Goal: Transaction & Acquisition: Purchase product/service

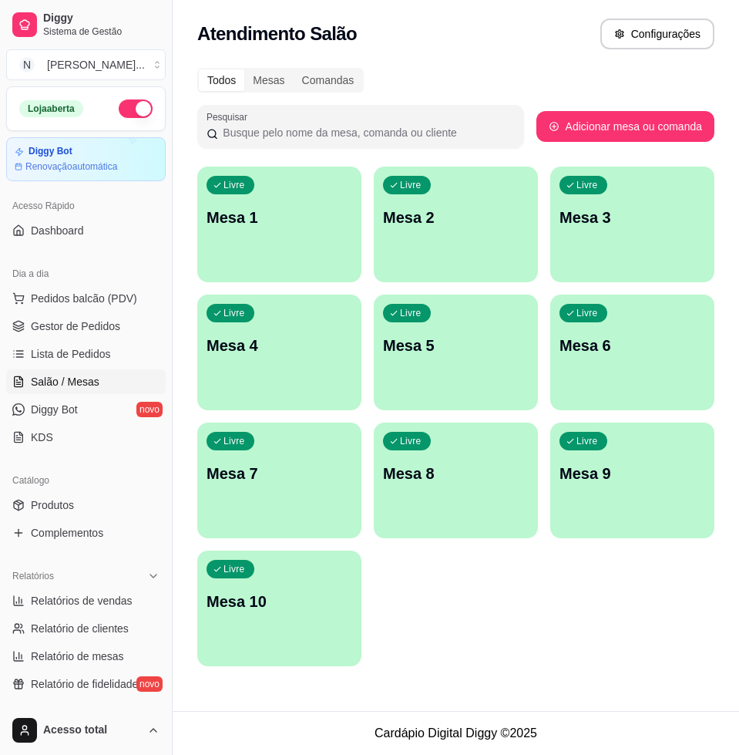
click at [72, 338] on ul "Pedidos balcão (PDV) Gestor de Pedidos Lista de Pedidos Salão / Mesas Diggy Bot…" at bounding box center [86, 367] width 160 height 163
click at [79, 351] on span "Lista de Pedidos" at bounding box center [71, 353] width 80 height 15
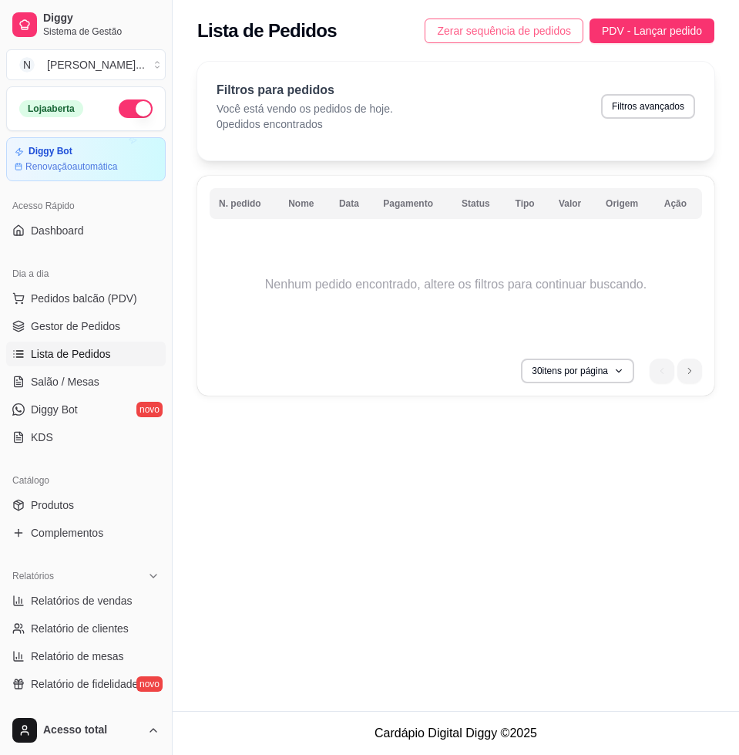
click at [550, 29] on span "Zerar sequência de pedidos" at bounding box center [504, 30] width 134 height 17
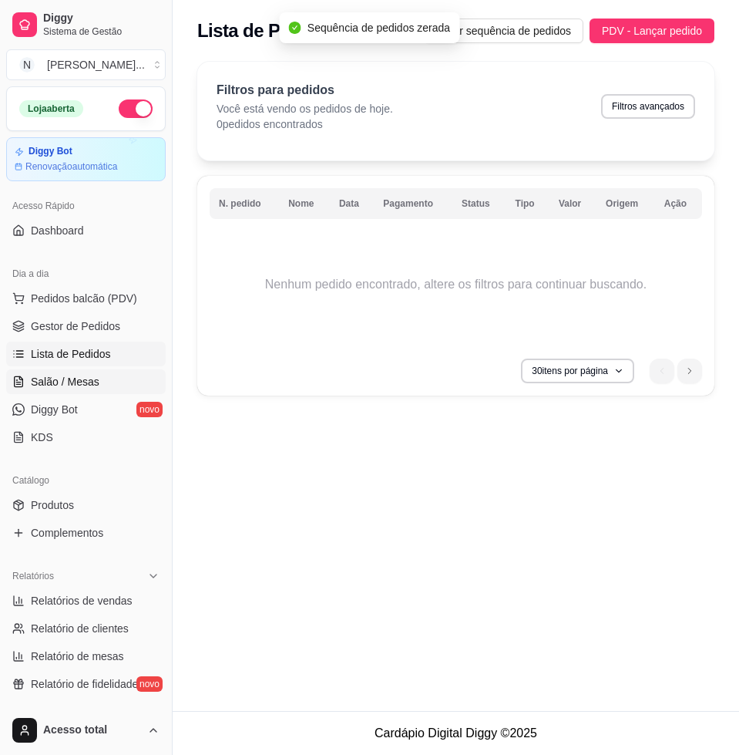
click at [89, 383] on span "Salão / Mesas" at bounding box center [65, 381] width 69 height 15
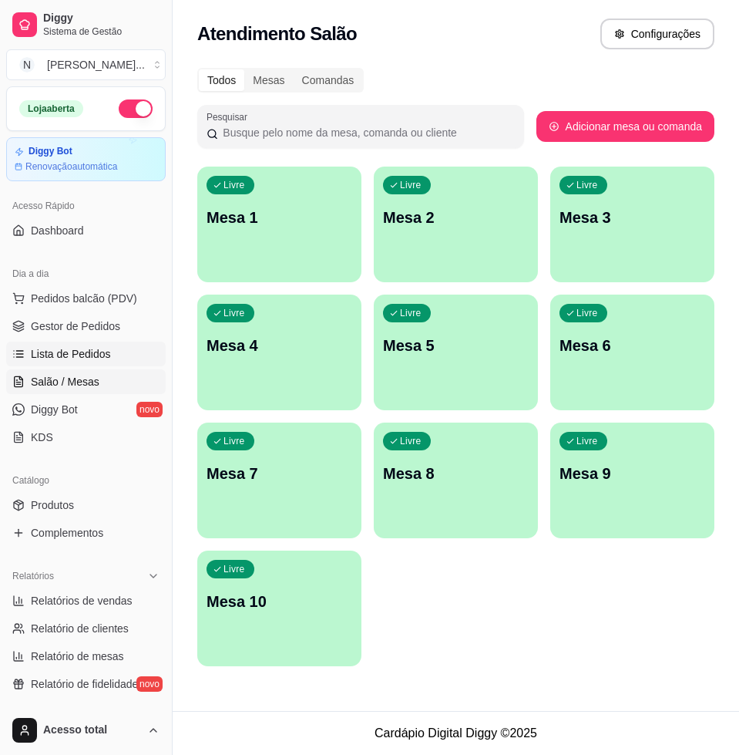
click at [137, 362] on link "Lista de Pedidos" at bounding box center [86, 353] width 160 height 25
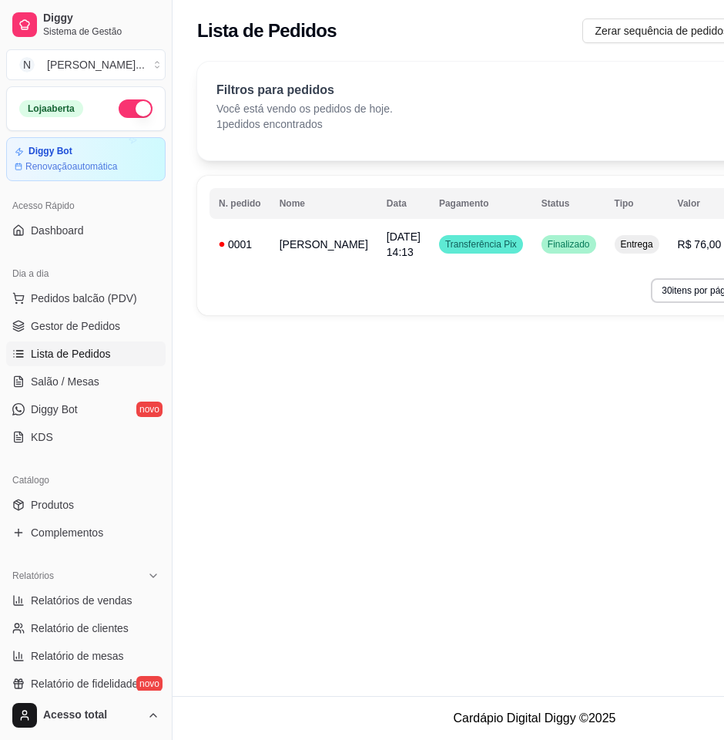
click at [333, 270] on div "**********" at bounding box center [534, 245] width 675 height 139
click at [324, 251] on td "[PERSON_NAME]" at bounding box center [324, 244] width 107 height 43
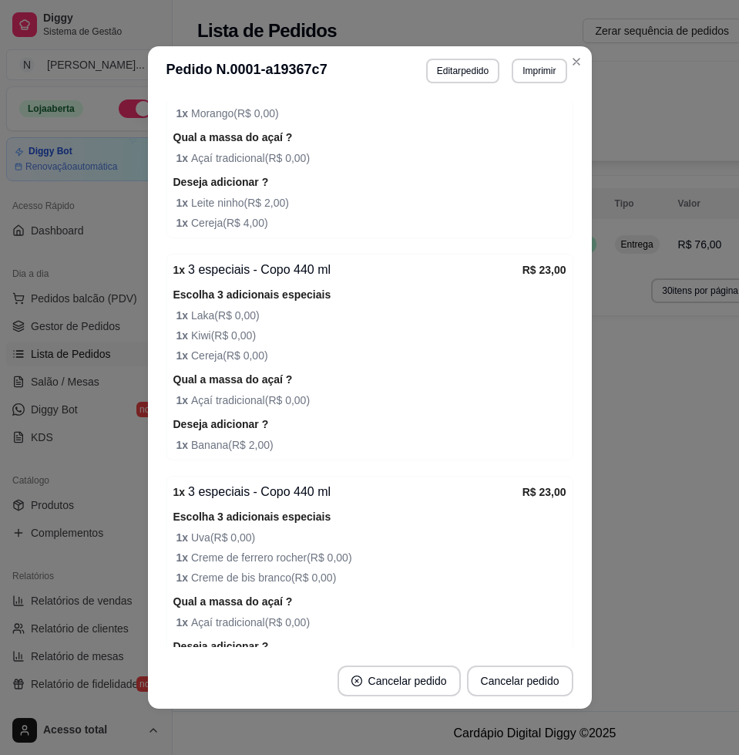
scroll to position [657, 0]
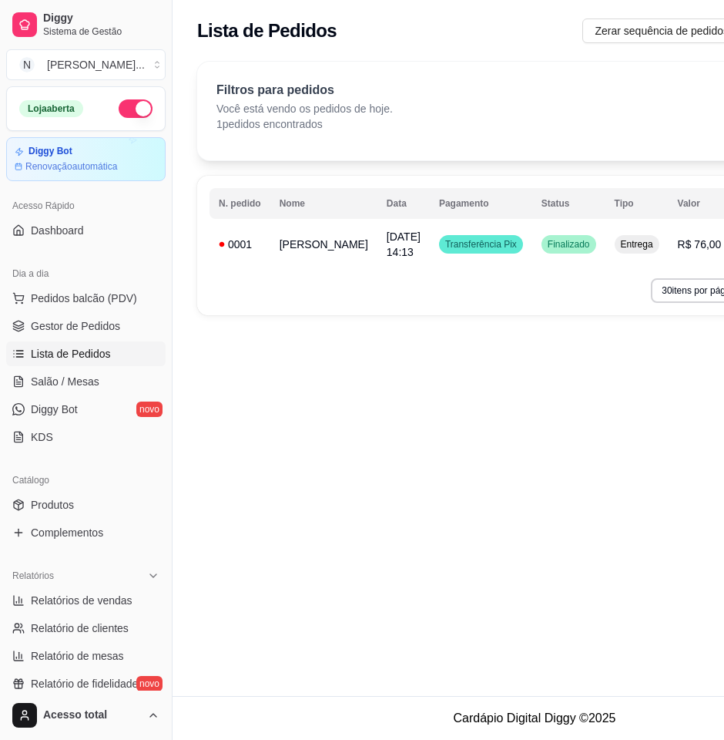
click at [364, 587] on div "**********" at bounding box center [535, 348] width 724 height 696
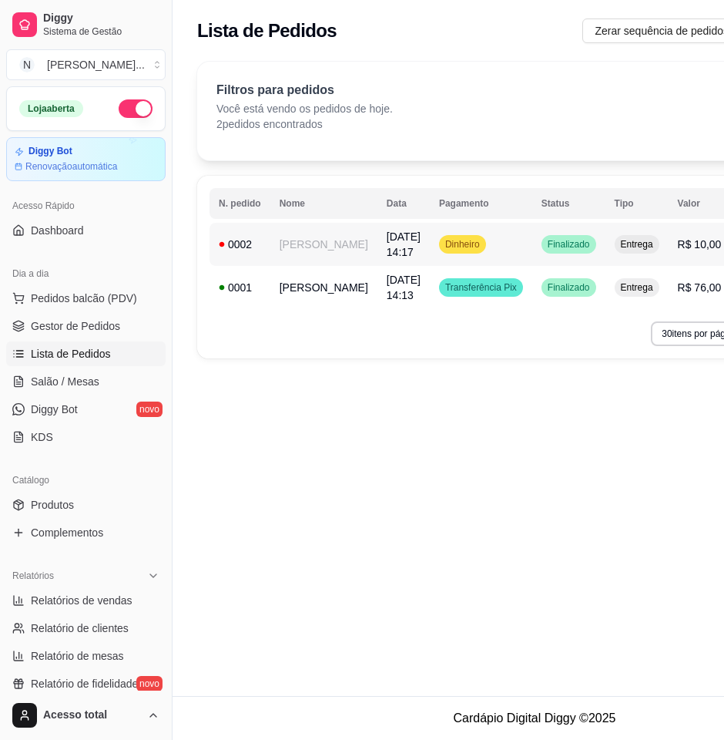
click at [461, 244] on td "Dinheiro" at bounding box center [481, 244] width 103 height 43
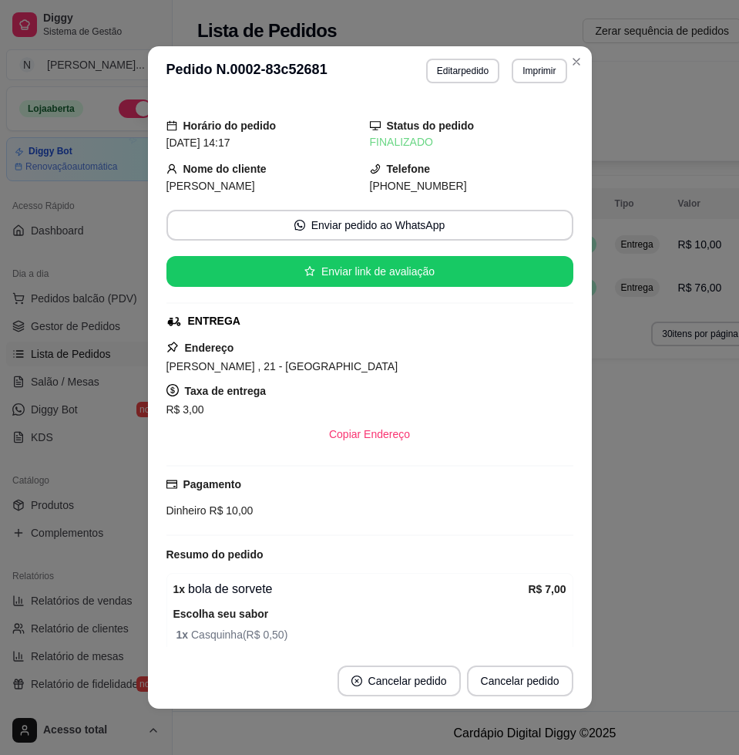
scroll to position [84, 0]
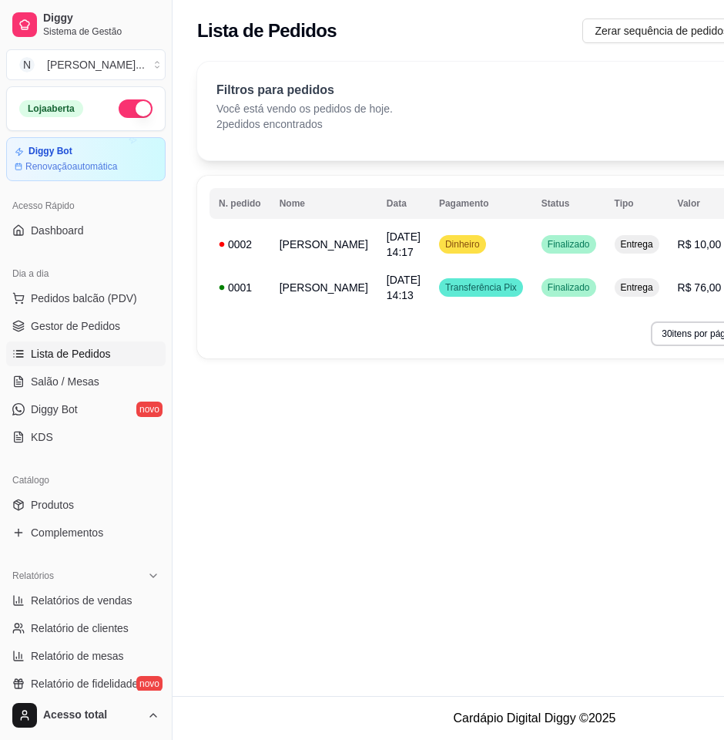
click at [623, 442] on div "**********" at bounding box center [535, 348] width 724 height 696
drag, startPoint x: 66, startPoint y: 267, endPoint x: 76, endPoint y: 291, distance: 25.2
click at [66, 268] on div "Dia a dia" at bounding box center [86, 273] width 160 height 25
click at [79, 297] on span "Pedidos balcão (PDV)" at bounding box center [84, 298] width 106 height 15
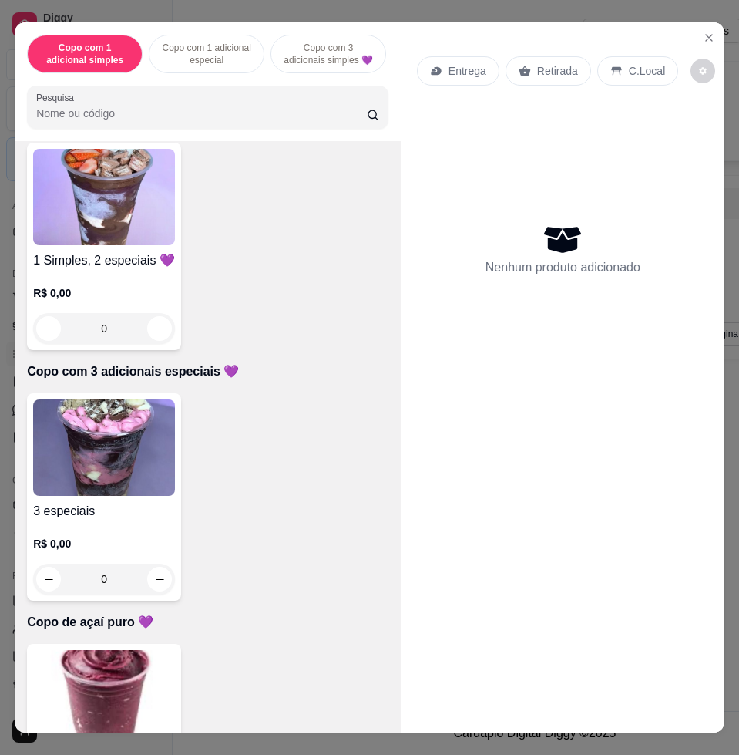
scroll to position [771, 0]
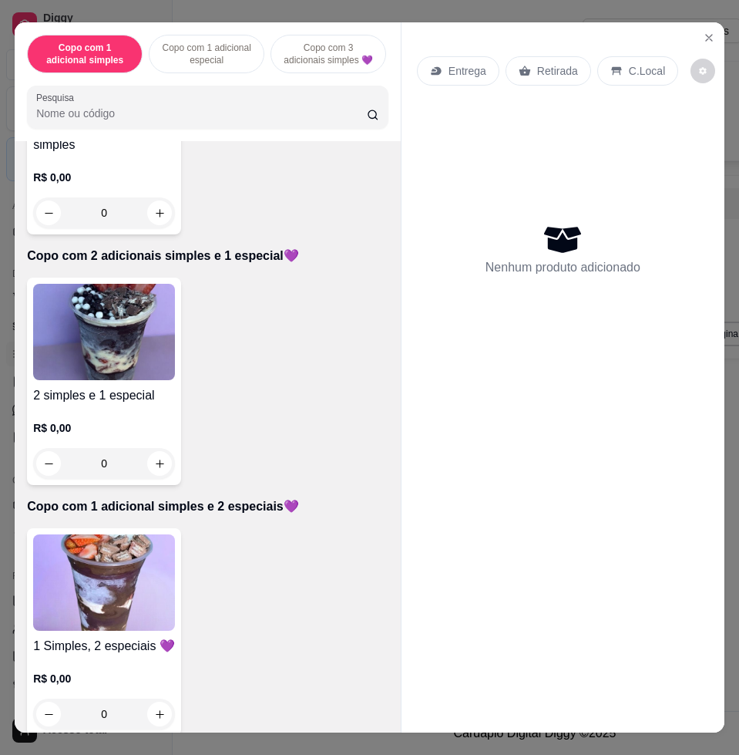
click at [135, 351] on img at bounding box center [104, 332] width 142 height 96
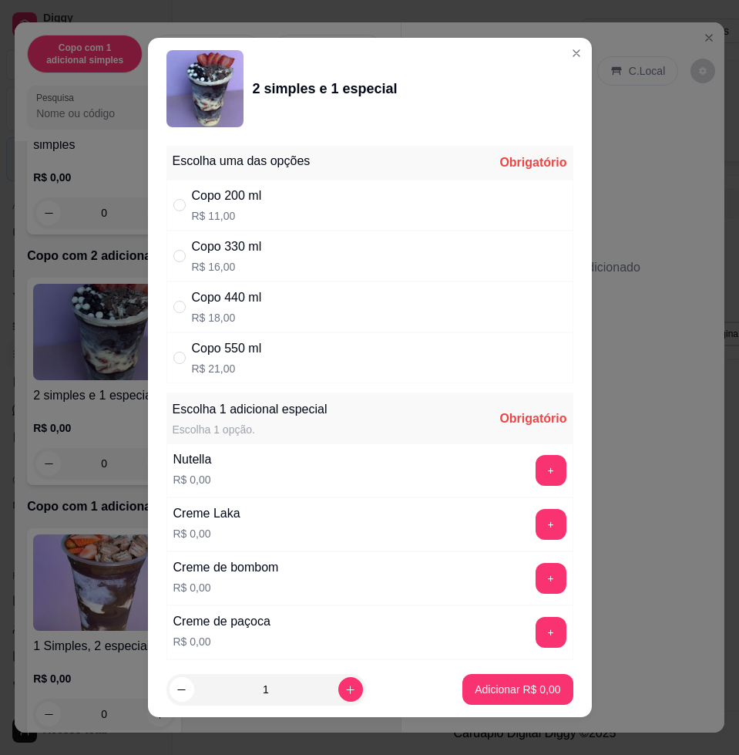
drag, startPoint x: 277, startPoint y: 311, endPoint x: 282, endPoint y: 322, distance: 12.1
click at [278, 311] on div "Copo 440 ml R$ 18,00" at bounding box center [369, 306] width 407 height 51
radio input "true"
click at [536, 529] on button "+" at bounding box center [551, 524] width 31 height 31
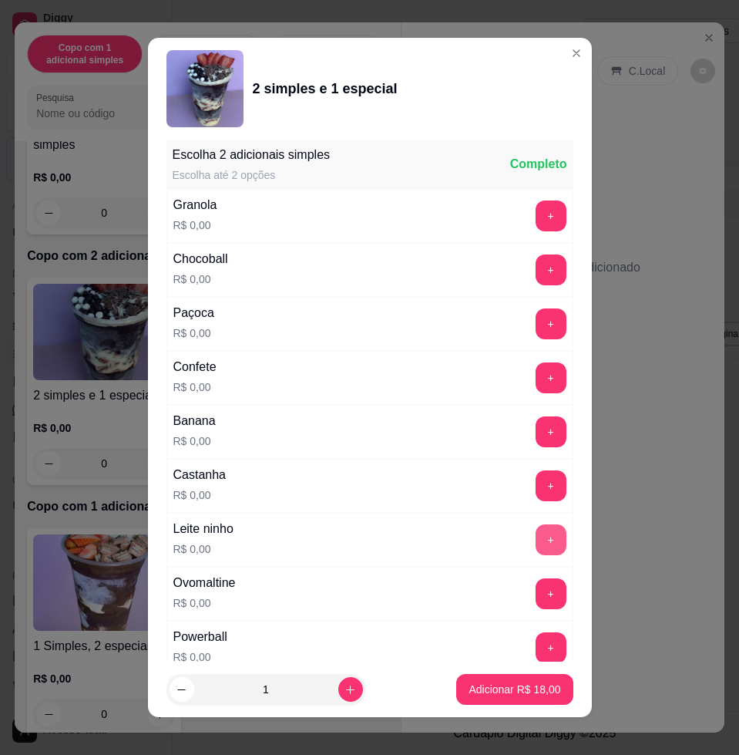
scroll to position [12, 0]
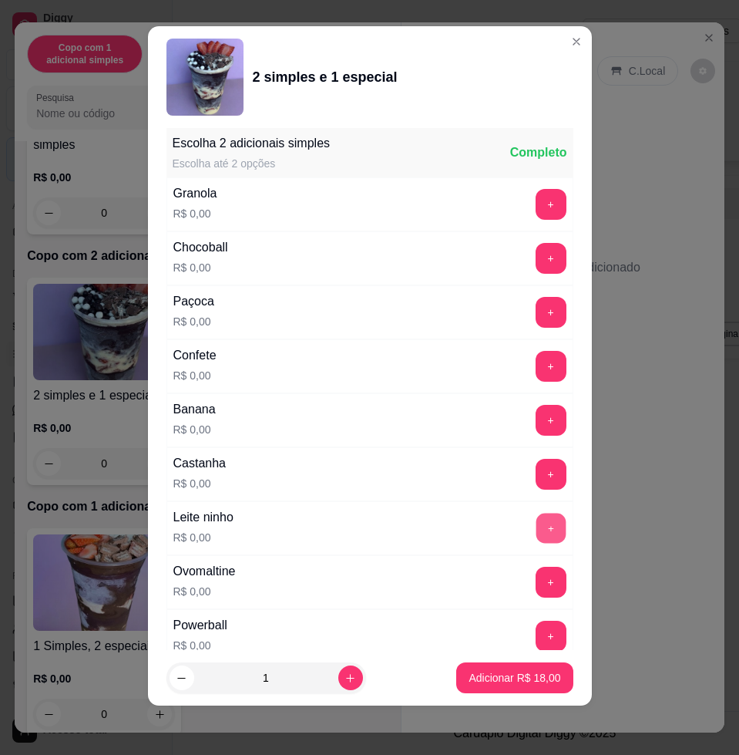
click at [536, 534] on button "+" at bounding box center [551, 528] width 30 height 30
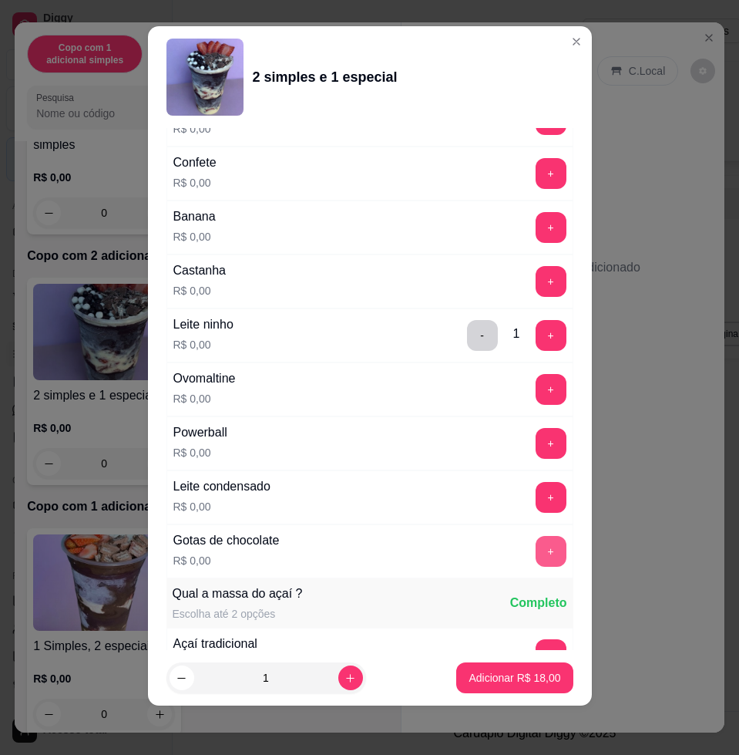
click at [536, 509] on button "+" at bounding box center [551, 497] width 31 height 31
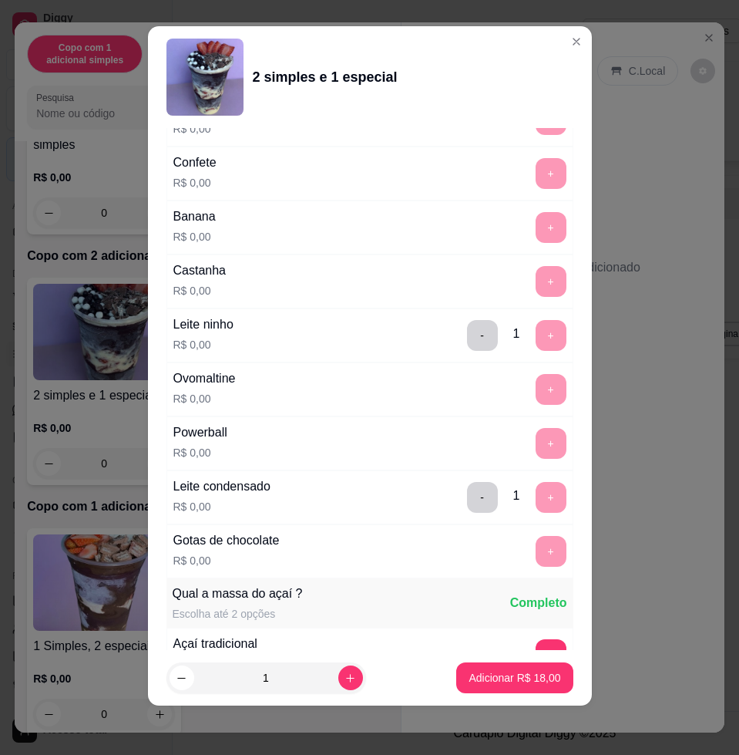
scroll to position [1971, 0]
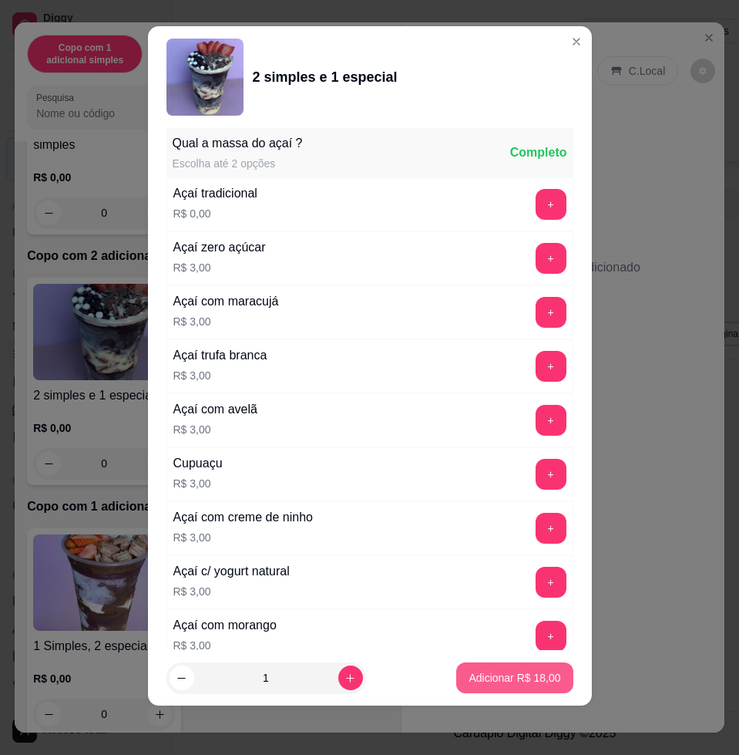
click at [524, 671] on p "Adicionar R$ 18,00" at bounding box center [515, 677] width 92 height 15
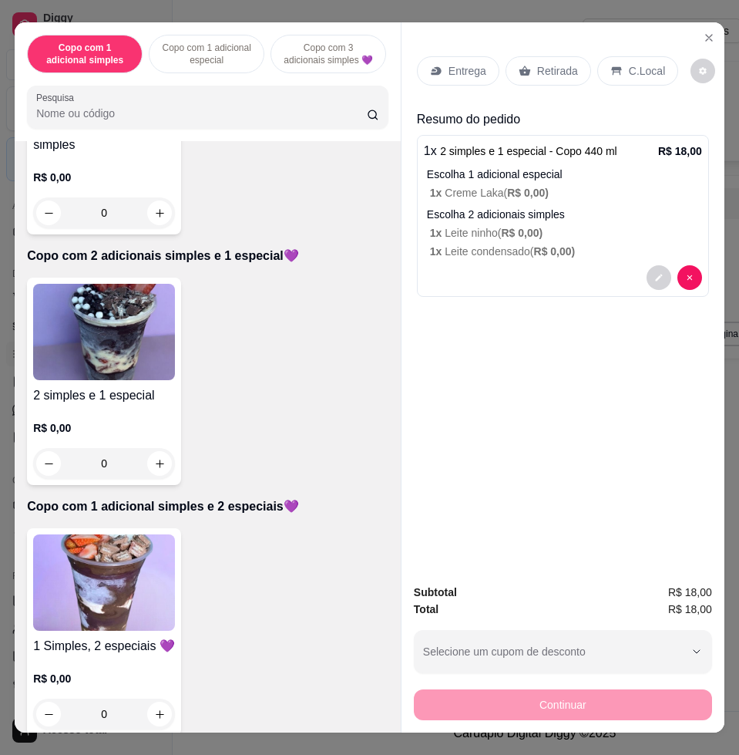
click at [479, 72] on div "Entrega" at bounding box center [458, 70] width 82 height 29
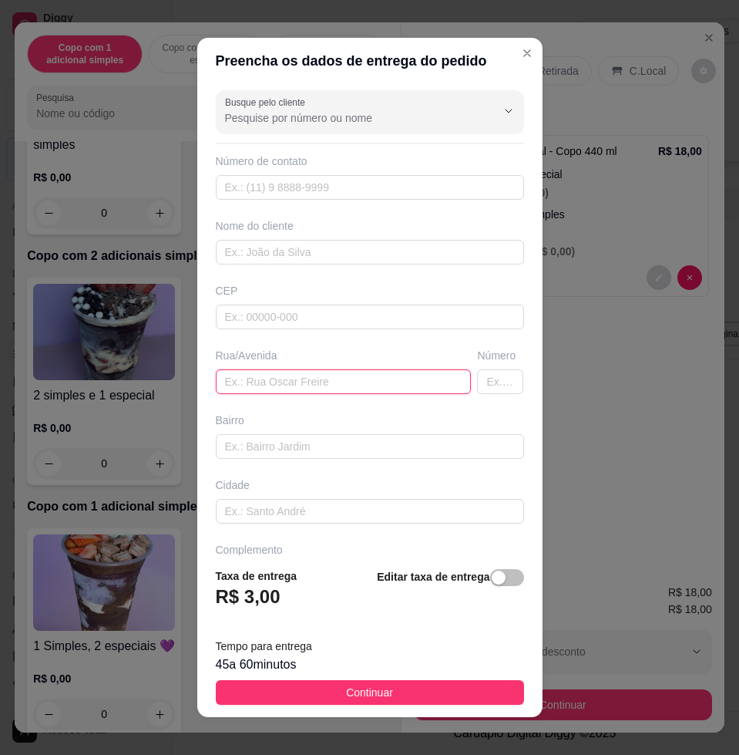
click at [313, 379] on input "text" at bounding box center [344, 381] width 256 height 25
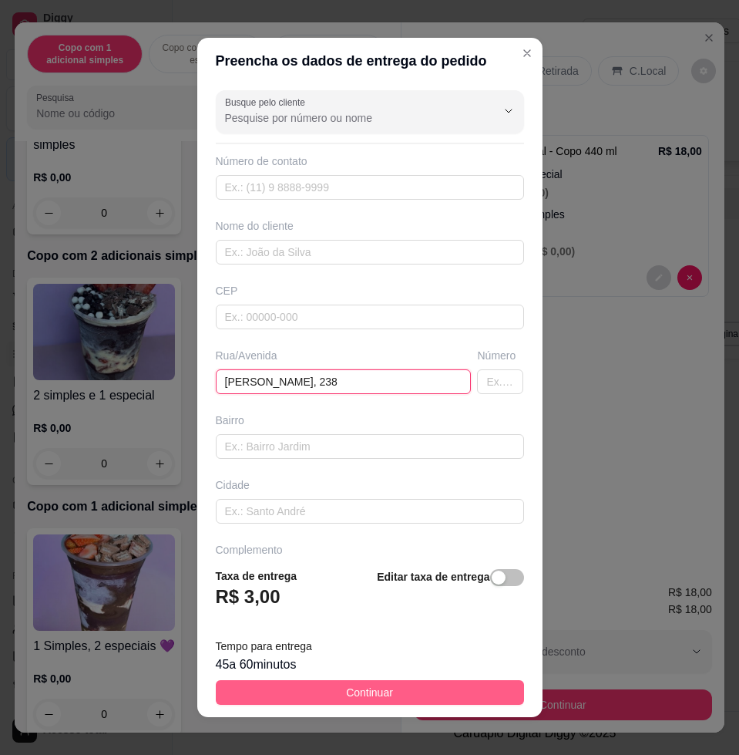
type input "[PERSON_NAME], 238"
click at [372, 697] on span "Continuar" at bounding box center [369, 692] width 47 height 17
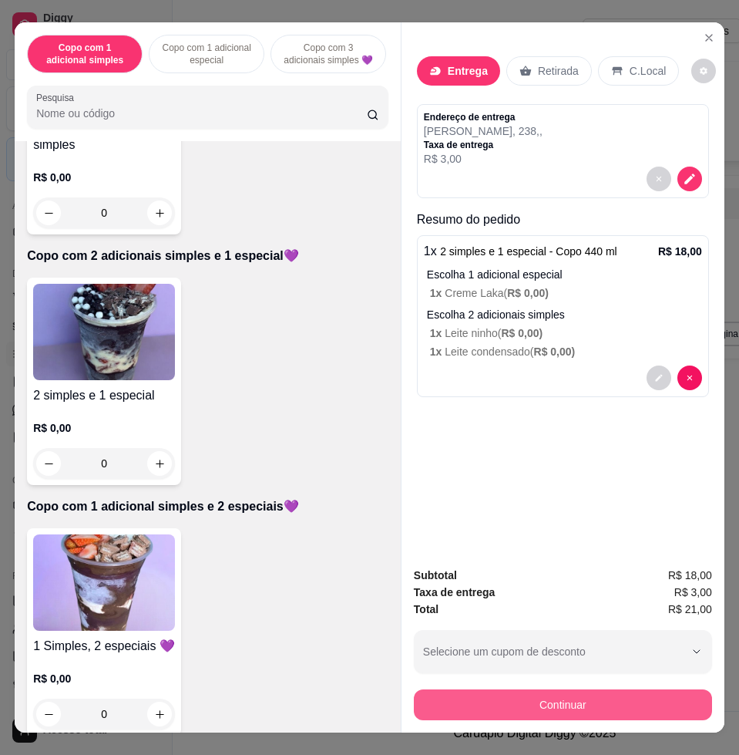
click at [513, 701] on button "Continuar" at bounding box center [563, 704] width 298 height 31
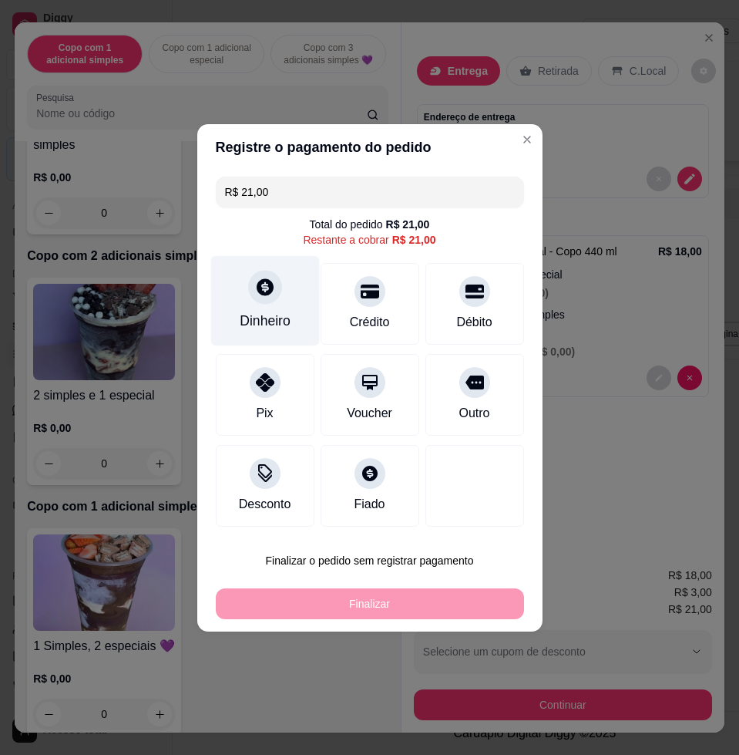
click at [276, 288] on div at bounding box center [265, 287] width 34 height 34
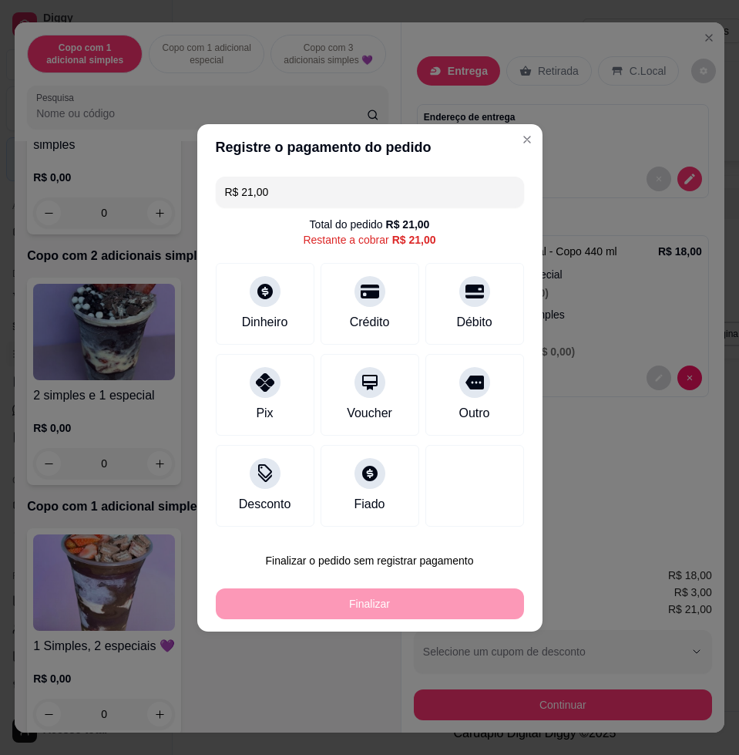
click at [321, 363] on input "0,00" at bounding box center [369, 362] width 308 height 31
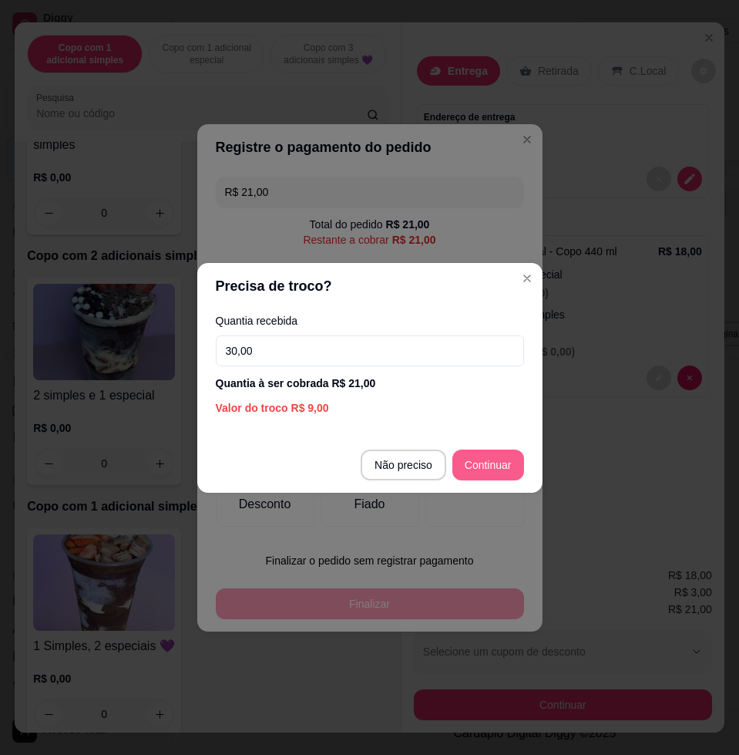
type input "30,00"
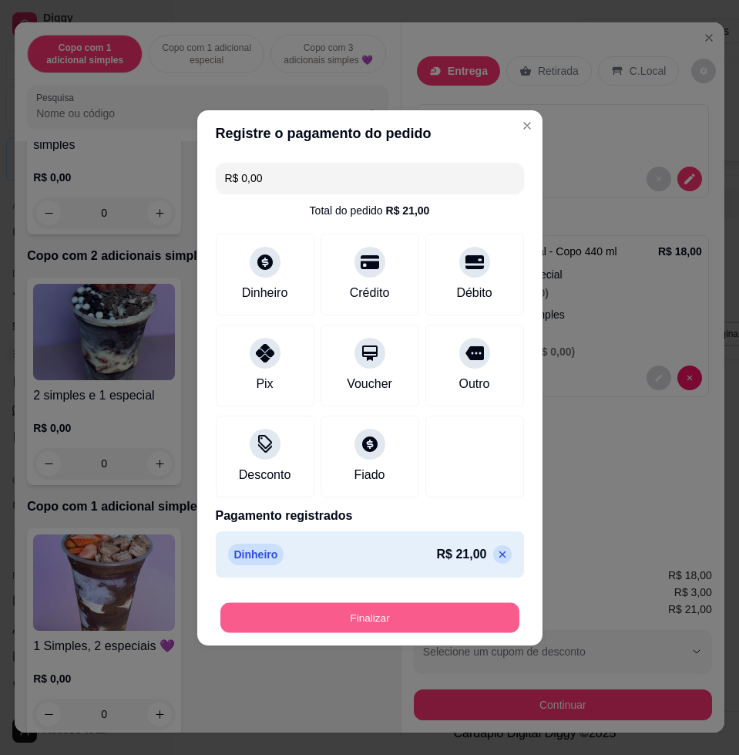
click at [497, 613] on button "Finalizar" at bounding box center [369, 617] width 299 height 30
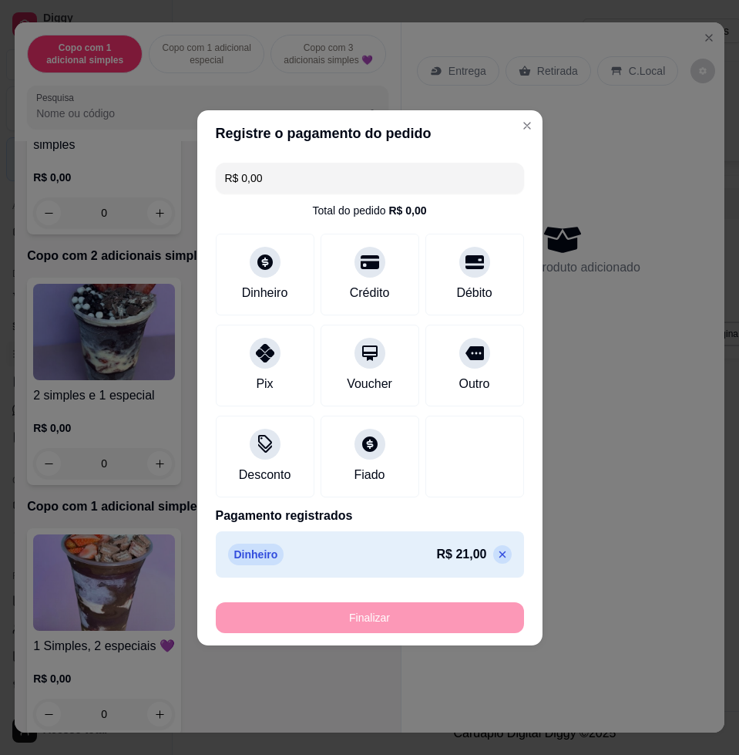
type input "-R$ 21,00"
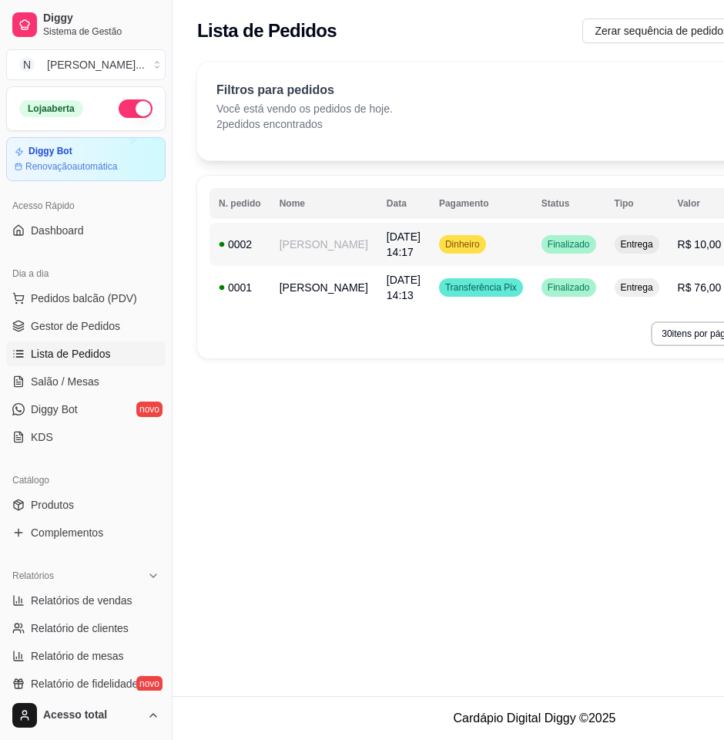
click at [304, 237] on td "[PERSON_NAME]" at bounding box center [324, 244] width 107 height 43
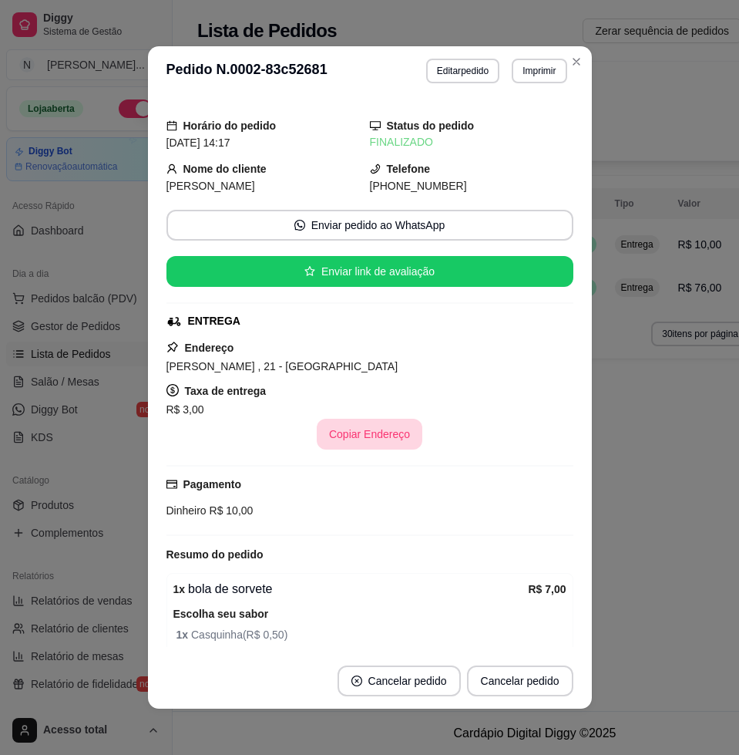
click at [364, 425] on button "Copiar Endereço" at bounding box center [370, 433] width 106 height 31
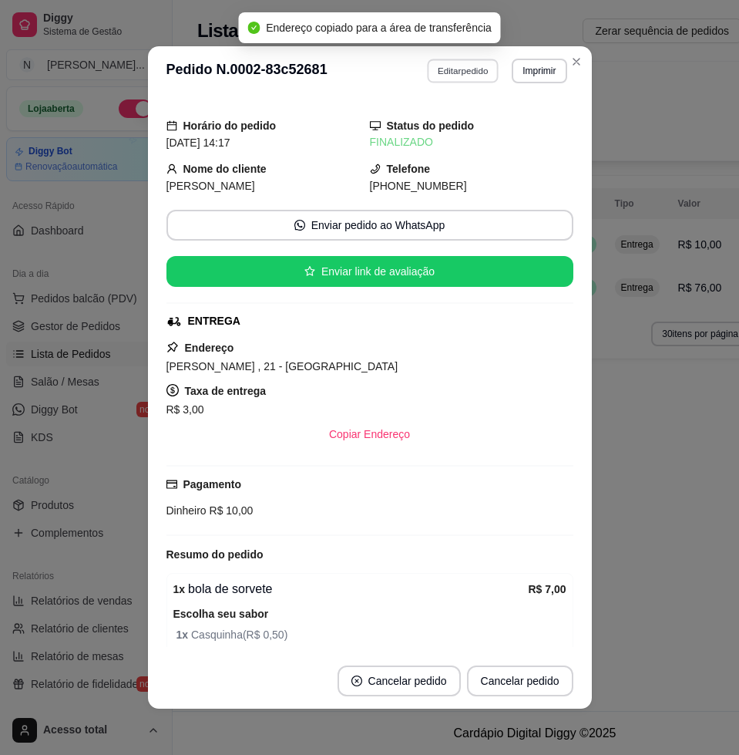
click at [445, 73] on button "Editar pedido" at bounding box center [463, 71] width 72 height 24
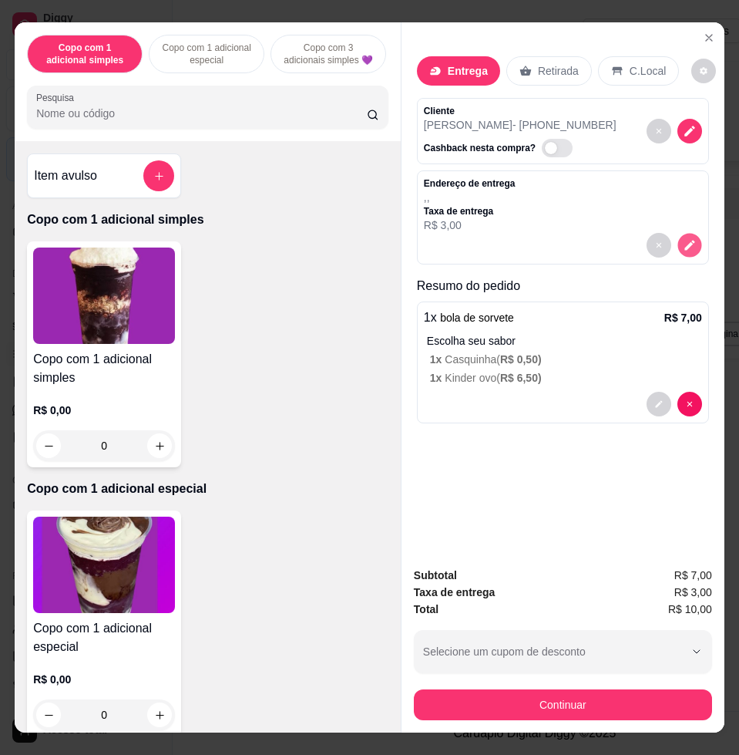
click at [683, 240] on icon "decrease-product-quantity" at bounding box center [689, 245] width 13 height 13
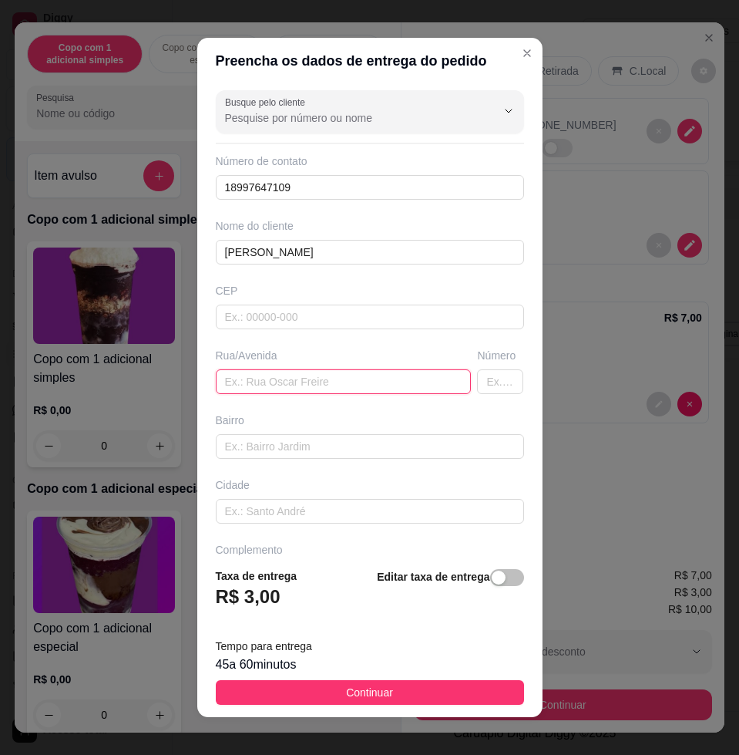
drag, startPoint x: 382, startPoint y: 386, endPoint x: 389, endPoint y: 384, distance: 8.0
click at [381, 388] on input "text" at bounding box center [344, 381] width 256 height 25
paste input "[PERSON_NAME] , 21 - [GEOGRAPHIC_DATA]"
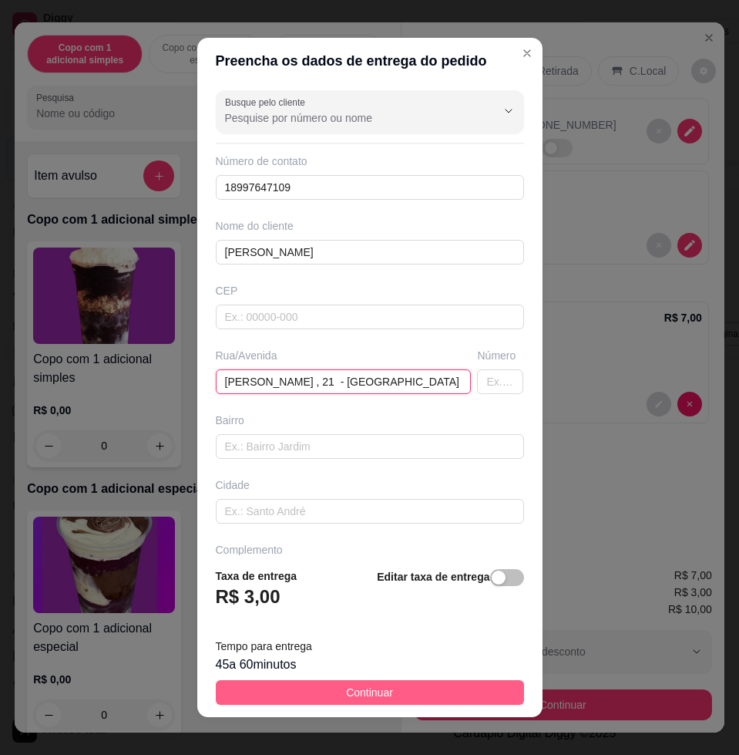
type input "[PERSON_NAME] , 21 - [GEOGRAPHIC_DATA]"
click at [415, 691] on button "Continuar" at bounding box center [370, 692] width 308 height 25
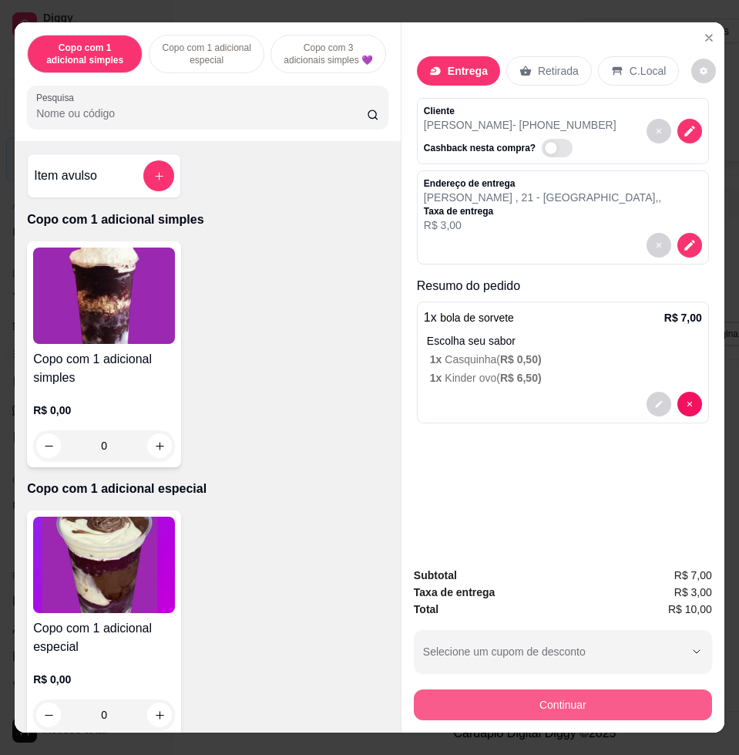
click at [506, 694] on button "Continuar" at bounding box center [563, 704] width 298 height 31
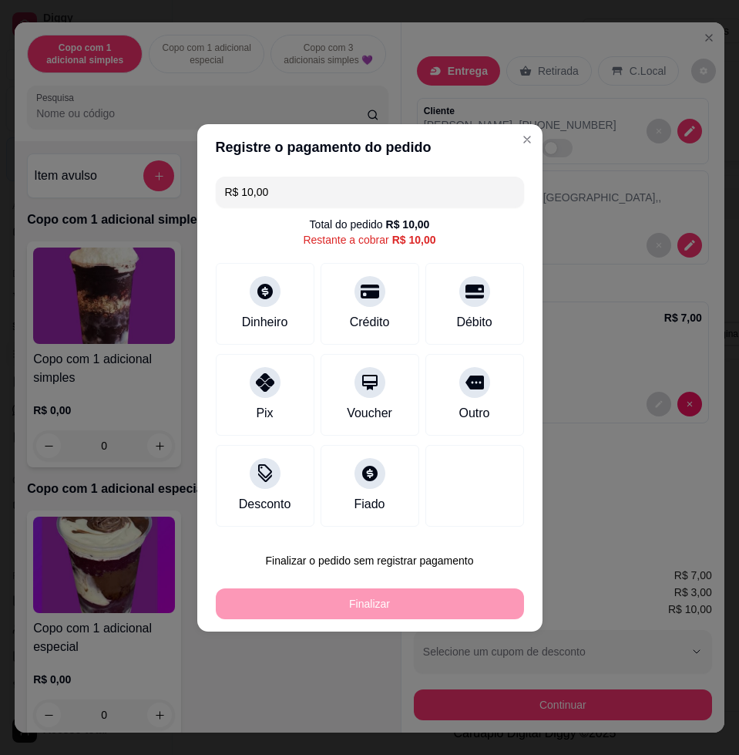
click at [405, 190] on input "R$ 10,00" at bounding box center [370, 191] width 290 height 31
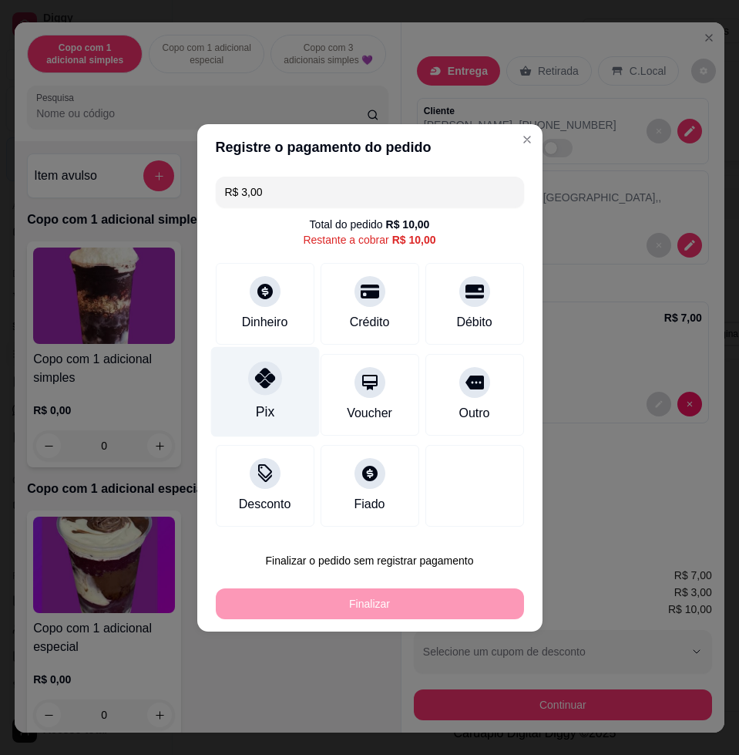
click at [279, 396] on div "Pix" at bounding box center [264, 391] width 109 height 90
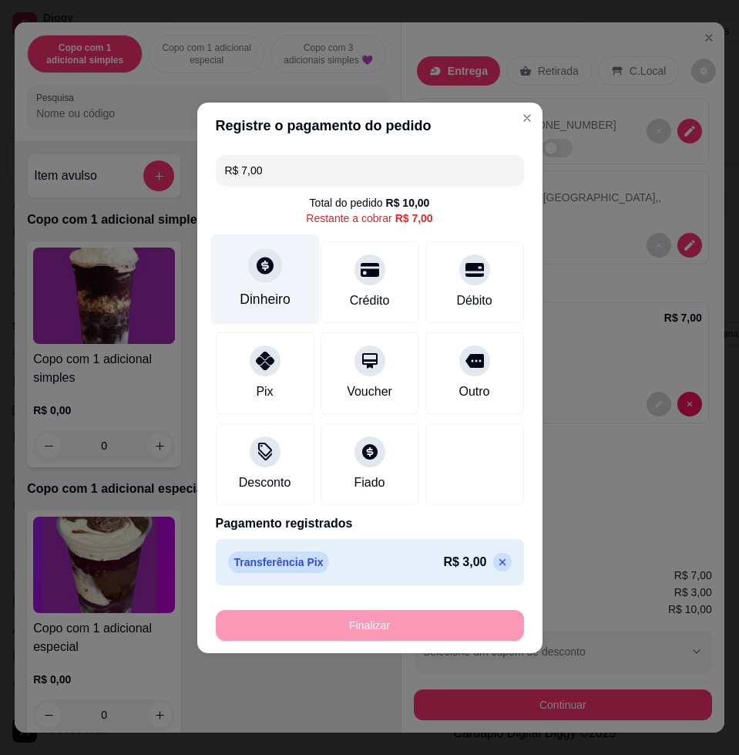
click at [260, 298] on div "Dinheiro" at bounding box center [265, 299] width 51 height 20
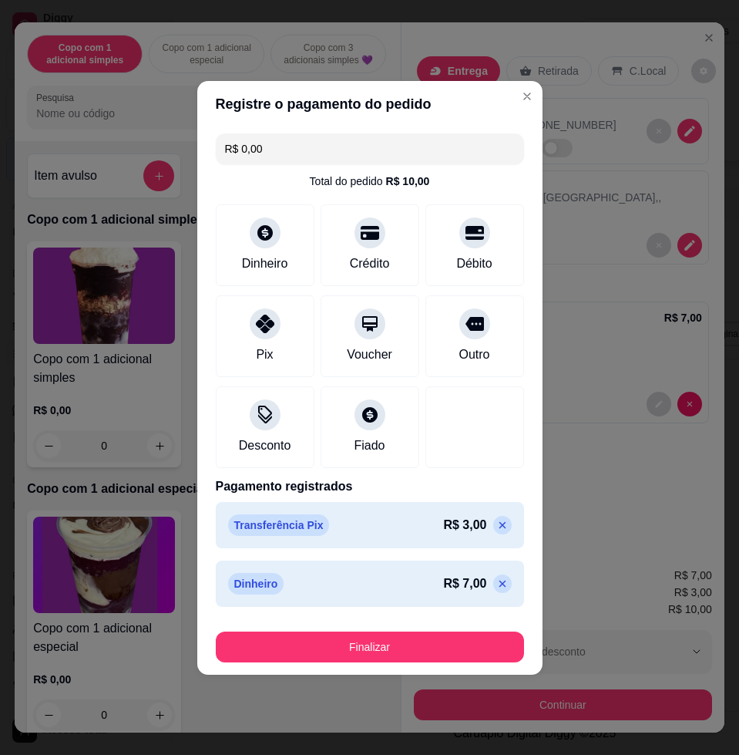
drag, startPoint x: 432, startPoint y: 671, endPoint x: 423, endPoint y: 665, distance: 10.7
click at [425, 668] on footer "Finalizar" at bounding box center [369, 644] width 345 height 62
click at [418, 651] on button "Finalizar" at bounding box center [370, 646] width 308 height 31
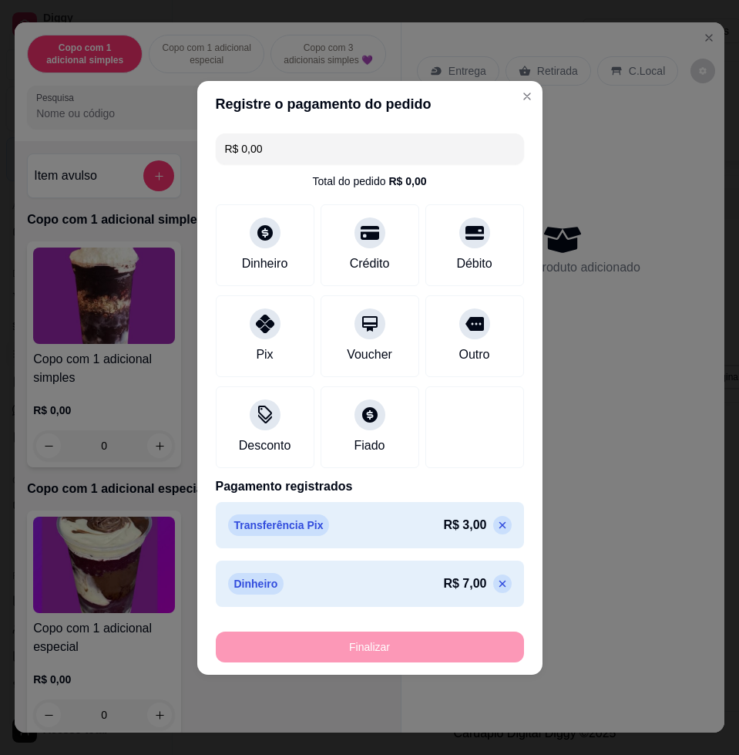
type input "-R$ 10,00"
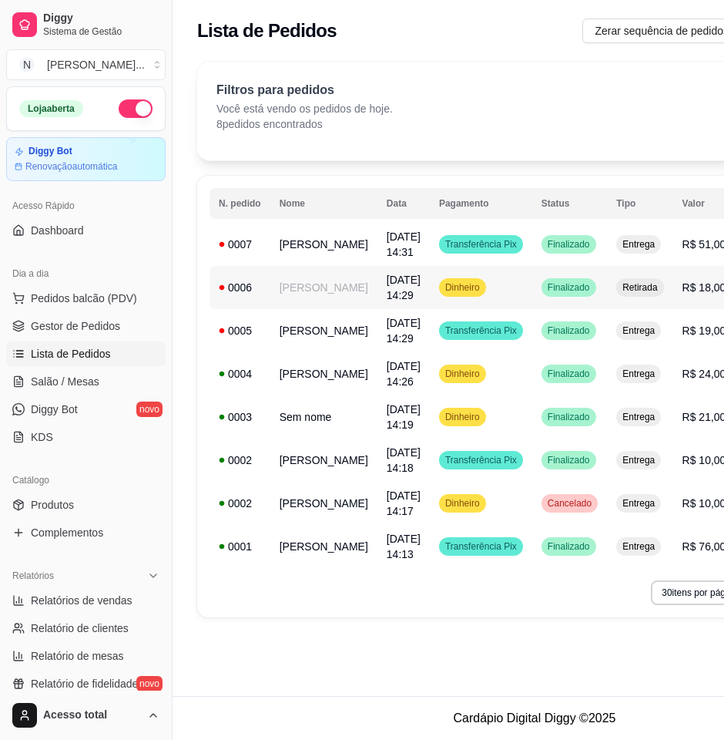
click at [472, 288] on td "Dinheiro" at bounding box center [481, 287] width 103 height 43
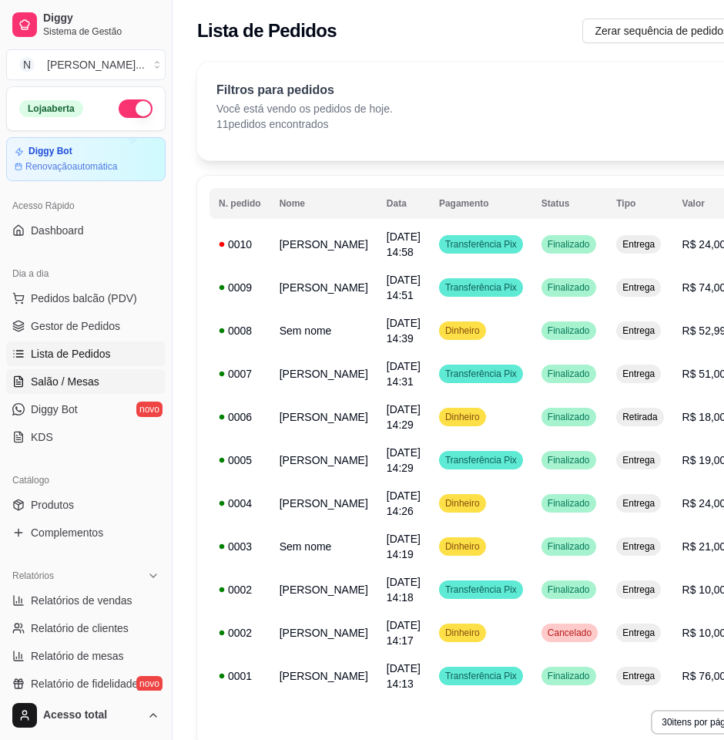
click at [41, 381] on span "Salão / Mesas" at bounding box center [65, 381] width 69 height 15
click at [54, 382] on span "Salão / Mesas" at bounding box center [65, 381] width 69 height 15
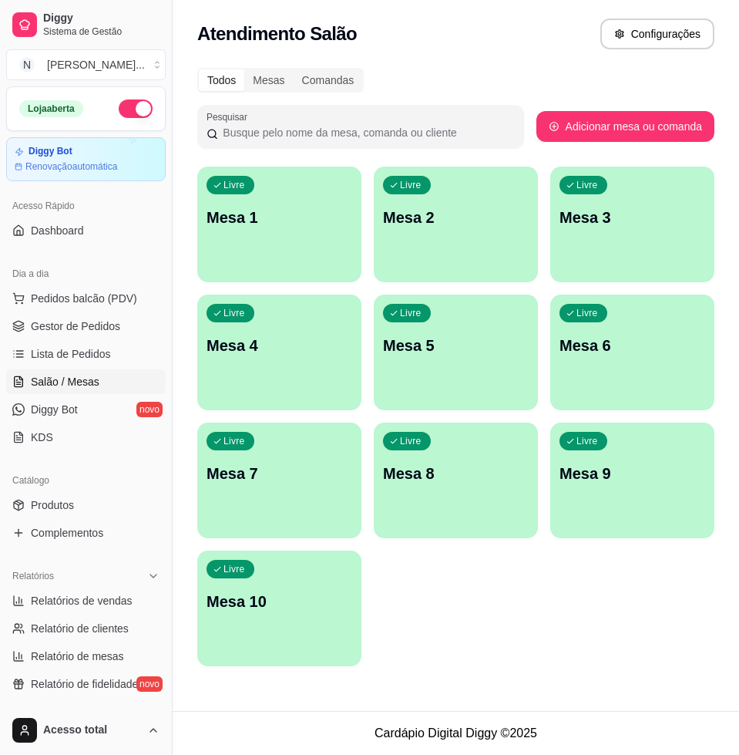
click at [285, 230] on div "Livre Mesa 1" at bounding box center [279, 214] width 164 height 97
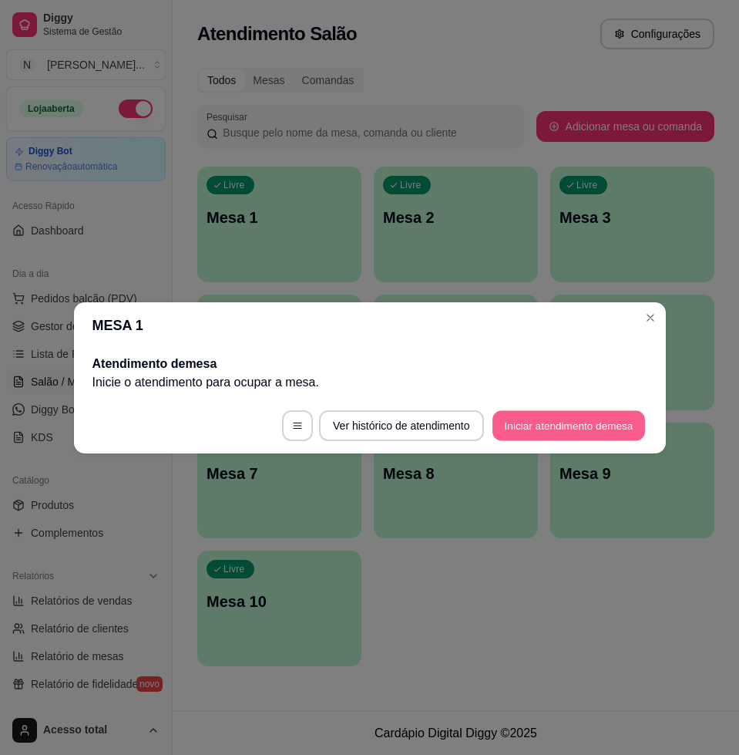
click at [536, 415] on button "Iniciar atendimento de mesa" at bounding box center [568, 425] width 153 height 30
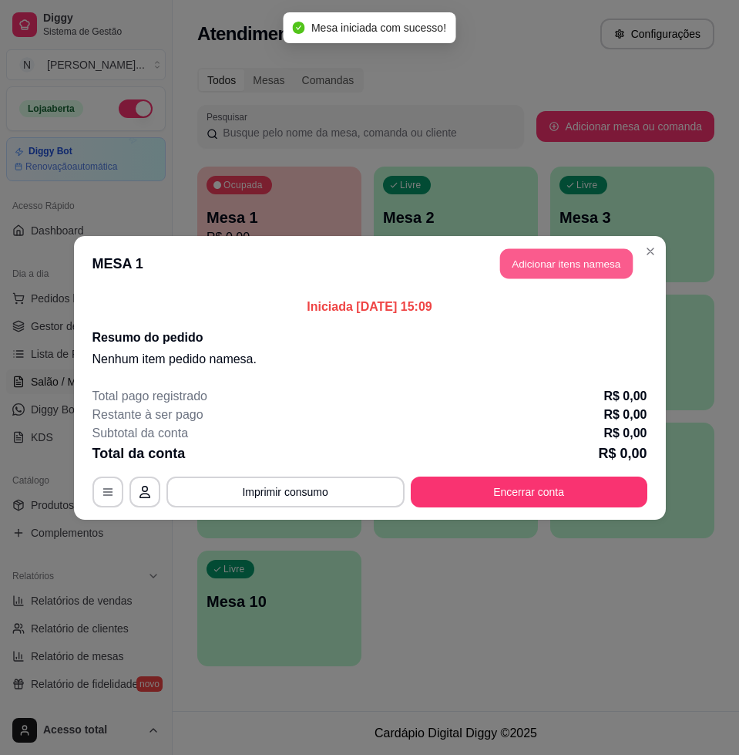
click at [519, 265] on button "Adicionar itens na mesa" at bounding box center [566, 263] width 133 height 30
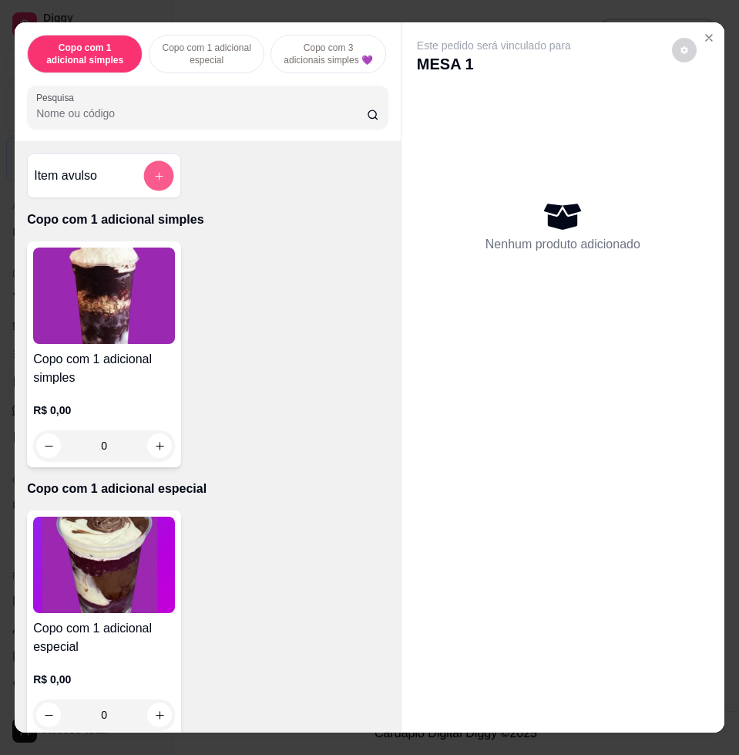
click at [153, 191] on button "add-separate-item" at bounding box center [159, 176] width 30 height 30
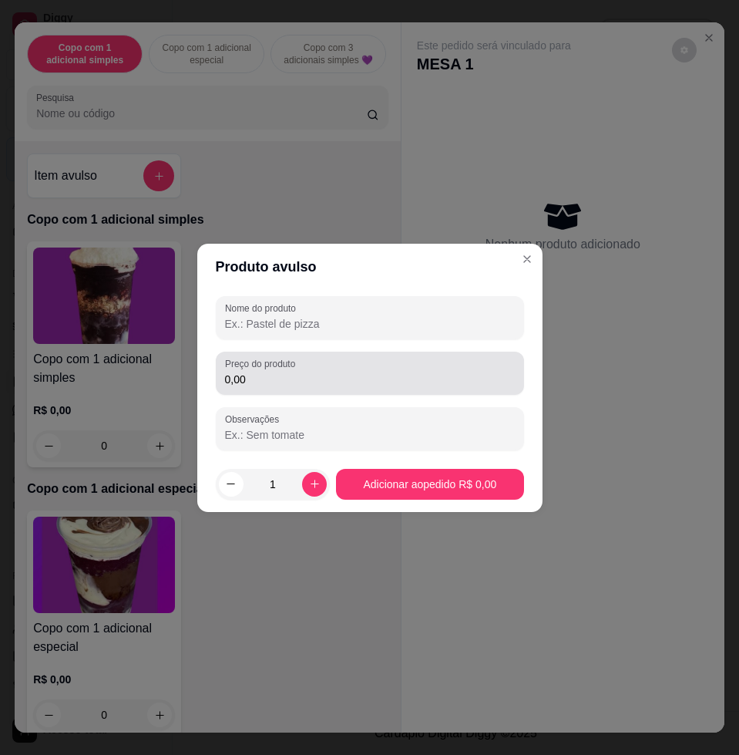
click at [263, 369] on label "Preço do produto" at bounding box center [263, 363] width 76 height 13
click at [263, 371] on input "0,00" at bounding box center [370, 378] width 290 height 15
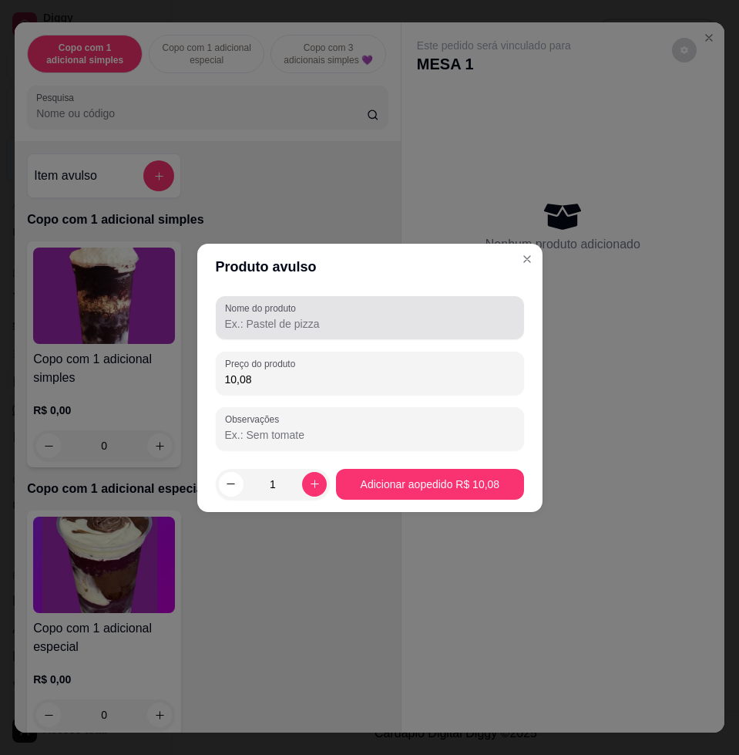
type input "10,08"
click at [293, 313] on label "Nome do produto" at bounding box center [263, 307] width 76 height 13
click at [293, 316] on input "Nome do produto" at bounding box center [370, 323] width 290 height 15
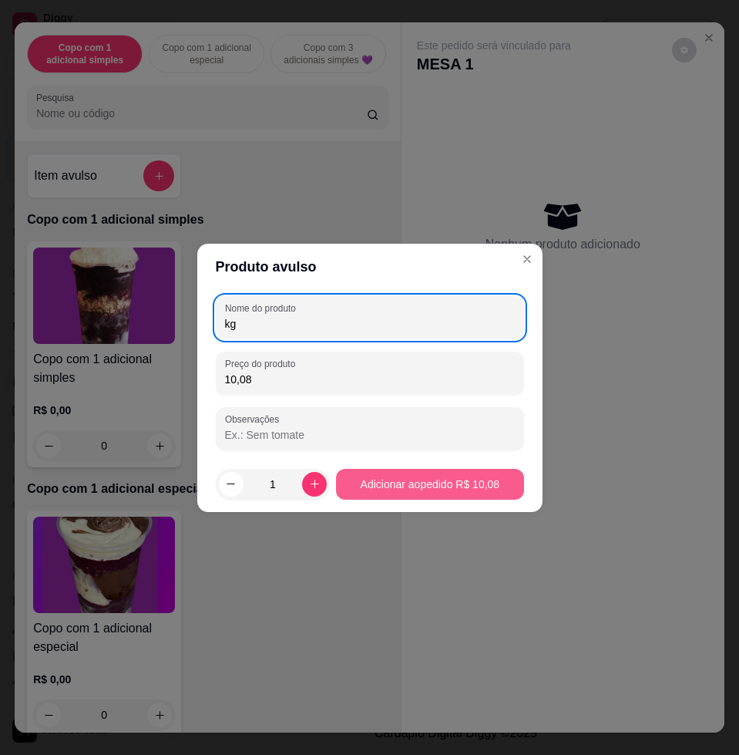
type input "kg"
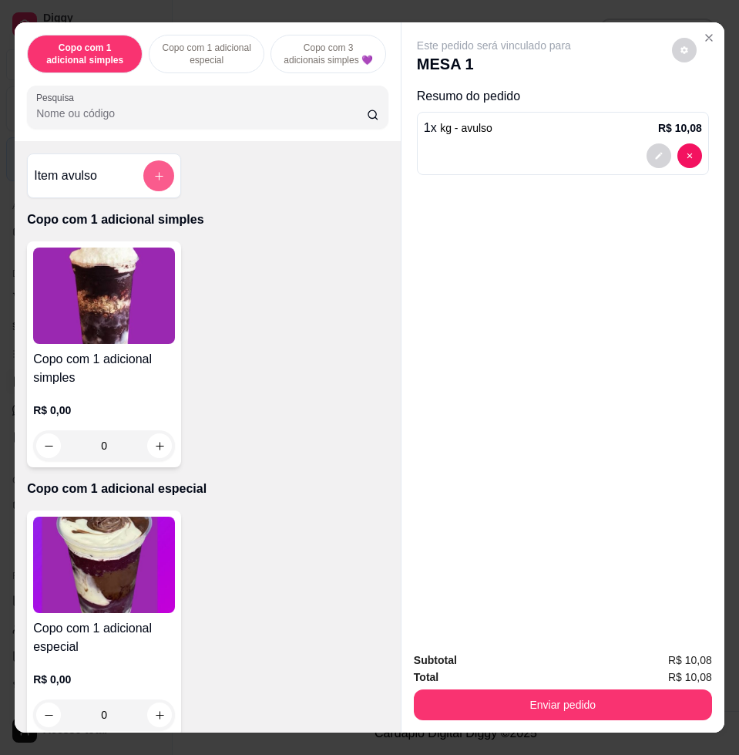
click at [155, 180] on icon "add-separate-item" at bounding box center [159, 176] width 8 height 8
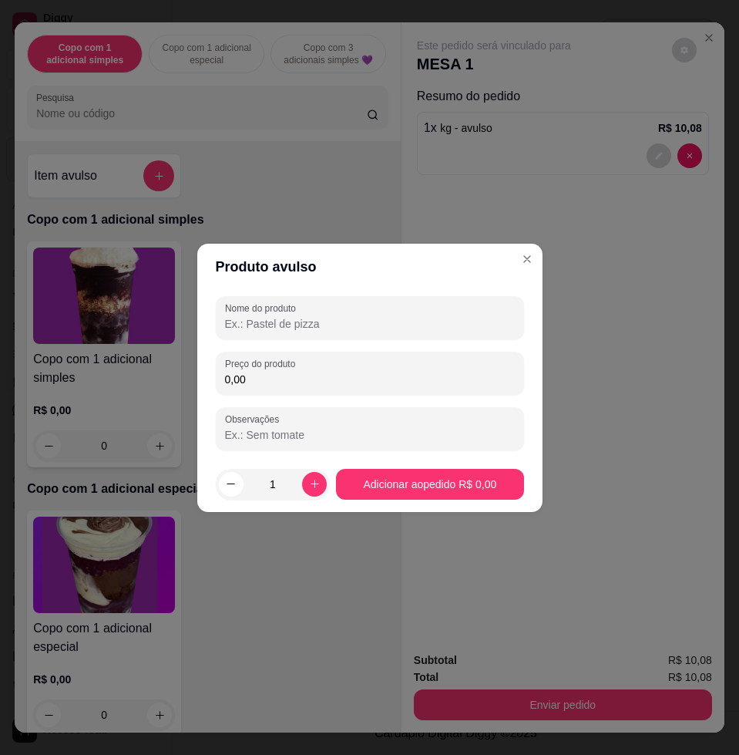
click at [317, 321] on input "Nome do produto" at bounding box center [370, 323] width 290 height 15
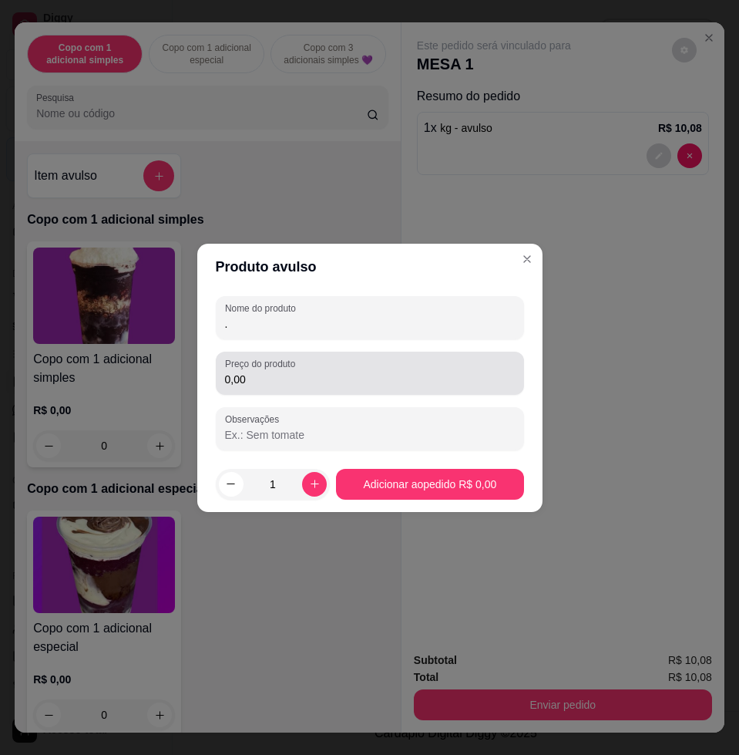
type input "."
click at [355, 358] on div "0,00" at bounding box center [370, 373] width 290 height 31
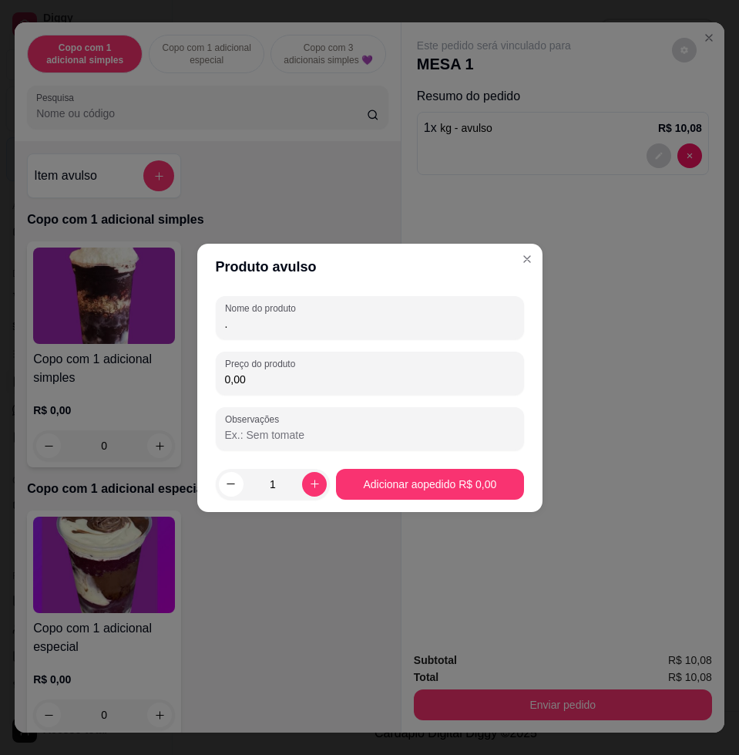
drag, startPoint x: 458, startPoint y: 395, endPoint x: 445, endPoint y: 388, distance: 13.8
click at [456, 395] on div "Nome do produto . Preço do produto 0,00 Observações" at bounding box center [370, 373] width 308 height 154
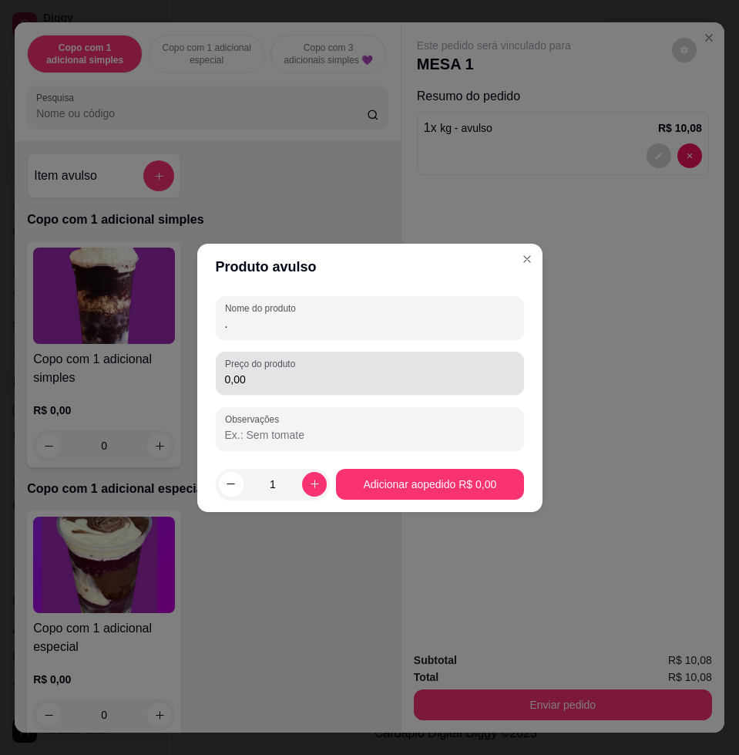
click at [445, 388] on div "Preço do produto 0,00" at bounding box center [370, 372] width 308 height 43
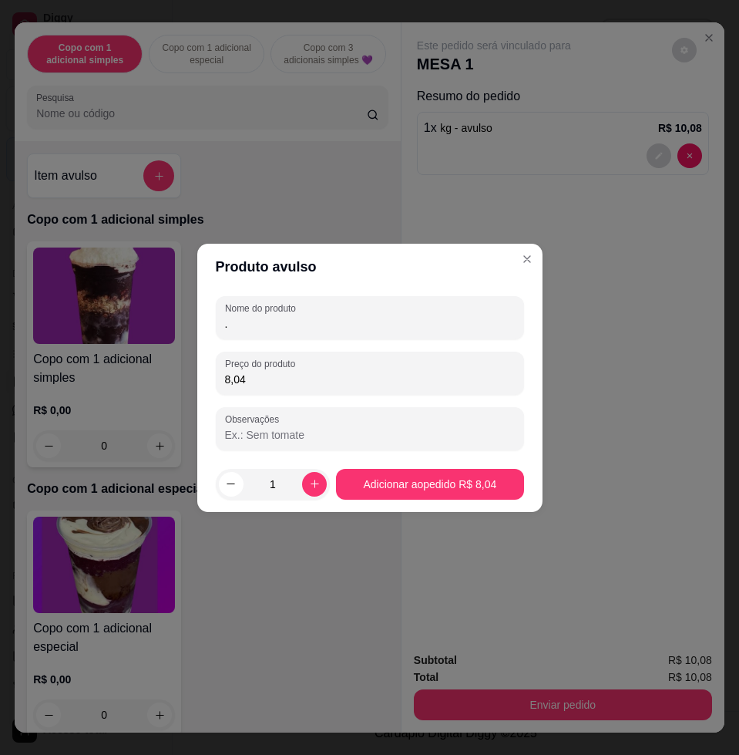
type input "8,04"
drag, startPoint x: 385, startPoint y: 342, endPoint x: 382, endPoint y: 317, distance: 25.6
click at [382, 333] on div "Nome do produto . Preço do produto 8,04 Observações" at bounding box center [370, 373] width 308 height 154
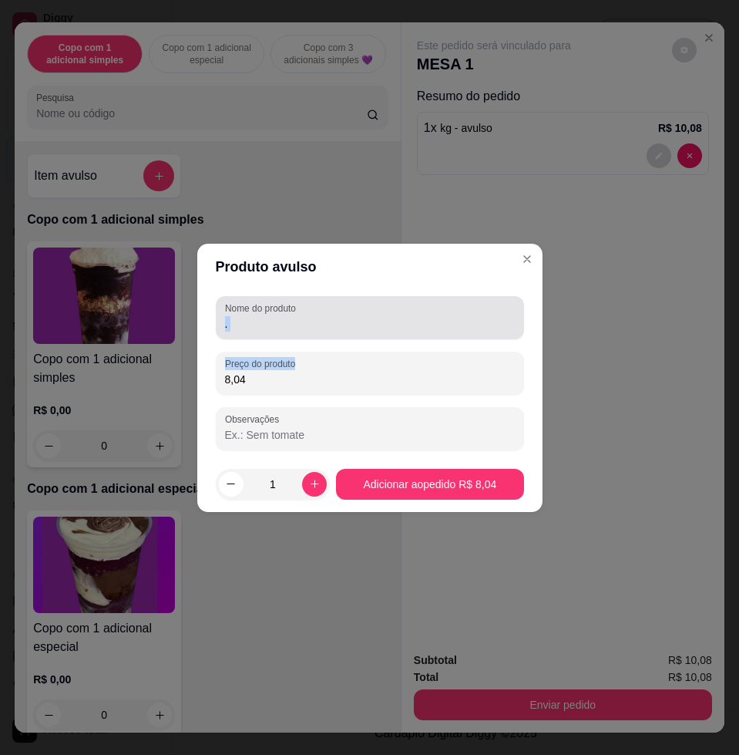
drag, startPoint x: 382, startPoint y: 317, endPoint x: 452, endPoint y: 284, distance: 77.2
click at [382, 311] on div "." at bounding box center [370, 317] width 290 height 31
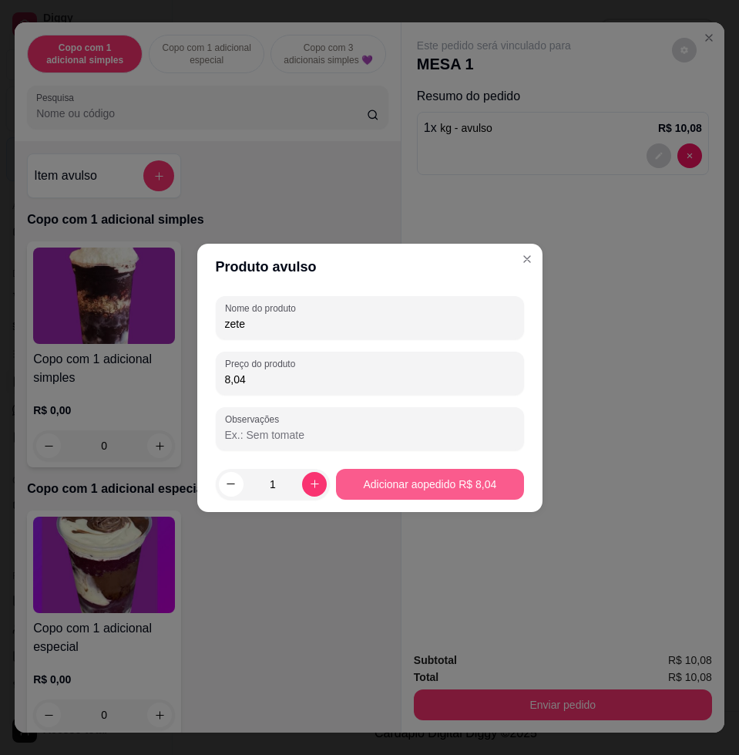
type input "zete"
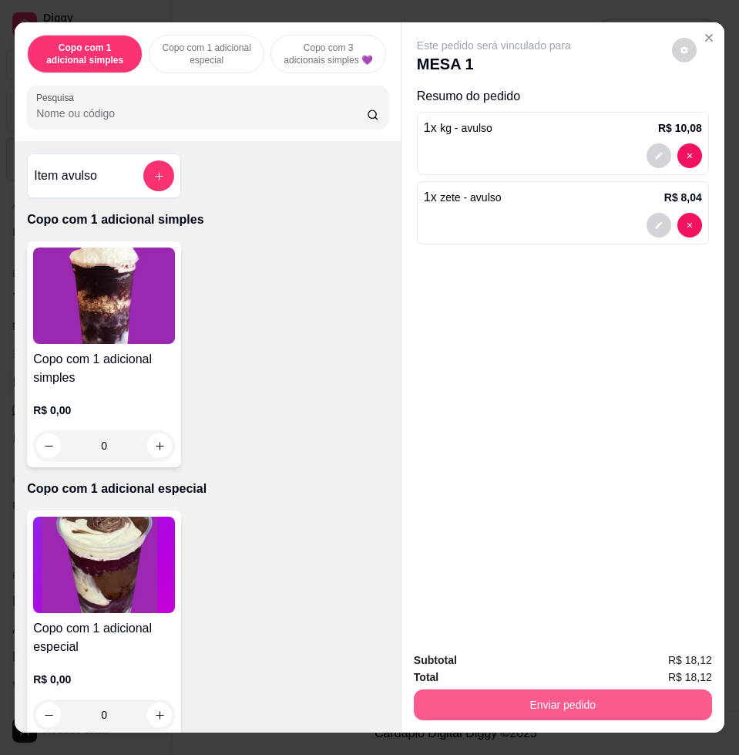
click at [670, 695] on button "Enviar pedido" at bounding box center [563, 704] width 298 height 31
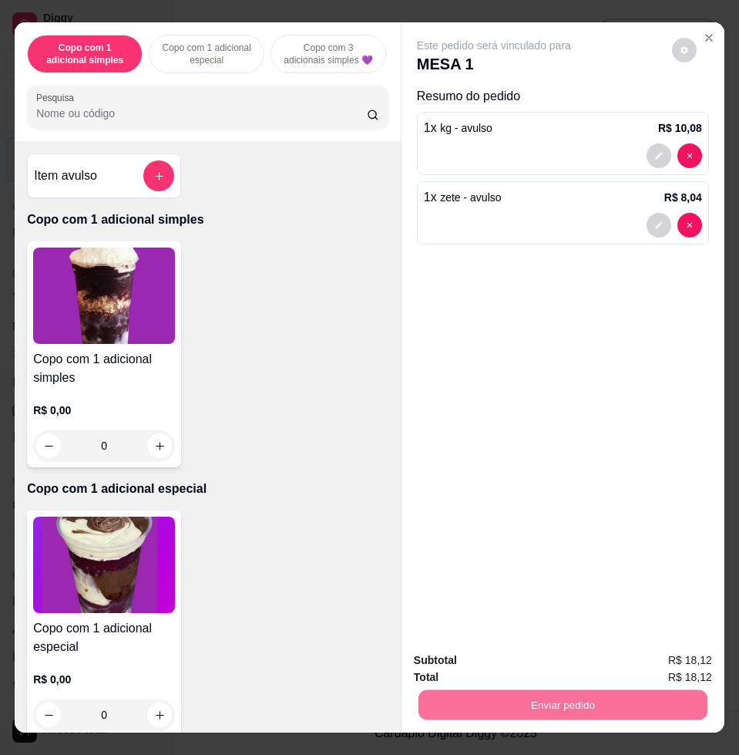
click at [658, 656] on button "Enviar pedido" at bounding box center [670, 658] width 87 height 29
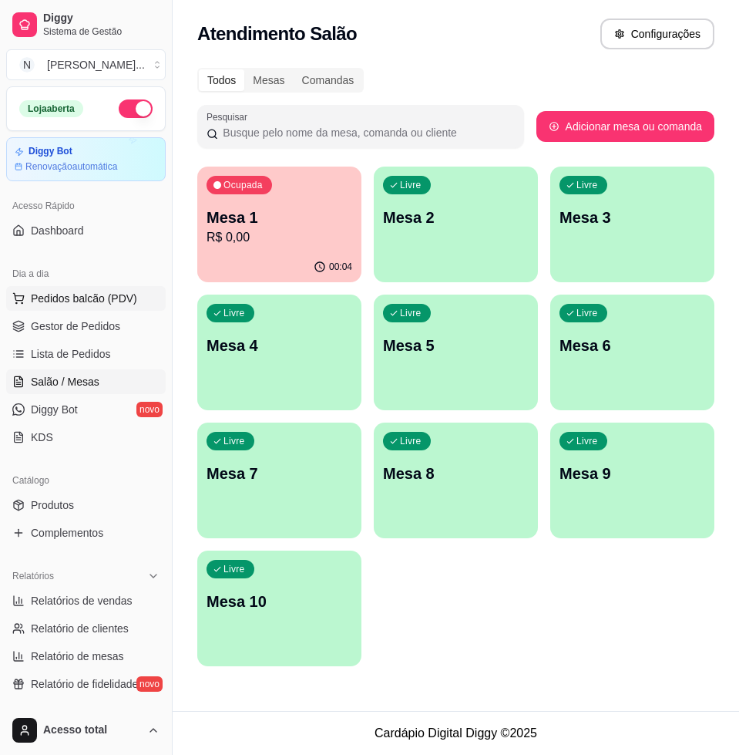
click at [134, 298] on button "Pedidos balcão (PDV)" at bounding box center [86, 298] width 160 height 25
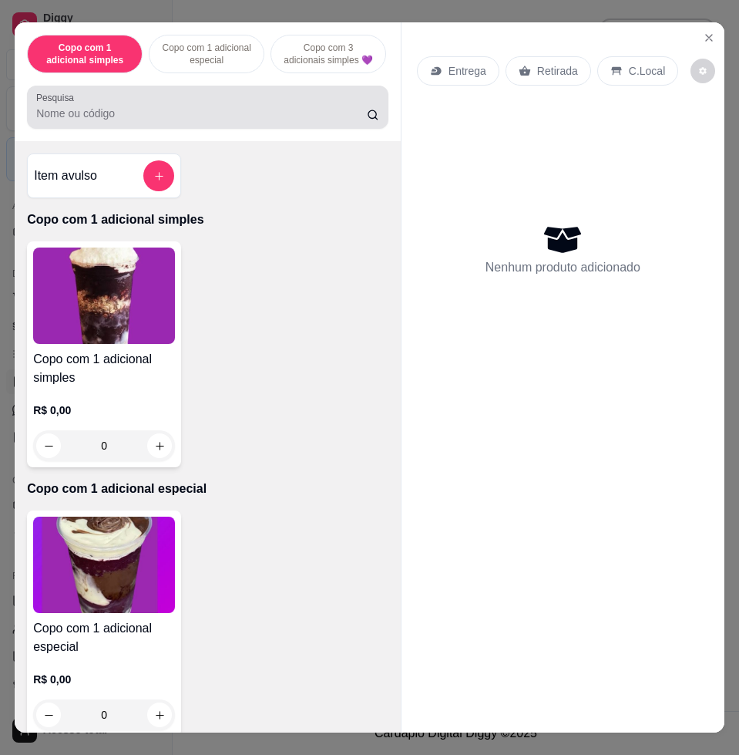
click at [187, 121] on input "Pesquisa" at bounding box center [201, 113] width 331 height 15
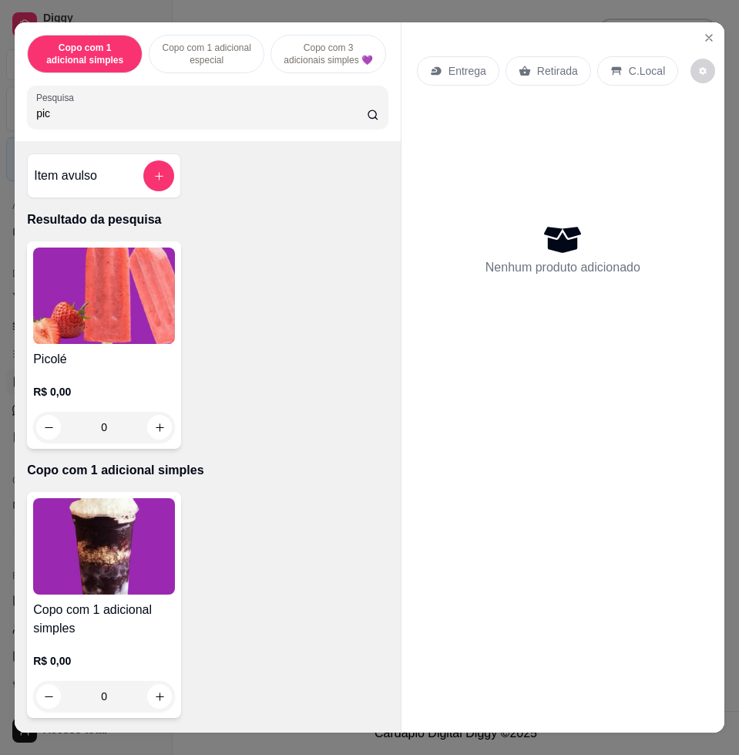
type input "pic"
click at [75, 319] on img at bounding box center [104, 295] width 142 height 96
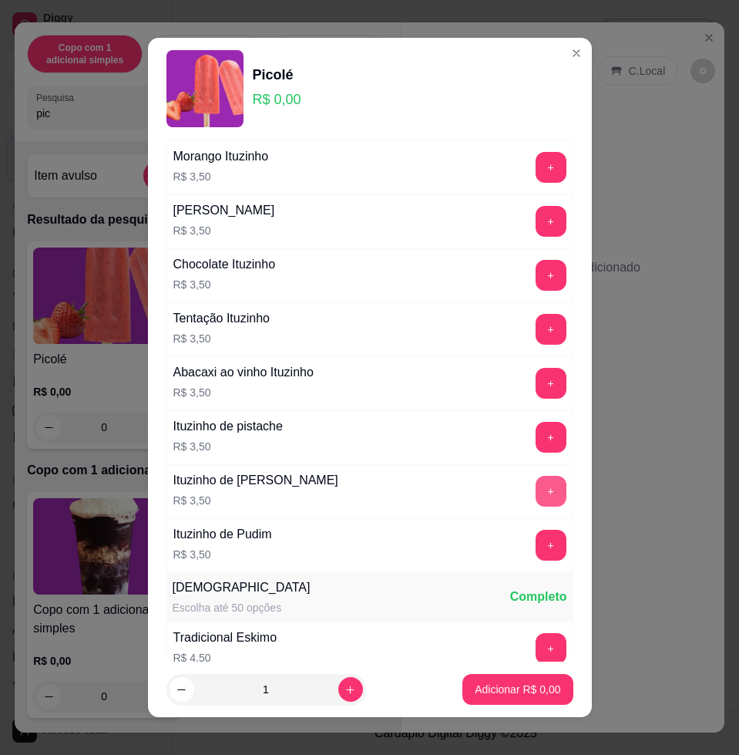
scroll to position [1830, 0]
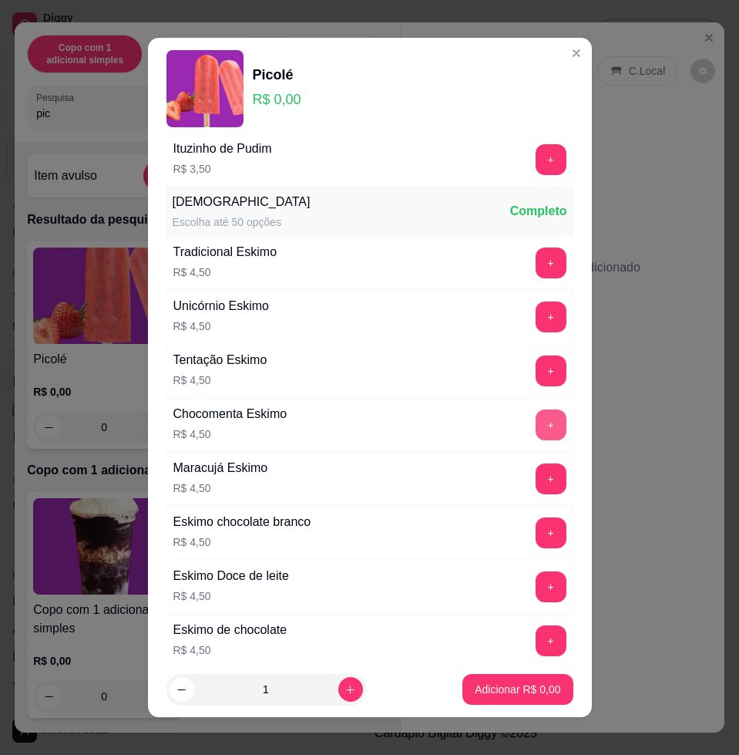
click at [536, 432] on button "+" at bounding box center [551, 424] width 31 height 31
click at [536, 432] on button "+" at bounding box center [551, 425] width 30 height 30
click at [519, 691] on button "Adicionar R$ 9,00" at bounding box center [517, 689] width 110 height 31
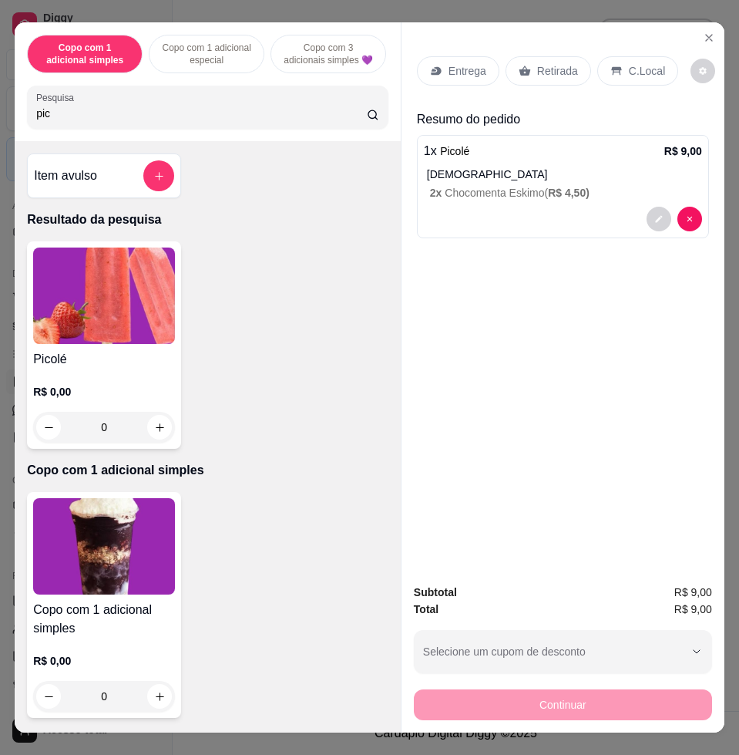
click at [632, 76] on div "C.Local" at bounding box center [637, 70] width 81 height 29
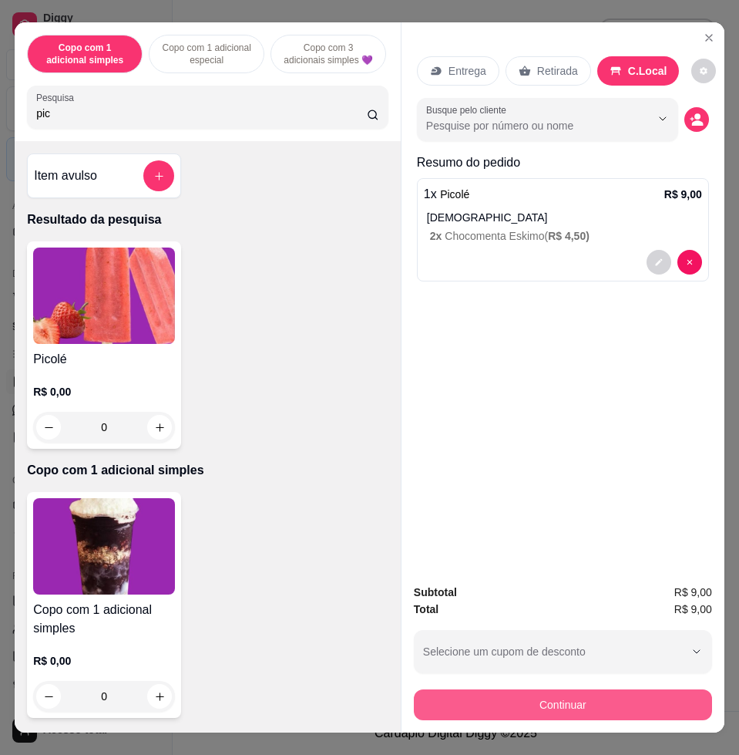
click at [624, 691] on button "Continuar" at bounding box center [563, 704] width 298 height 31
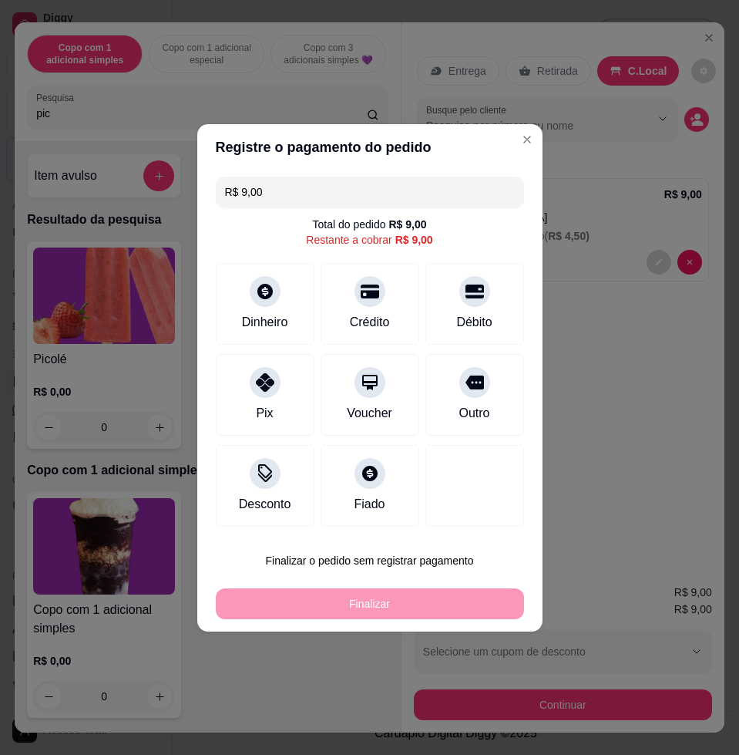
click at [461, 318] on div "Débito" at bounding box center [473, 322] width 35 height 18
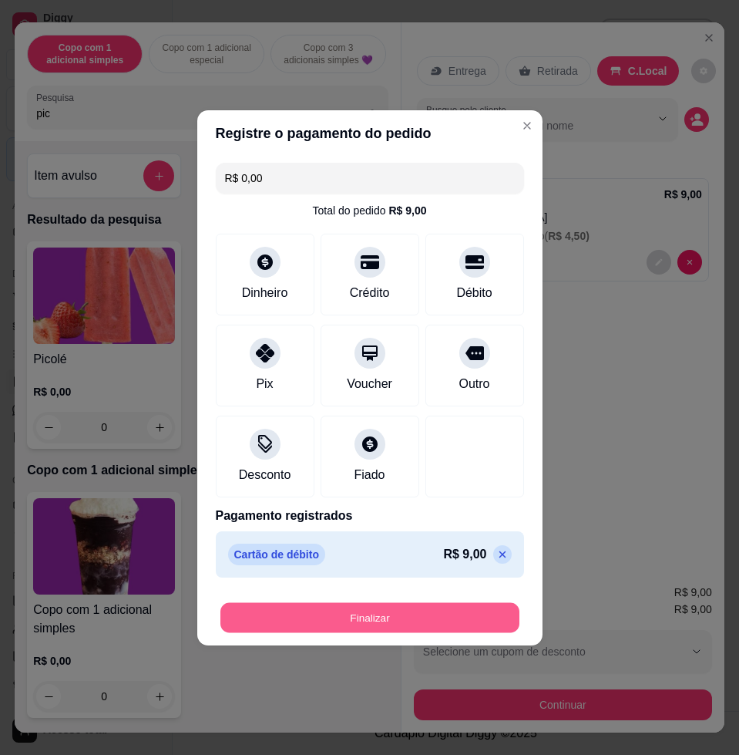
click at [461, 619] on button "Finalizar" at bounding box center [369, 617] width 299 height 30
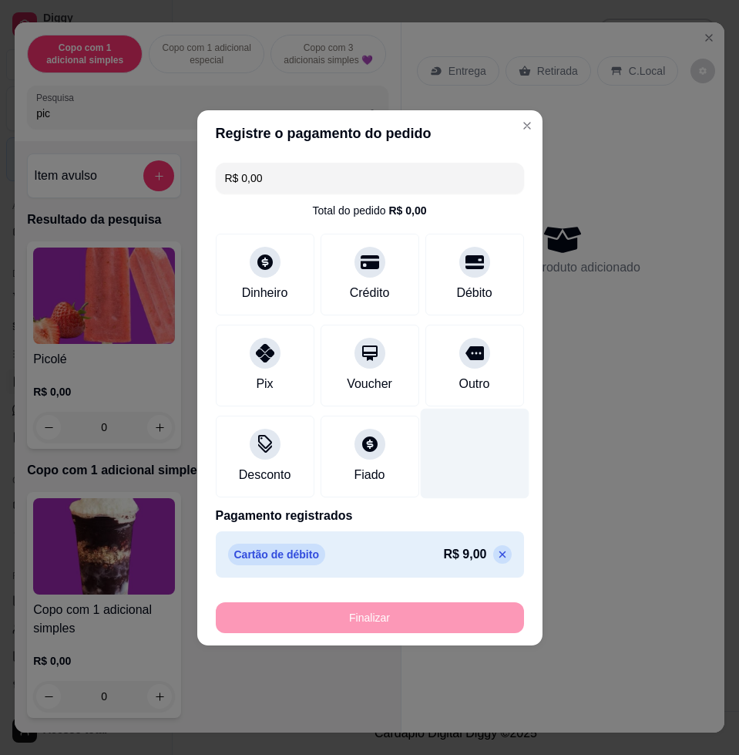
type input "-R$ 9,00"
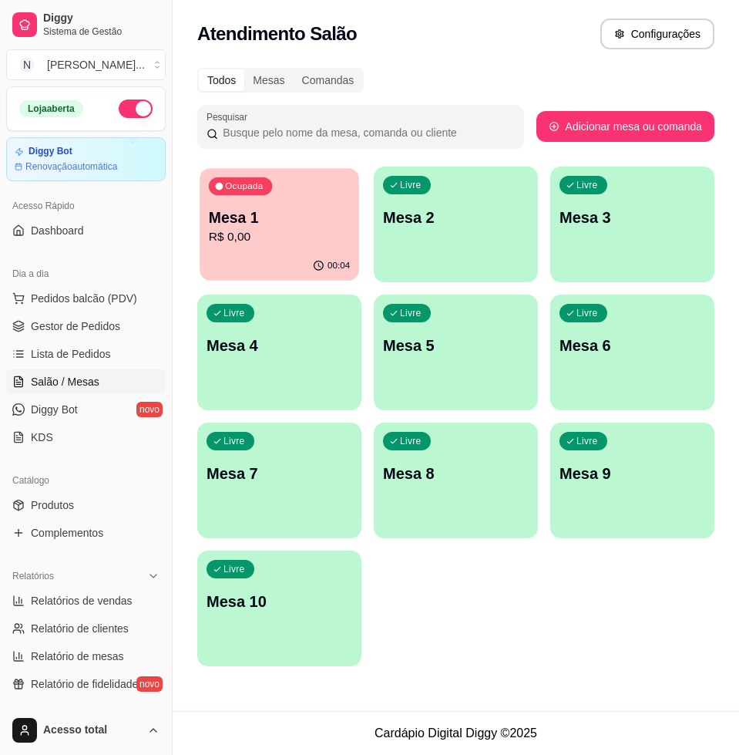
click at [269, 247] on div "Ocupada Mesa 1 R$ 0,00" at bounding box center [280, 209] width 160 height 83
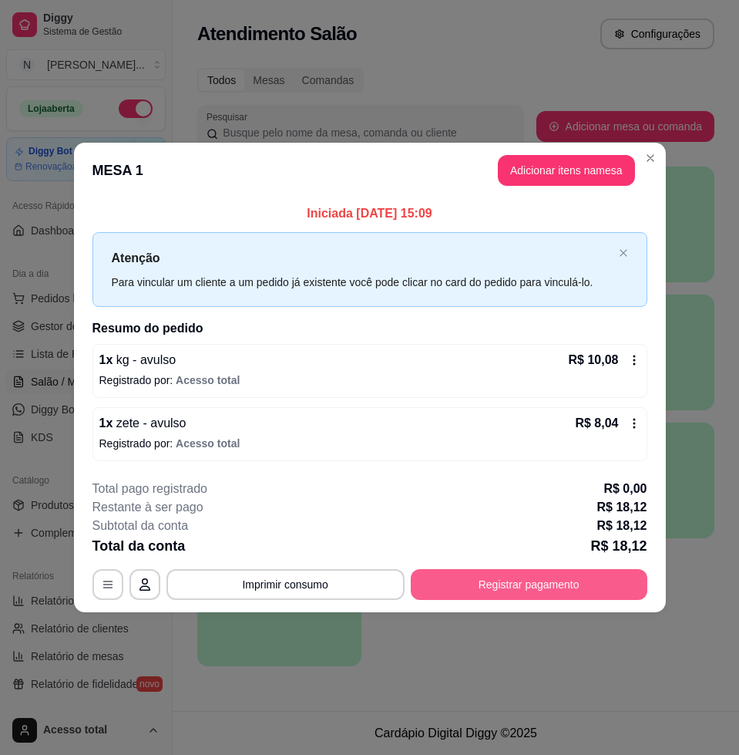
click at [528, 580] on button "Registrar pagamento" at bounding box center [529, 584] width 237 height 31
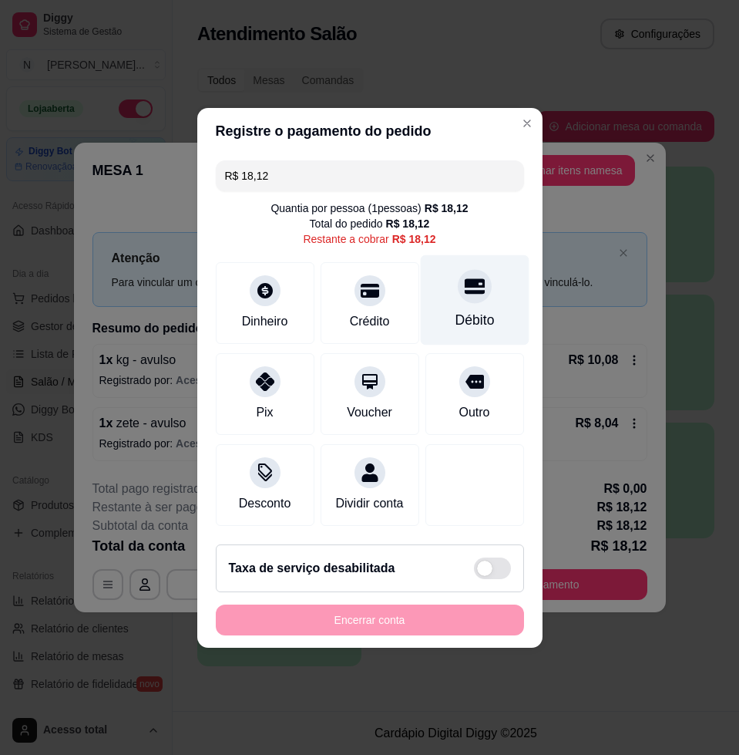
click at [479, 283] on div "Débito" at bounding box center [474, 299] width 109 height 90
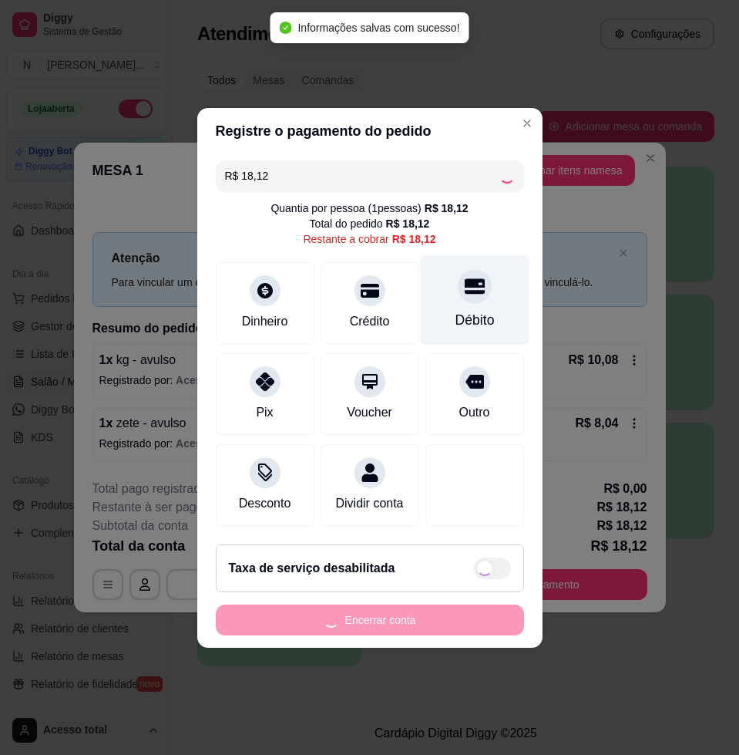
type input "R$ 0,00"
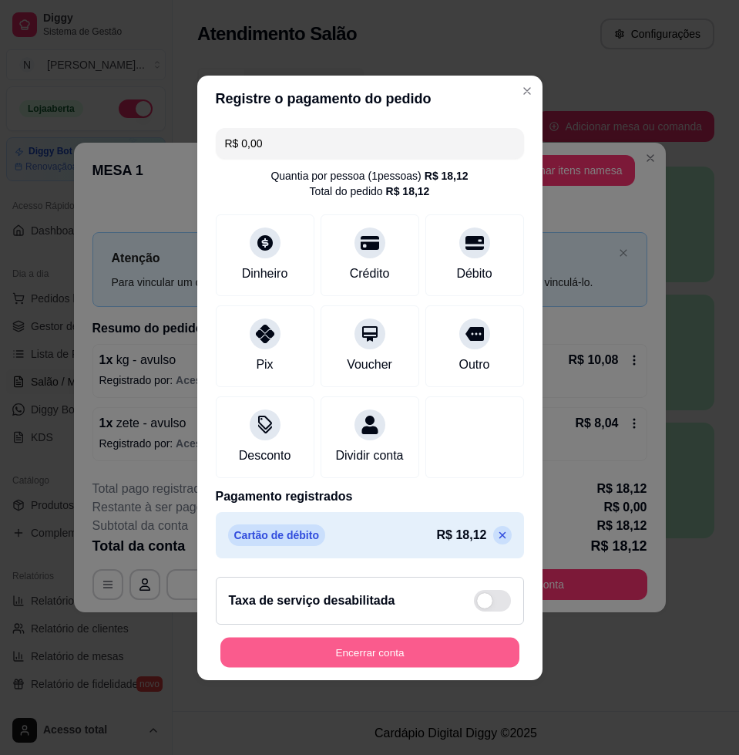
click at [438, 649] on button "Encerrar conta" at bounding box center [369, 652] width 299 height 30
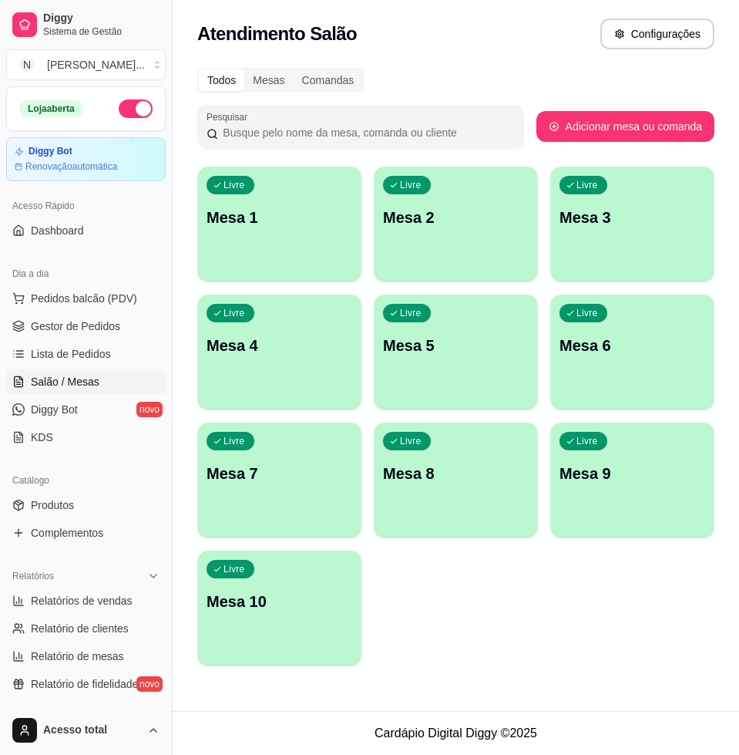
click at [276, 207] on p "Mesa 1" at bounding box center [280, 218] width 146 height 22
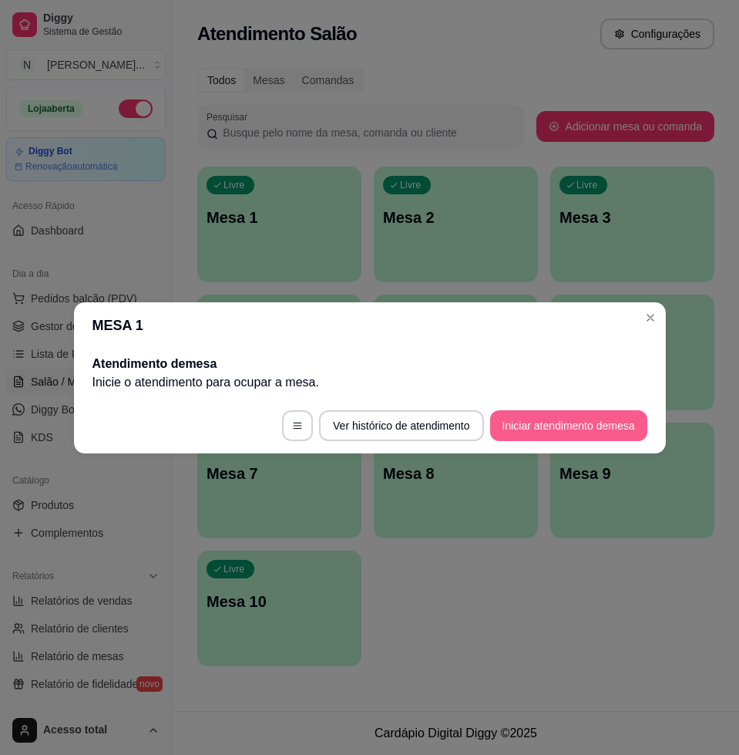
click at [563, 417] on button "Iniciar atendimento de mesa" at bounding box center [568, 425] width 157 height 31
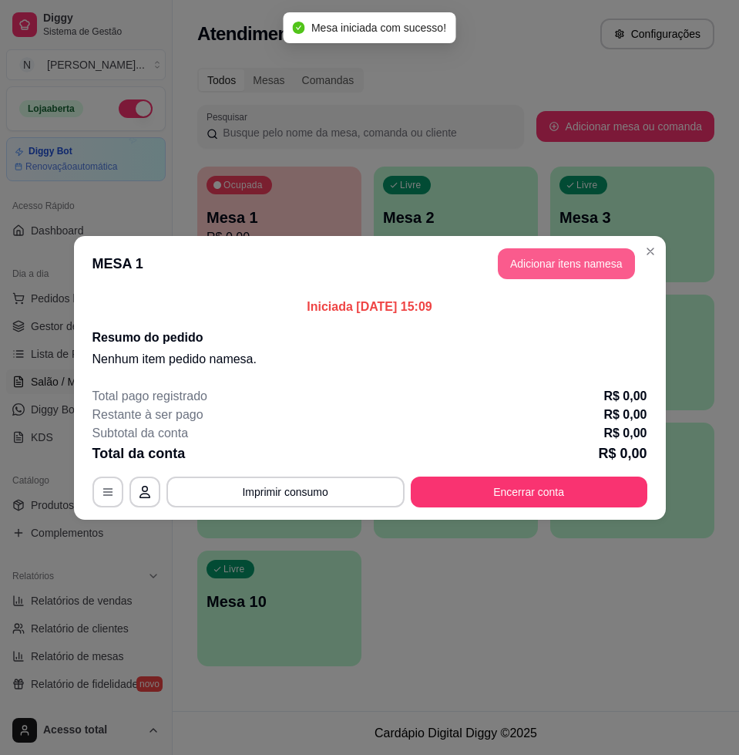
click at [615, 259] on button "Adicionar itens na mesa" at bounding box center [566, 263] width 137 height 31
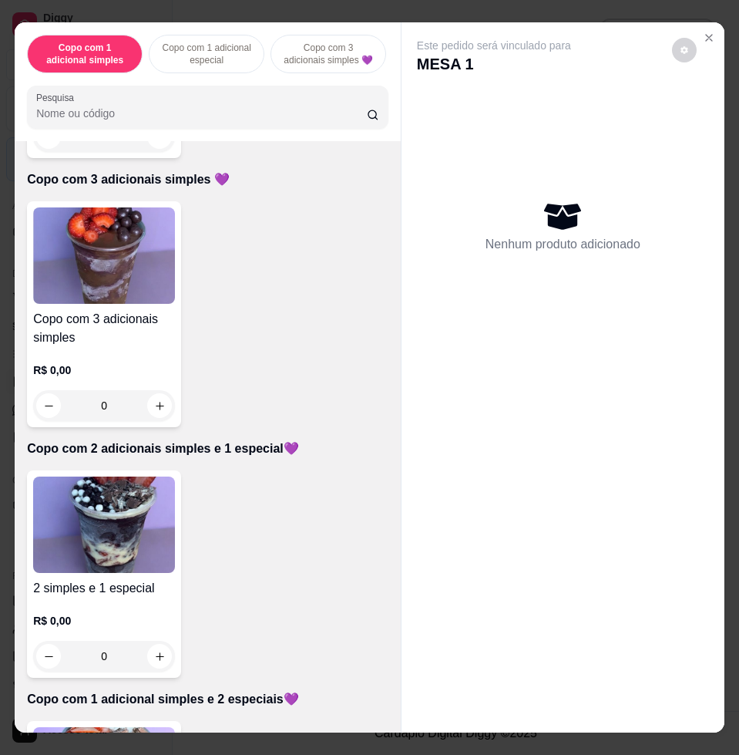
scroll to position [867, 0]
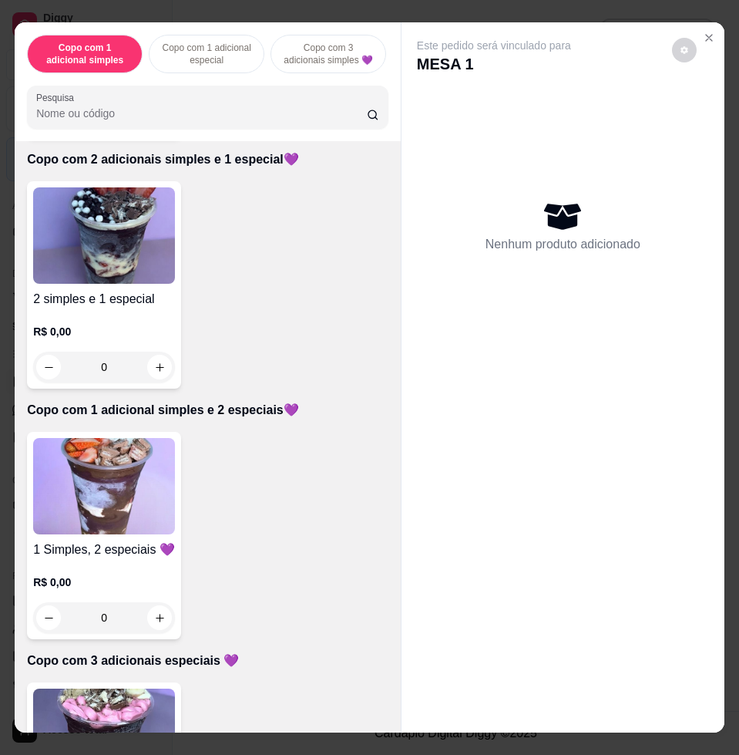
click at [136, 300] on h4 "2 simples e 1 especial" at bounding box center [104, 299] width 142 height 18
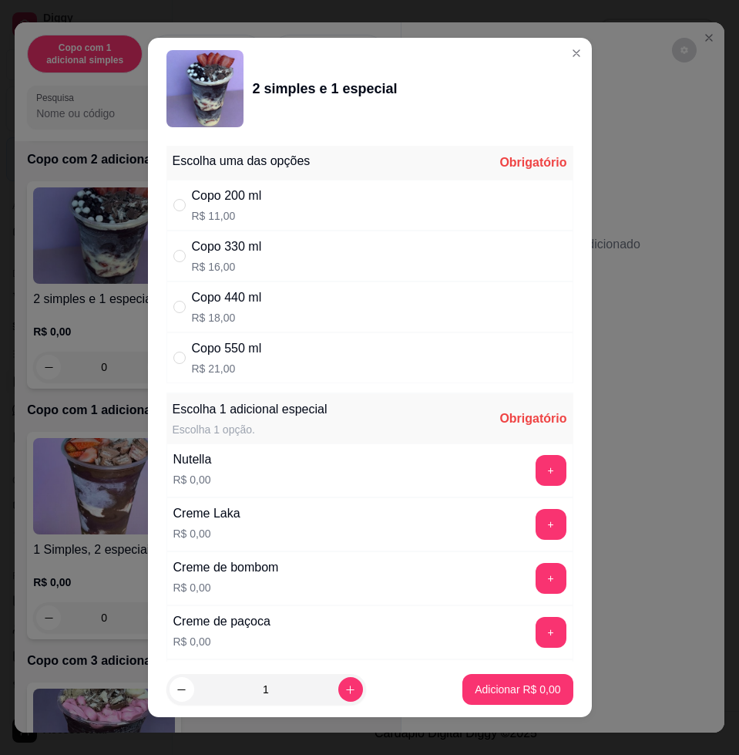
click at [352, 256] on div "Copo 330 ml R$ 16,00" at bounding box center [369, 255] width 407 height 51
radio input "true"
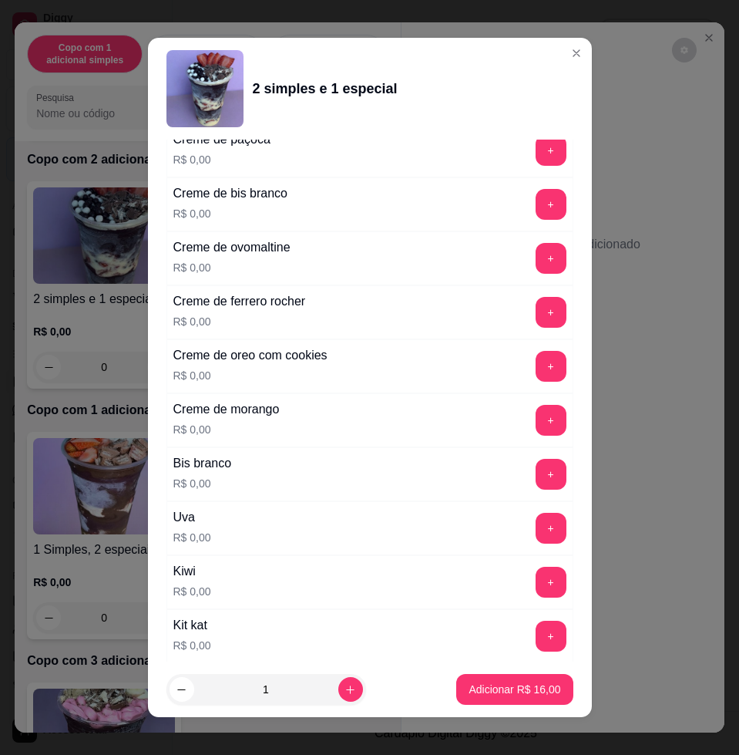
scroll to position [771, 0]
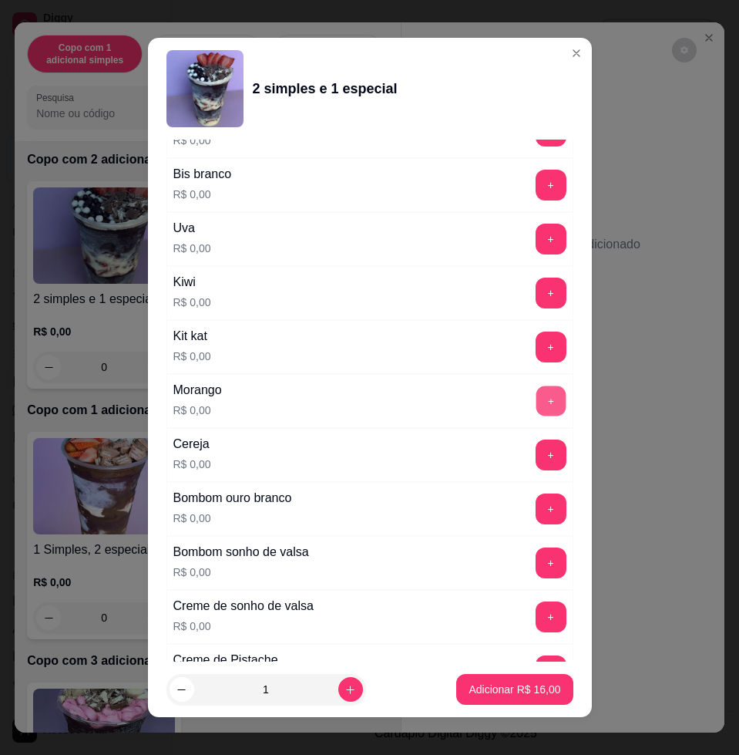
click at [536, 395] on button "+" at bounding box center [551, 401] width 30 height 30
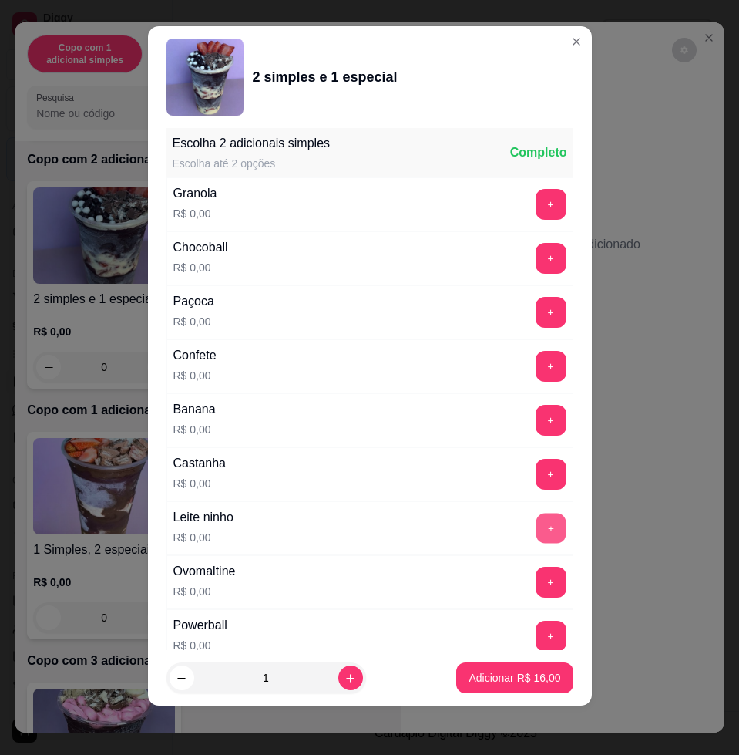
click at [536, 515] on button "+" at bounding box center [551, 528] width 30 height 30
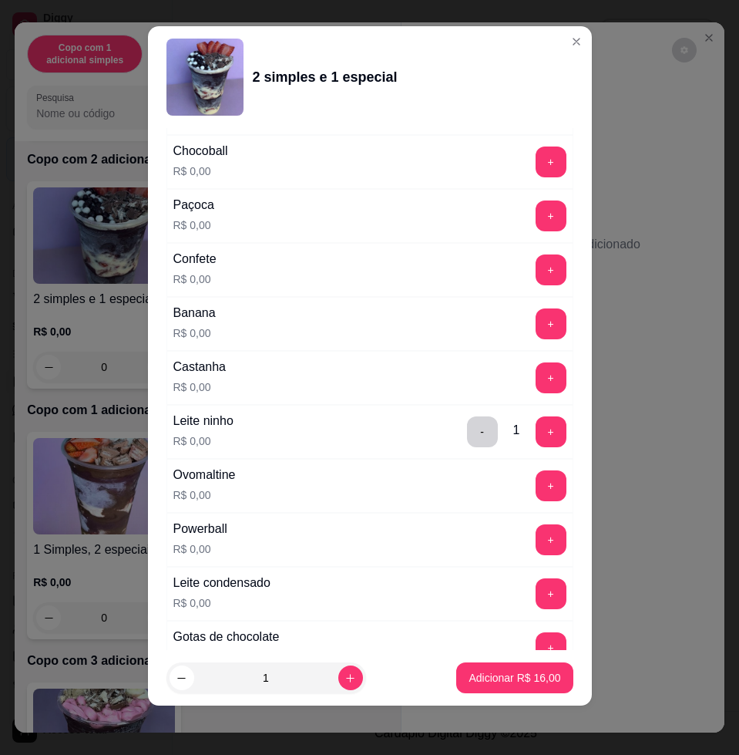
click at [509, 576] on div "Leite condensado R$ 0,00 +" at bounding box center [369, 593] width 407 height 54
click at [536, 579] on button "+" at bounding box center [551, 594] width 30 height 30
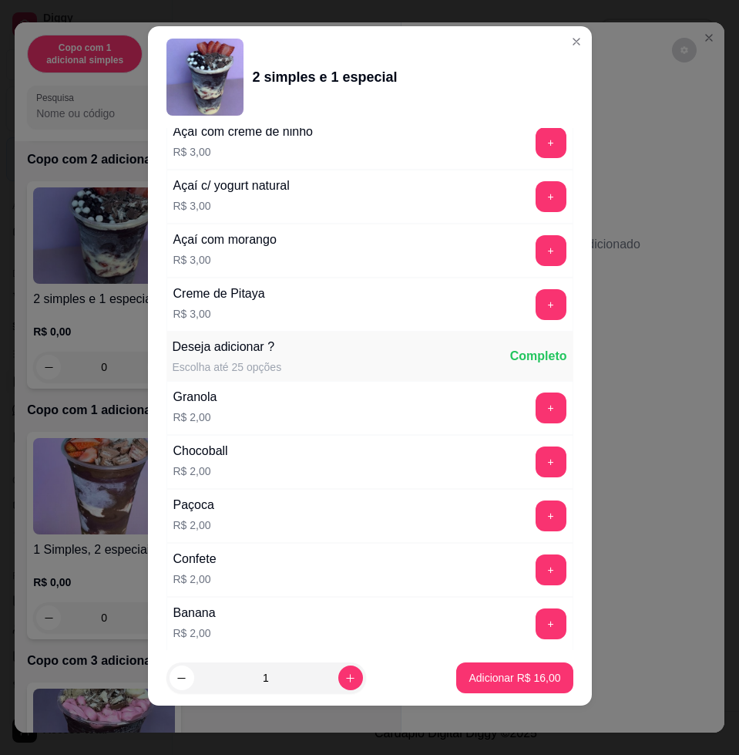
scroll to position [2453, 0]
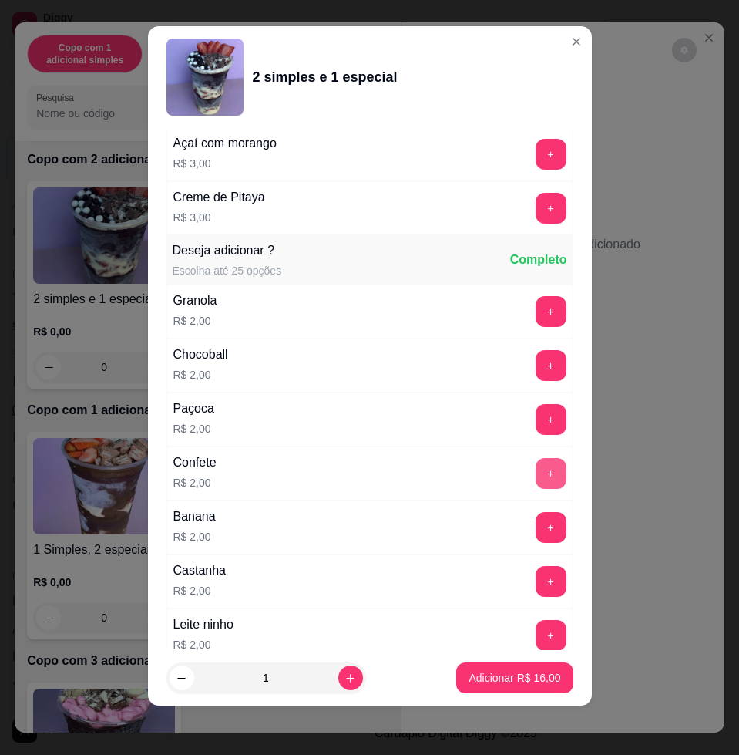
click at [536, 482] on button "+" at bounding box center [551, 473] width 31 height 31
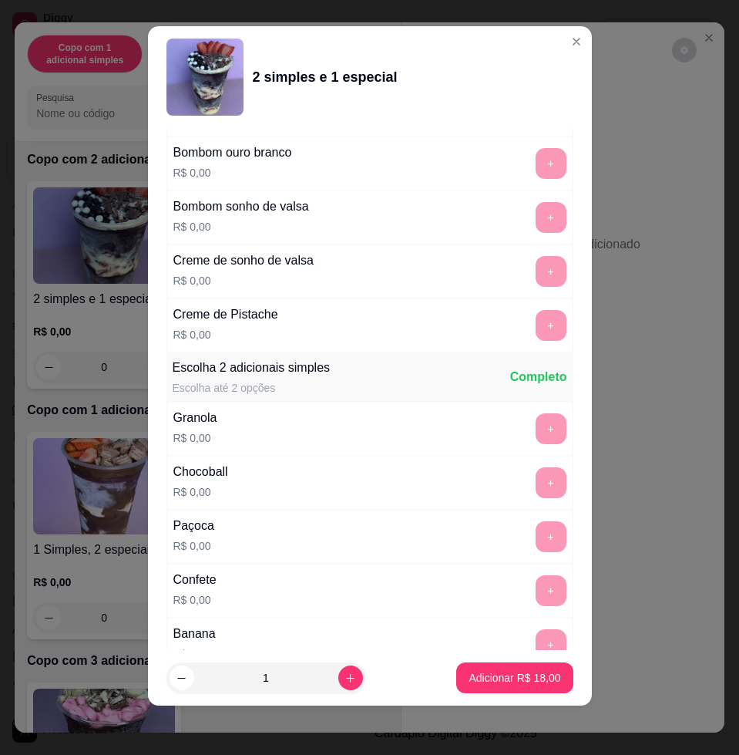
scroll to position [623, 0]
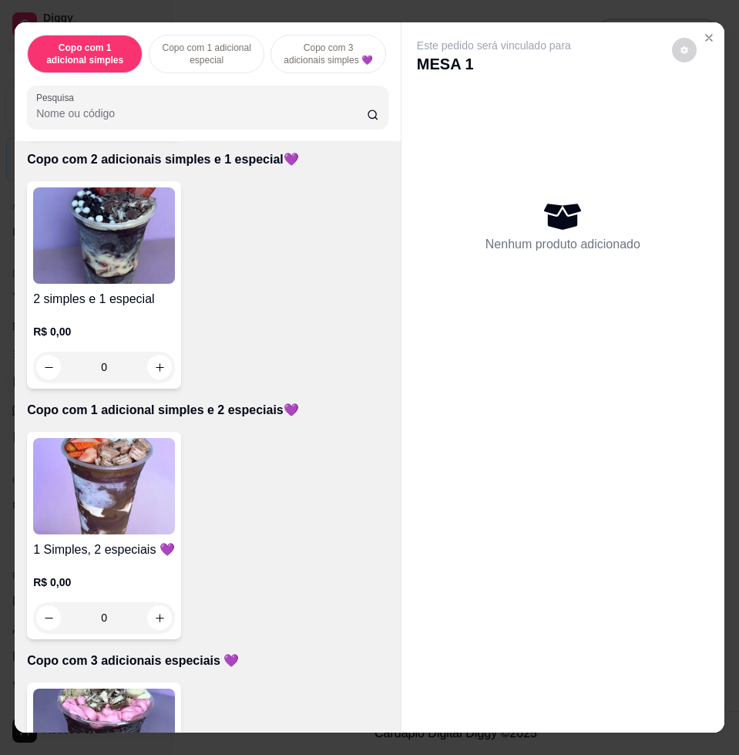
click at [156, 503] on img at bounding box center [104, 486] width 142 height 96
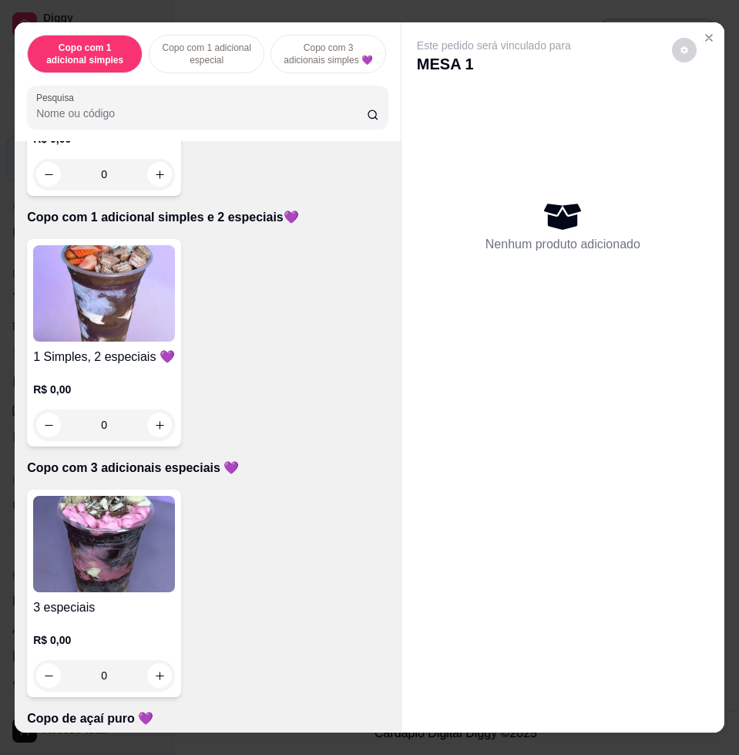
click at [132, 535] on img at bounding box center [104, 544] width 142 height 96
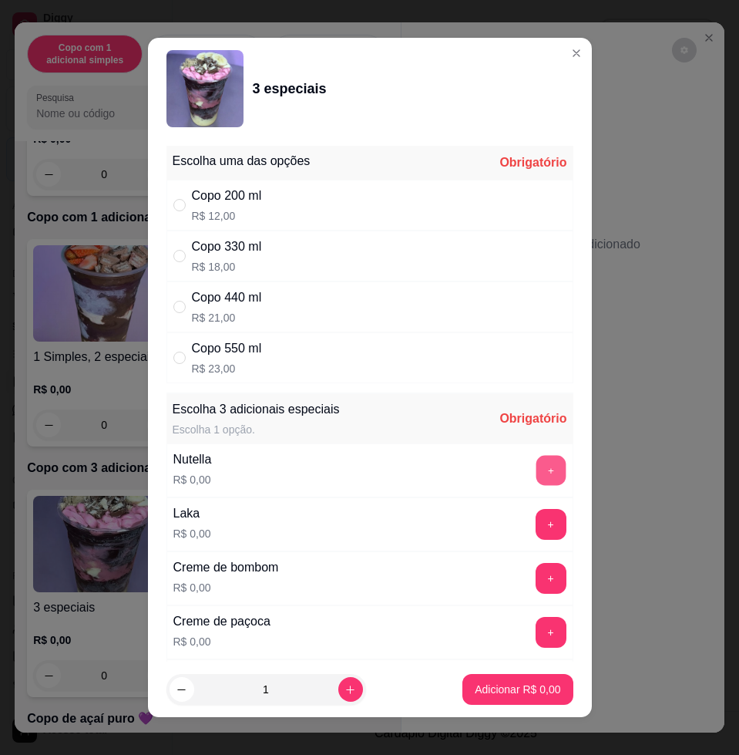
click at [536, 465] on button "+" at bounding box center [551, 470] width 30 height 30
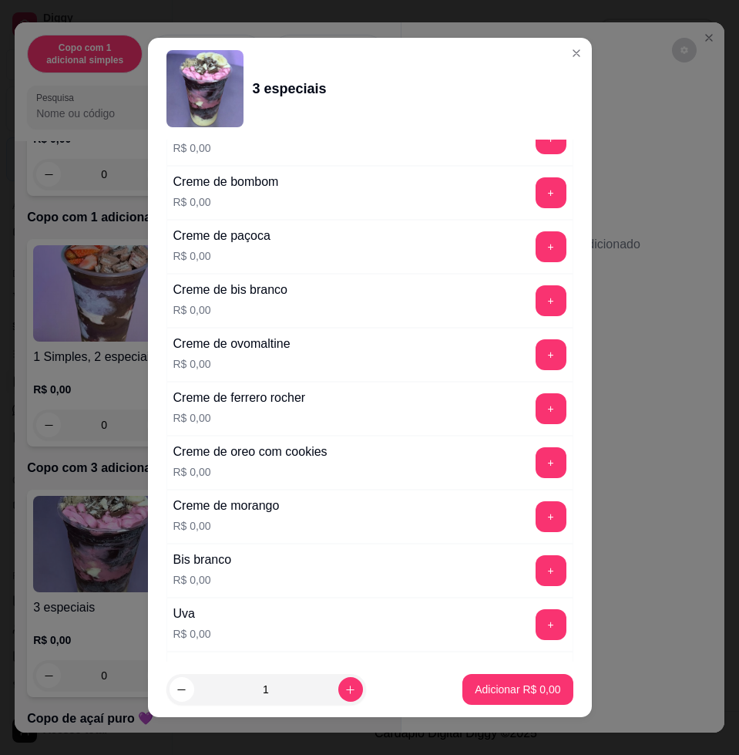
scroll to position [578, 0]
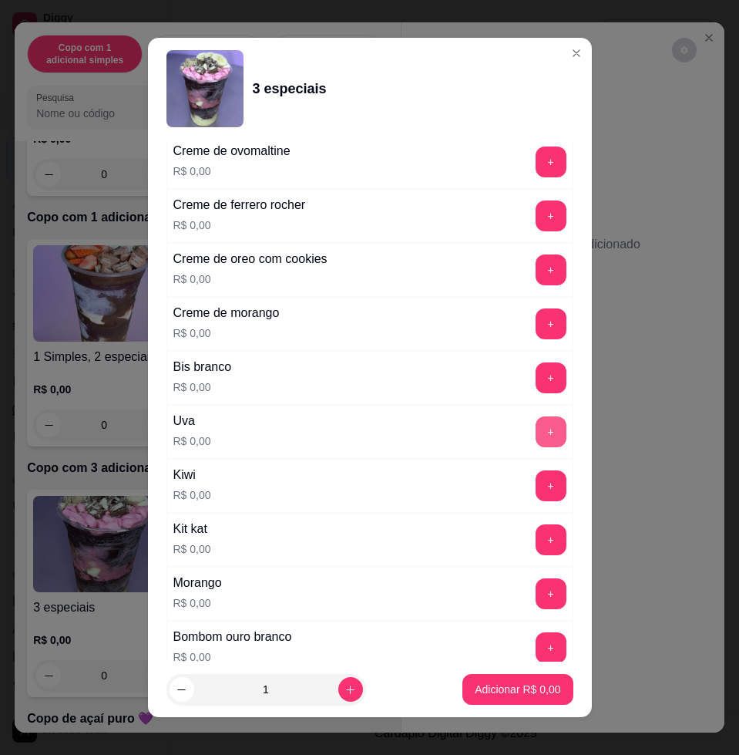
click at [536, 433] on button "+" at bounding box center [551, 431] width 31 height 31
click at [536, 599] on button "+" at bounding box center [551, 593] width 31 height 31
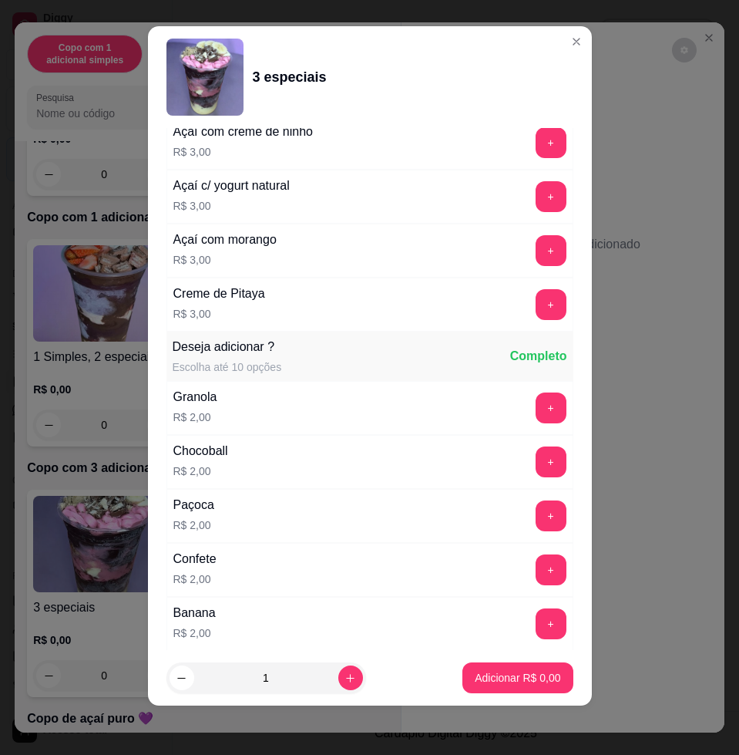
scroll to position [1907, 0]
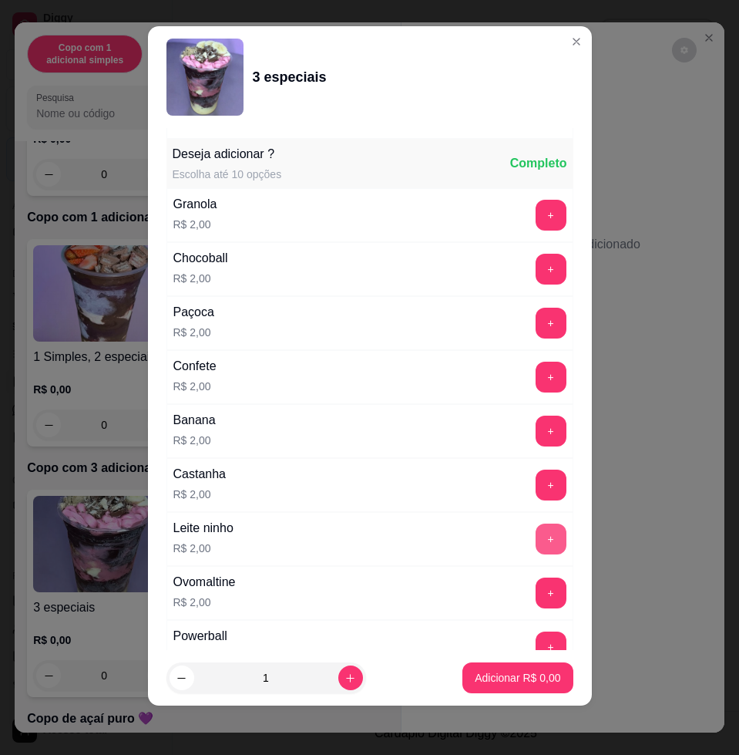
click at [536, 546] on button "+" at bounding box center [551, 538] width 31 height 31
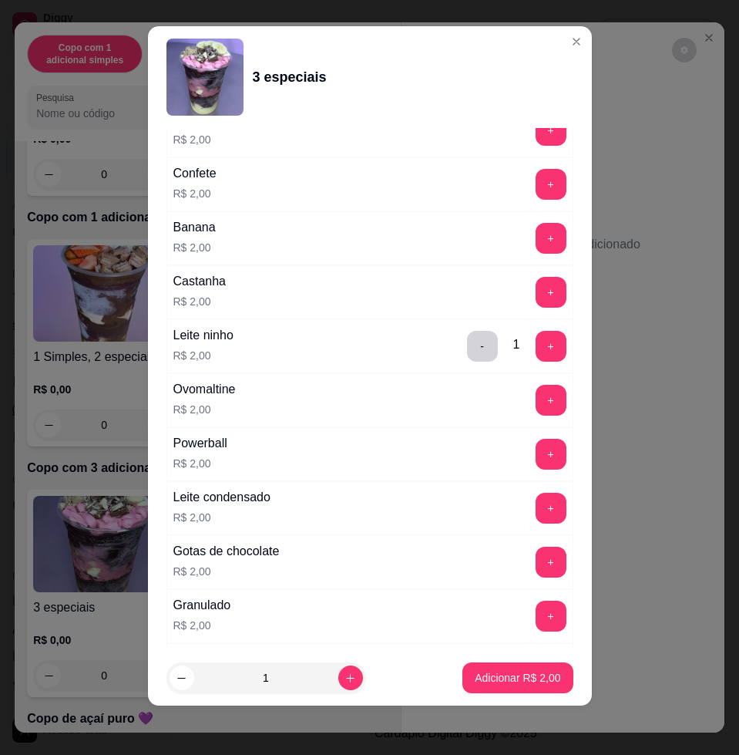
scroll to position [2196, 0]
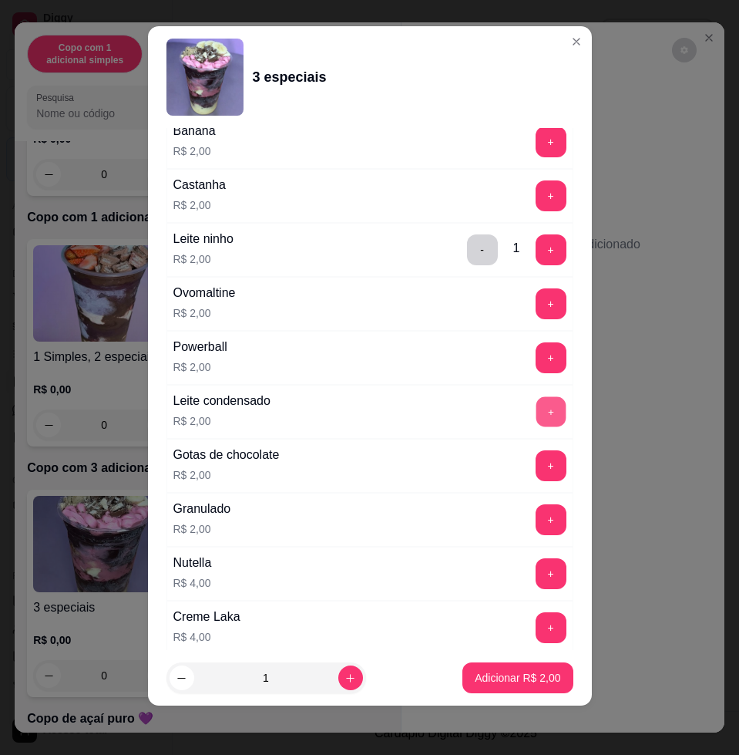
click at [536, 416] on button "+" at bounding box center [551, 412] width 30 height 30
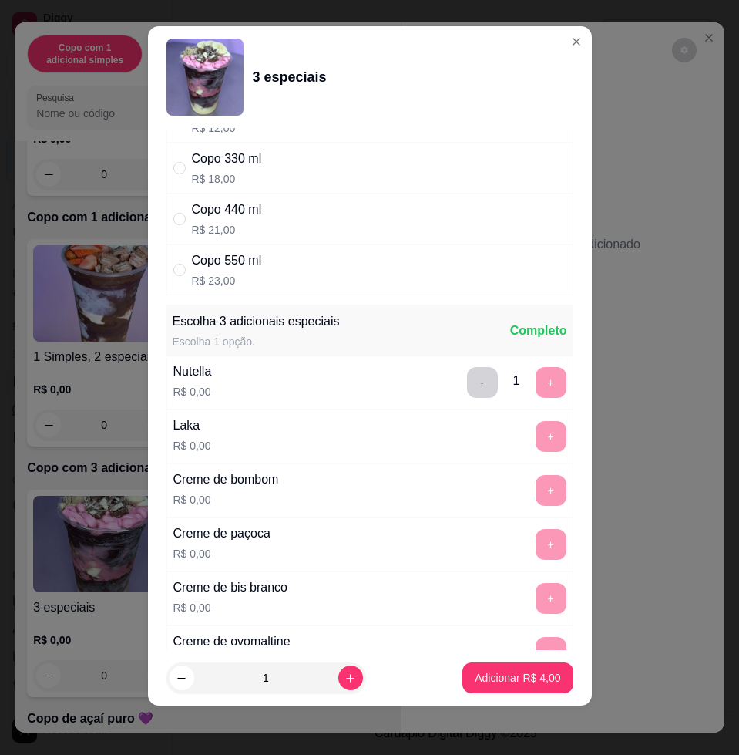
scroll to position [0, 0]
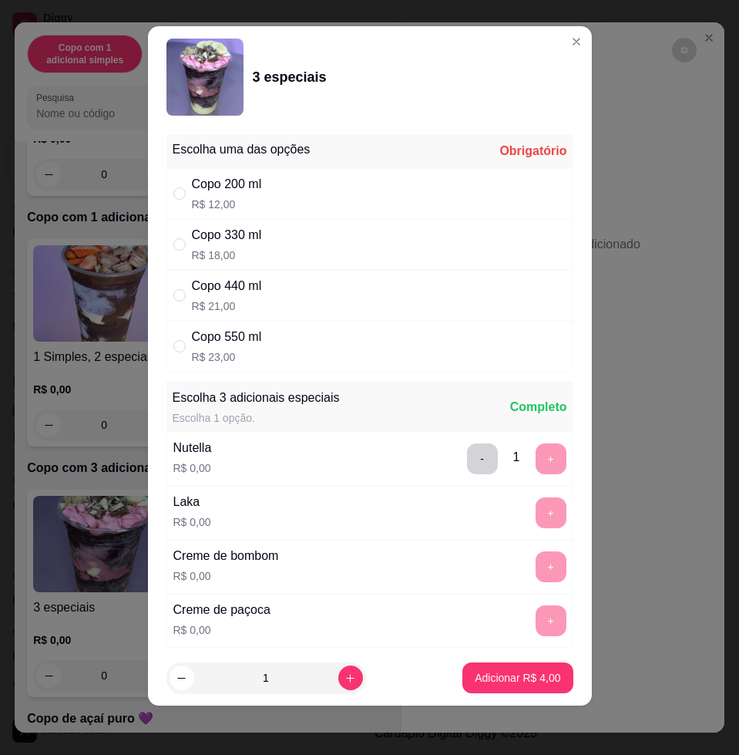
click at [348, 288] on div "Copo 440 ml R$ 21,00" at bounding box center [369, 295] width 407 height 51
radio input "true"
click at [509, 672] on p "Adicionar R$ 25,00" at bounding box center [514, 677] width 89 height 15
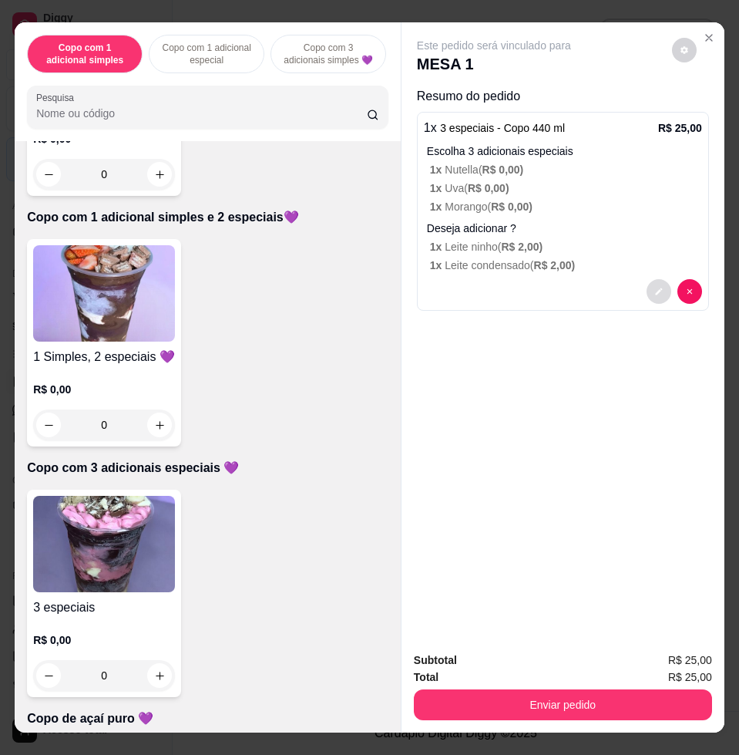
click at [648, 279] on button "decrease-product-quantity" at bounding box center [659, 291] width 25 height 25
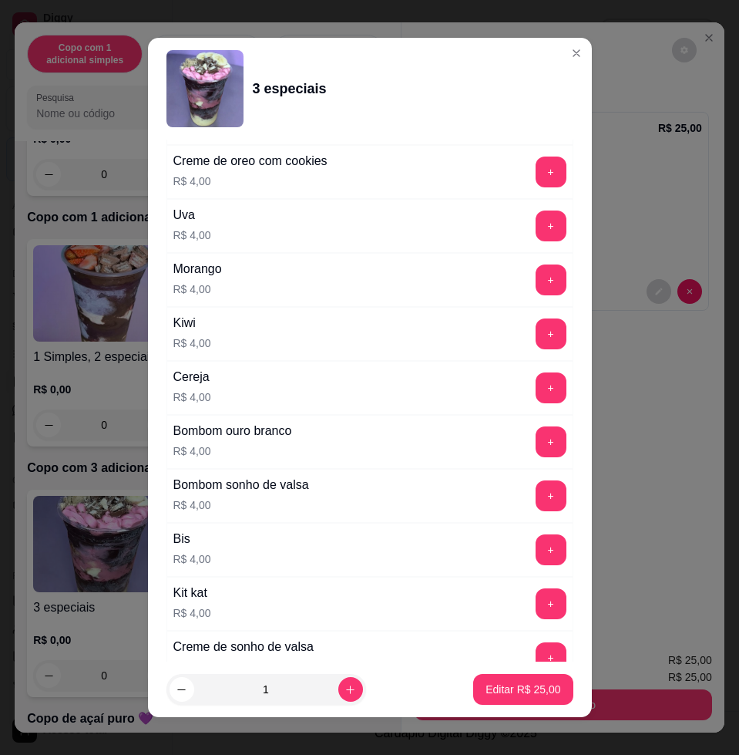
scroll to position [3179, 0]
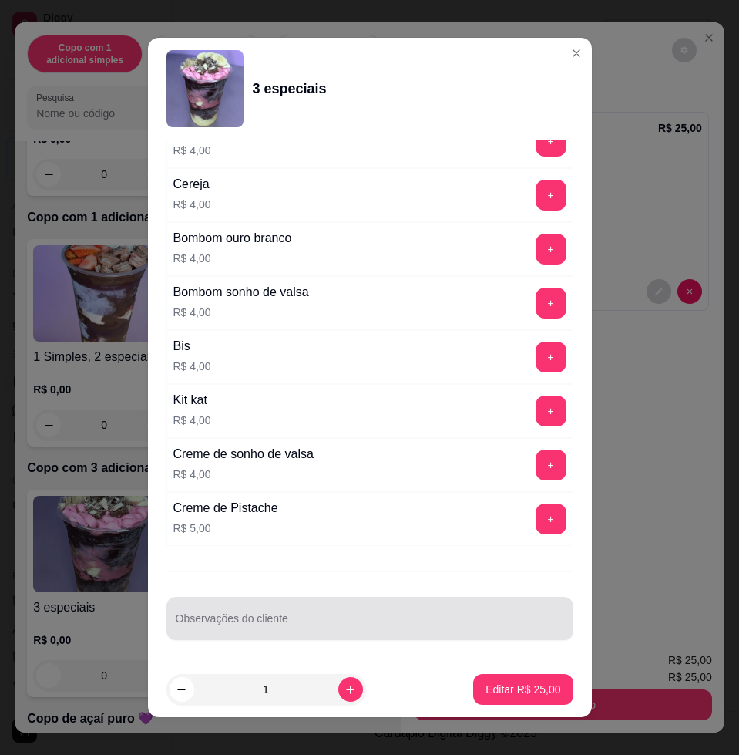
click at [290, 620] on input "Observações do cliente" at bounding box center [370, 624] width 388 height 15
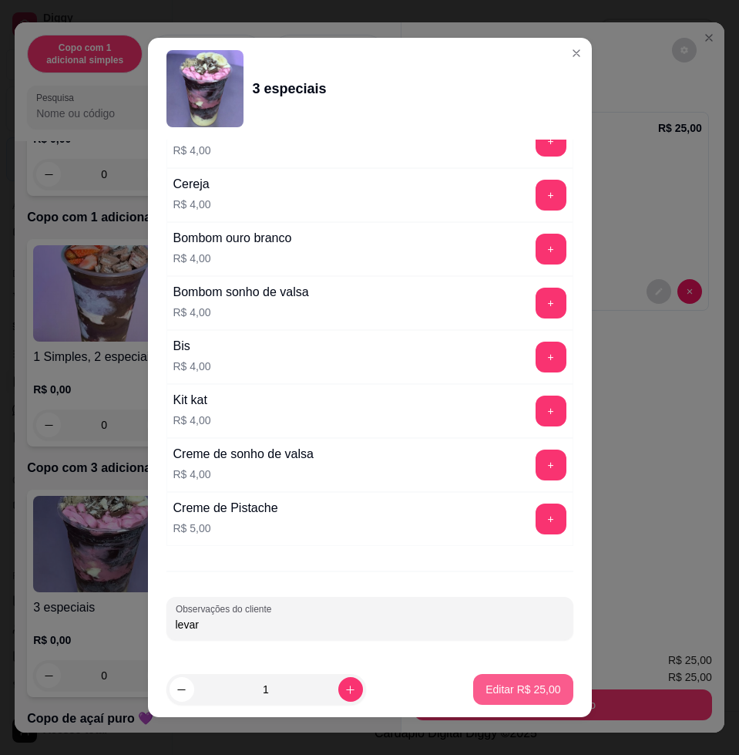
type input "levar"
click at [508, 688] on p "Editar R$ 25,00" at bounding box center [523, 688] width 75 height 15
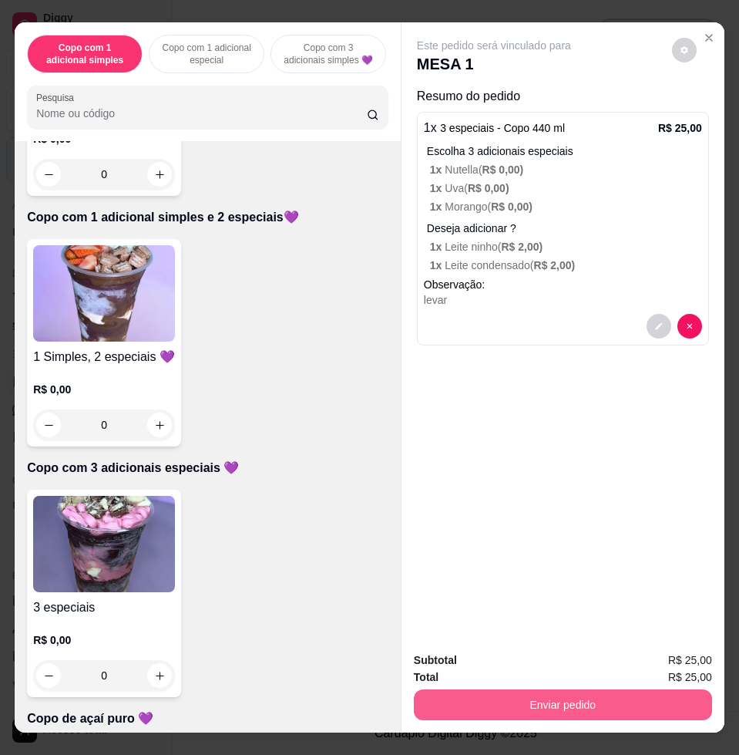
click at [610, 689] on button "Enviar pedido" at bounding box center [563, 704] width 298 height 31
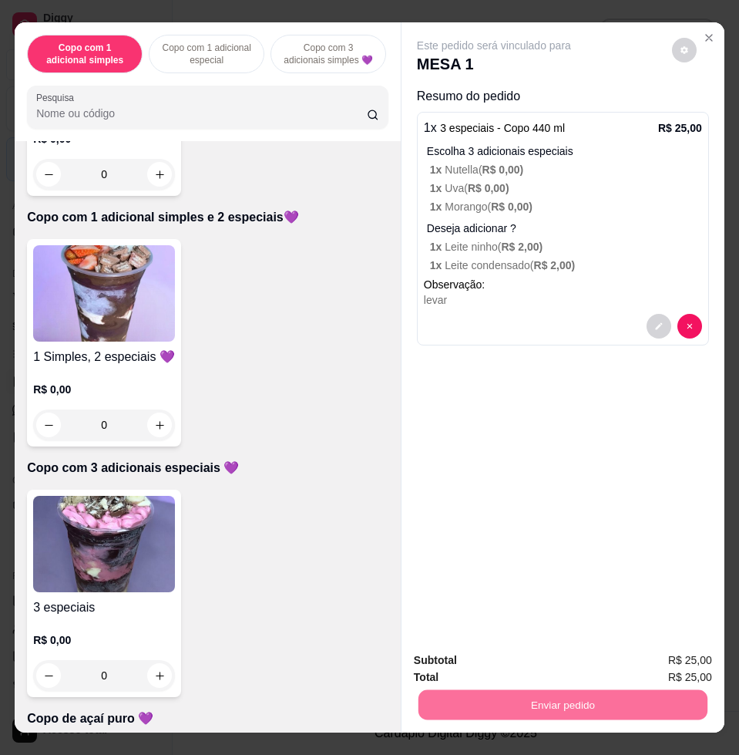
click at [640, 654] on button "Enviar pedido" at bounding box center [670, 658] width 87 height 29
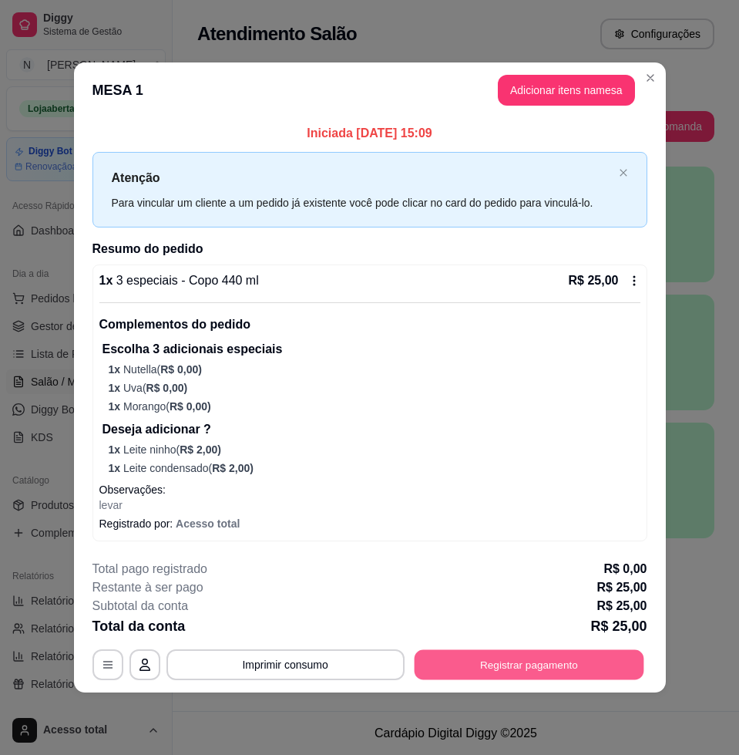
click at [530, 664] on button "Registrar pagamento" at bounding box center [529, 664] width 230 height 30
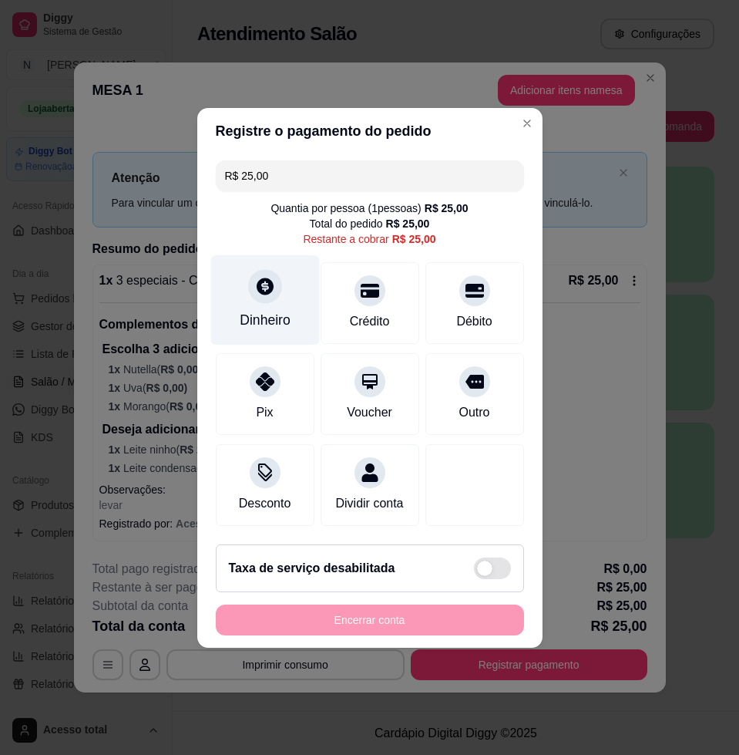
click at [248, 310] on div "Dinheiro" at bounding box center [265, 320] width 51 height 20
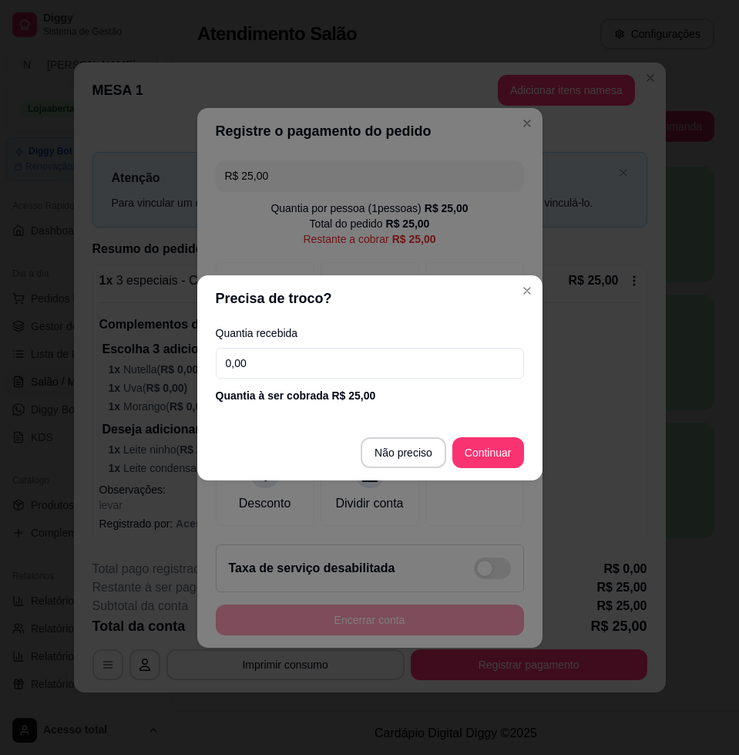
click at [331, 361] on input "0,00" at bounding box center [370, 363] width 308 height 31
type input "0,22"
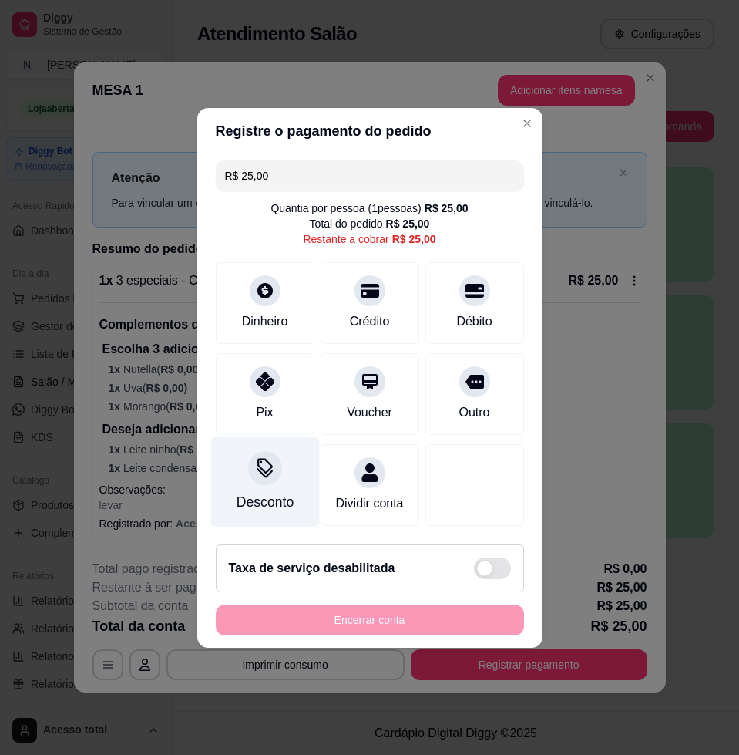
click at [283, 473] on div "Desconto" at bounding box center [264, 481] width 109 height 90
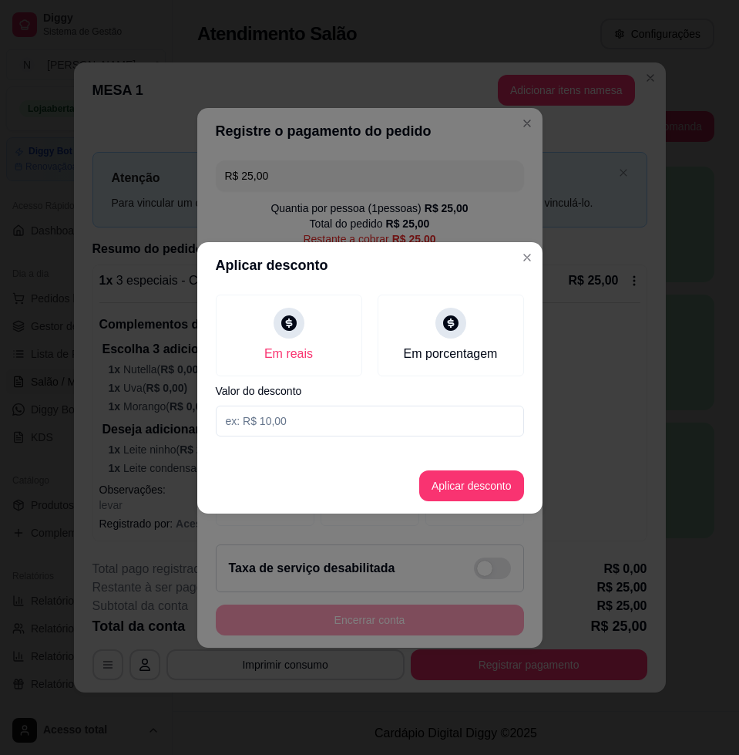
click at [352, 407] on input at bounding box center [370, 420] width 308 height 31
type input "4,00"
click at [470, 501] on footer "Aplicar desconto" at bounding box center [369, 485] width 345 height 55
click at [476, 482] on button "Aplicar desconto" at bounding box center [471, 485] width 101 height 30
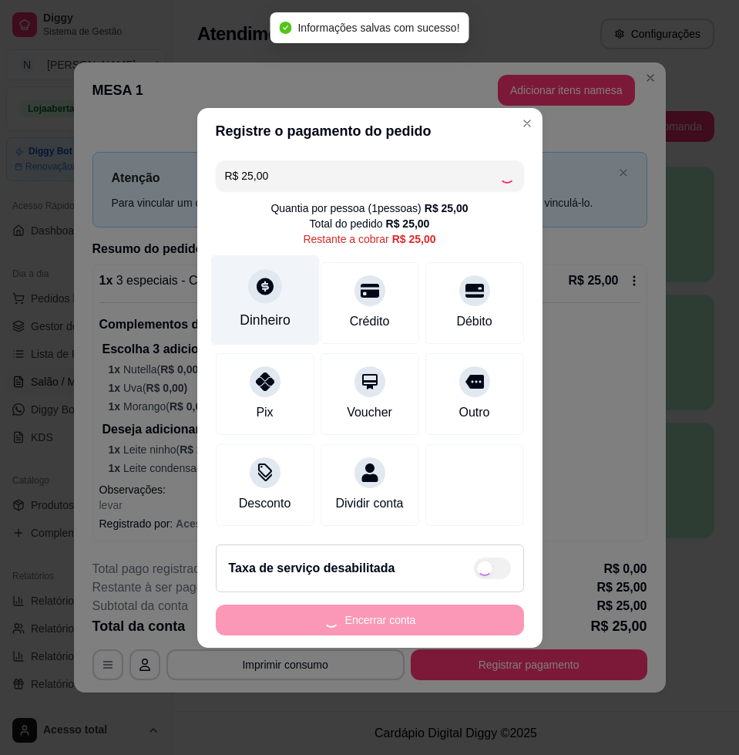
type input "R$ 21,00"
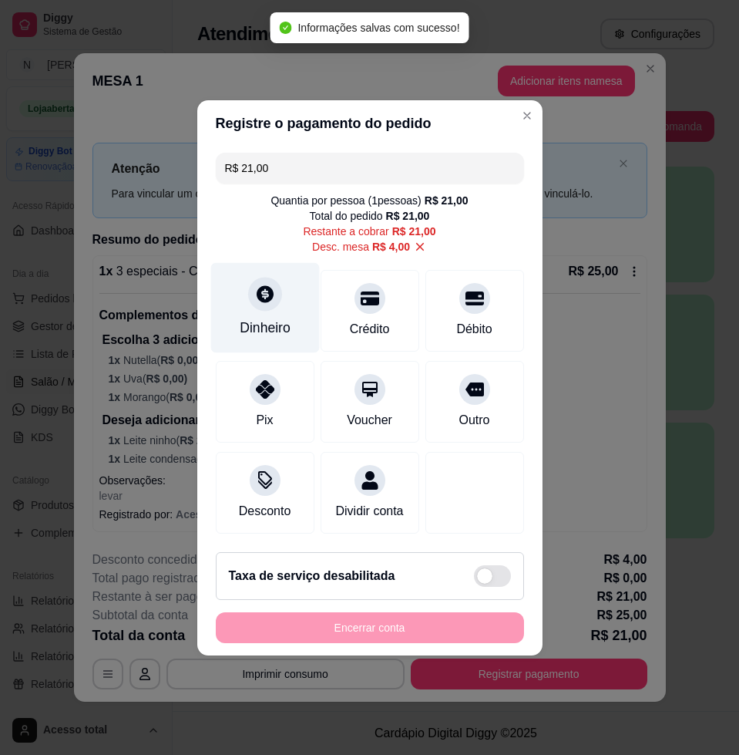
click at [257, 285] on icon at bounding box center [265, 293] width 17 height 17
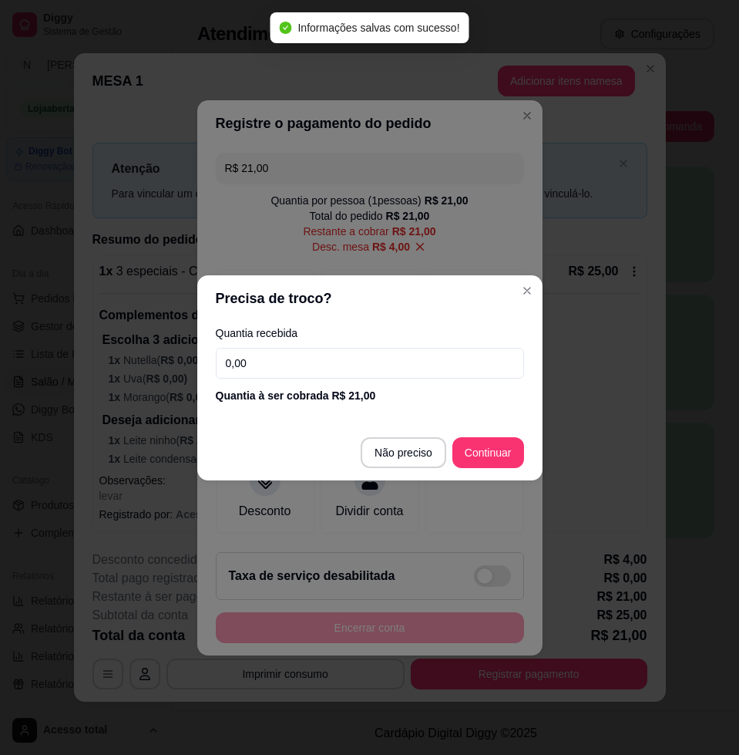
click at [301, 360] on input "0,00" at bounding box center [370, 363] width 308 height 31
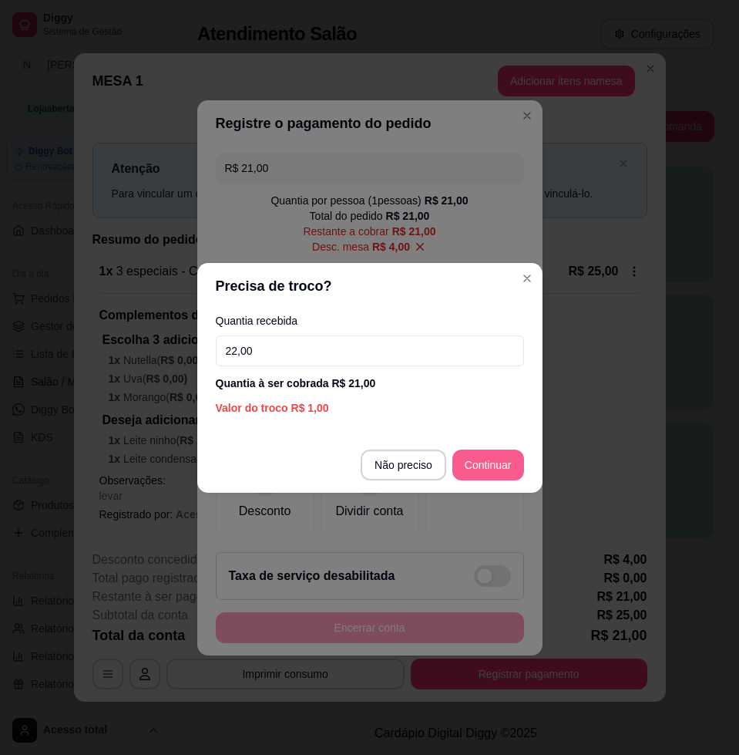
type input "22,00"
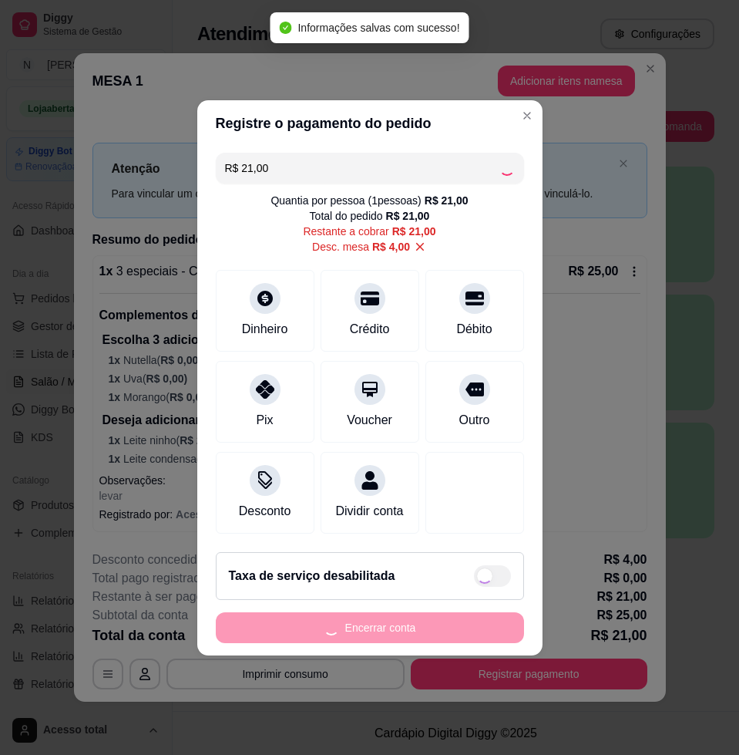
type input "R$ 0,00"
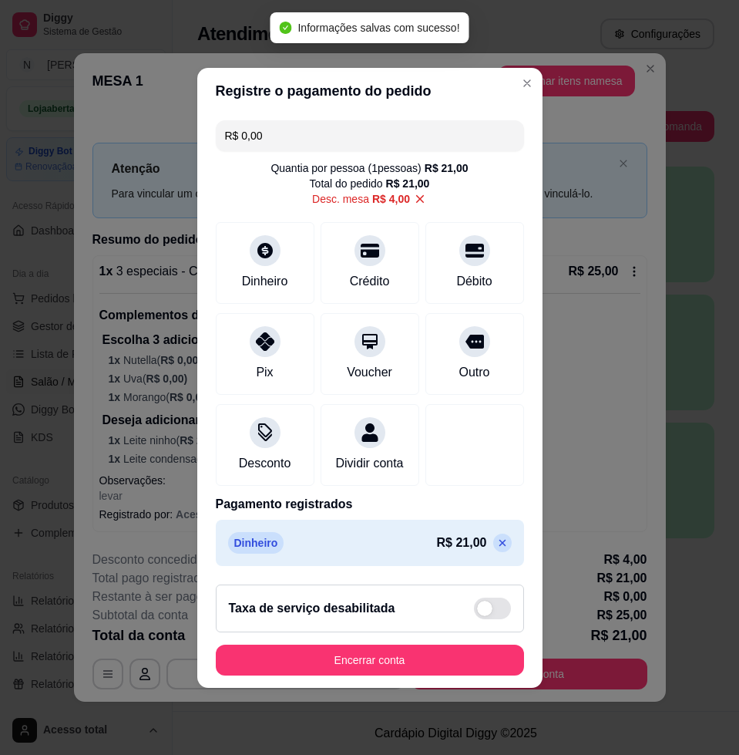
click at [499, 640] on footer "Taxa de serviço desabilitada Encerrar conta" at bounding box center [369, 630] width 345 height 116
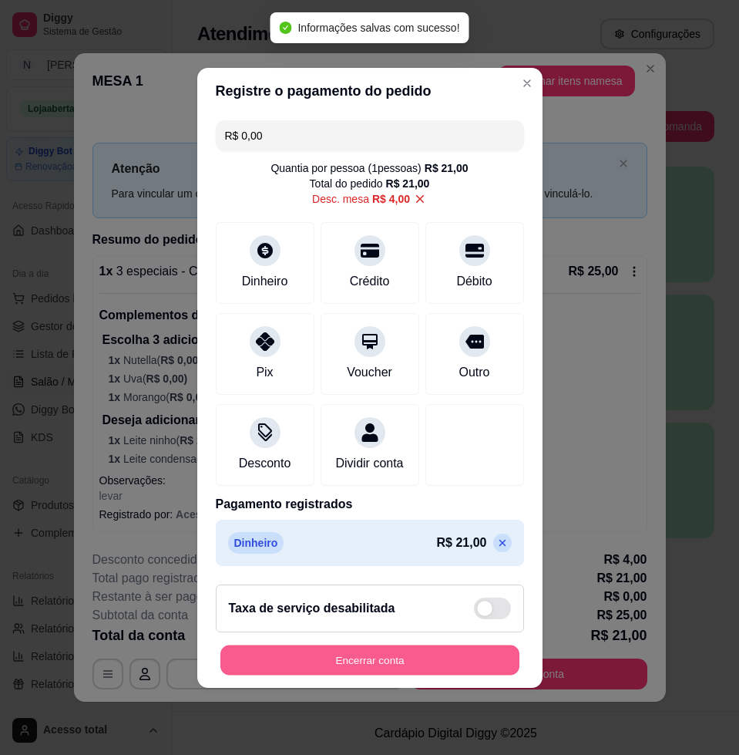
click at [502, 662] on button "Encerrar conta" at bounding box center [369, 659] width 299 height 30
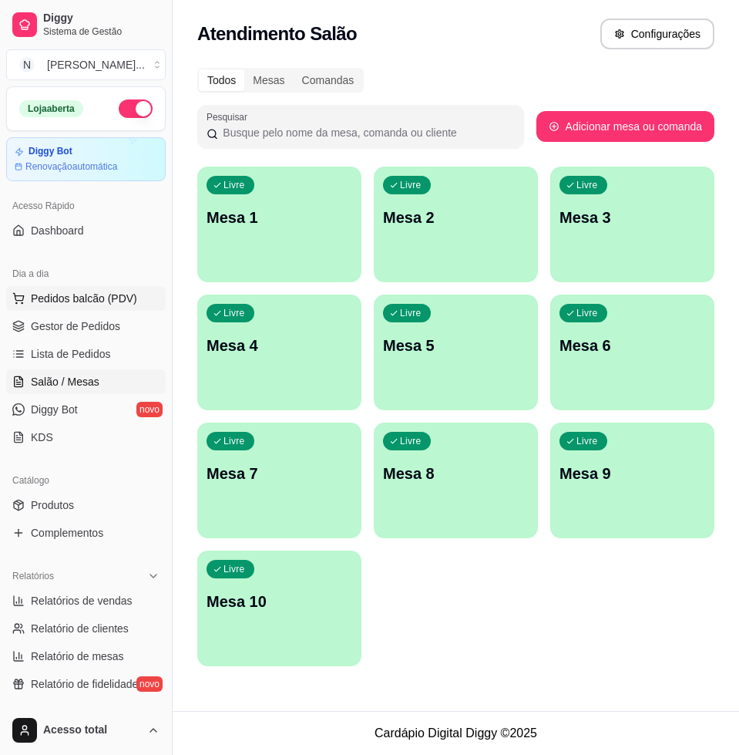
click at [59, 301] on span "Pedidos balcão (PDV)" at bounding box center [84, 298] width 106 height 15
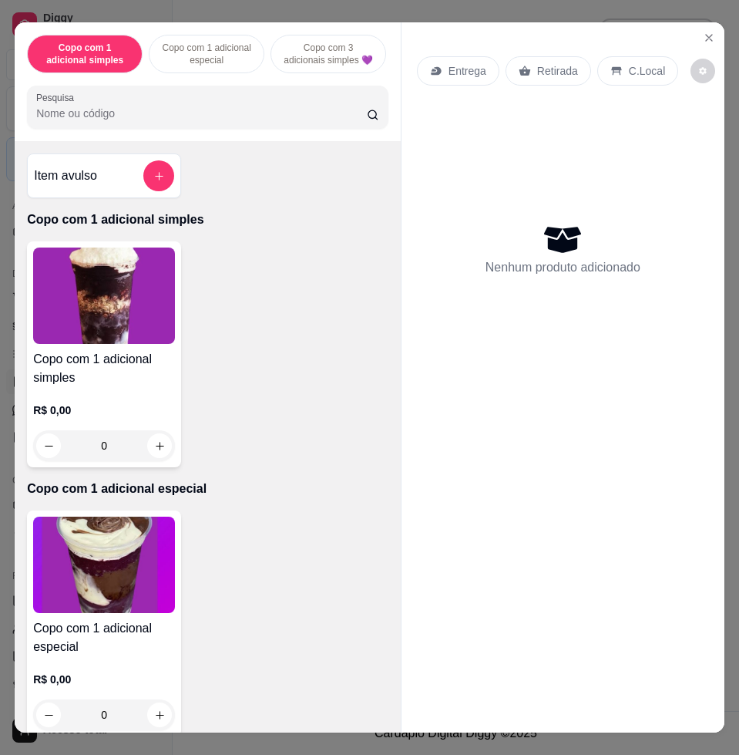
click at [191, 121] on input "Pesquisa" at bounding box center [201, 113] width 331 height 15
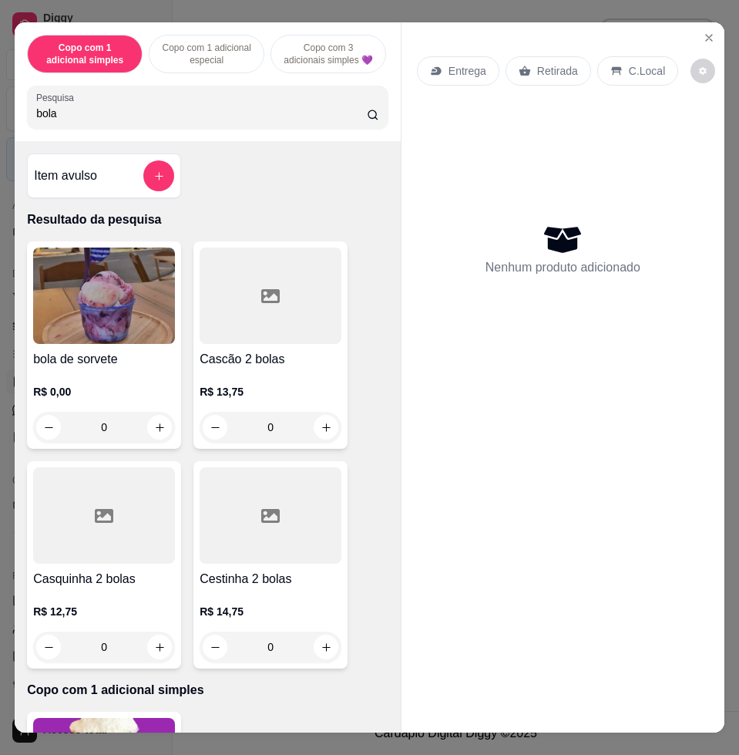
type input "bola"
click at [123, 294] on img at bounding box center [104, 295] width 142 height 96
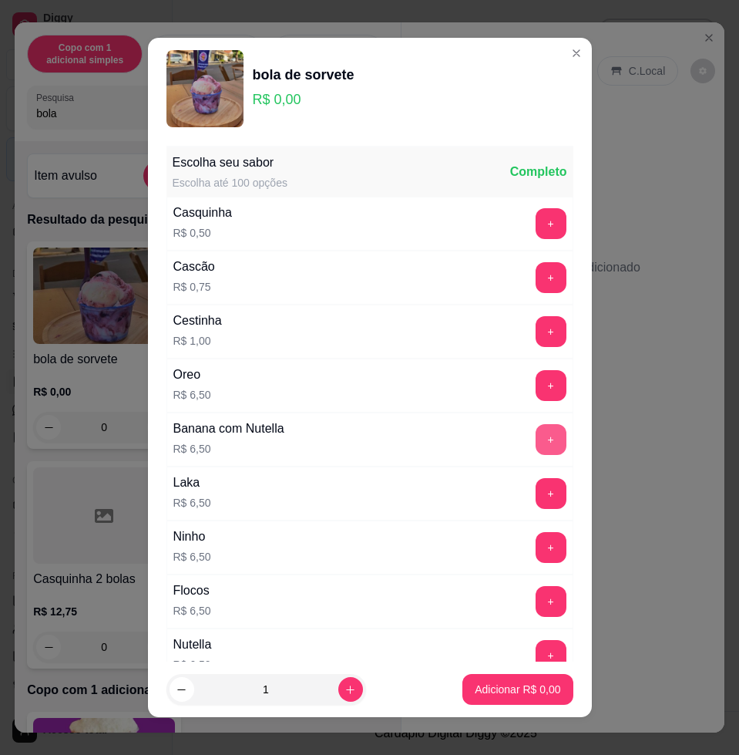
click at [536, 448] on button "+" at bounding box center [551, 439] width 31 height 31
click at [536, 448] on button "+" at bounding box center [551, 440] width 30 height 30
click at [543, 677] on button "Adicionar R$ 13,00" at bounding box center [515, 689] width 113 height 30
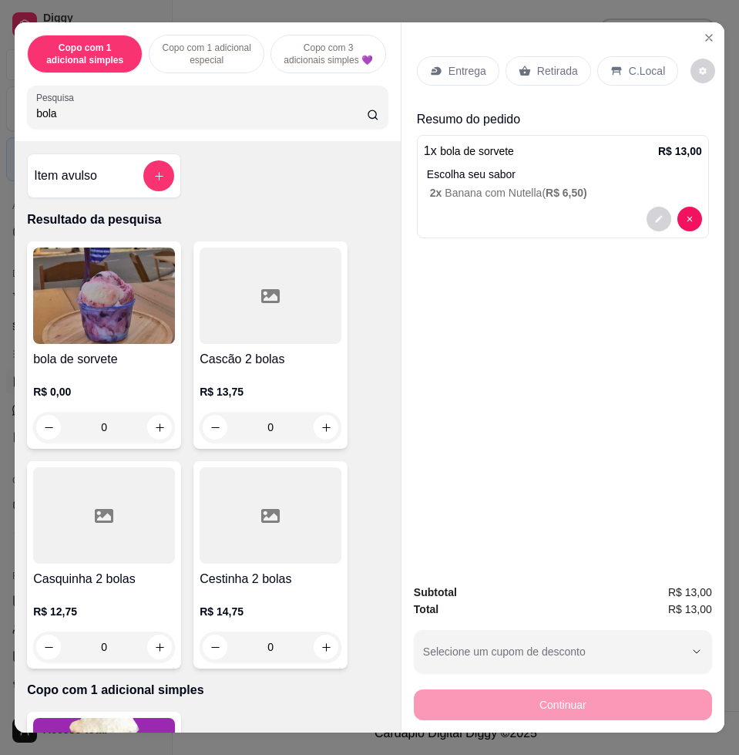
click at [629, 67] on p "C.Local" at bounding box center [647, 70] width 36 height 15
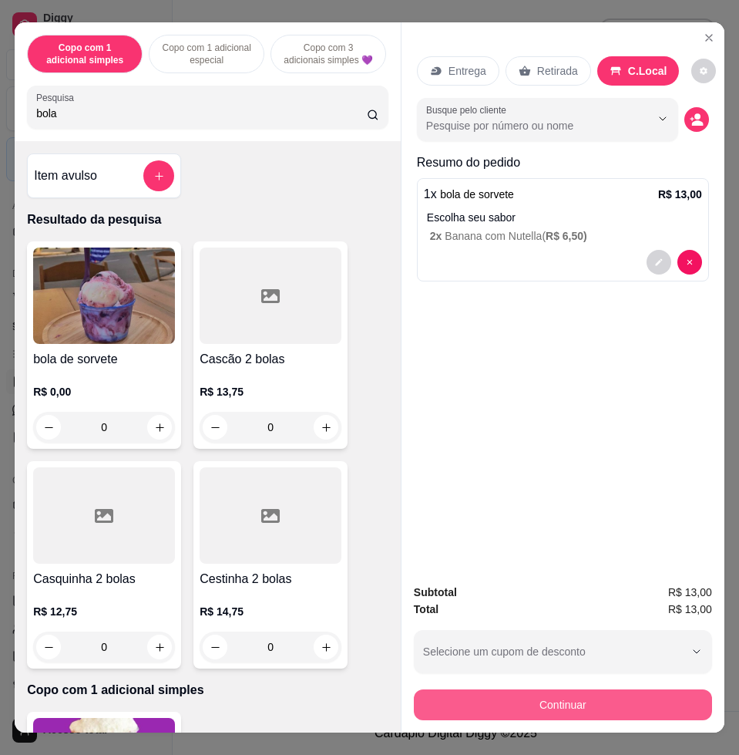
click at [684, 693] on button "Continuar" at bounding box center [563, 704] width 298 height 31
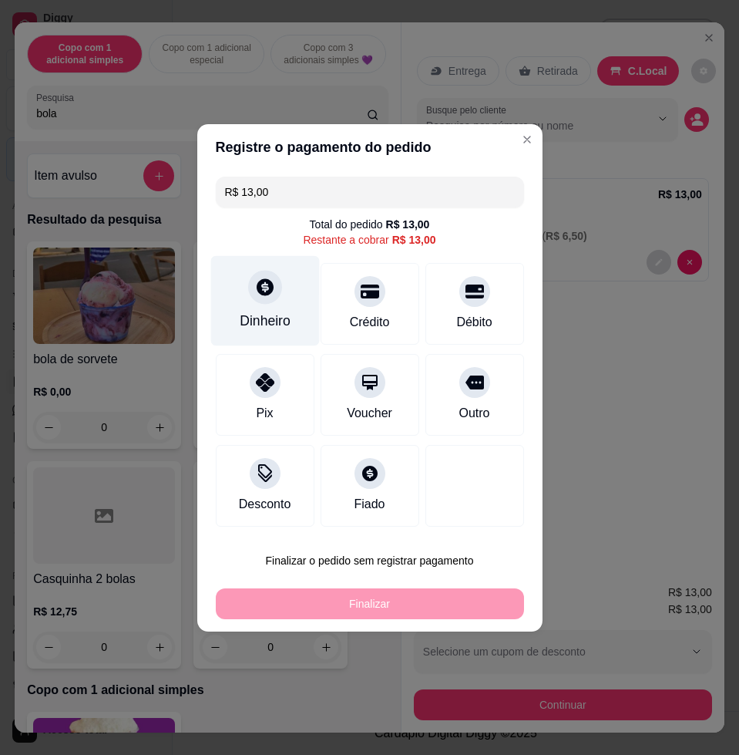
click at [265, 302] on div at bounding box center [265, 287] width 34 height 34
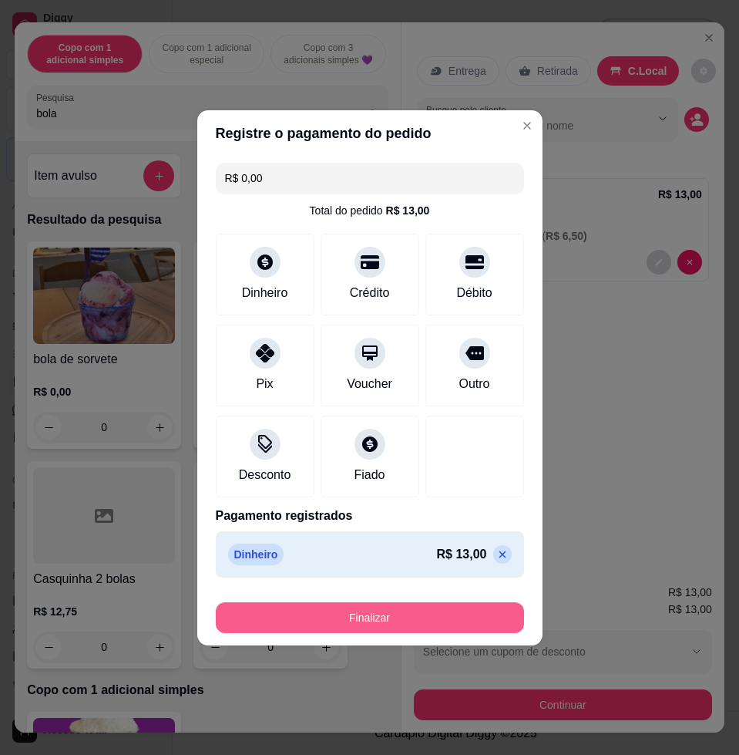
click at [482, 619] on button "Finalizar" at bounding box center [370, 617] width 308 height 31
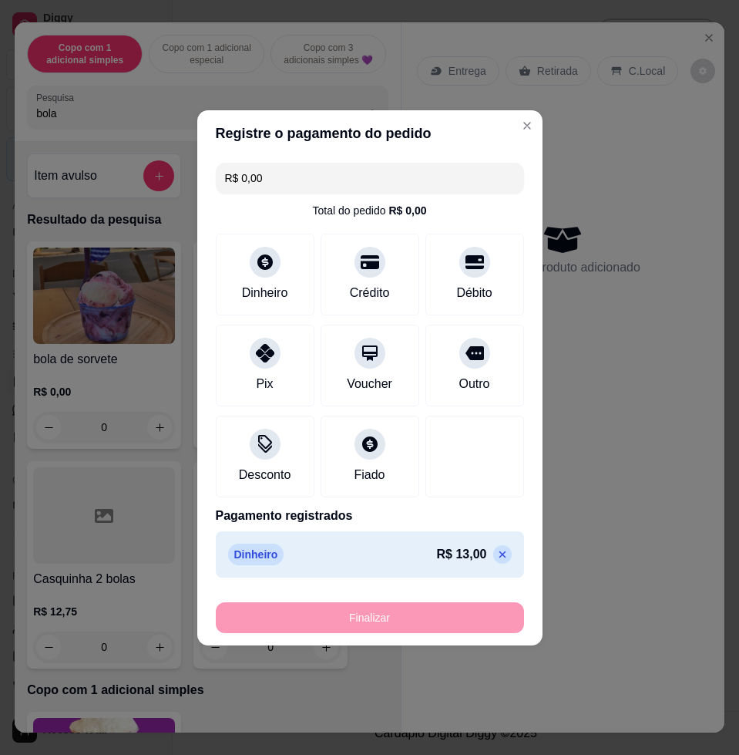
type input "-R$ 13,00"
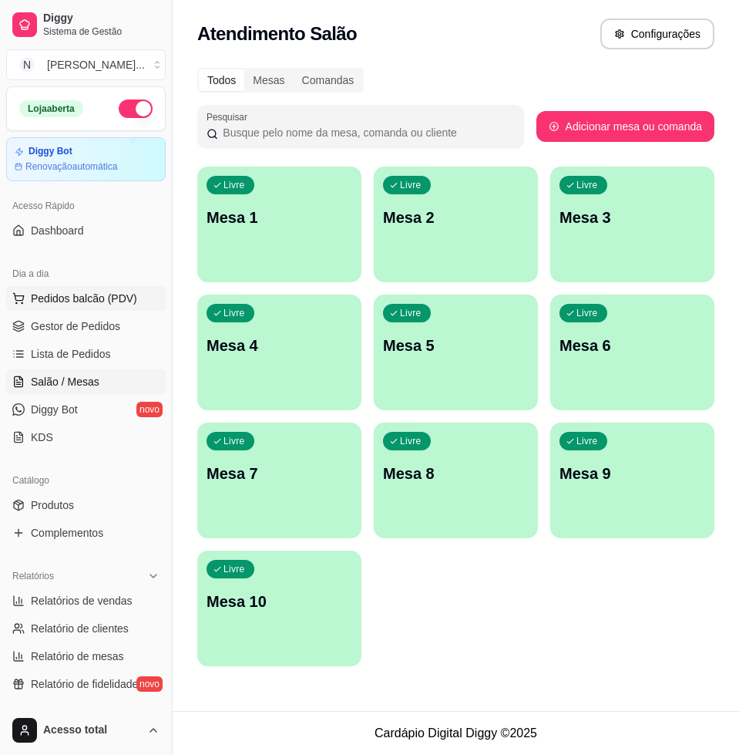
click at [86, 308] on button "Pedidos balcão (PDV)" at bounding box center [86, 298] width 160 height 25
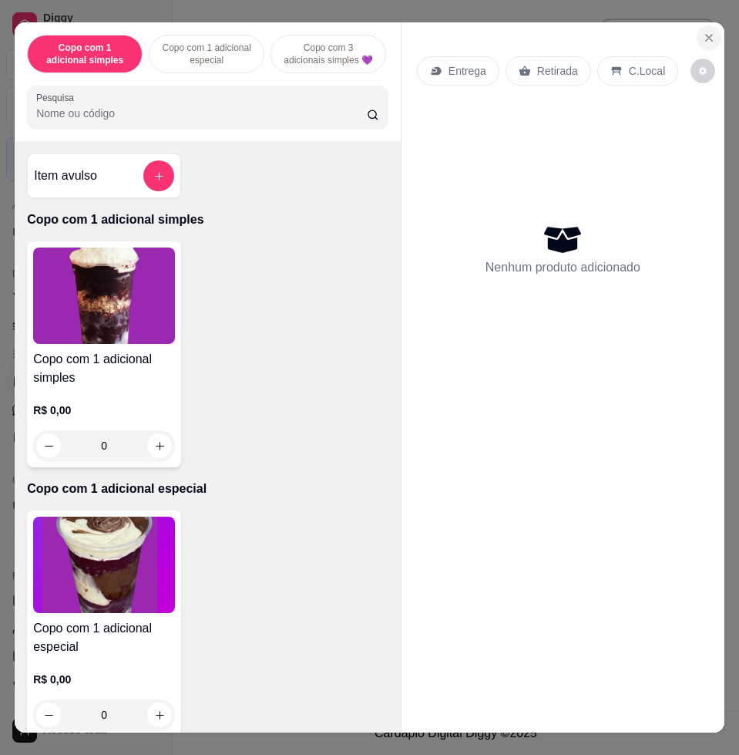
click at [703, 32] on icon "Close" at bounding box center [709, 38] width 12 height 12
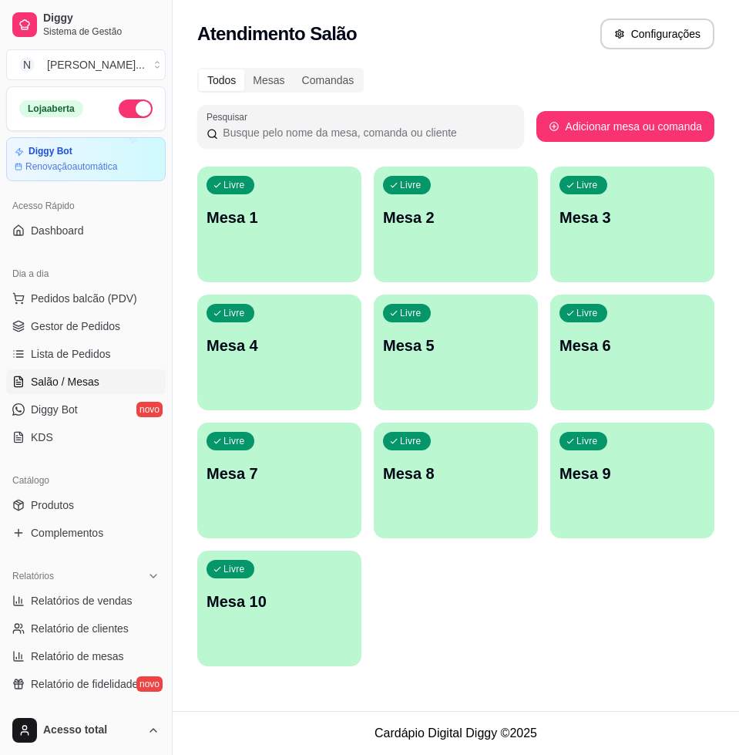
click at [301, 258] on div "Livre Mesa 1" at bounding box center [279, 214] width 164 height 97
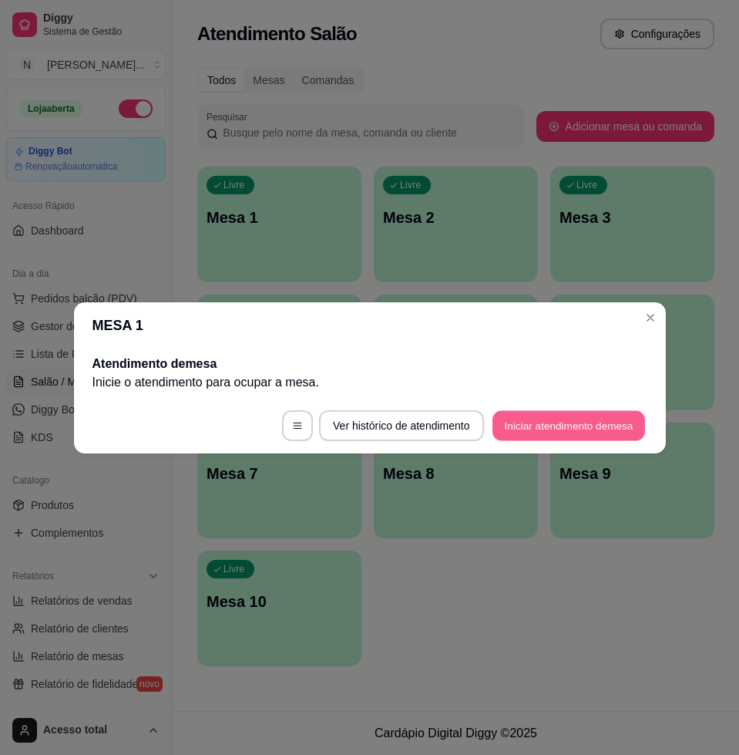
click at [569, 412] on button "Iniciar atendimento de mesa" at bounding box center [568, 425] width 153 height 30
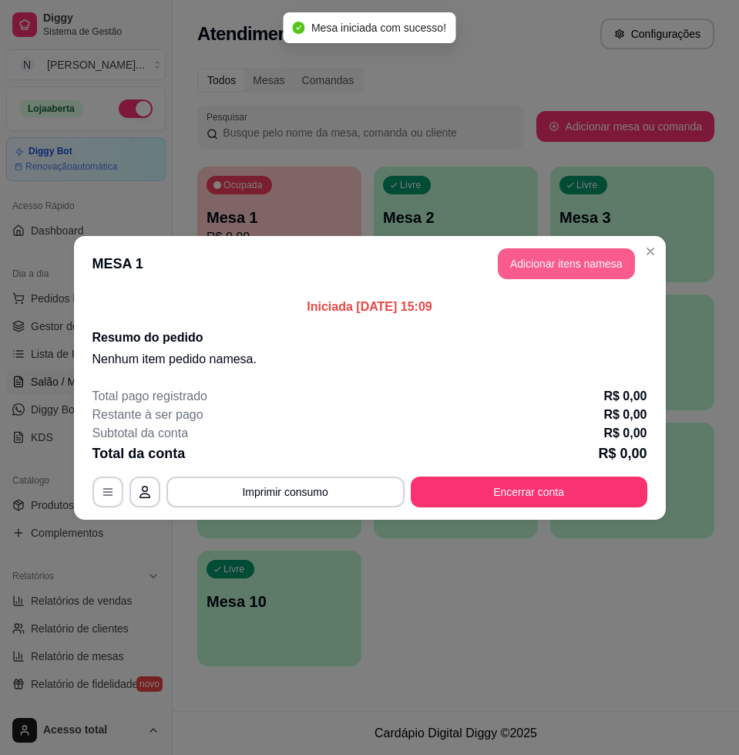
click at [602, 272] on button "Adicionar itens na mesa" at bounding box center [566, 263] width 137 height 31
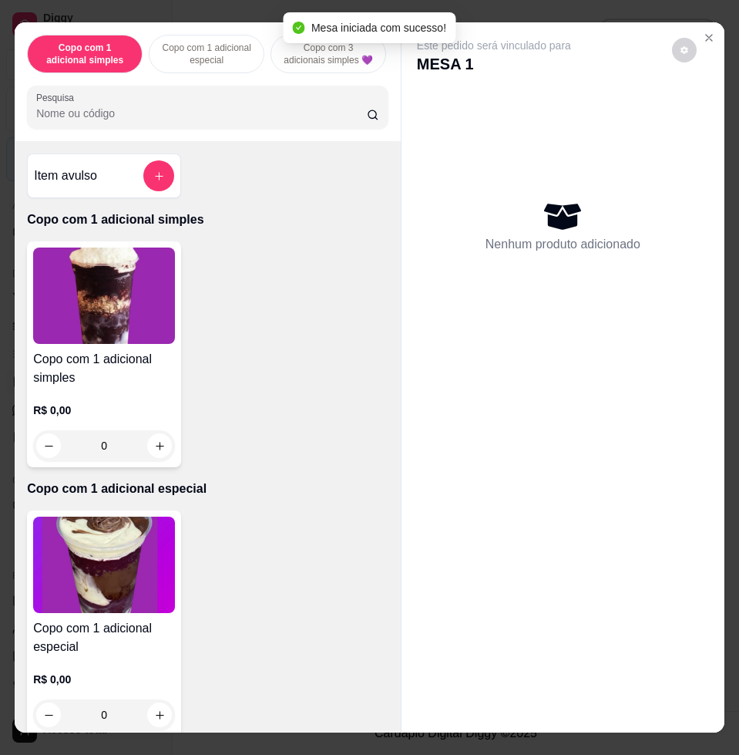
scroll to position [771, 0]
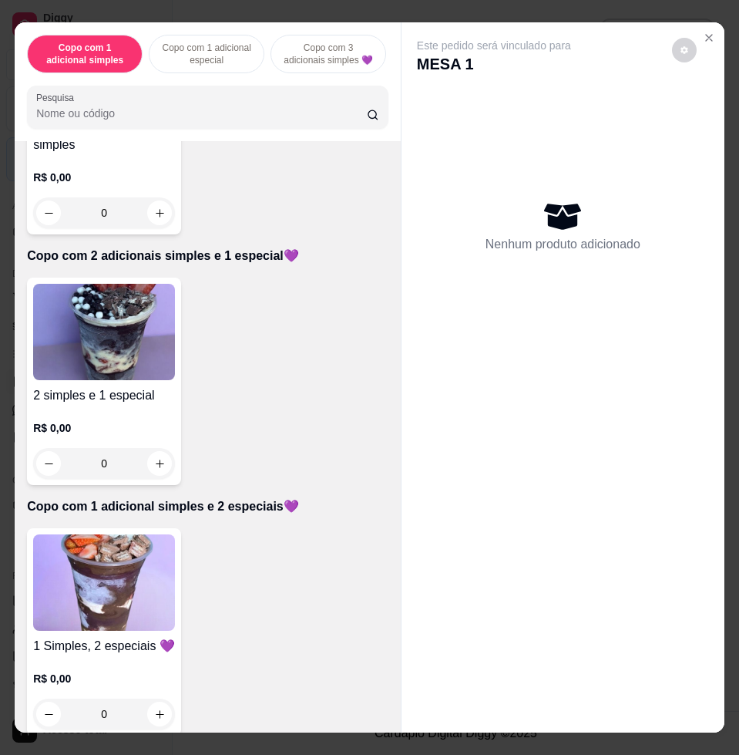
click at [119, 615] on img at bounding box center [104, 582] width 142 height 96
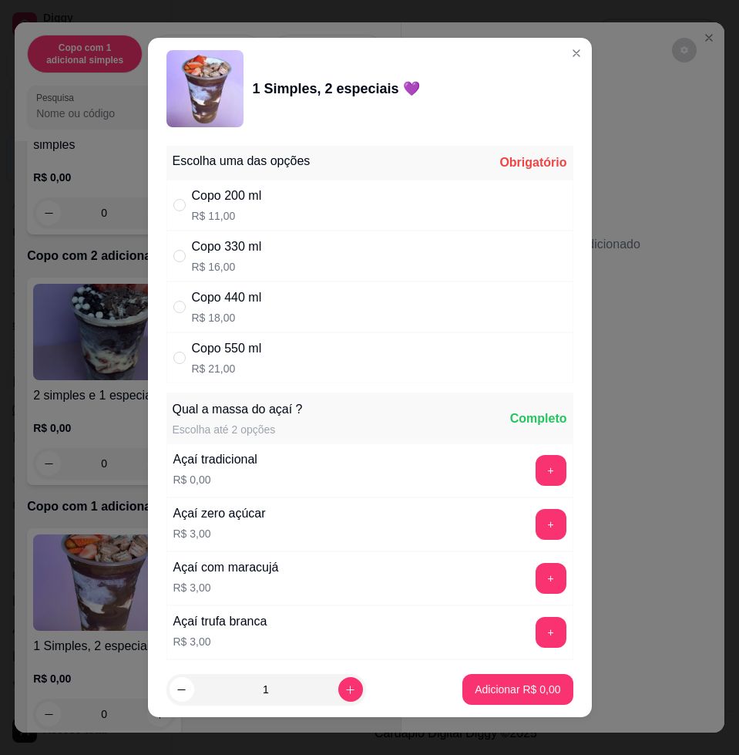
click at [282, 356] on div "Copo 550 ml R$ 21,00" at bounding box center [369, 357] width 407 height 51
radio input "true"
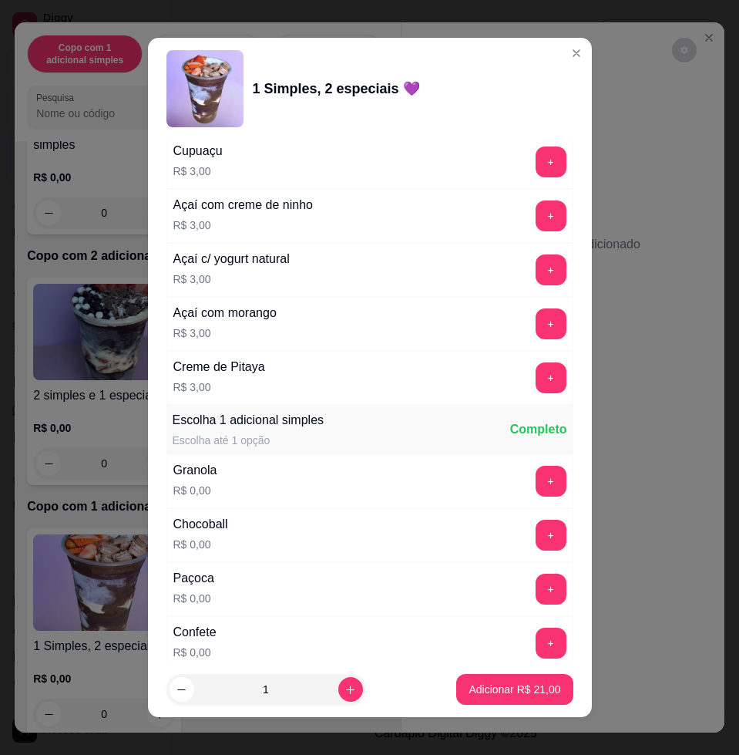
scroll to position [867, 0]
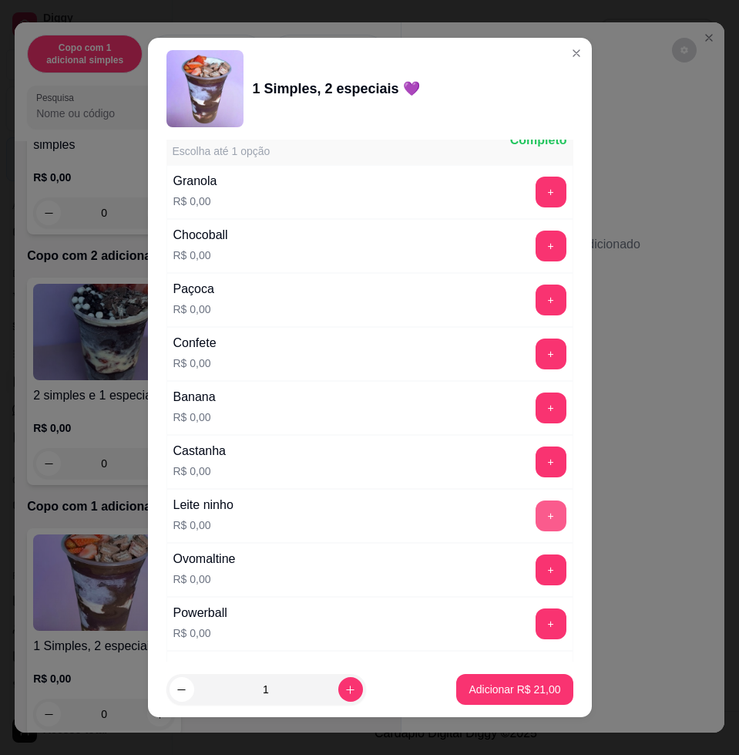
click at [536, 519] on button "+" at bounding box center [551, 515] width 31 height 31
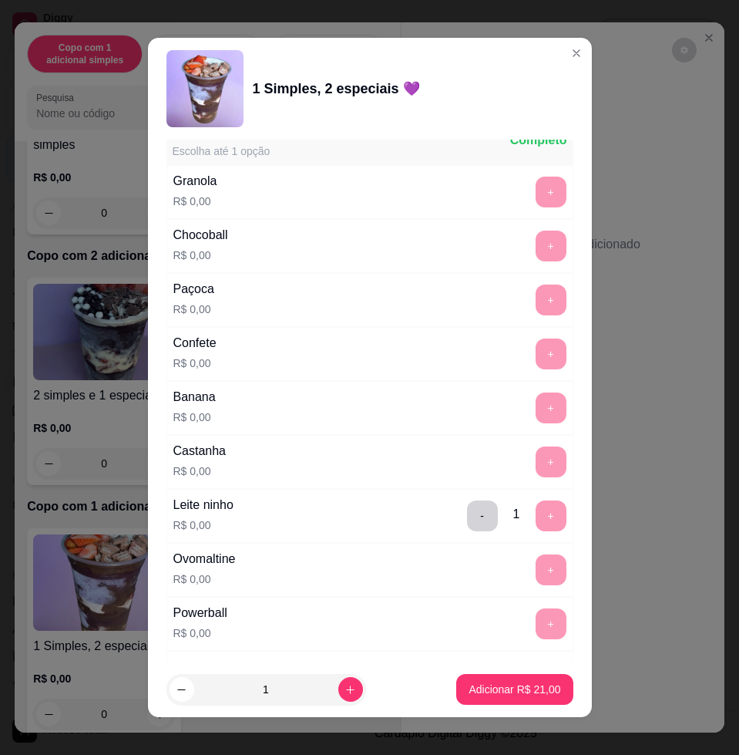
scroll to position [1445, 0]
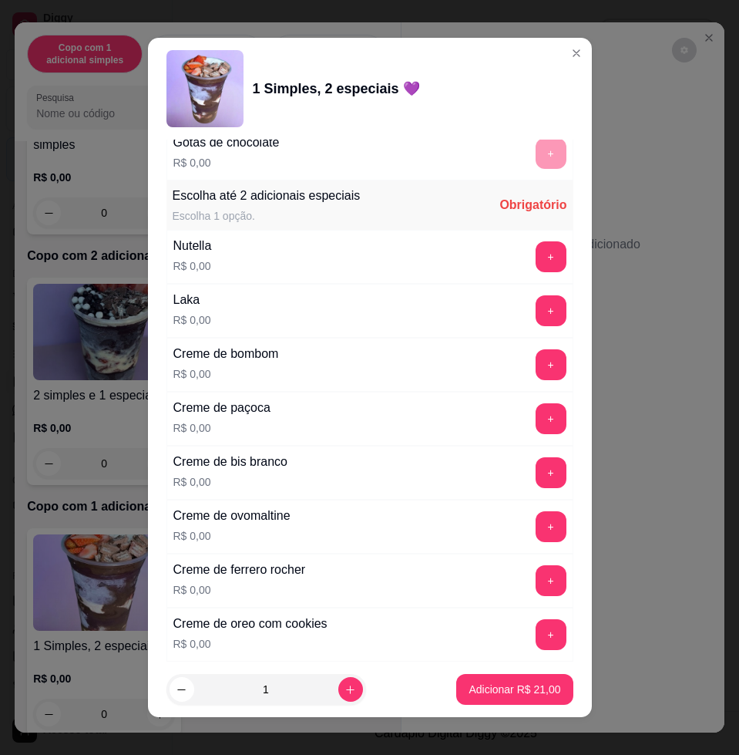
click at [536, 261] on button "+" at bounding box center [551, 256] width 31 height 31
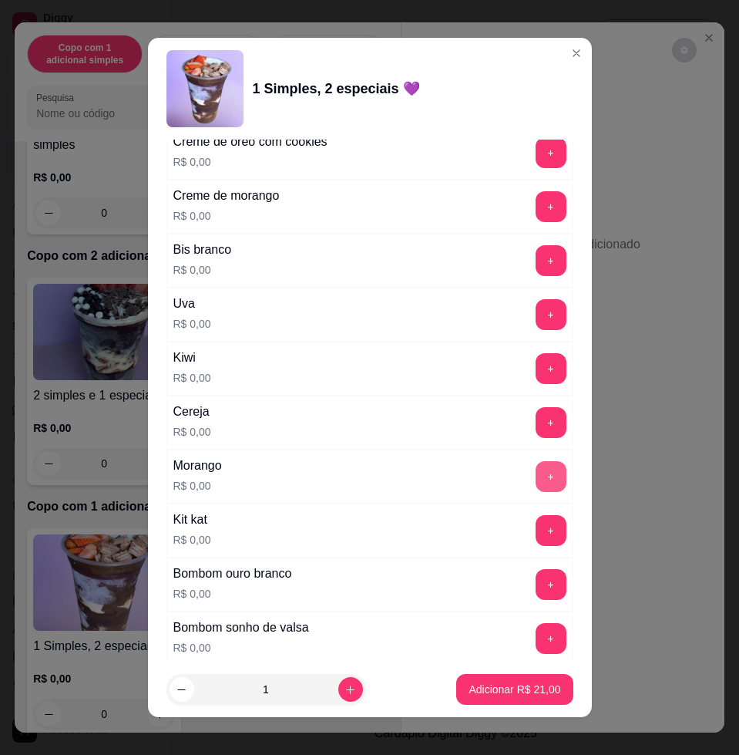
click at [536, 476] on button "+" at bounding box center [551, 476] width 31 height 31
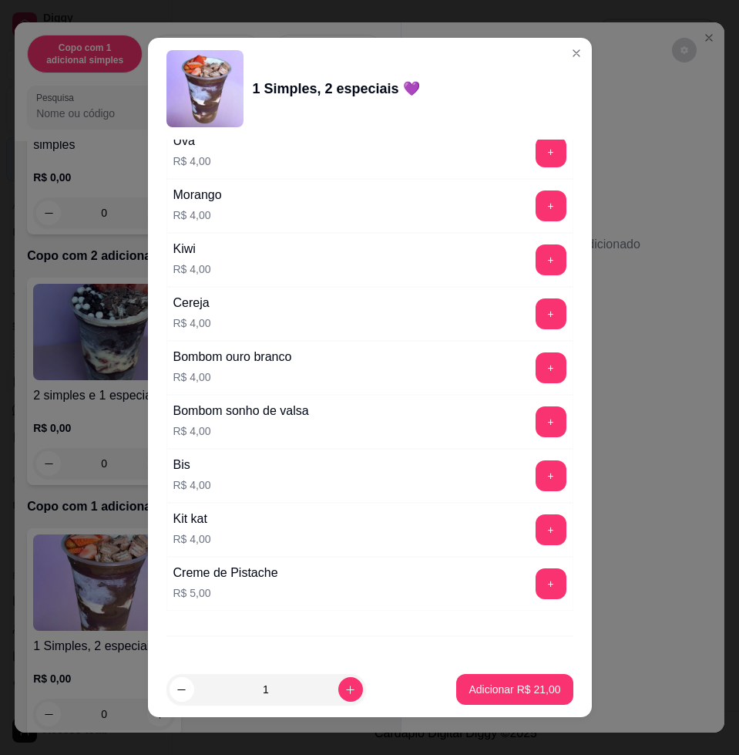
scroll to position [3822, 0]
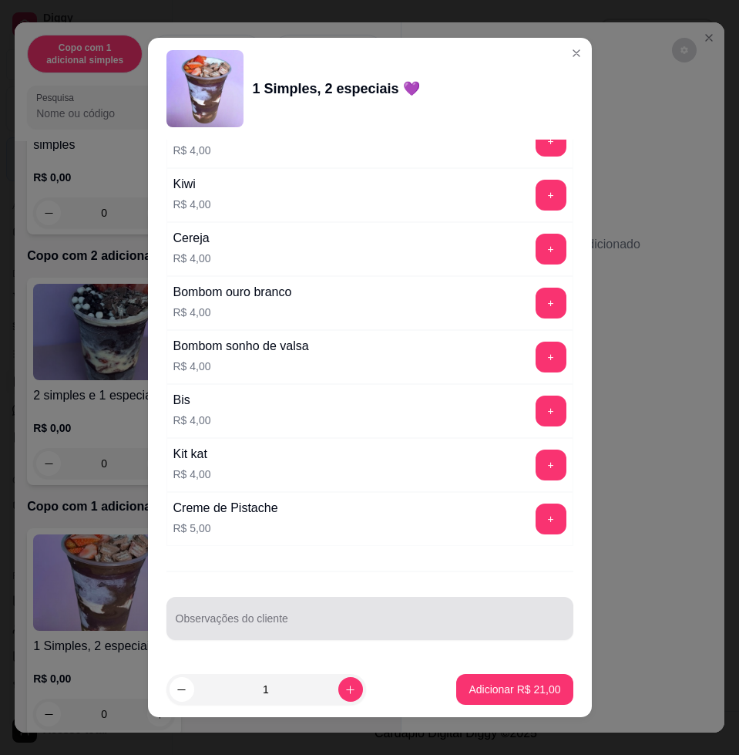
drag, startPoint x: 440, startPoint y: 620, endPoint x: 378, endPoint y: 614, distance: 62.7
click at [392, 622] on input "Observações do cliente" at bounding box center [370, 624] width 388 height 15
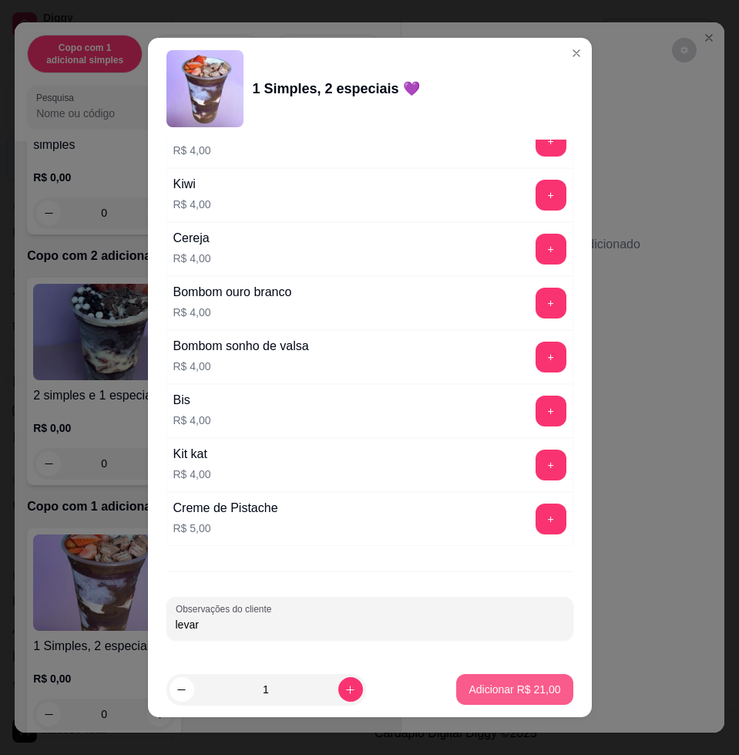
type input "levar"
click at [518, 689] on p "Adicionar R$ 21,00" at bounding box center [515, 688] width 92 height 15
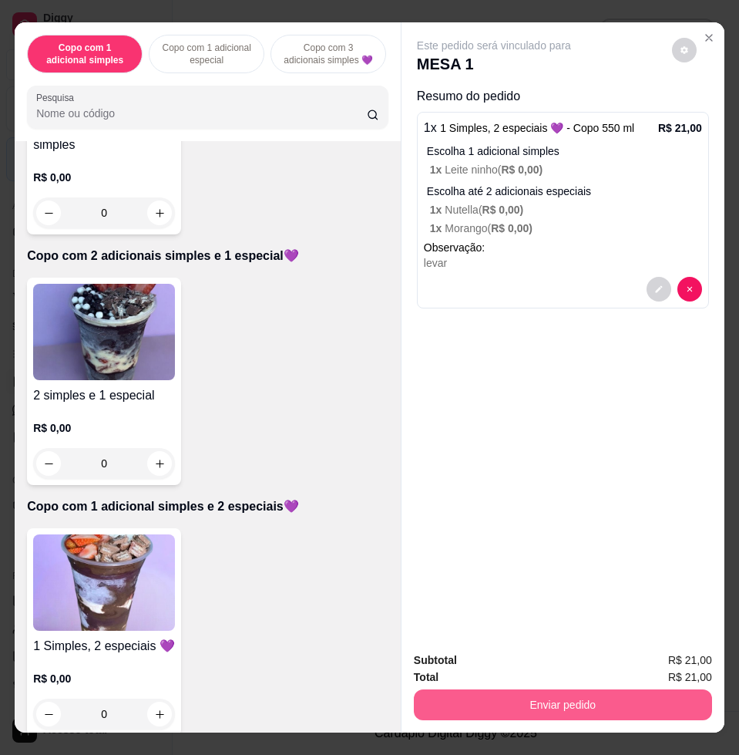
click at [618, 689] on button "Enviar pedido" at bounding box center [563, 704] width 298 height 31
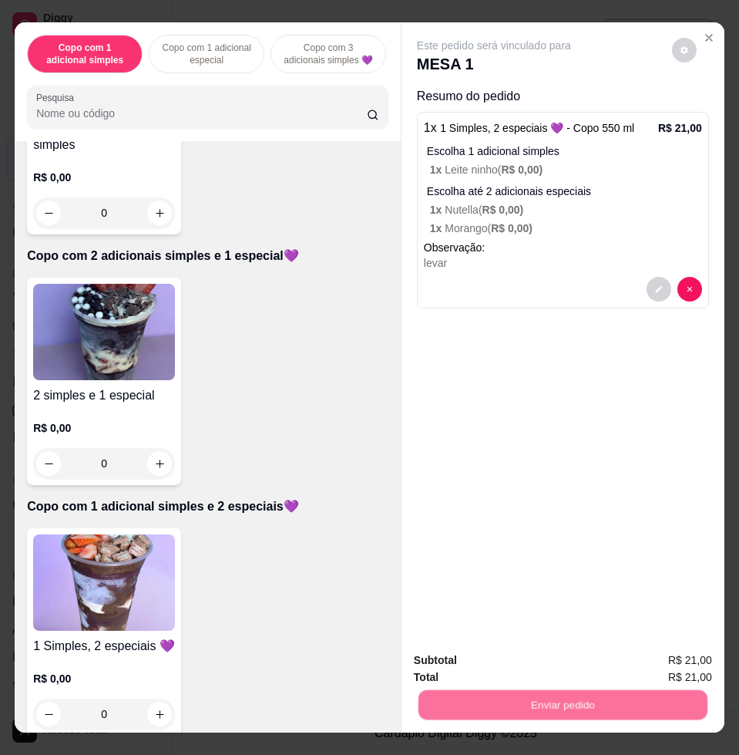
click at [661, 652] on button "Enviar pedido" at bounding box center [670, 658] width 85 height 29
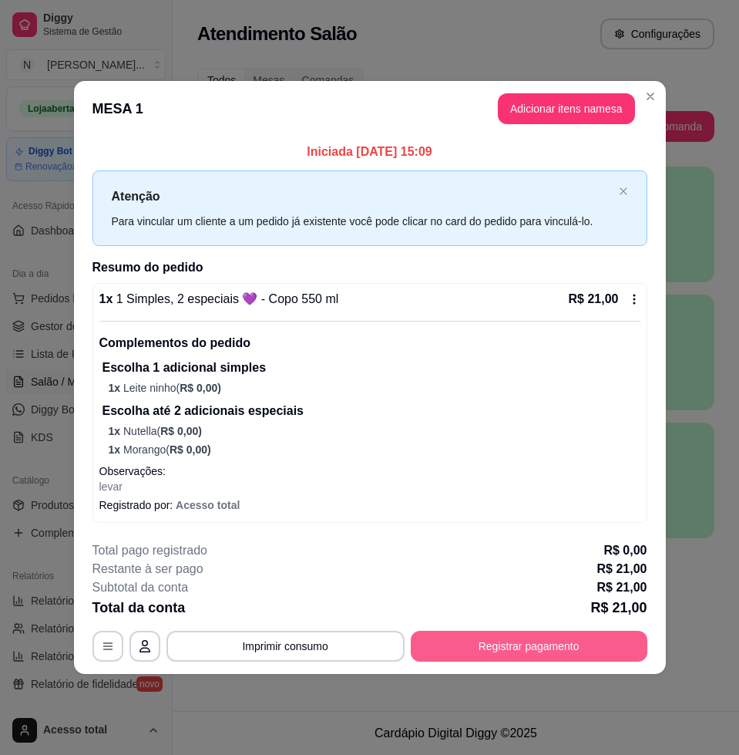
click at [606, 634] on button "Registrar pagamento" at bounding box center [529, 645] width 237 height 31
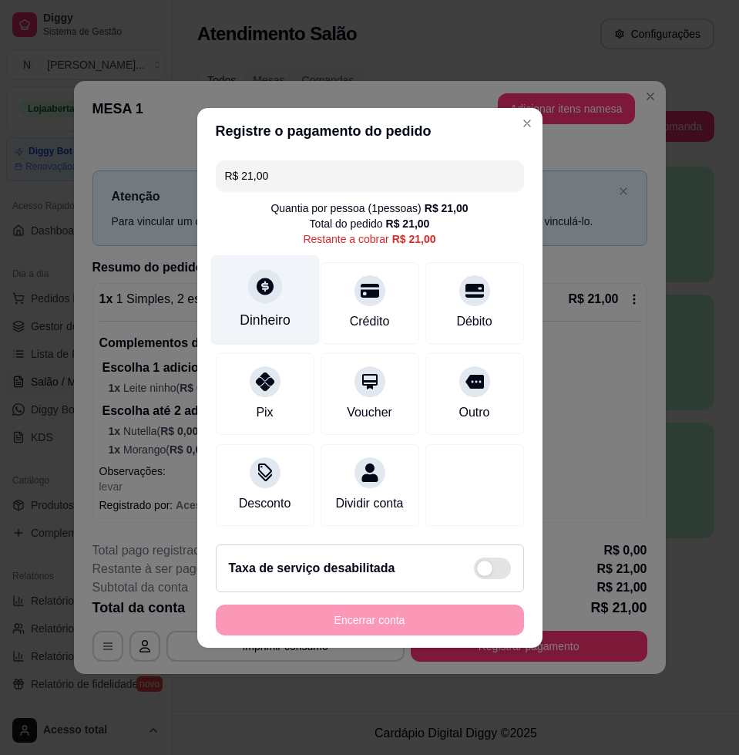
click at [274, 319] on div "Dinheiro" at bounding box center [265, 320] width 51 height 20
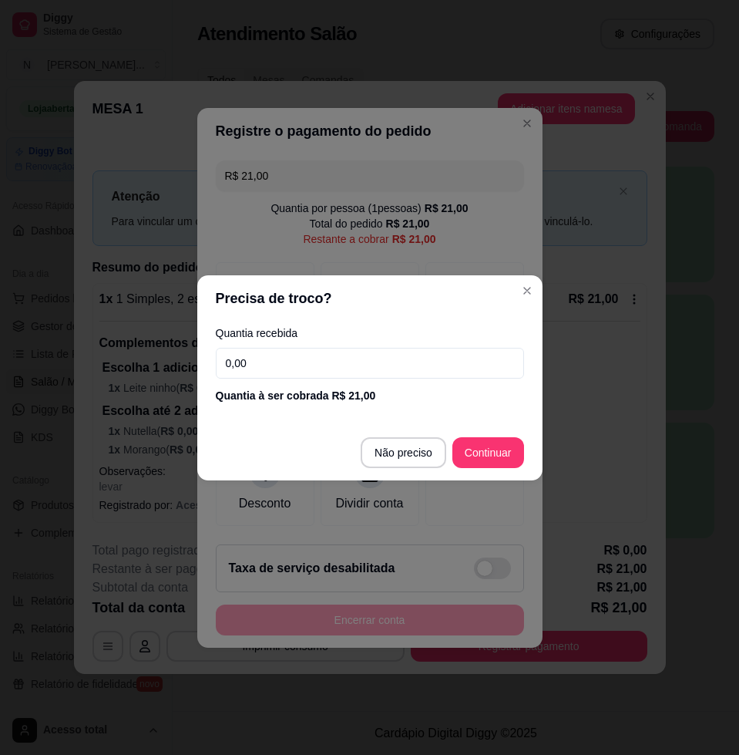
click at [314, 371] on input "0,00" at bounding box center [370, 363] width 308 height 31
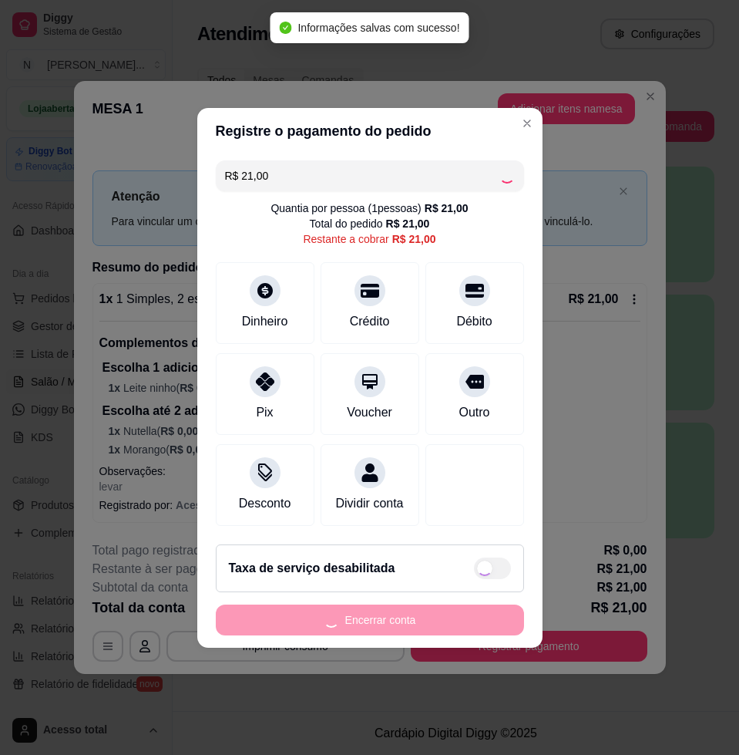
type input "R$ 0,00"
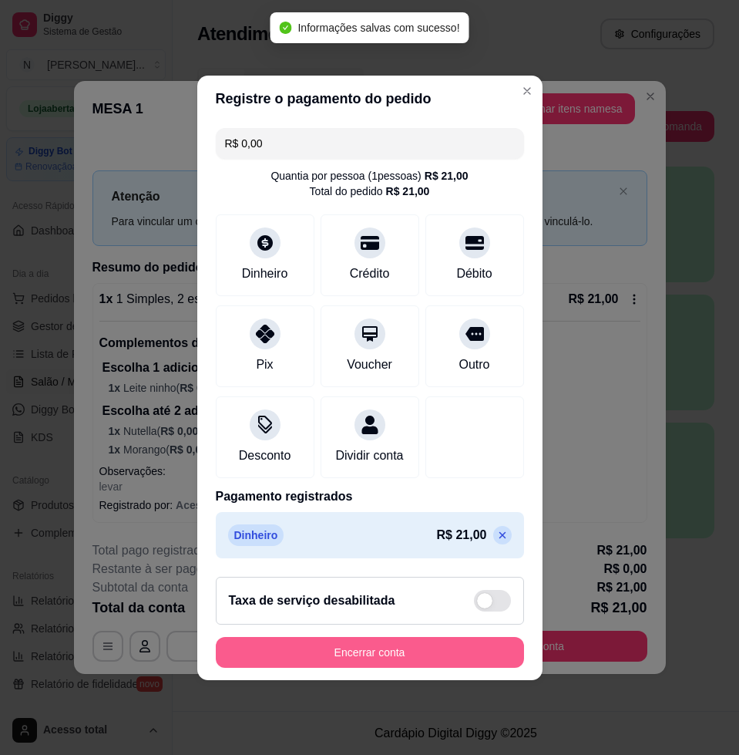
click at [500, 658] on button "Encerrar conta" at bounding box center [370, 652] width 308 height 31
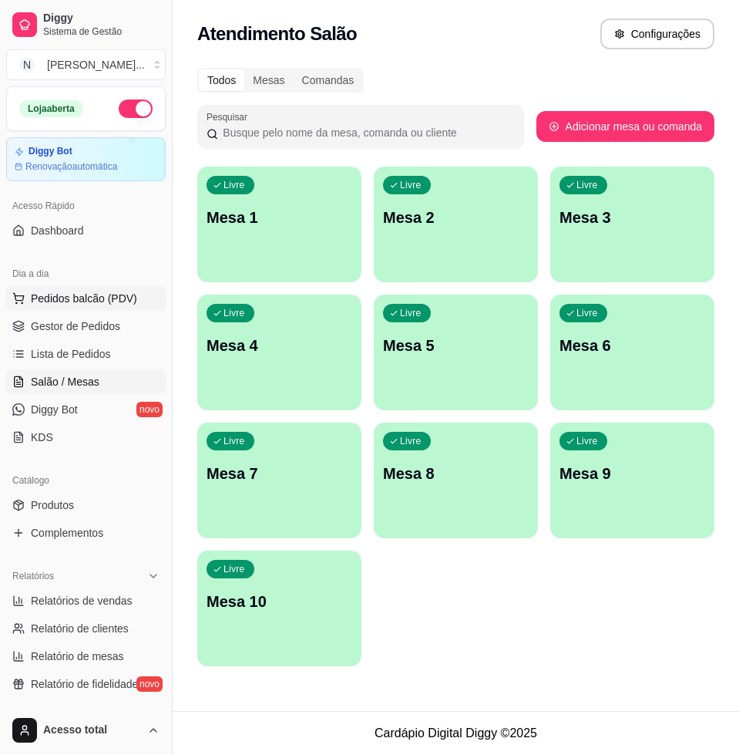
click at [55, 292] on span "Pedidos balcão (PDV)" at bounding box center [84, 298] width 106 height 15
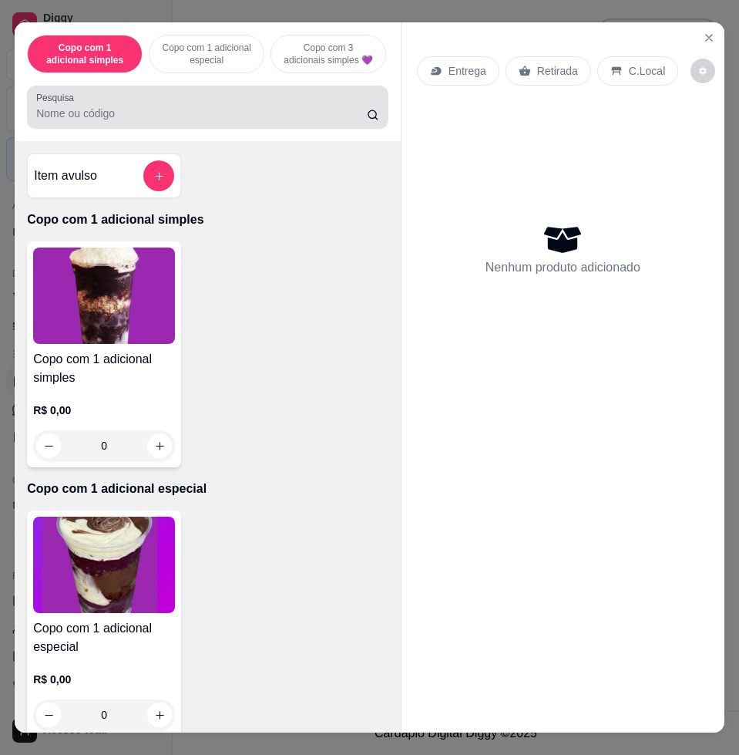
click at [131, 129] on div "Pesquisa" at bounding box center [207, 107] width 361 height 43
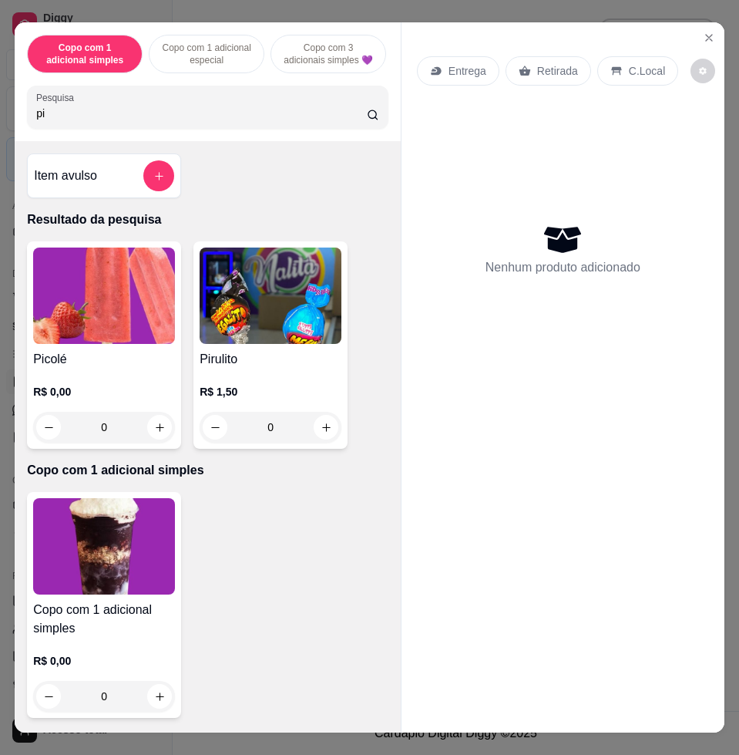
type input "pi"
click at [111, 304] on img at bounding box center [104, 295] width 142 height 96
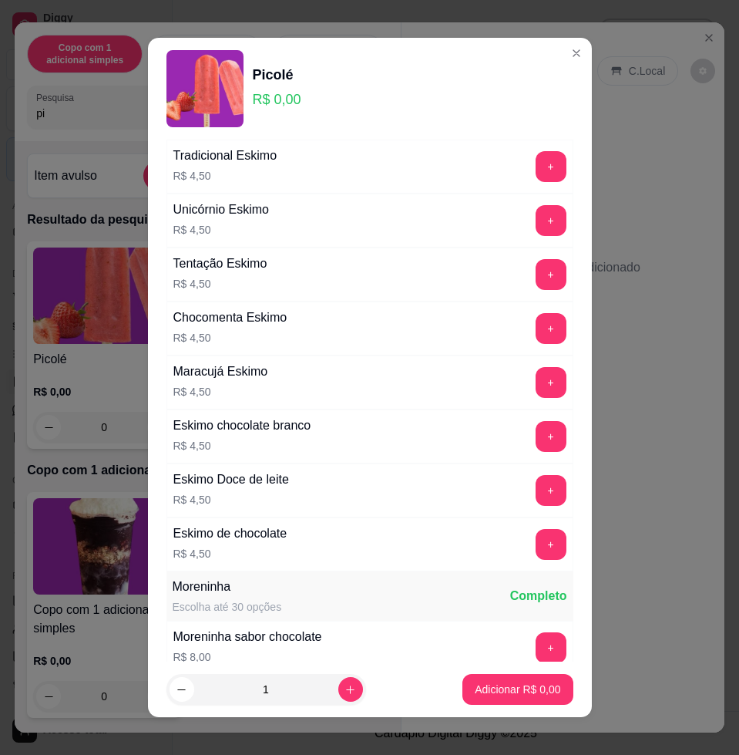
scroll to position [1830, 0]
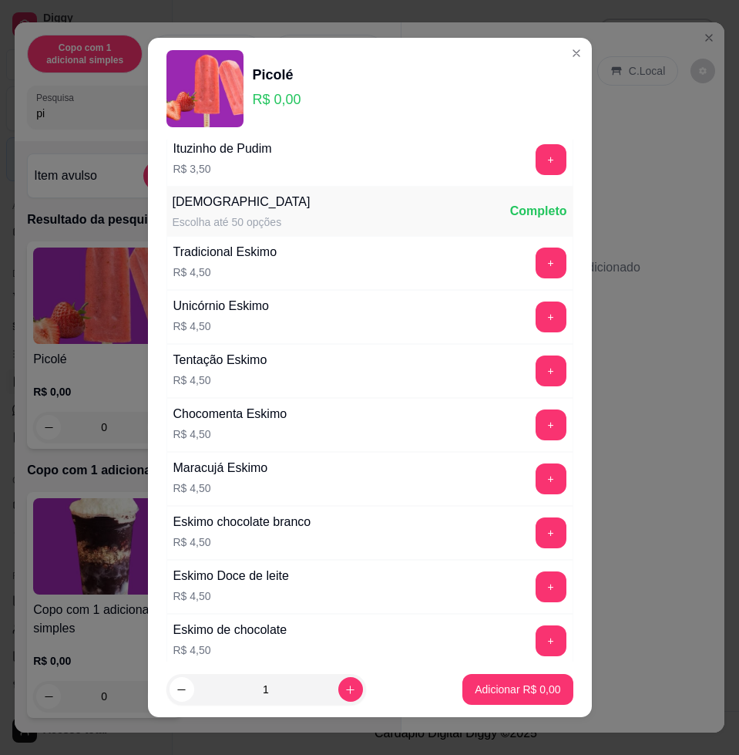
click at [529, 277] on div "+" at bounding box center [550, 262] width 43 height 31
click at [536, 268] on button "+" at bounding box center [551, 263] width 30 height 30
click at [476, 684] on p "Adicionar R$ 4,50" at bounding box center [517, 688] width 83 height 15
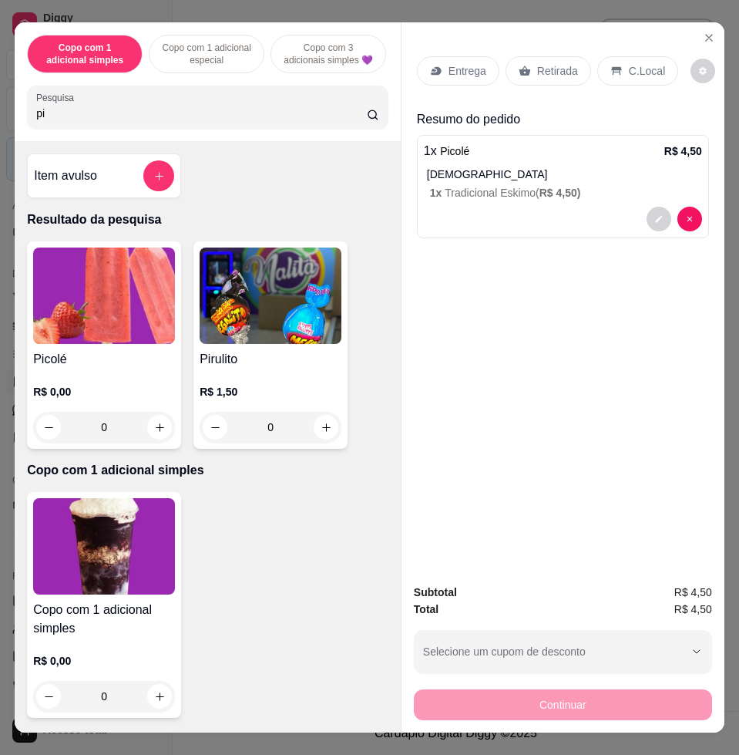
drag, startPoint x: 620, startPoint y: 63, endPoint x: 614, endPoint y: 76, distance: 13.5
click at [629, 64] on p "C.Local" at bounding box center [647, 70] width 36 height 15
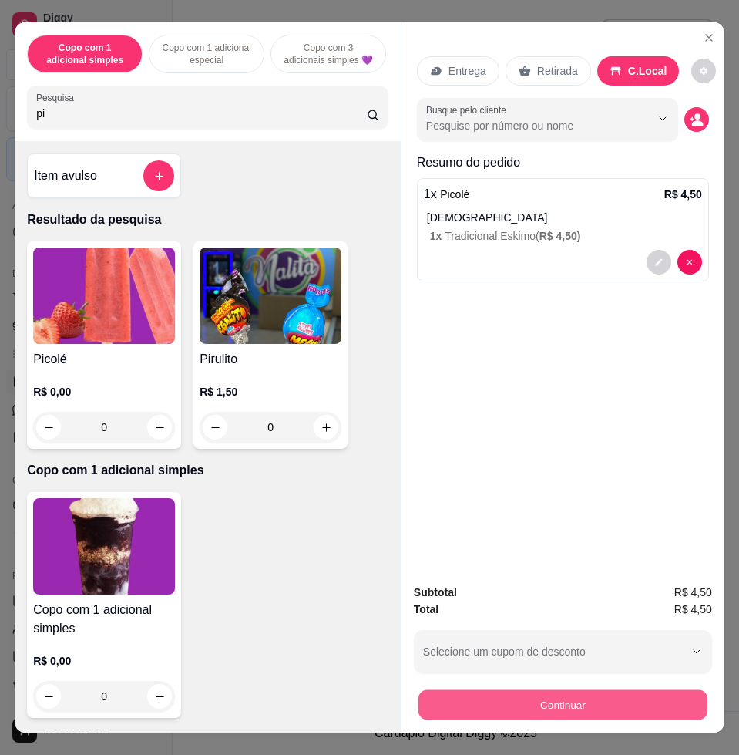
click at [499, 691] on button "Continuar" at bounding box center [562, 704] width 289 height 30
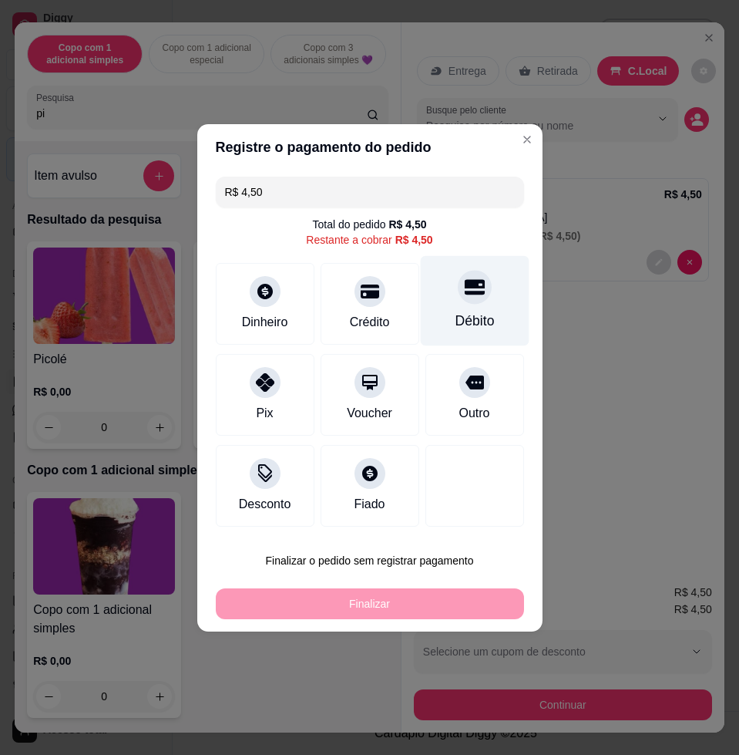
drag, startPoint x: 466, startPoint y: 311, endPoint x: 443, endPoint y: 307, distance: 23.4
click at [466, 311] on div "Débito" at bounding box center [474, 321] width 39 height 20
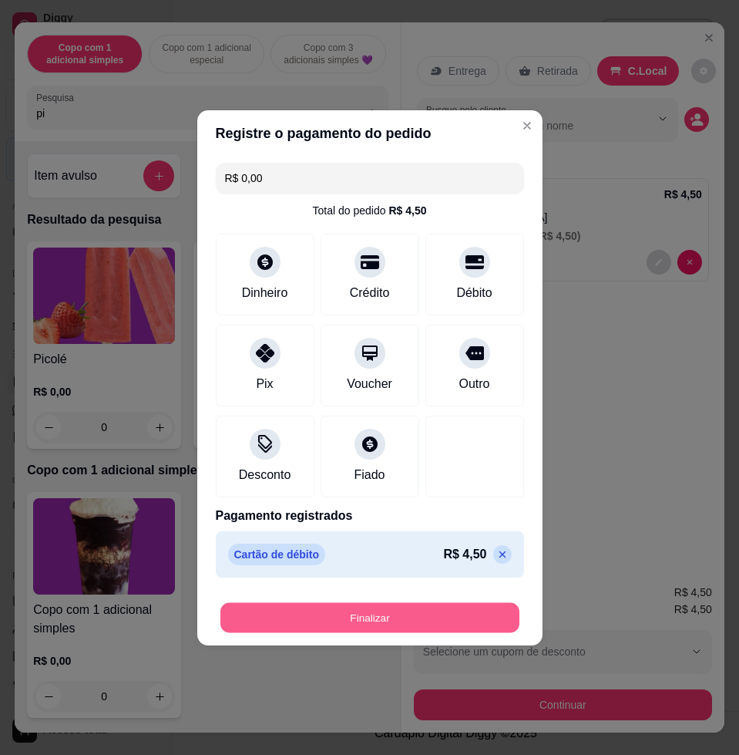
click at [324, 612] on button "Finalizar" at bounding box center [369, 617] width 299 height 30
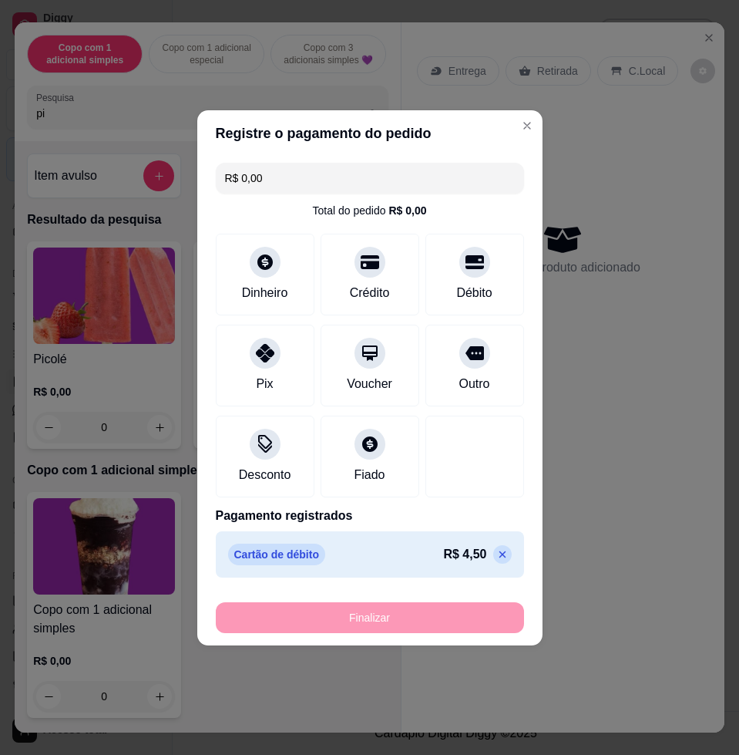
type input "-R$ 4,50"
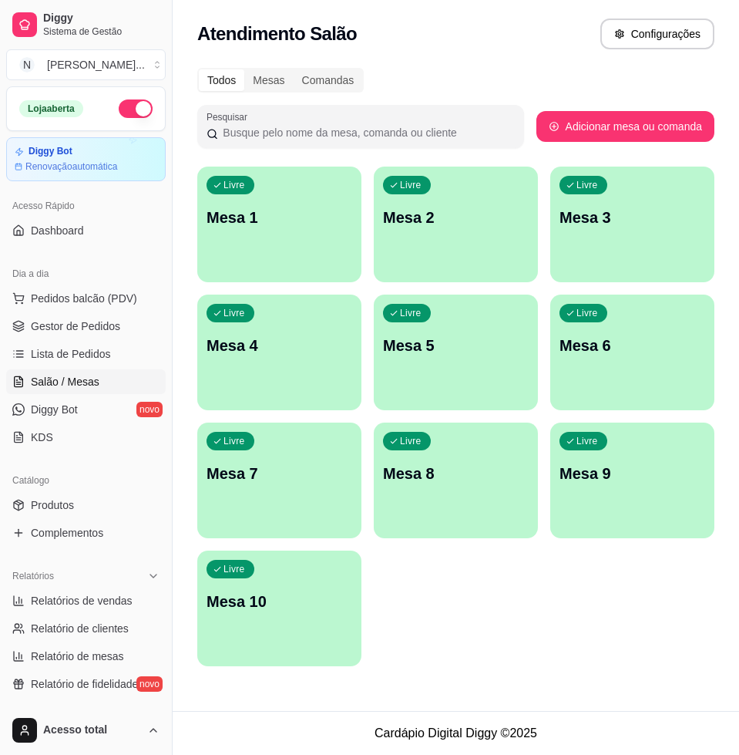
click at [288, 232] on div "Livre Mesa 1" at bounding box center [279, 214] width 164 height 97
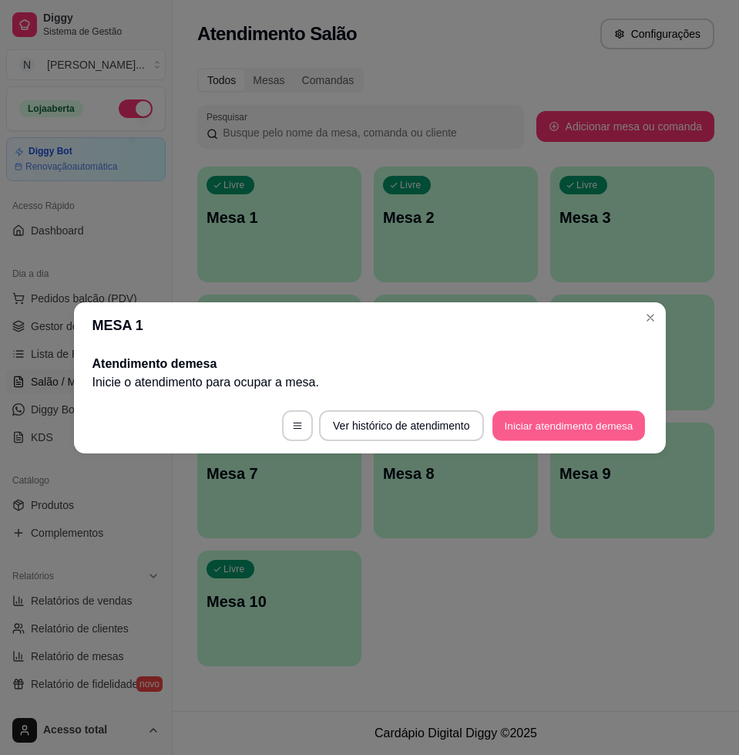
click at [582, 424] on button "Iniciar atendimento de mesa" at bounding box center [568, 425] width 153 height 30
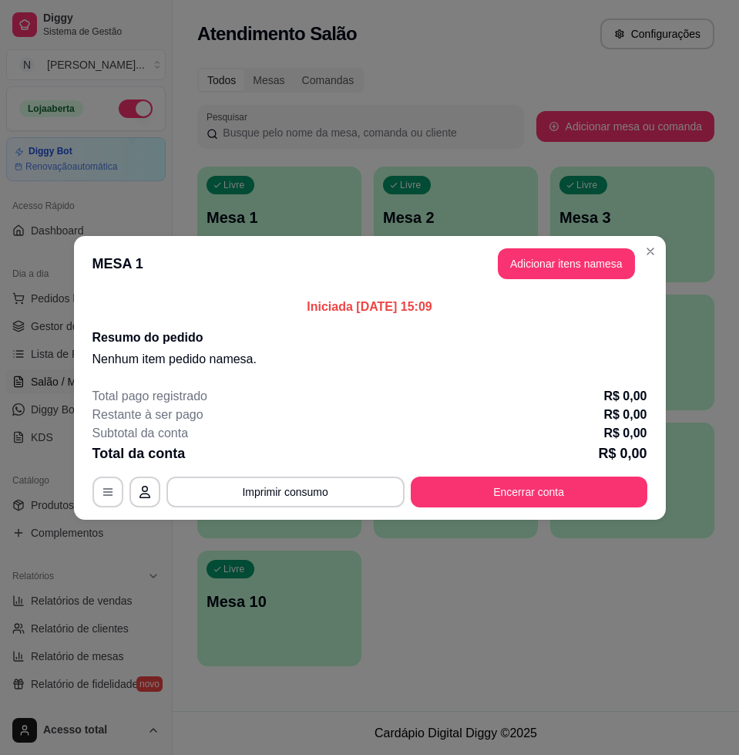
click at [588, 242] on header "MESA 1 Adicionar itens na mesa" at bounding box center [370, 263] width 592 height 55
click at [583, 251] on button "Adicionar itens na mesa" at bounding box center [566, 263] width 137 height 31
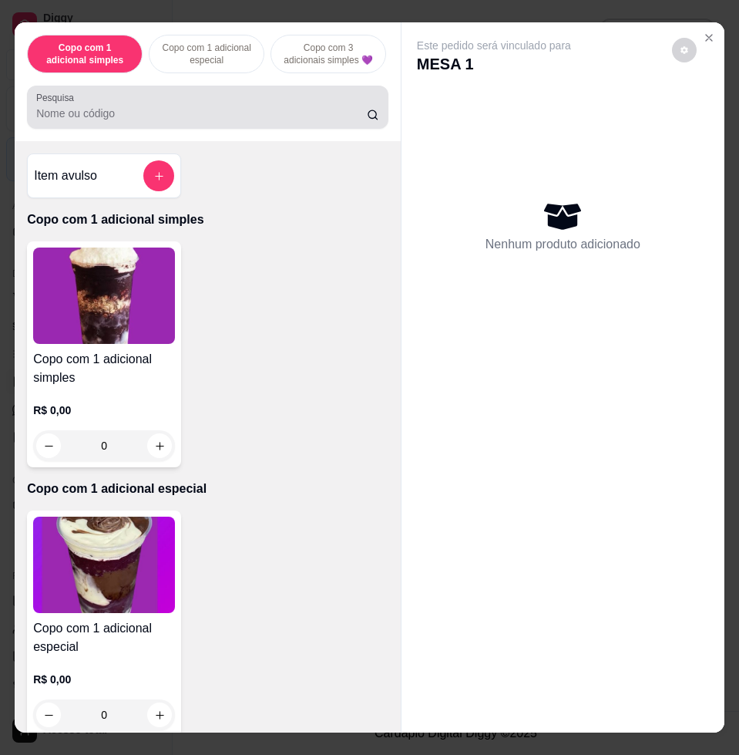
click at [173, 121] on input "Pesquisa" at bounding box center [201, 113] width 331 height 15
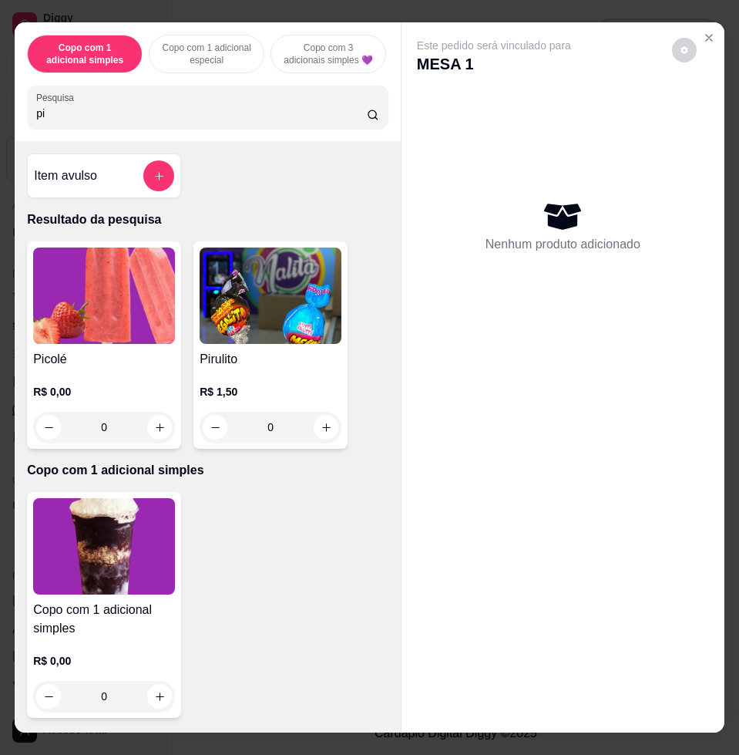
type input "pi"
click at [110, 324] on img at bounding box center [104, 295] width 142 height 96
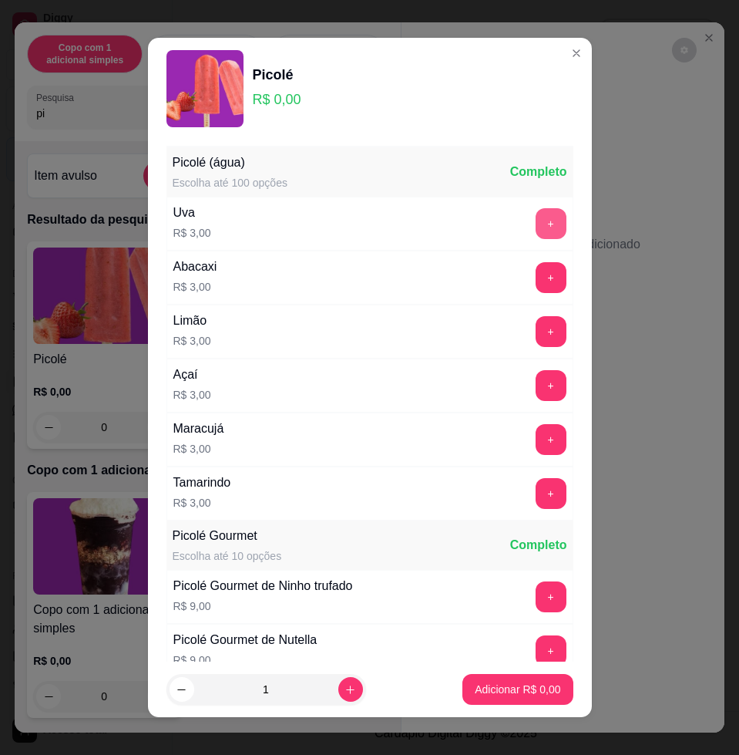
click at [536, 233] on button "+" at bounding box center [551, 223] width 31 height 31
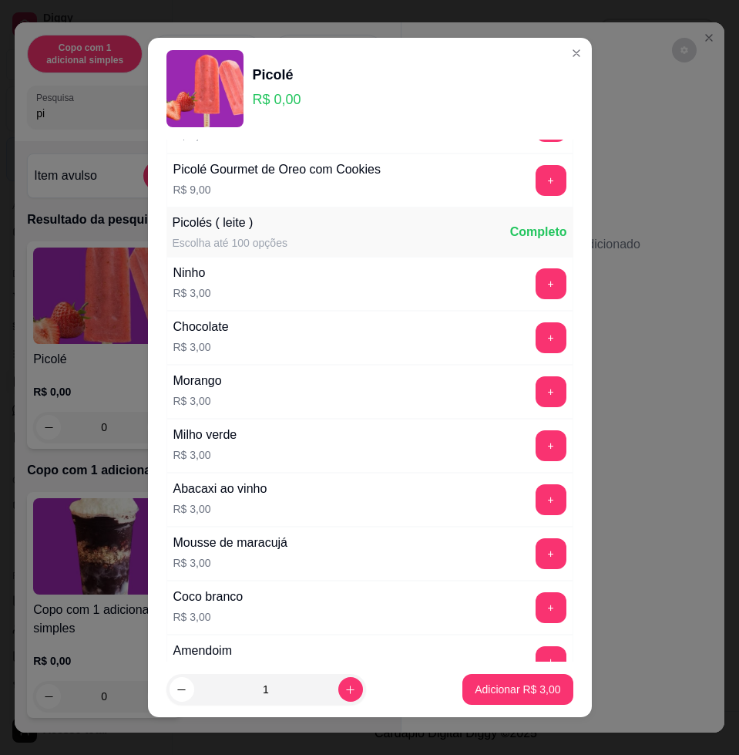
scroll to position [385, 0]
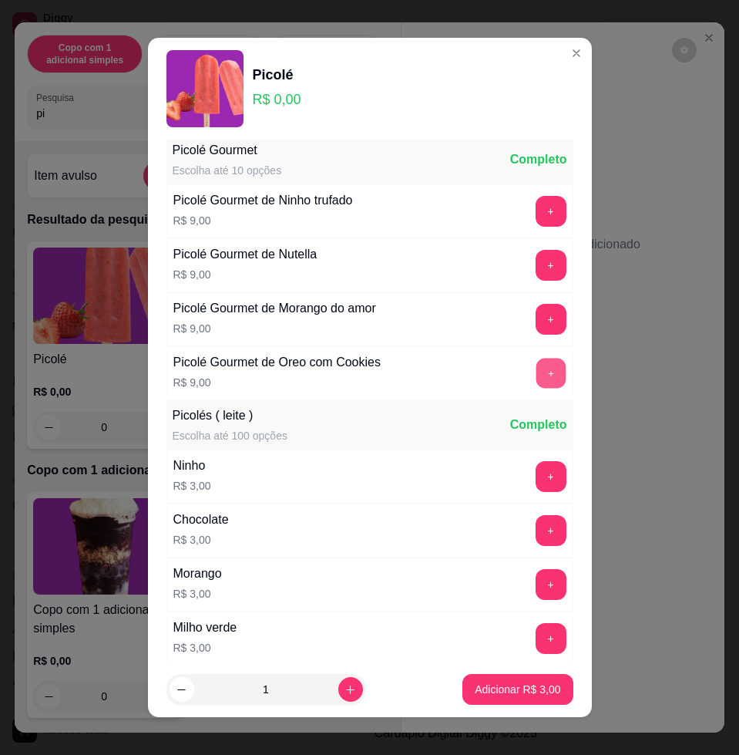
click at [536, 378] on button "+" at bounding box center [551, 373] width 30 height 30
click at [536, 379] on button "+" at bounding box center [551, 373] width 30 height 30
click at [516, 681] on p "Adicionar R$ 21,00" at bounding box center [515, 688] width 92 height 15
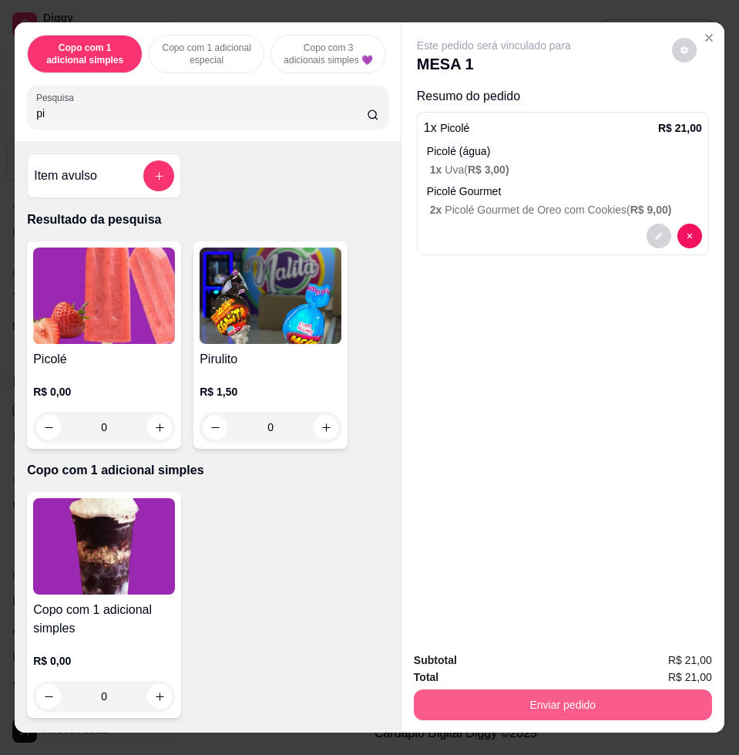
click at [596, 704] on button "Enviar pedido" at bounding box center [563, 704] width 298 height 31
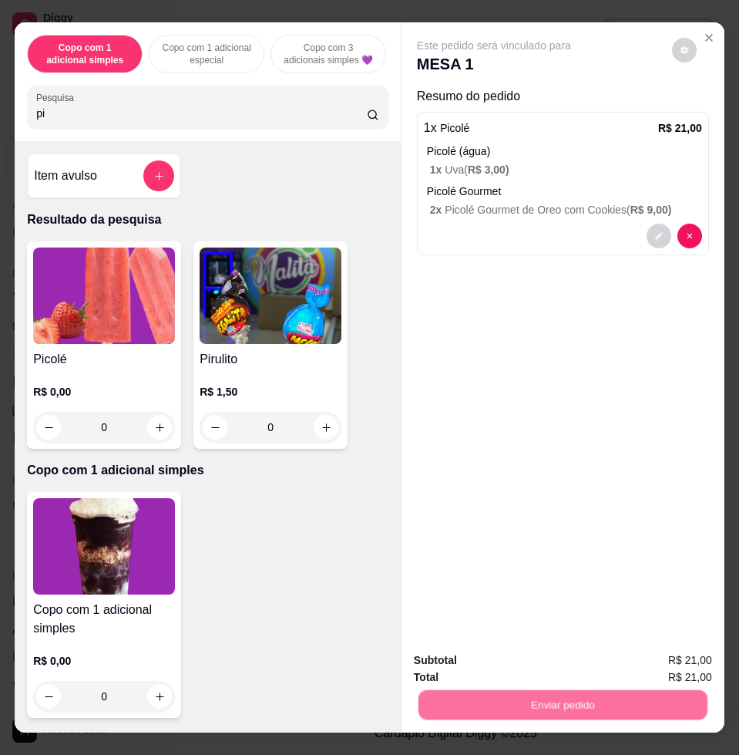
click at [664, 664] on button "Enviar pedido" at bounding box center [670, 658] width 87 height 29
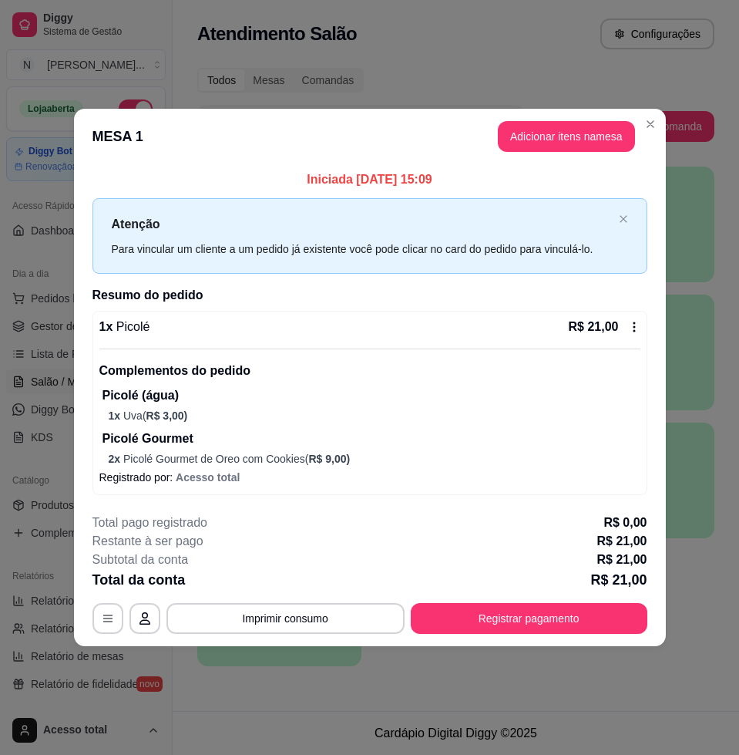
click at [506, 388] on p "Picolé (água)" at bounding box center [372, 395] width 538 height 18
click at [651, 115] on section "**********" at bounding box center [370, 377] width 592 height 536
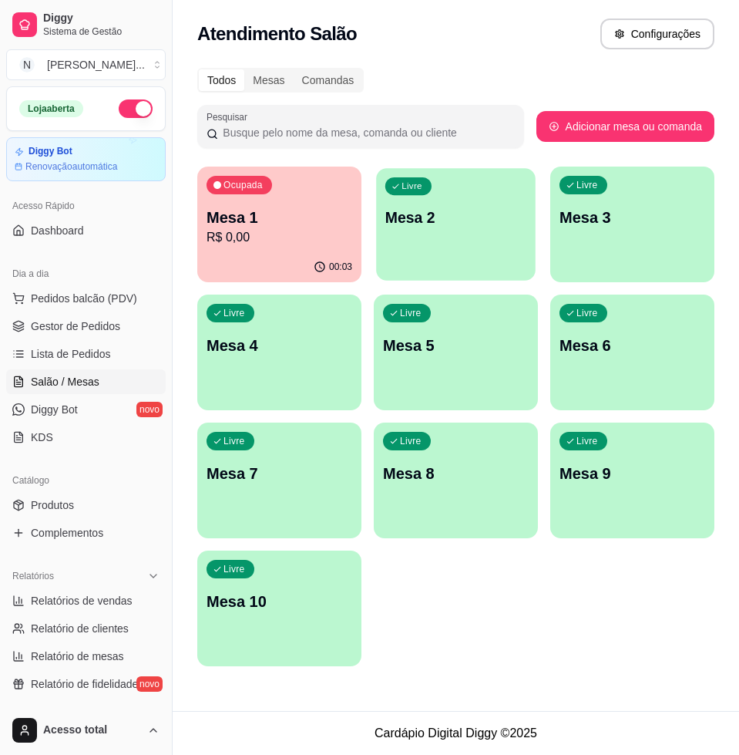
click at [490, 225] on p "Mesa 2" at bounding box center [455, 217] width 141 height 21
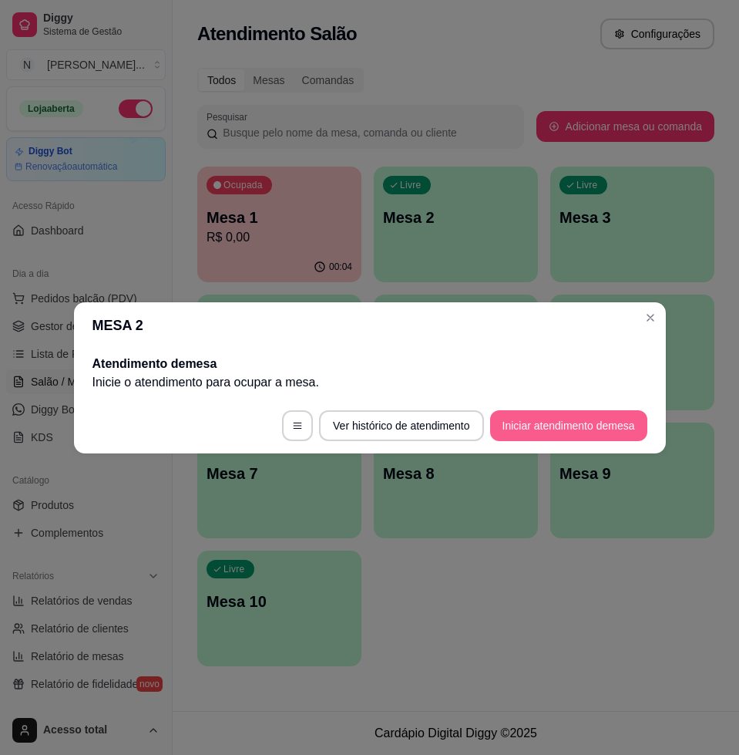
click at [630, 421] on button "Iniciar atendimento de mesa" at bounding box center [568, 425] width 157 height 31
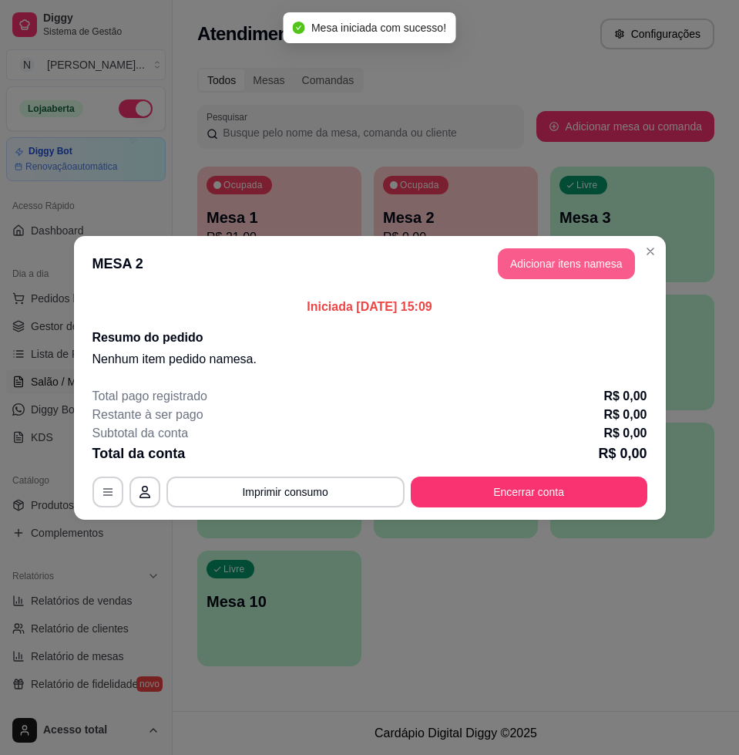
click at [586, 254] on button "Adicionar itens na mesa" at bounding box center [566, 263] width 137 height 31
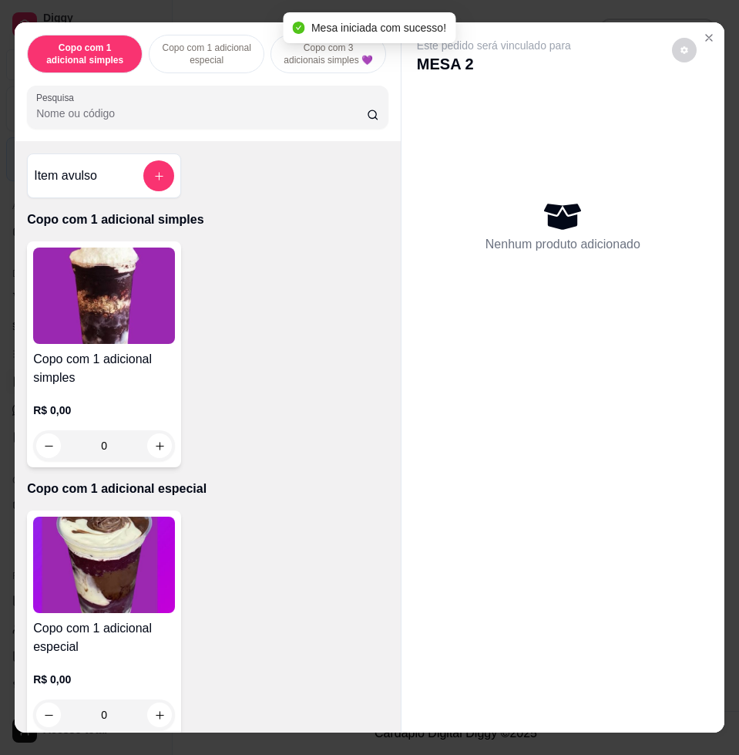
scroll to position [674, 0]
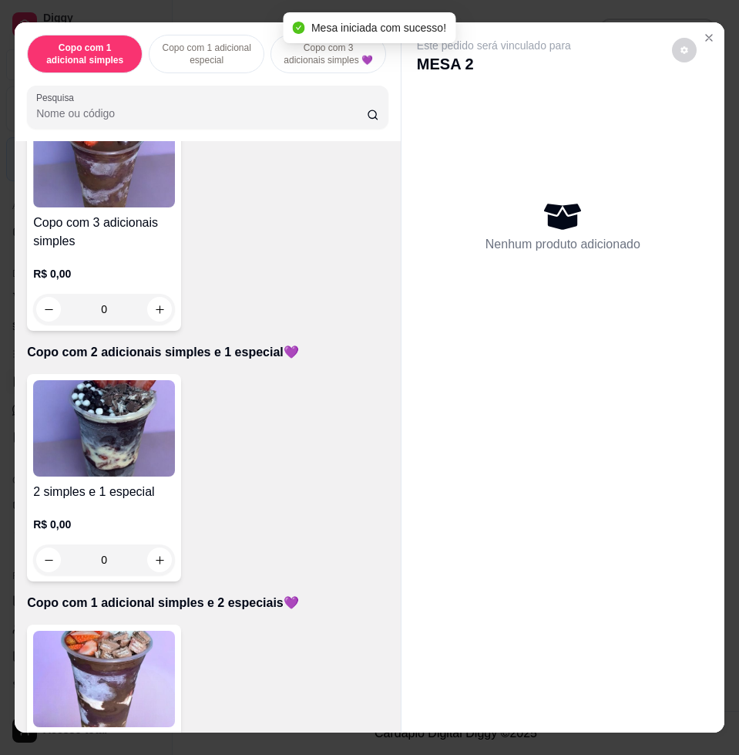
click at [92, 472] on img at bounding box center [104, 428] width 142 height 96
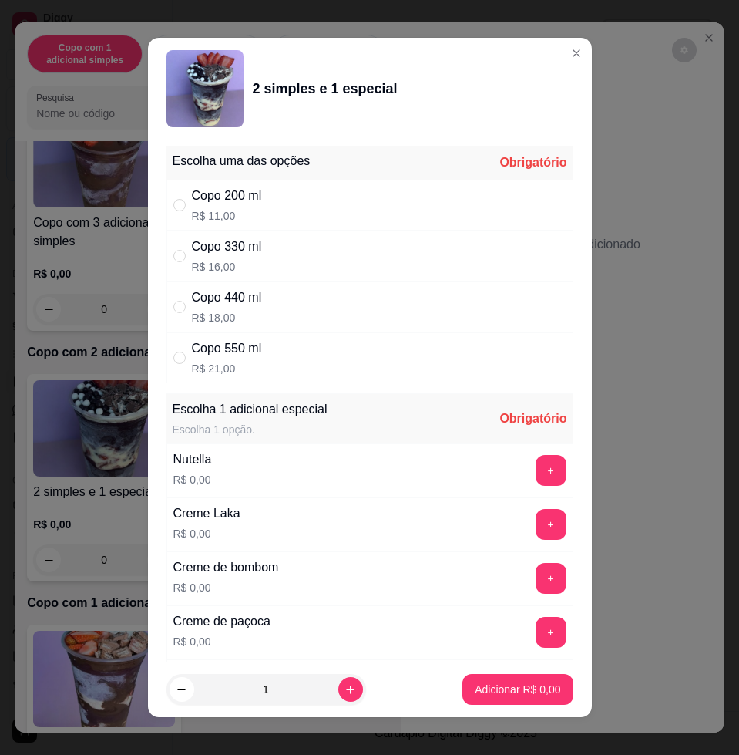
click at [308, 261] on div "Copo 330 ml R$ 16,00" at bounding box center [369, 255] width 407 height 51
radio input "true"
click at [536, 465] on button "+" at bounding box center [551, 470] width 31 height 31
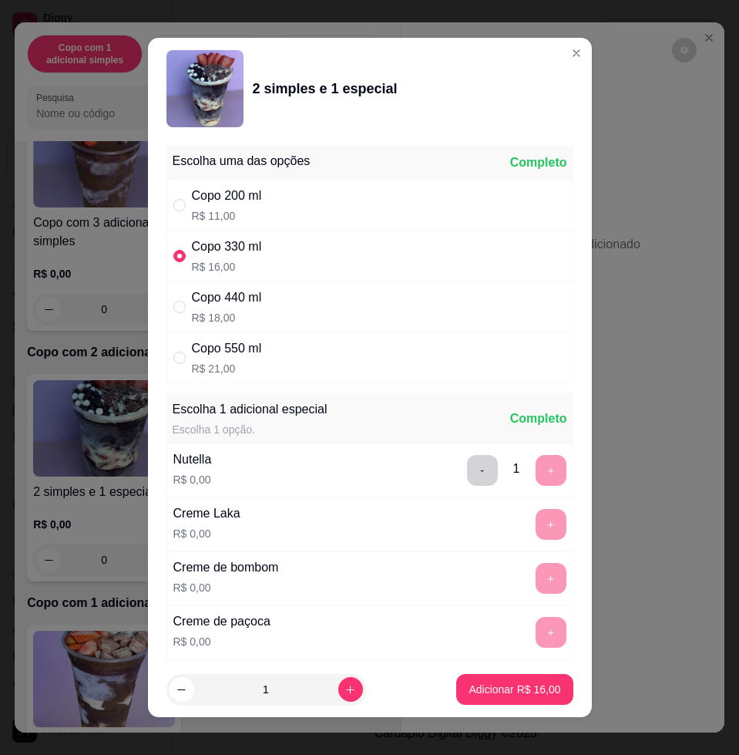
scroll to position [12, 0]
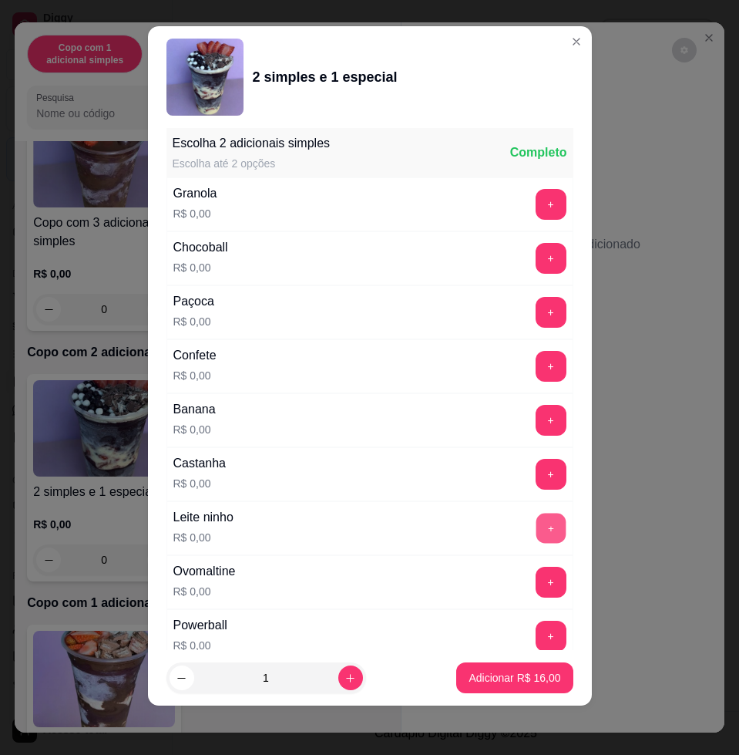
click at [536, 518] on button "+" at bounding box center [551, 528] width 30 height 30
click at [486, 679] on p "Adicionar R$ 16,00" at bounding box center [514, 677] width 89 height 15
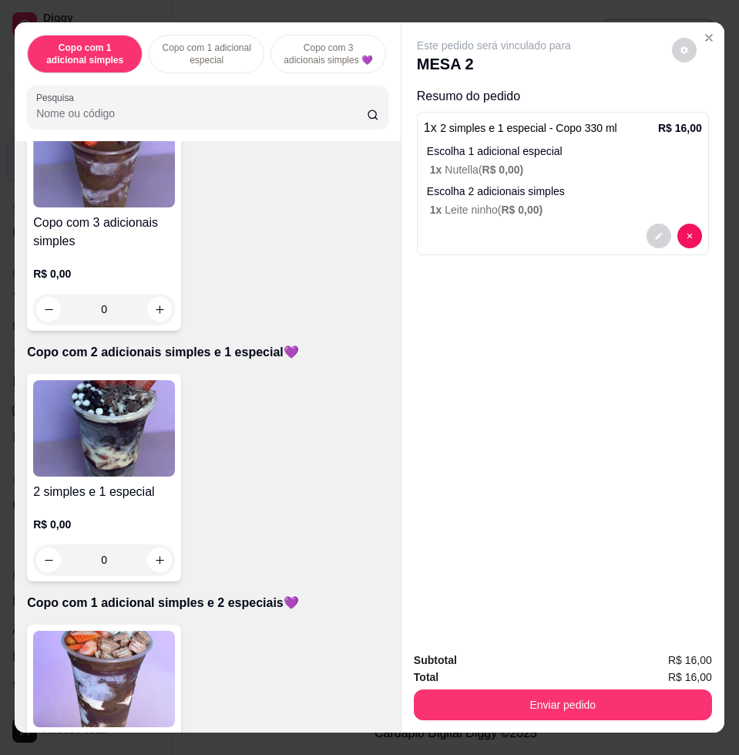
click at [647, 689] on button "Enviar pedido" at bounding box center [563, 704] width 298 height 31
click at [619, 717] on div "Subtotal R$ 16,00 Total R$ 16,00 Enviar pedido" at bounding box center [563, 685] width 323 height 93
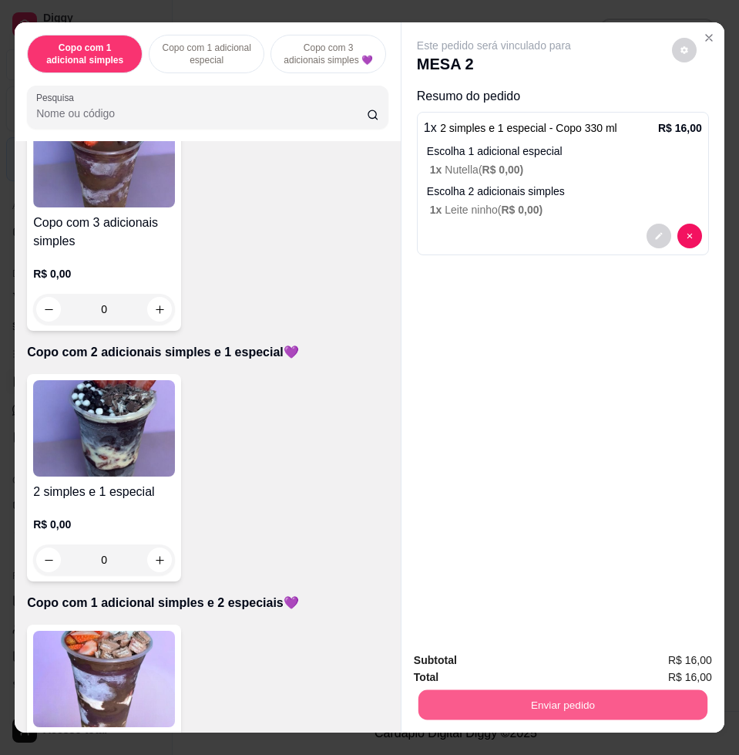
click at [625, 689] on button "Enviar pedido" at bounding box center [562, 704] width 289 height 30
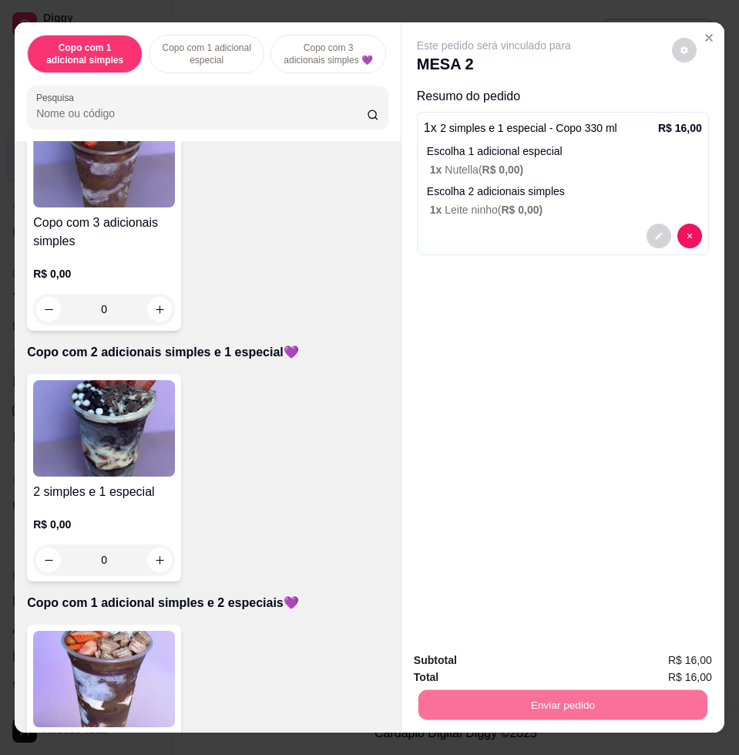
click at [687, 656] on button "Enviar pedido" at bounding box center [670, 658] width 87 height 29
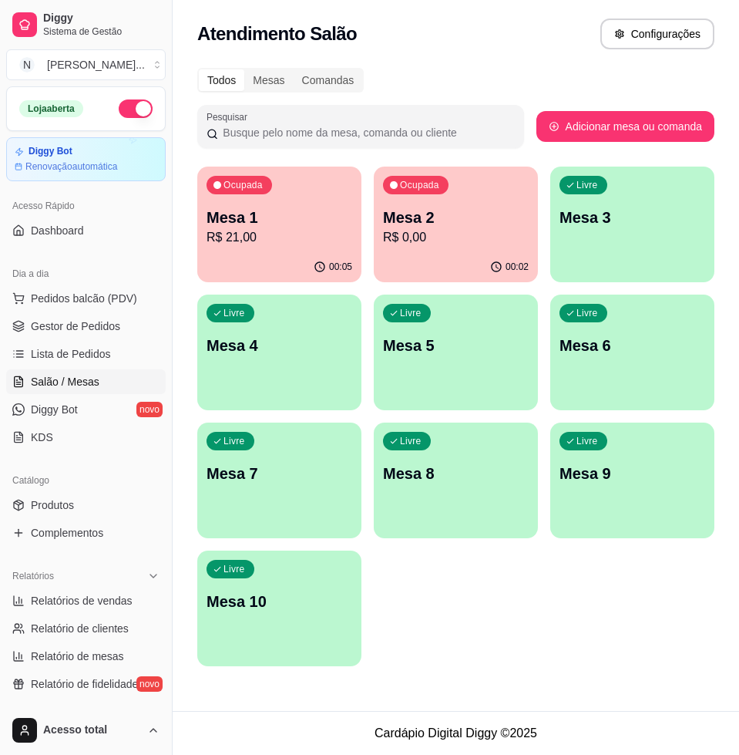
click at [266, 219] on p "Mesa 1" at bounding box center [280, 218] width 146 height 22
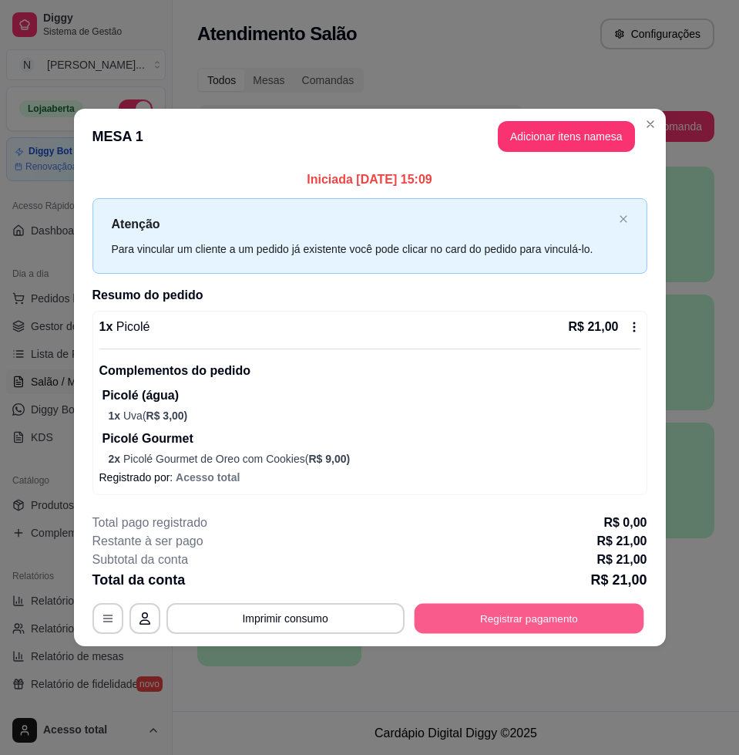
click at [527, 624] on button "Registrar pagamento" at bounding box center [529, 618] width 230 height 30
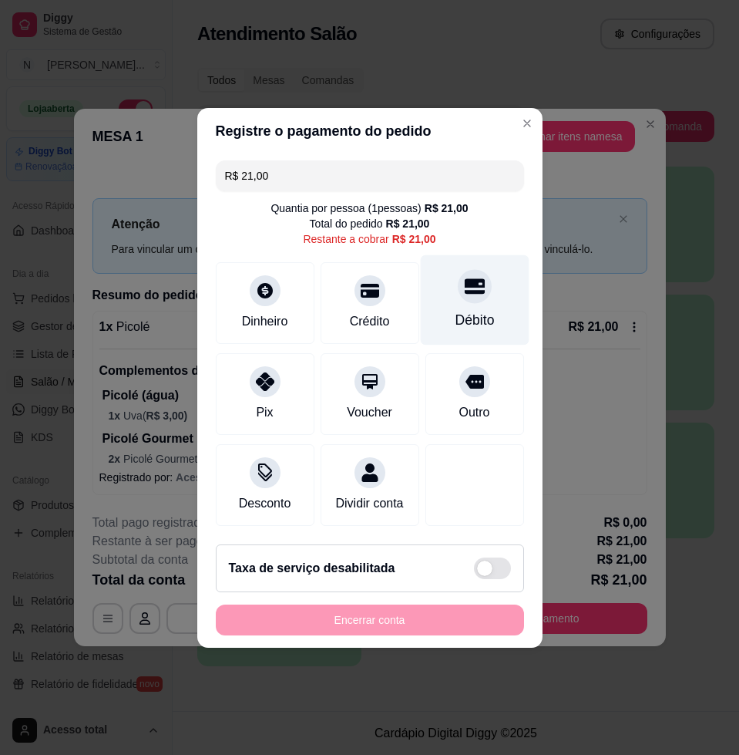
click at [491, 315] on div "Débito" at bounding box center [474, 299] width 109 height 90
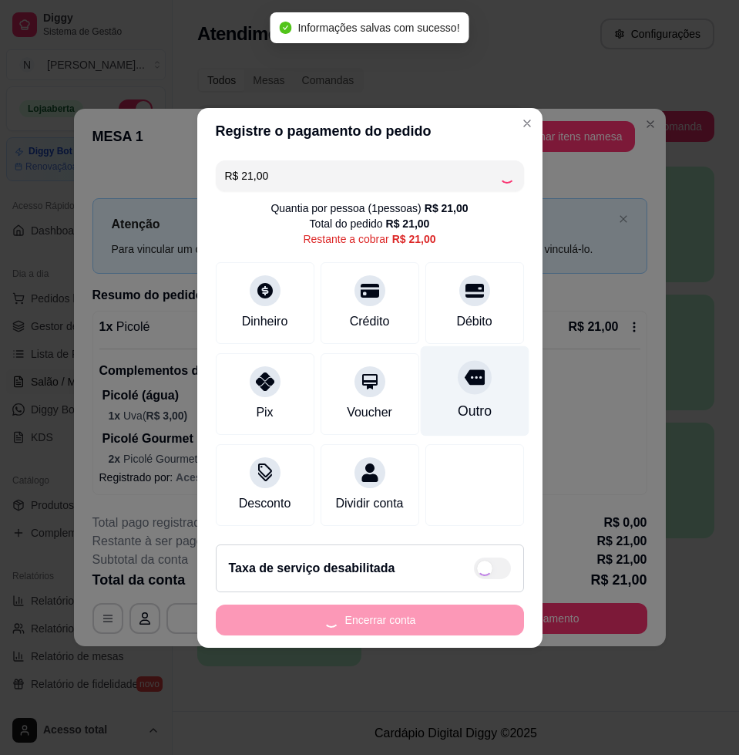
type input "R$ 0,00"
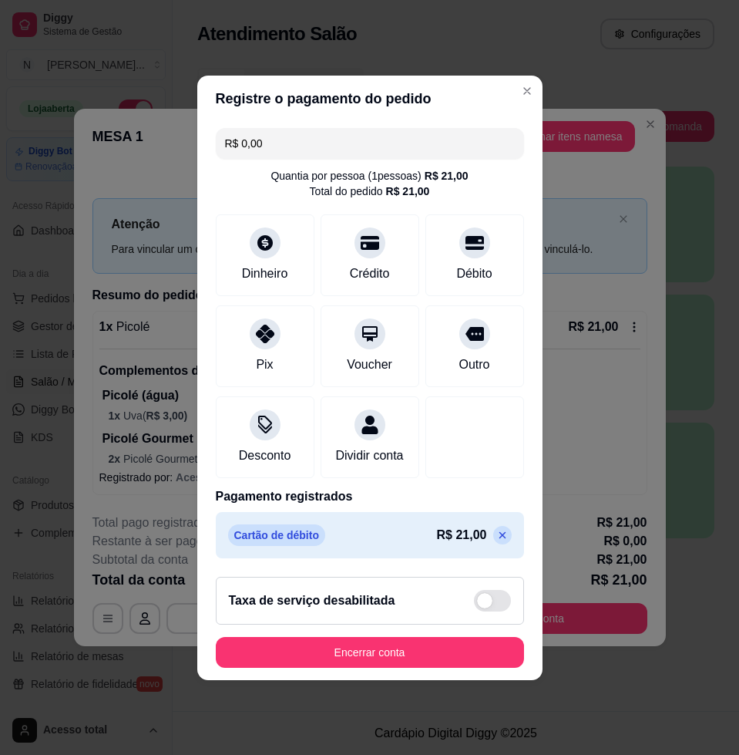
click at [491, 677] on footer "Taxa de serviço desabilitada Encerrar conta" at bounding box center [369, 622] width 345 height 116
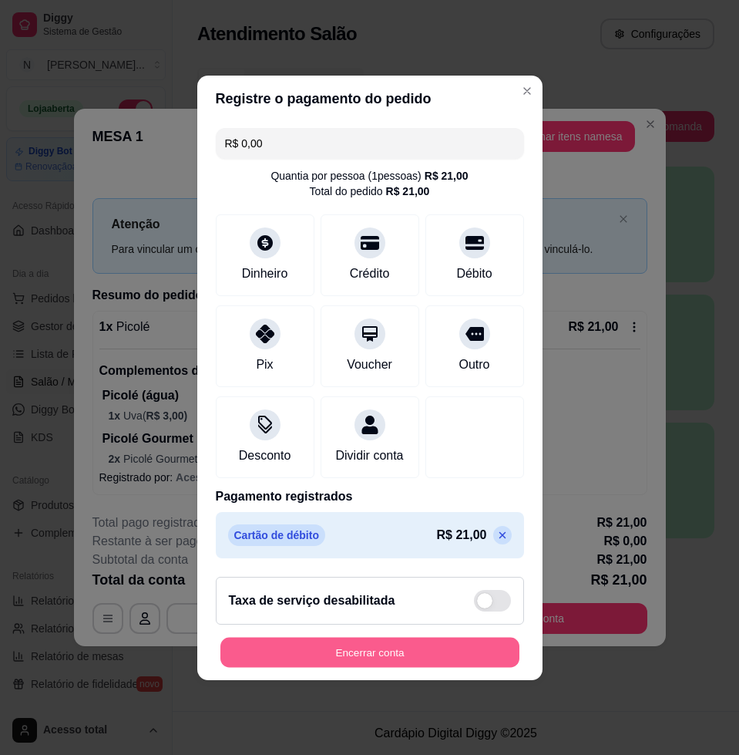
click at [490, 667] on button "Encerrar conta" at bounding box center [369, 652] width 299 height 30
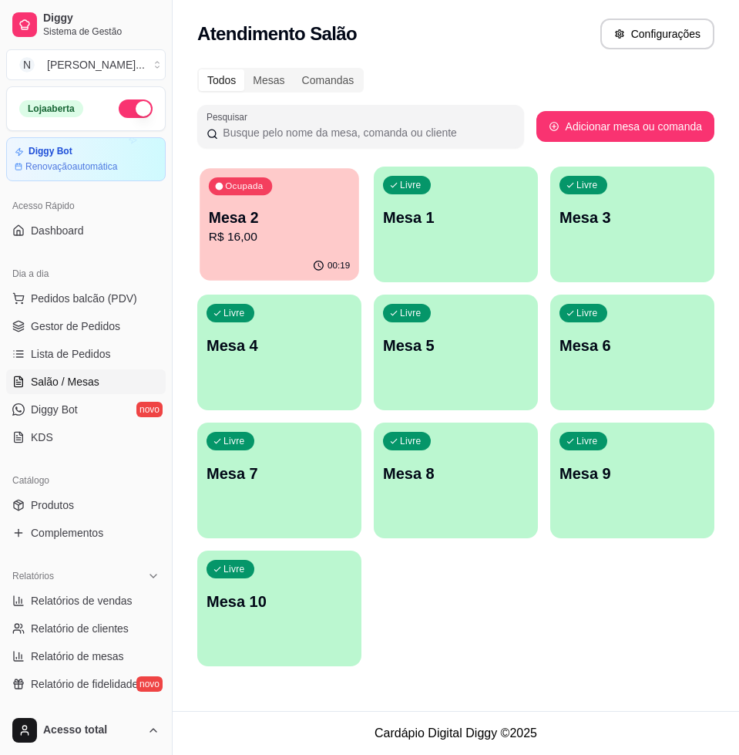
click at [285, 234] on p "R$ 16,00" at bounding box center [279, 237] width 141 height 18
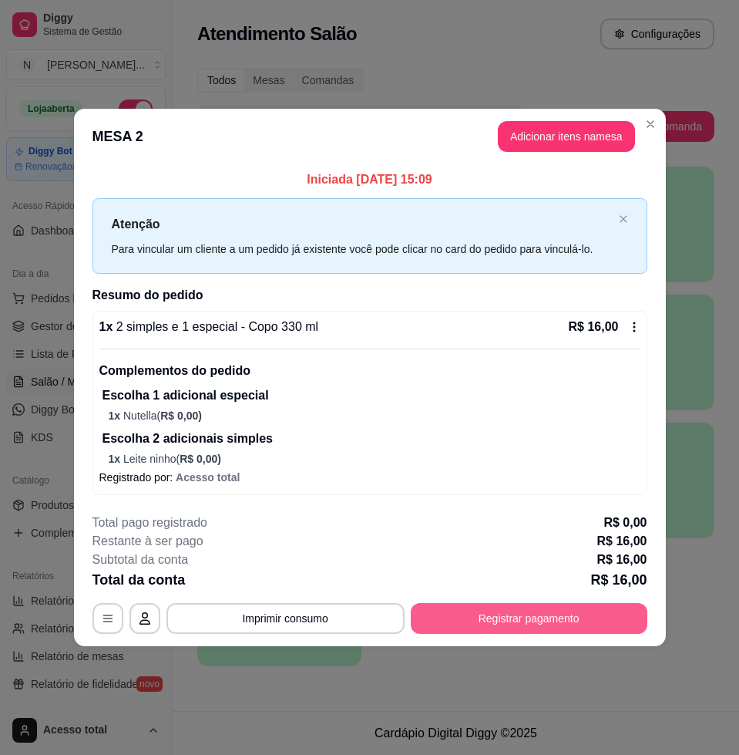
click at [560, 621] on button "Registrar pagamento" at bounding box center [529, 618] width 237 height 31
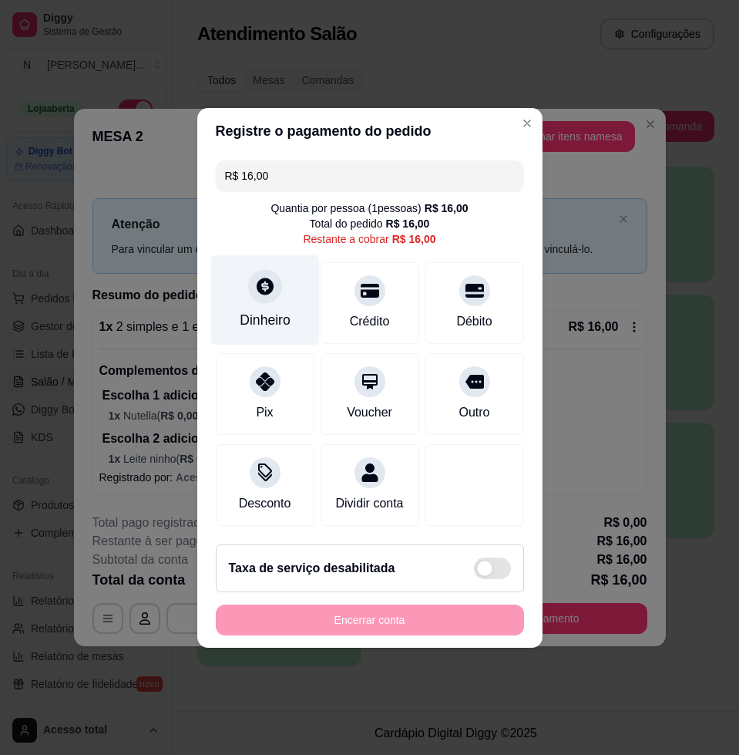
click at [240, 310] on div "Dinheiro" at bounding box center [265, 320] width 51 height 20
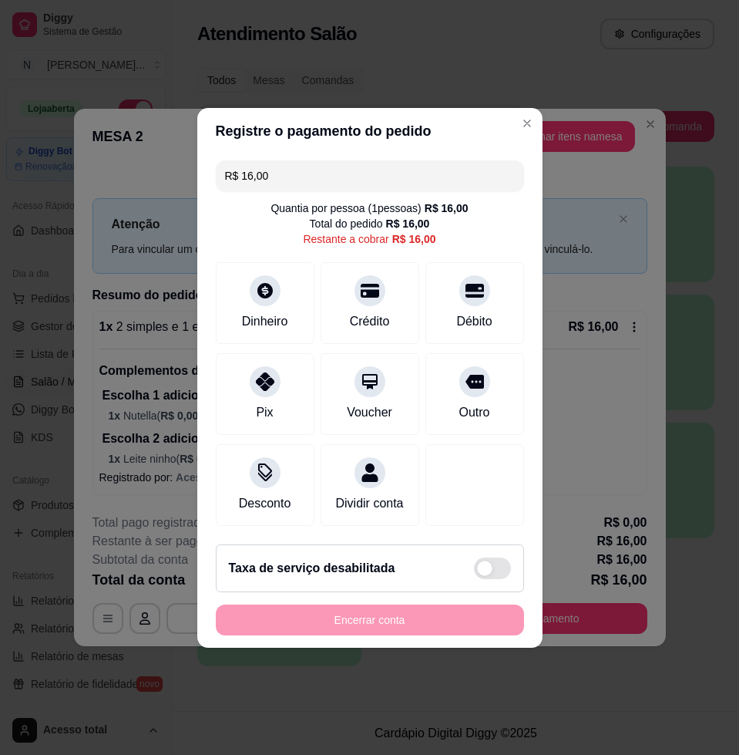
click at [294, 375] on input "0,00" at bounding box center [369, 362] width 308 height 31
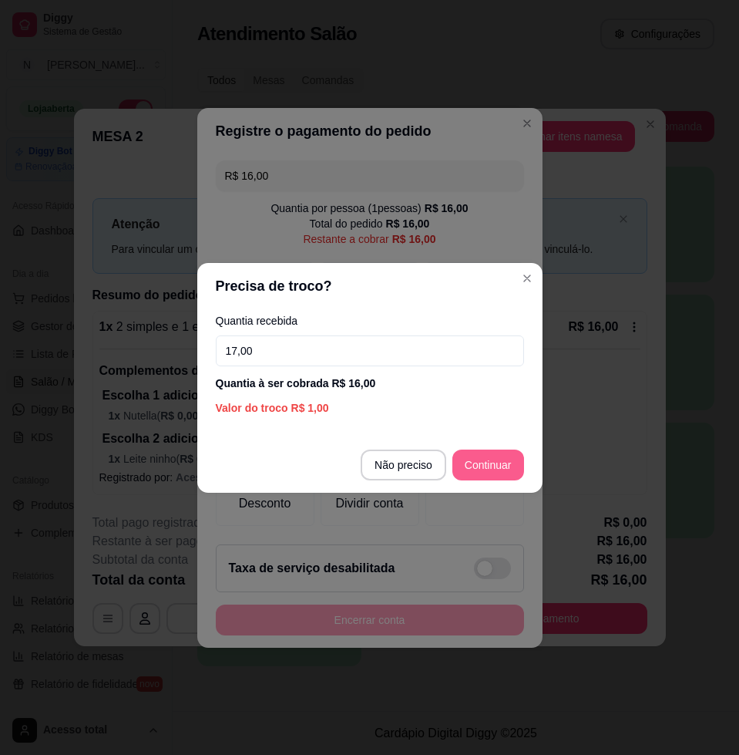
type input "17,00"
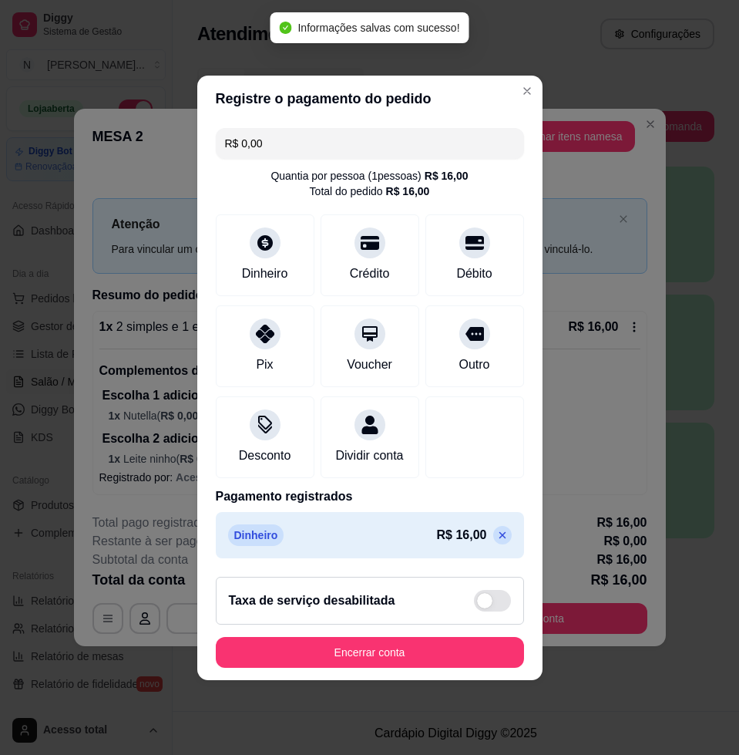
type input "R$ 0,00"
click at [469, 657] on button "Encerrar conta" at bounding box center [370, 652] width 308 height 31
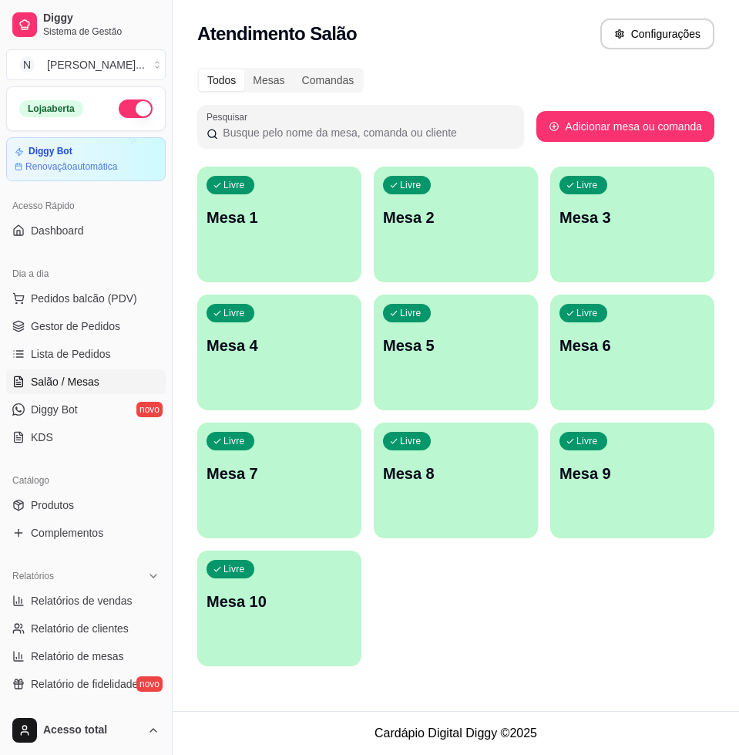
click at [243, 257] on div "Livre Mesa 1" at bounding box center [279, 214] width 164 height 97
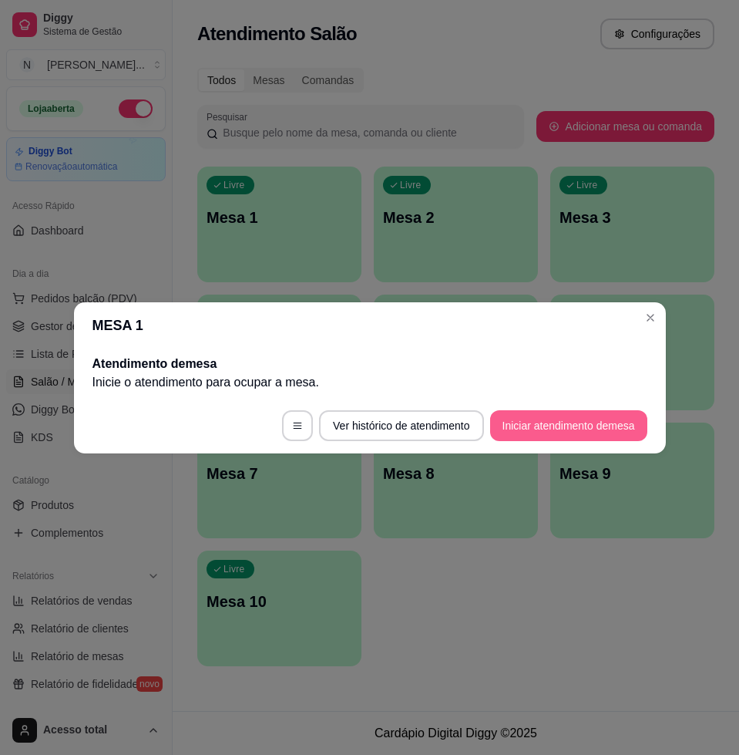
click at [613, 423] on button "Iniciar atendimento de mesa" at bounding box center [568, 425] width 157 height 31
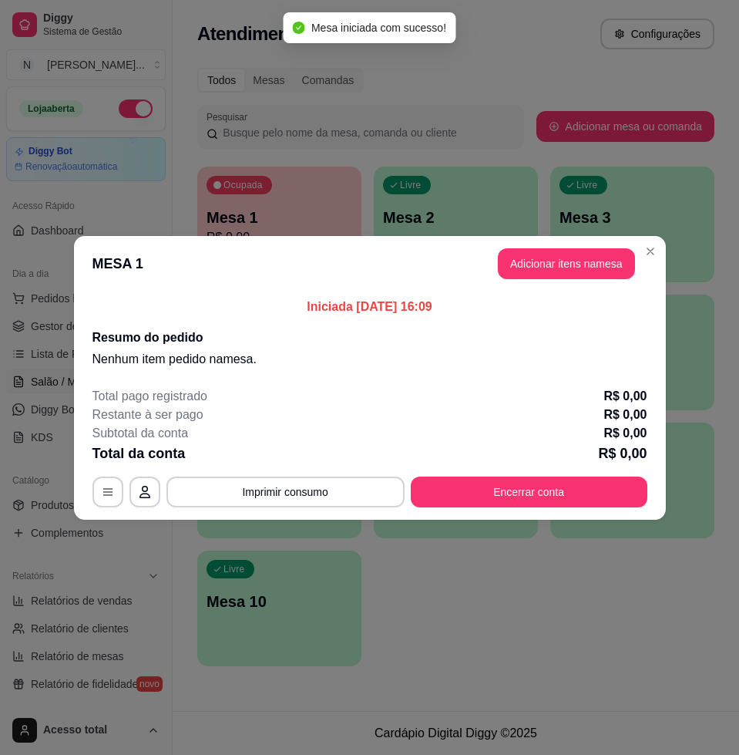
click at [607, 281] on header "MESA 1 Adicionar itens na mesa" at bounding box center [370, 263] width 592 height 55
click at [599, 254] on button "Adicionar itens na mesa" at bounding box center [566, 263] width 133 height 30
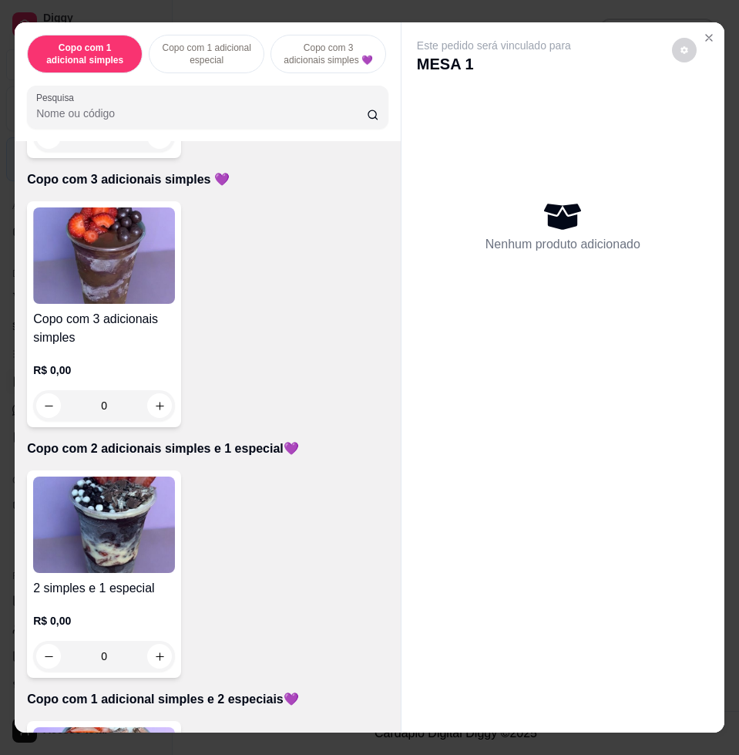
scroll to position [674, 0]
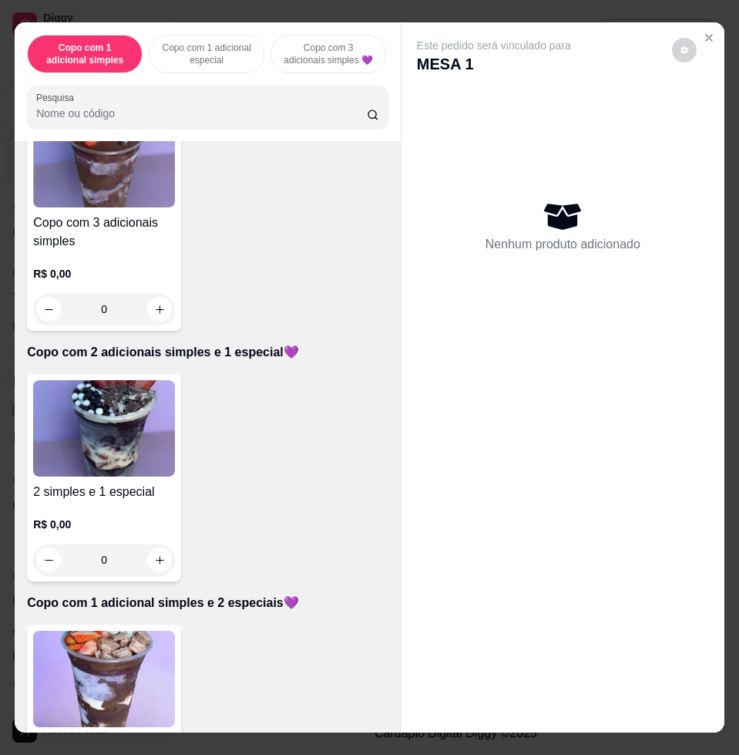
click at [107, 682] on img at bounding box center [104, 678] width 142 height 96
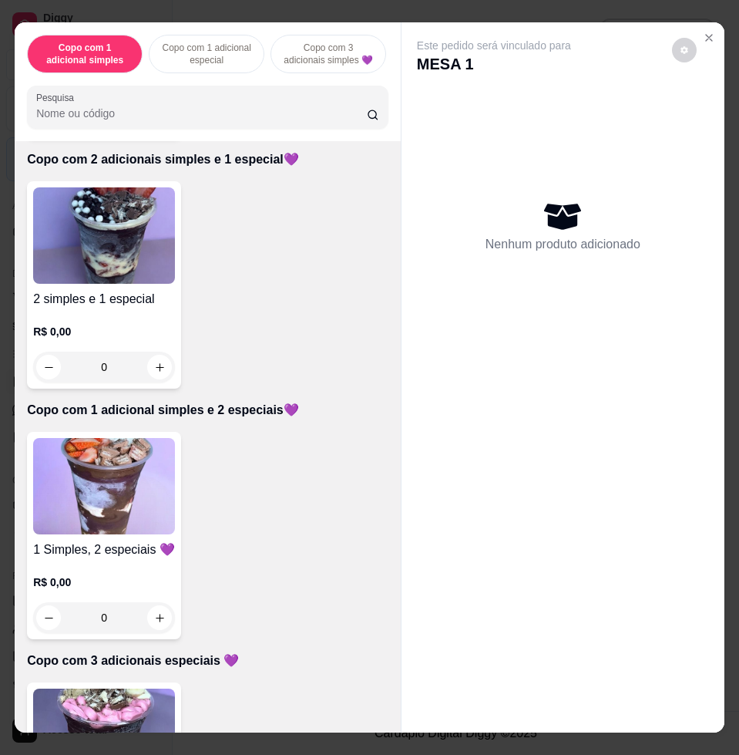
click at [122, 321] on div "R$ 0,00 0" at bounding box center [104, 345] width 142 height 74
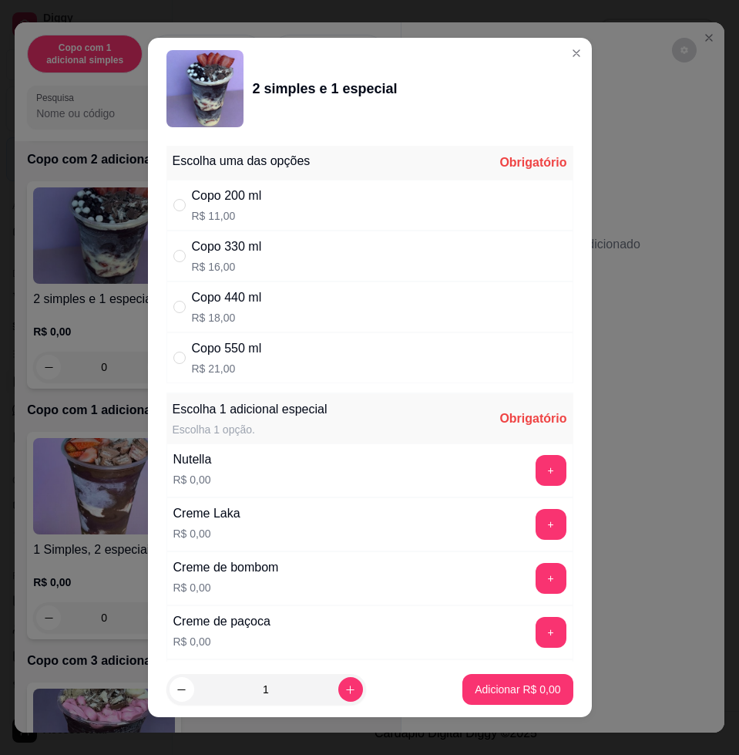
drag, startPoint x: 312, startPoint y: 288, endPoint x: 318, endPoint y: 295, distance: 8.8
click at [314, 290] on div "Copo 440 ml R$ 18,00" at bounding box center [369, 306] width 407 height 51
radio input "true"
click at [536, 470] on button "+" at bounding box center [551, 470] width 31 height 31
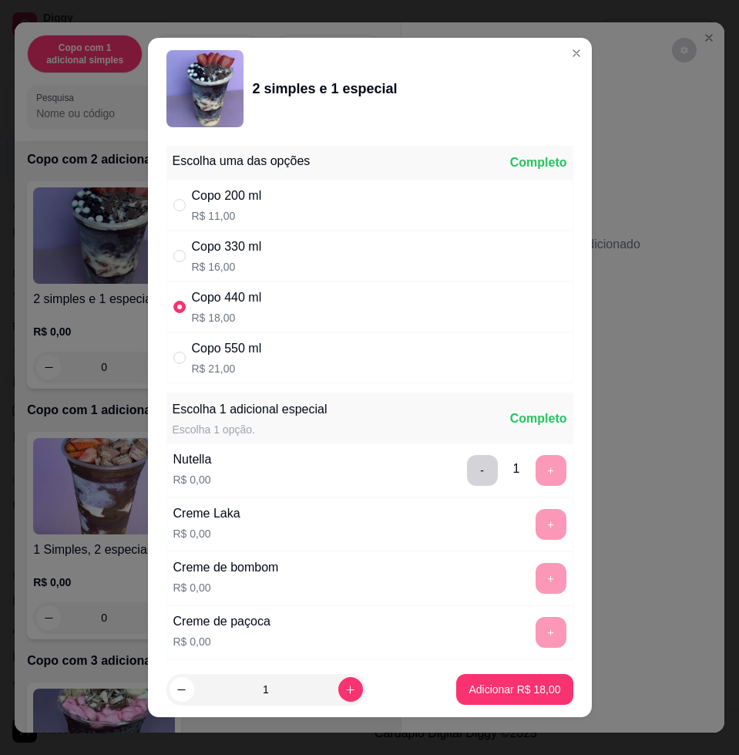
scroll to position [12, 0]
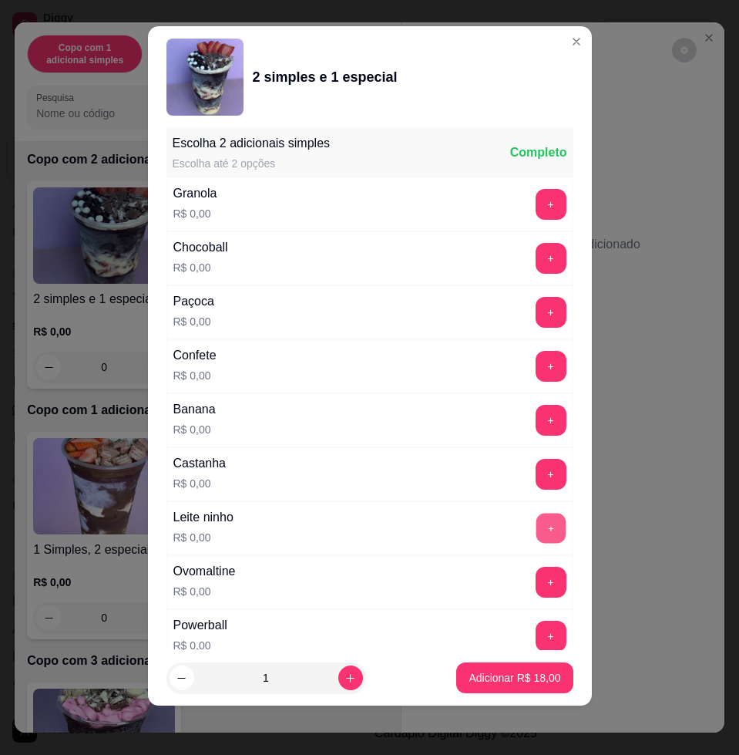
click at [536, 540] on button "+" at bounding box center [551, 528] width 30 height 30
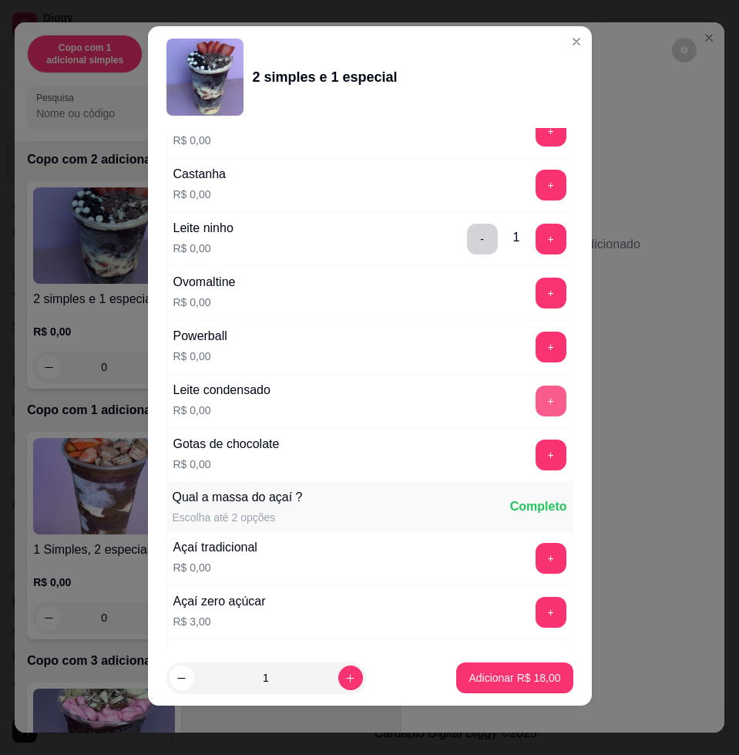
click at [536, 392] on button "+" at bounding box center [551, 400] width 31 height 31
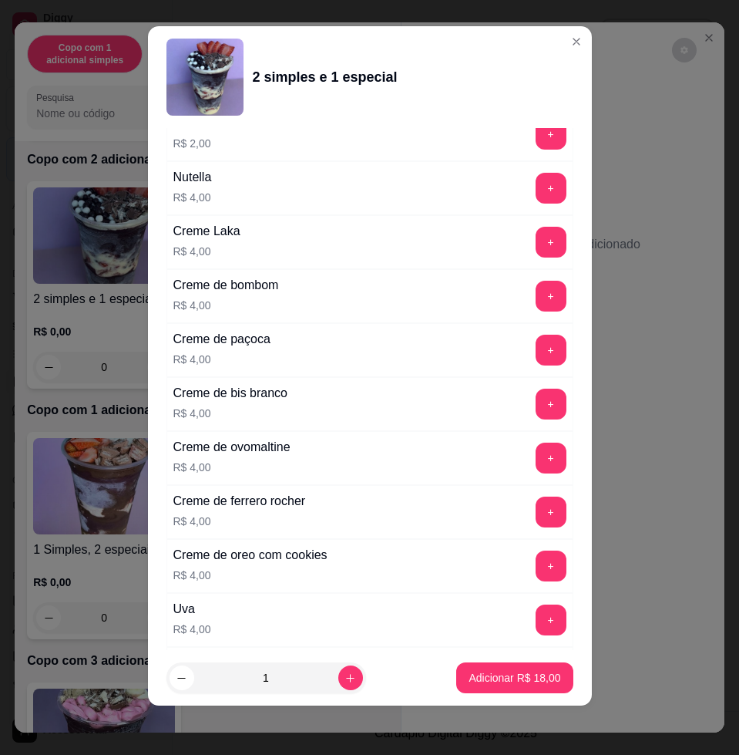
scroll to position [3802, 0]
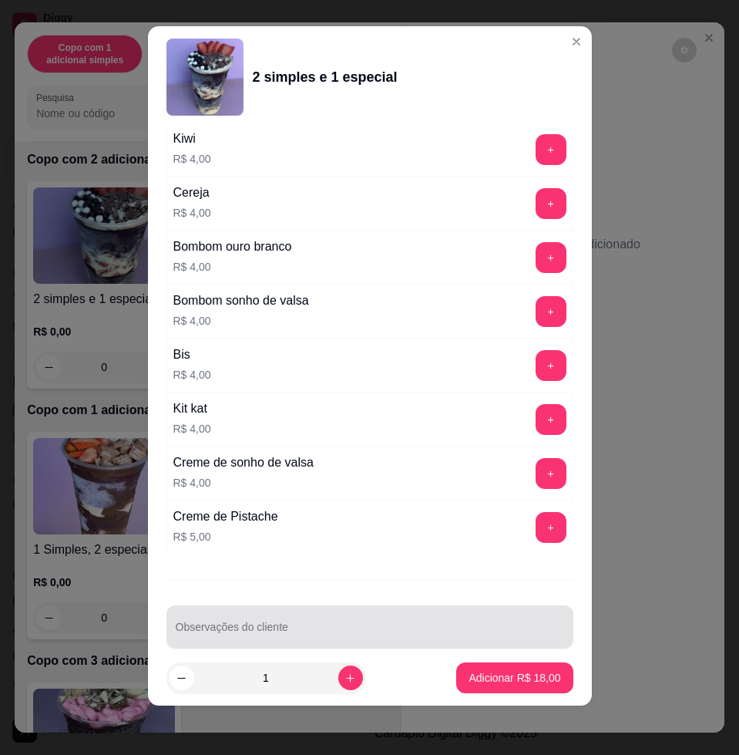
click at [478, 613] on div at bounding box center [370, 626] width 388 height 31
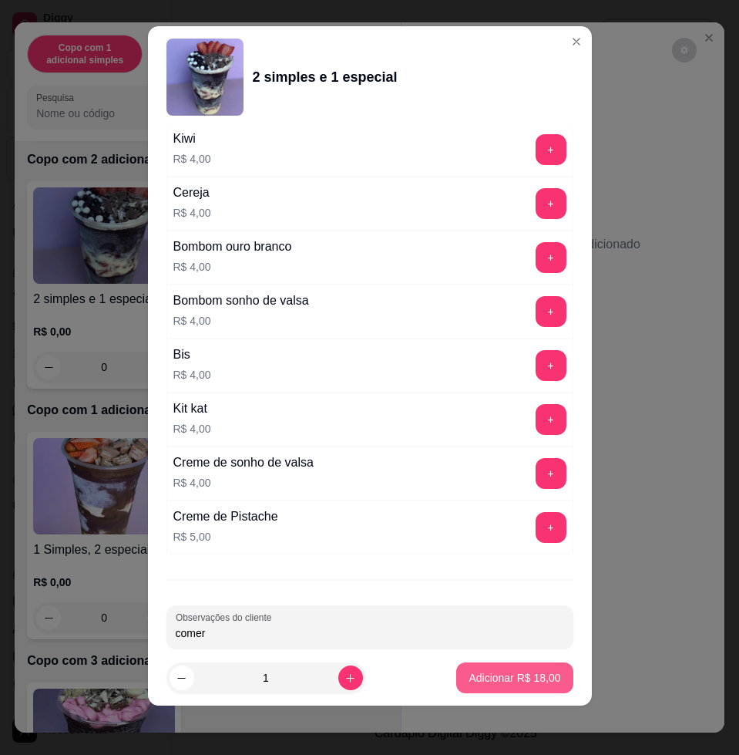
type input "comer"
click at [530, 680] on p "Adicionar R$ 18,00" at bounding box center [515, 677] width 92 height 15
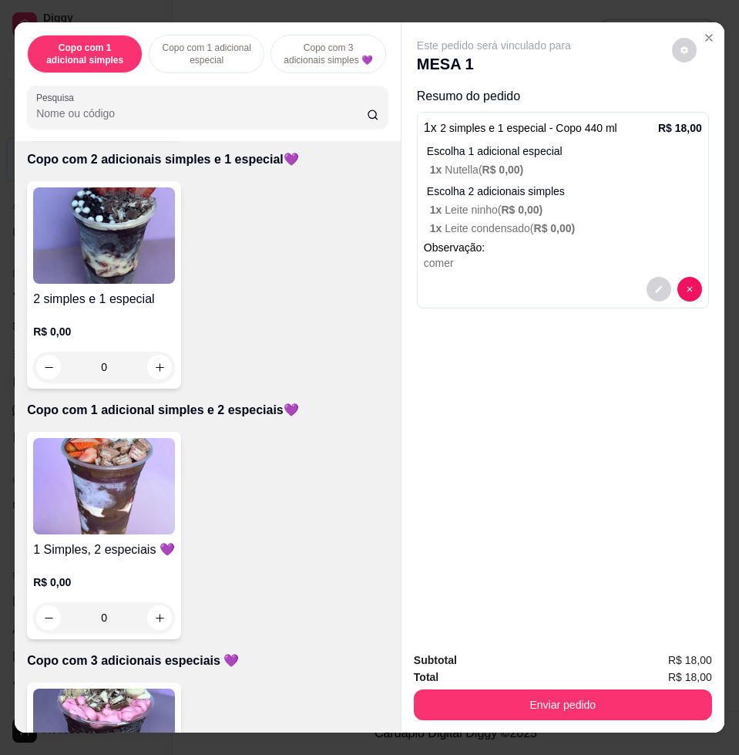
scroll to position [963, 0]
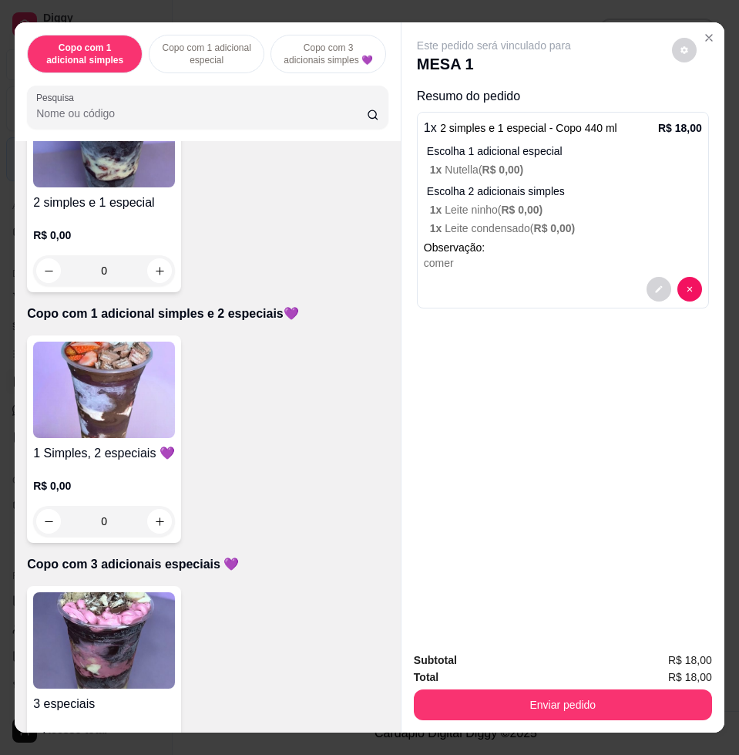
click at [57, 412] on img at bounding box center [104, 389] width 142 height 96
click at [294, 286] on div "Copo 440 ml R$ 18,00" at bounding box center [369, 306] width 413 height 52
radio input "true"
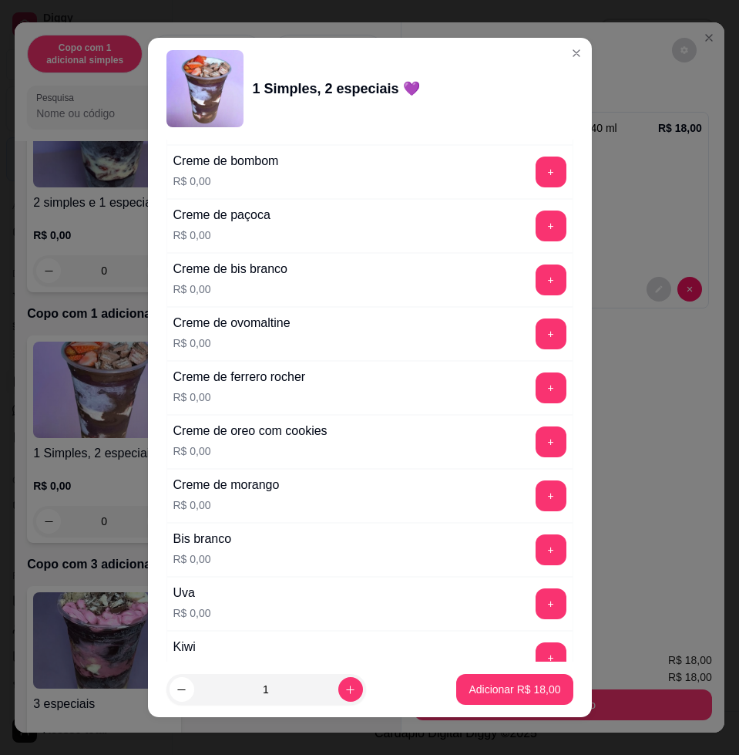
scroll to position [1349, 0]
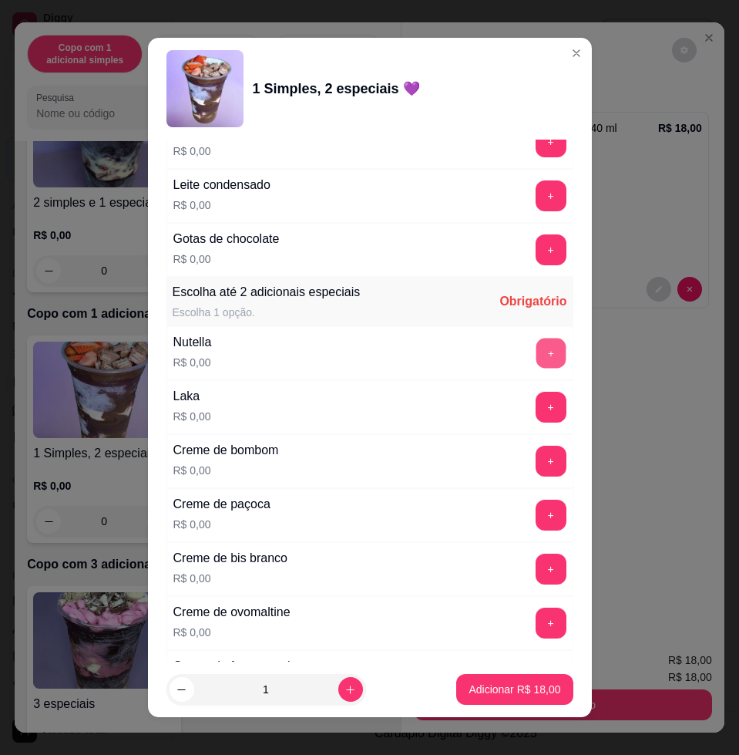
click at [536, 353] on button "+" at bounding box center [551, 353] width 30 height 30
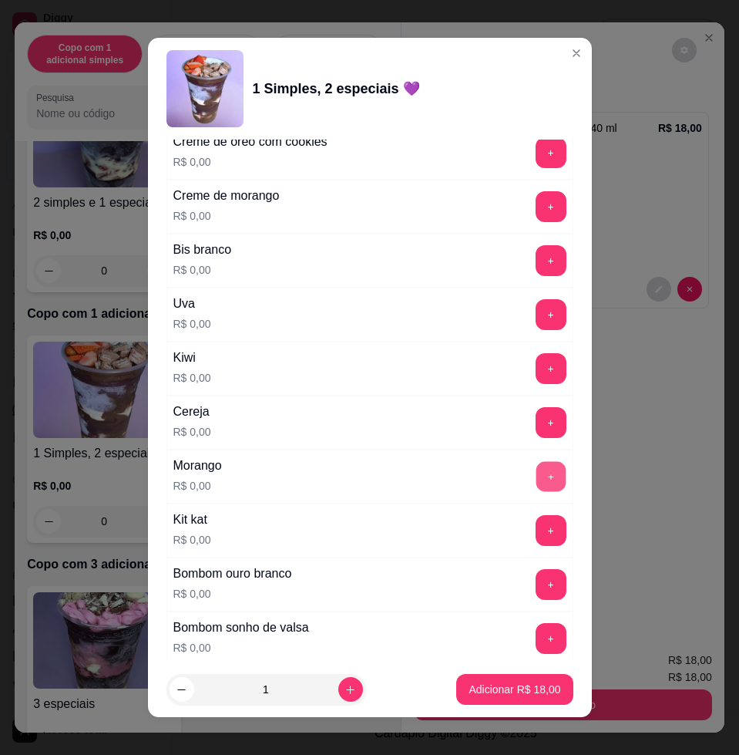
click at [536, 469] on button "+" at bounding box center [551, 477] width 30 height 30
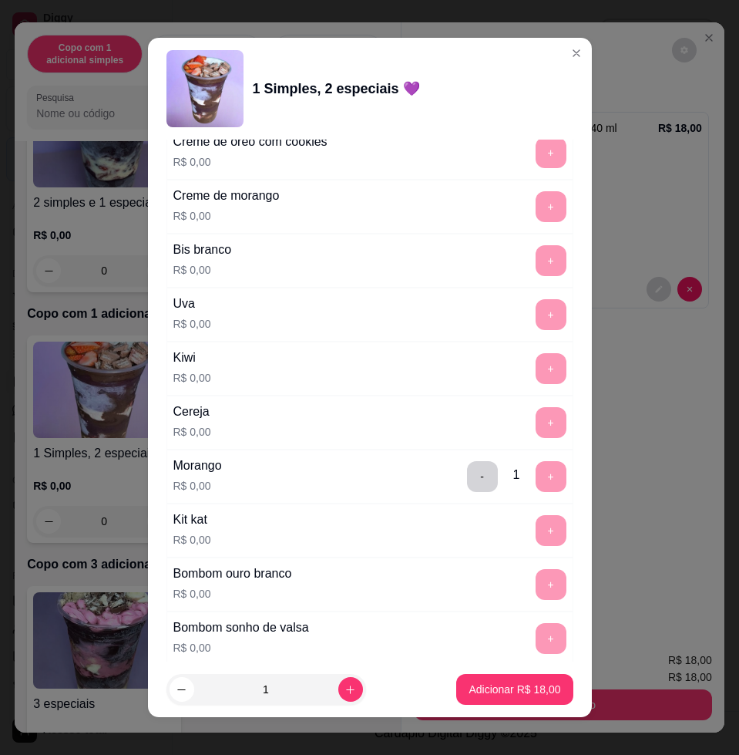
click at [498, 692] on p "Adicionar R$ 18,00" at bounding box center [515, 688] width 92 height 15
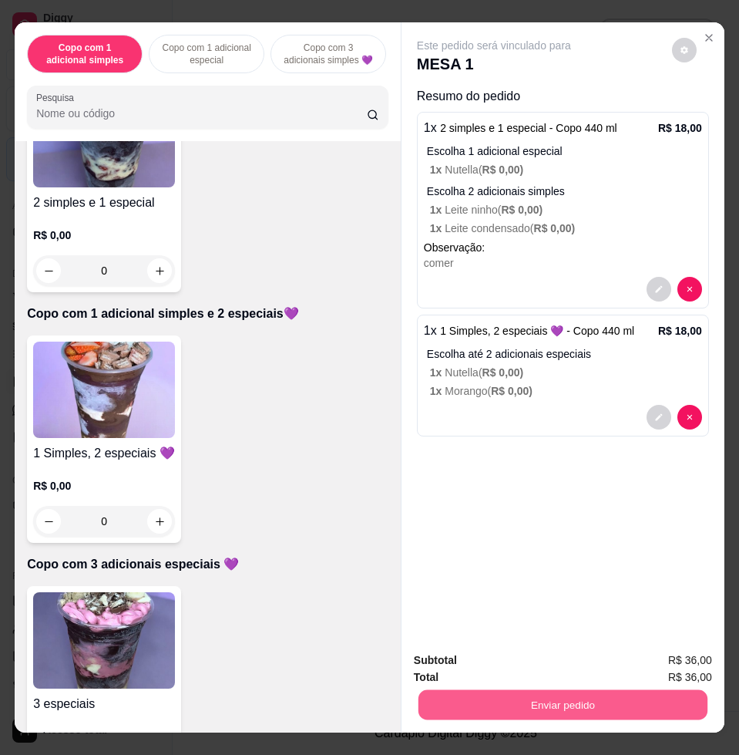
click at [610, 709] on button "Enviar pedido" at bounding box center [562, 704] width 289 height 30
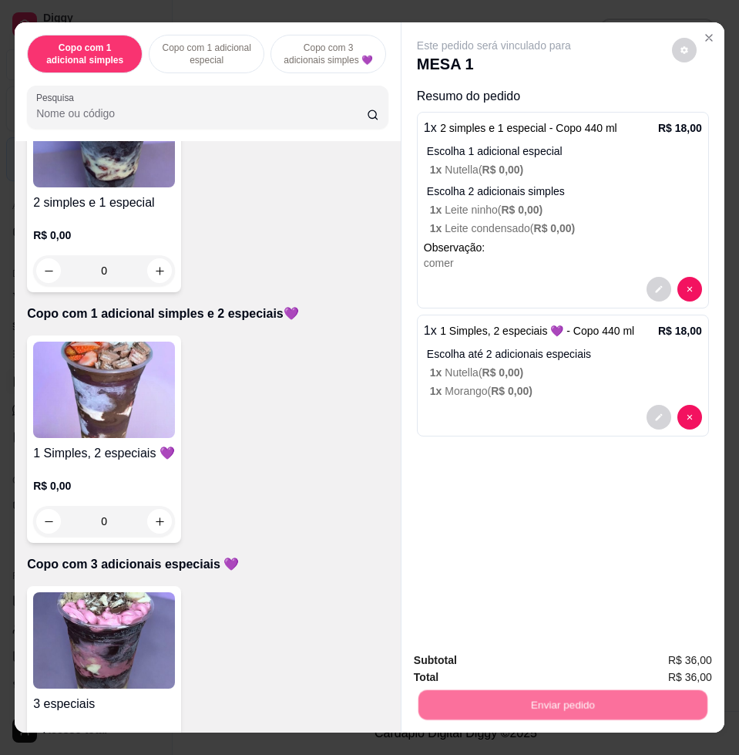
click at [677, 664] on button "Enviar pedido" at bounding box center [670, 658] width 87 height 29
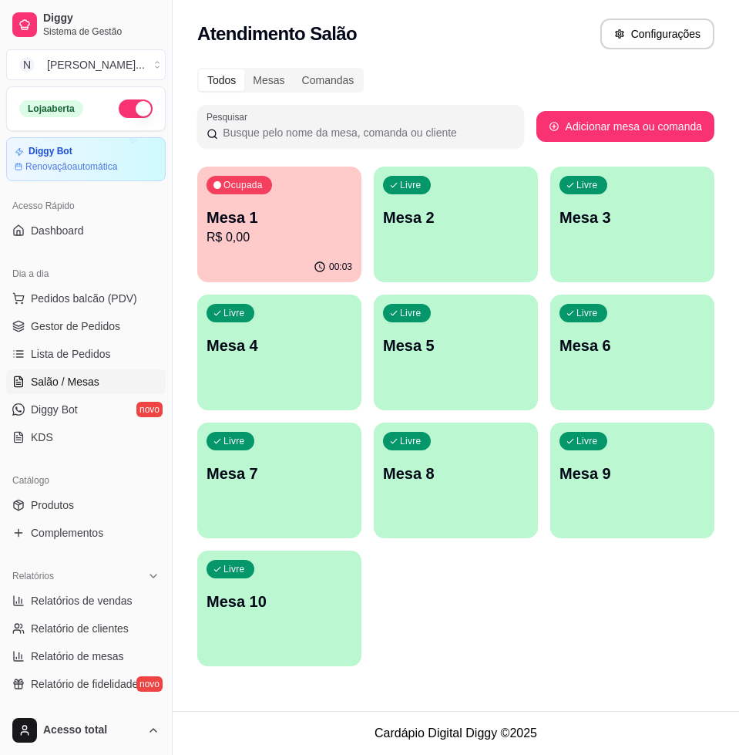
click at [294, 193] on div "Ocupada Mesa 1 R$ 0,00" at bounding box center [279, 209] width 164 height 86
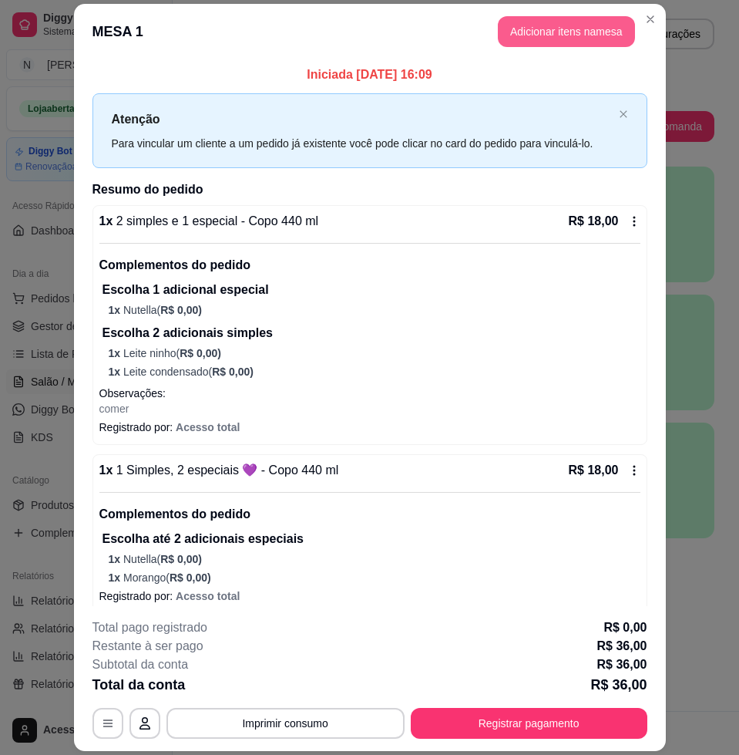
click at [553, 47] on header "MESA 1 Adicionar itens na mesa" at bounding box center [370, 31] width 592 height 55
click at [554, 35] on button "Adicionar itens na mesa" at bounding box center [566, 32] width 133 height 30
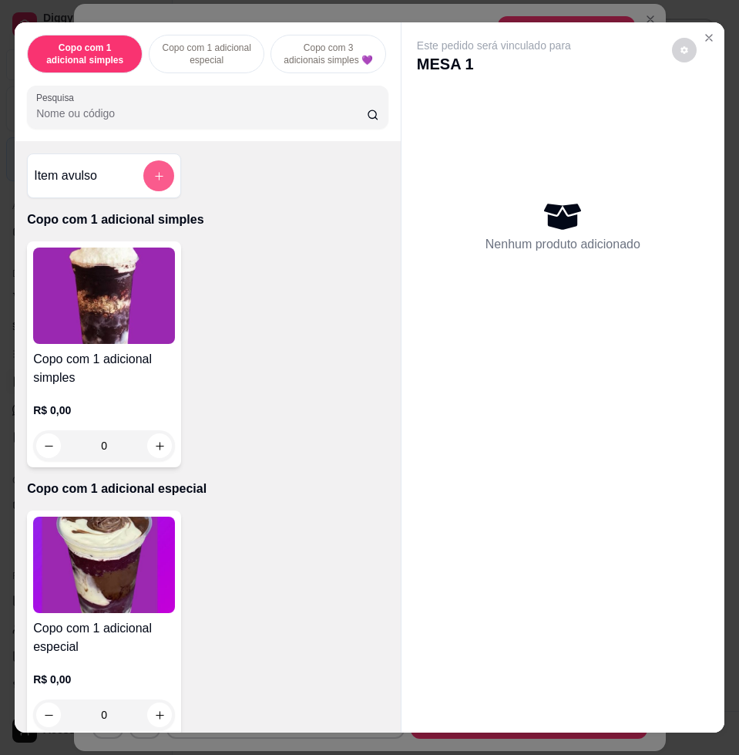
click at [160, 183] on button "add-separate-item" at bounding box center [158, 175] width 31 height 31
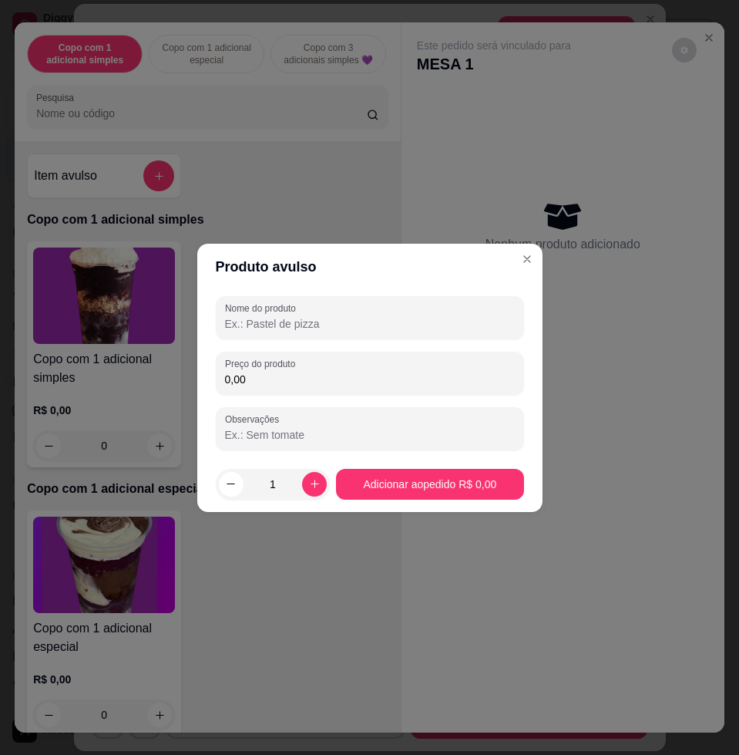
click at [254, 364] on label "Preço do produto" at bounding box center [263, 363] width 76 height 13
click at [254, 371] on input "0,00" at bounding box center [370, 378] width 290 height 15
type input "23,52"
click at [297, 329] on input "Nome do produto" at bounding box center [370, 323] width 290 height 15
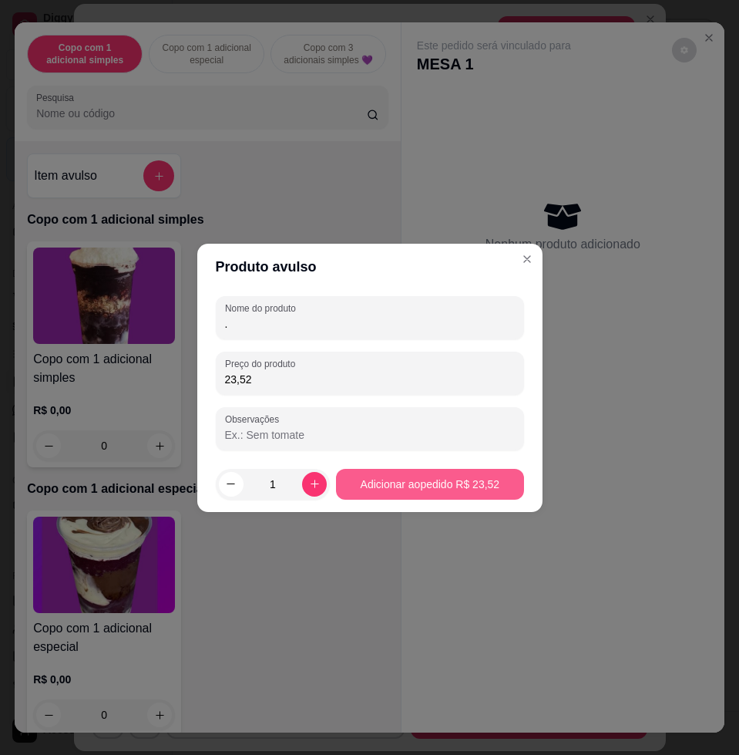
type input "."
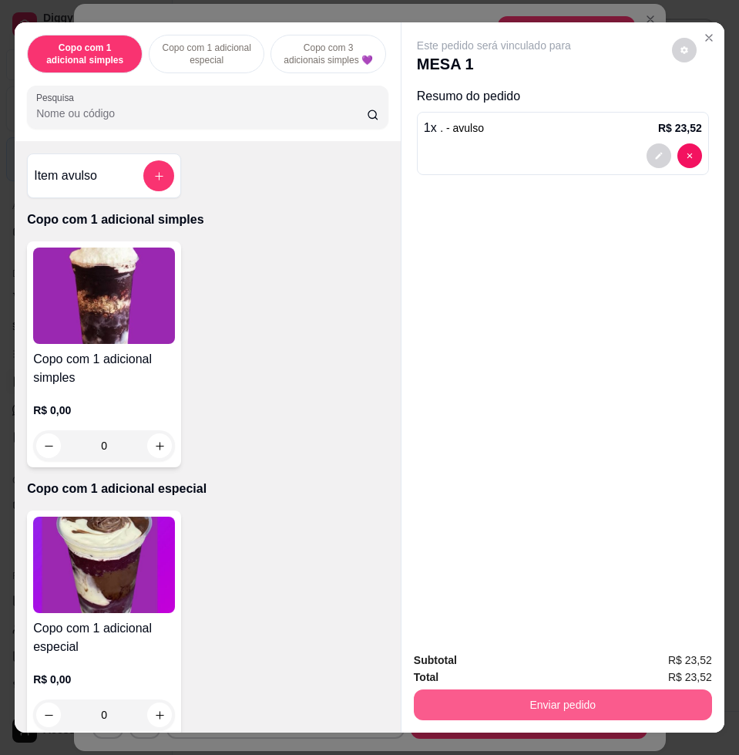
click at [528, 701] on button "Enviar pedido" at bounding box center [563, 704] width 298 height 31
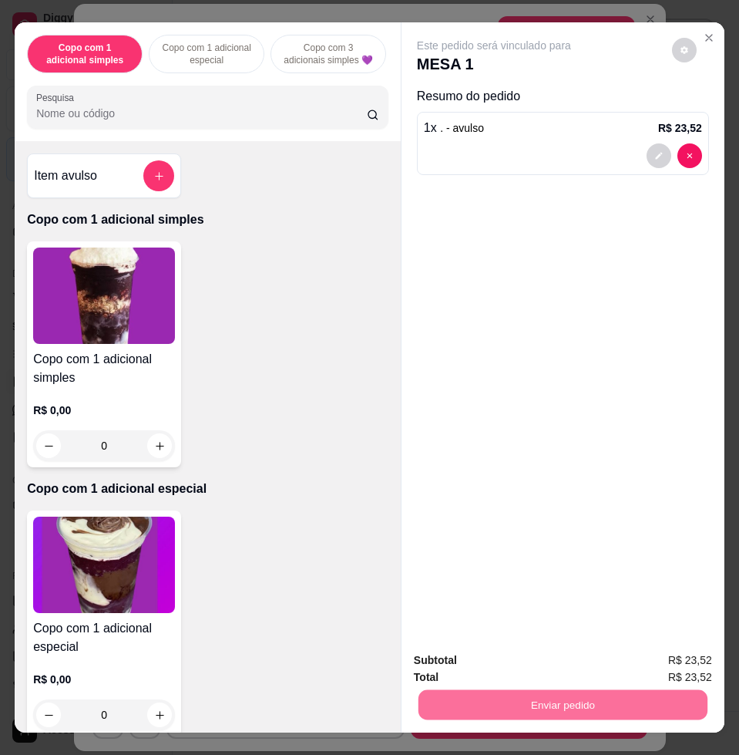
click at [661, 644] on button "Enviar pedido" at bounding box center [670, 658] width 87 height 29
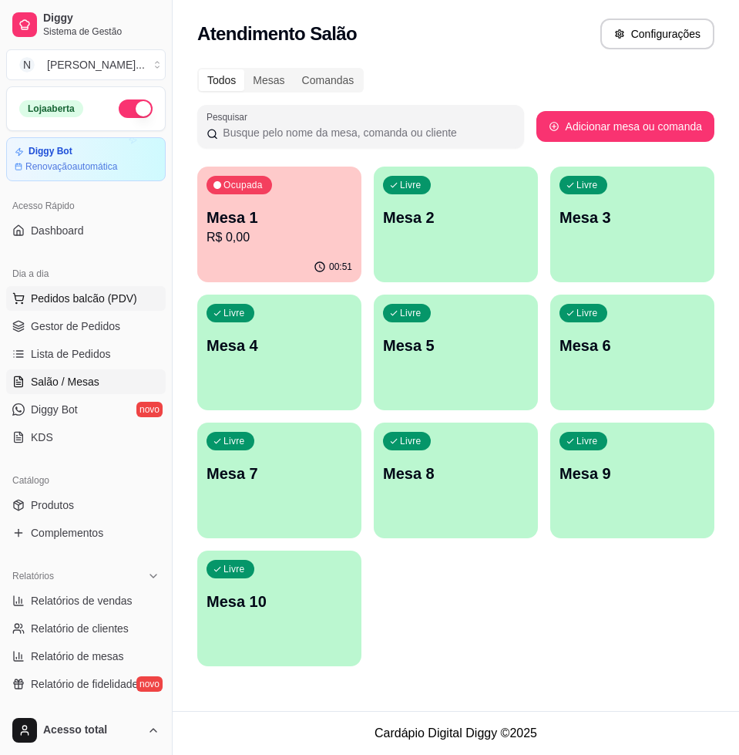
click at [69, 291] on span "Pedidos balcão (PDV)" at bounding box center [84, 298] width 106 height 15
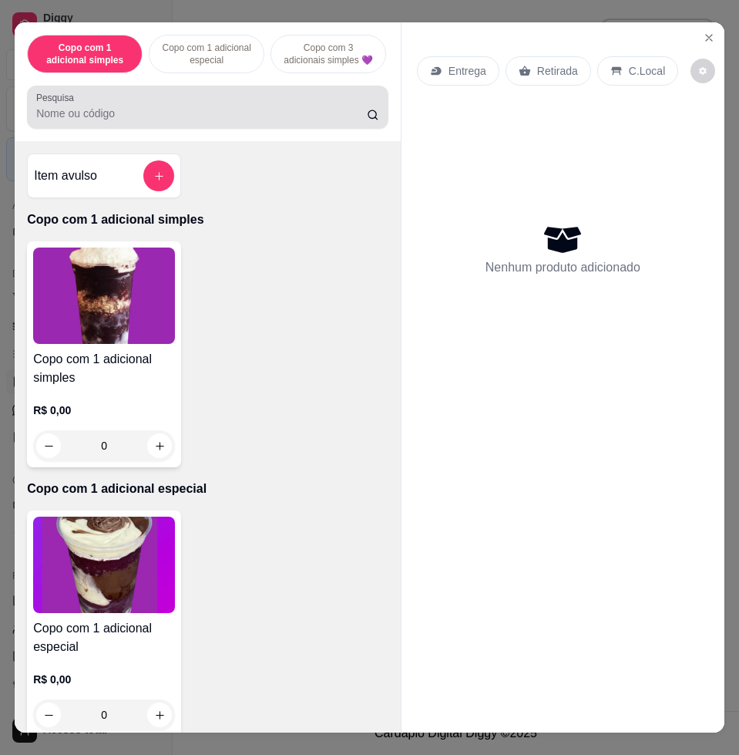
click at [123, 109] on div at bounding box center [207, 107] width 343 height 31
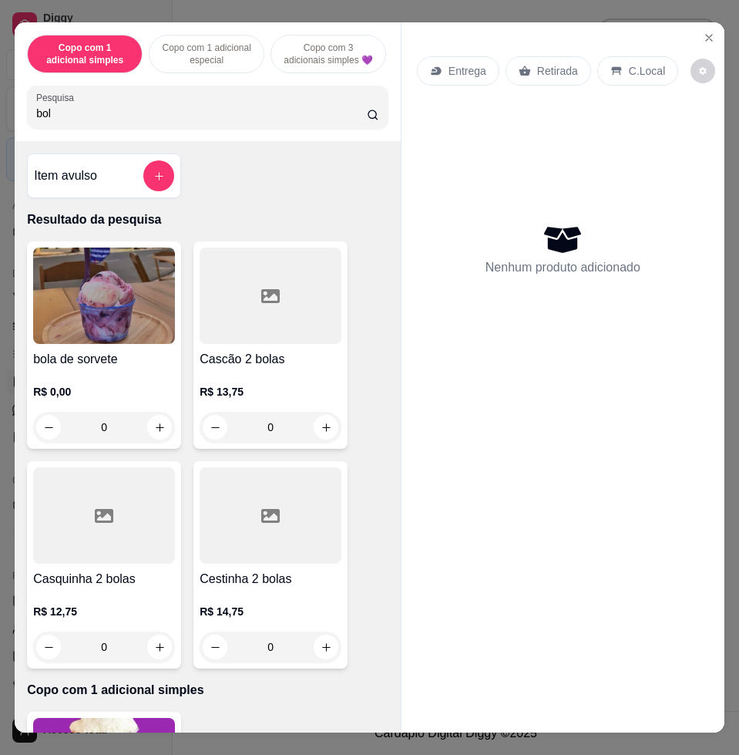
type input "bol"
click at [83, 337] on img at bounding box center [104, 295] width 142 height 96
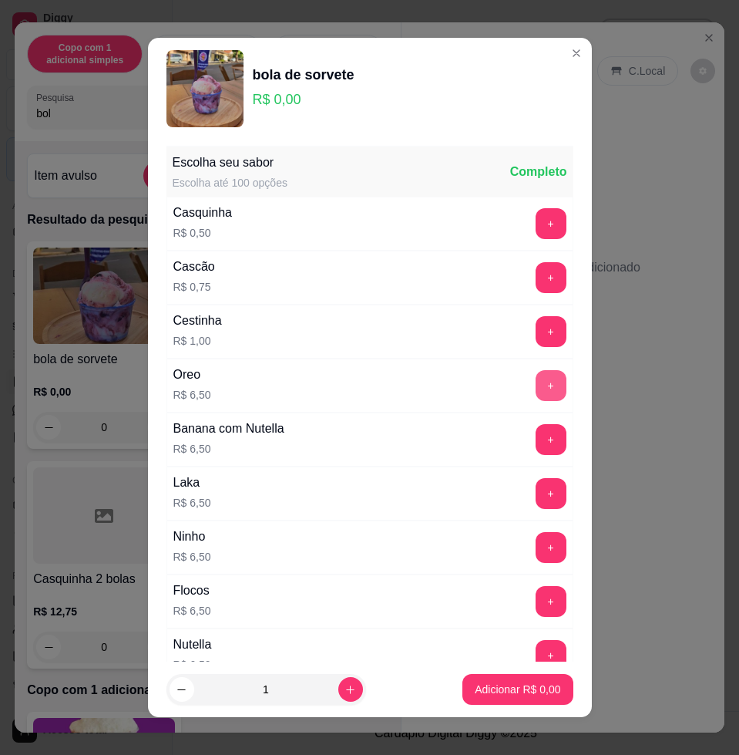
click at [536, 378] on button "+" at bounding box center [551, 385] width 31 height 31
click at [483, 680] on button "Adicionar R$ 13,00" at bounding box center [514, 689] width 116 height 31
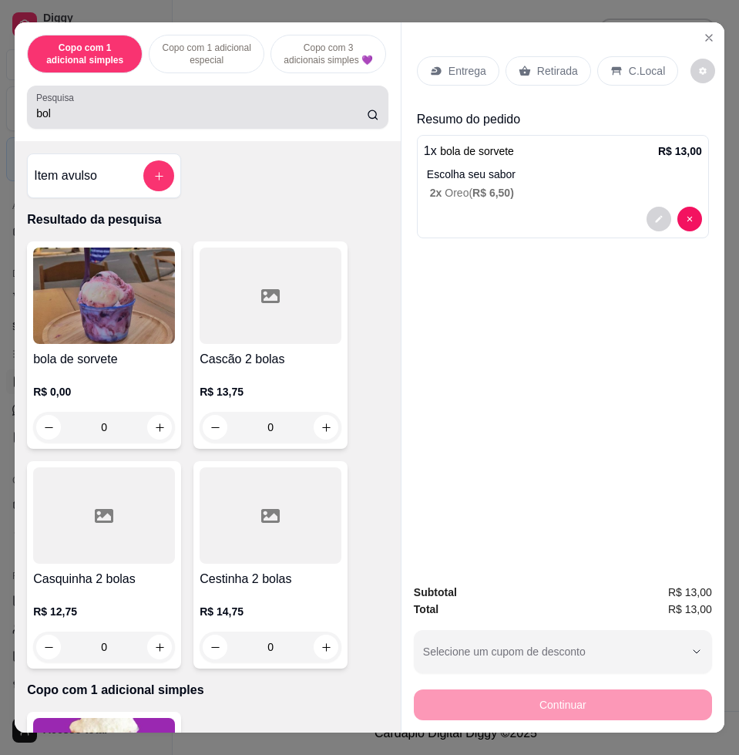
click at [160, 113] on input "bol" at bounding box center [201, 113] width 331 height 15
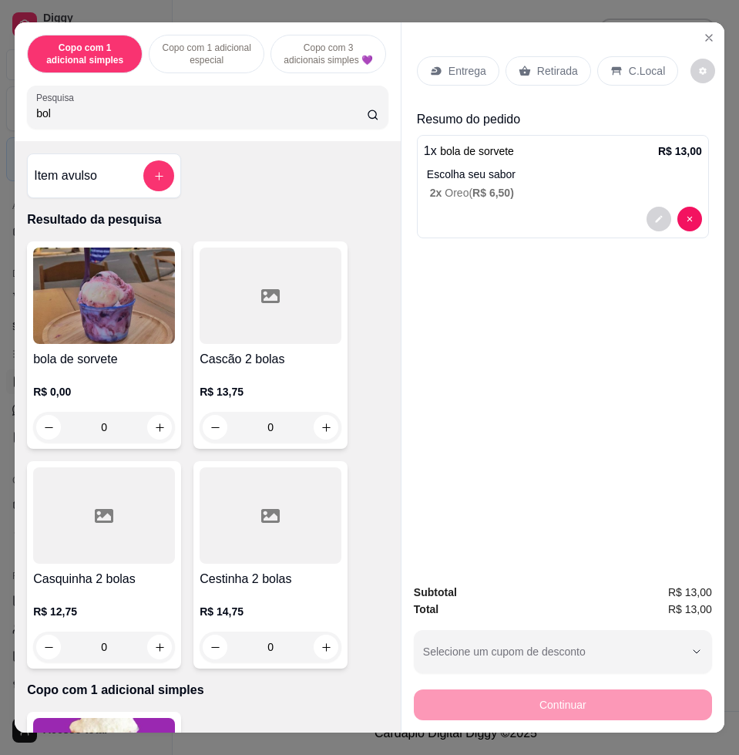
click at [160, 113] on input "bol" at bounding box center [201, 113] width 331 height 15
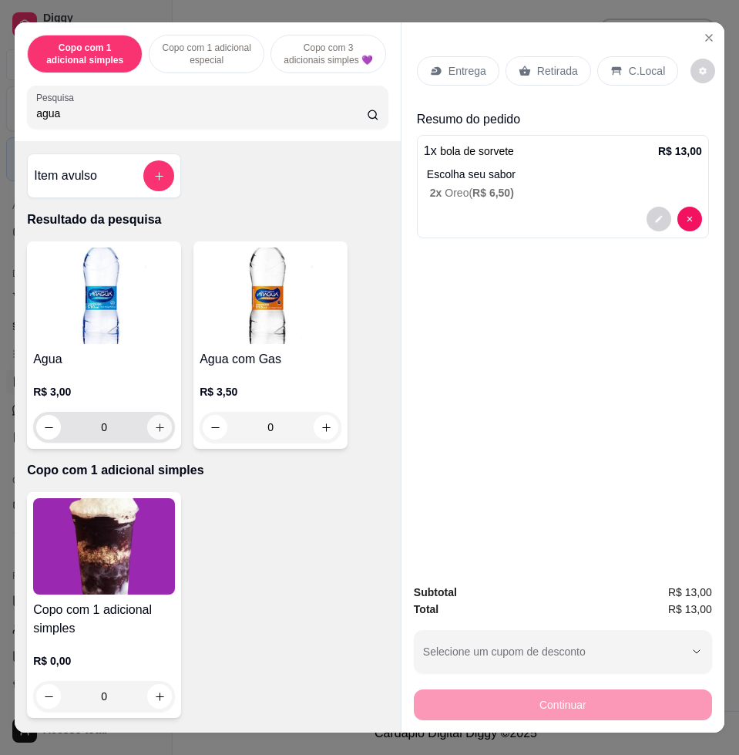
type input "agua"
click at [154, 429] on icon "increase-product-quantity" at bounding box center [160, 428] width 12 height 12
type input "1"
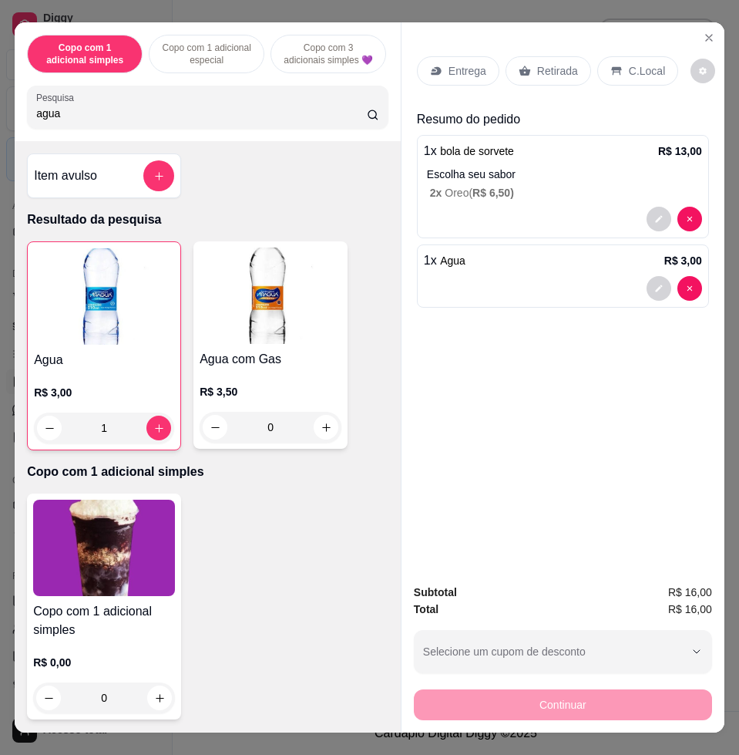
click at [629, 66] on p "C.Local" at bounding box center [647, 70] width 36 height 15
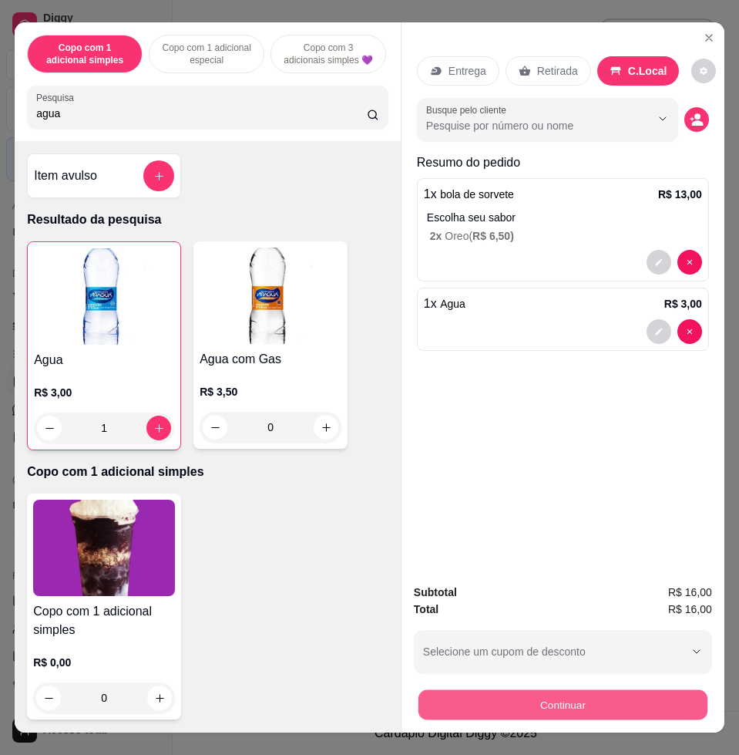
click at [609, 689] on button "Continuar" at bounding box center [562, 704] width 289 height 30
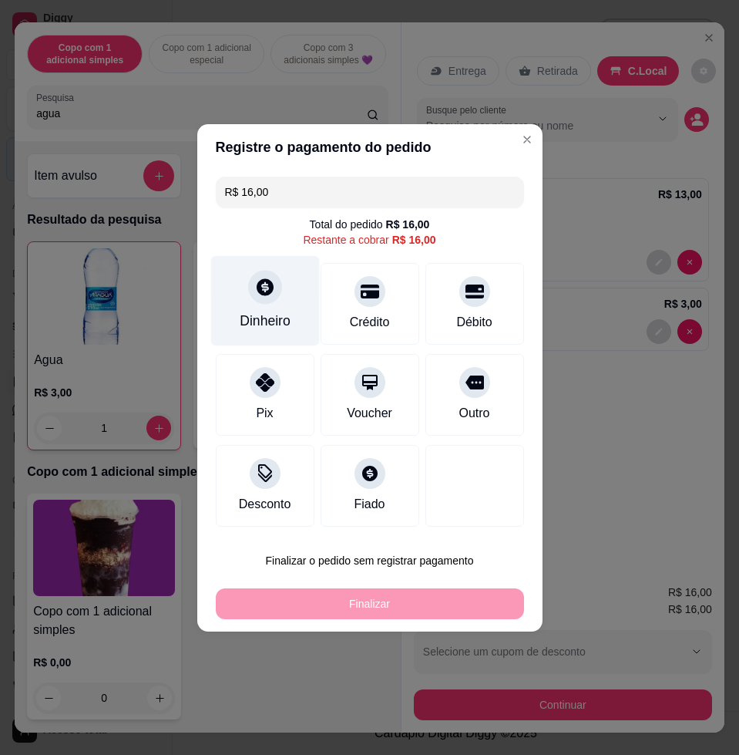
click at [261, 321] on div "Dinheiro" at bounding box center [265, 321] width 51 height 20
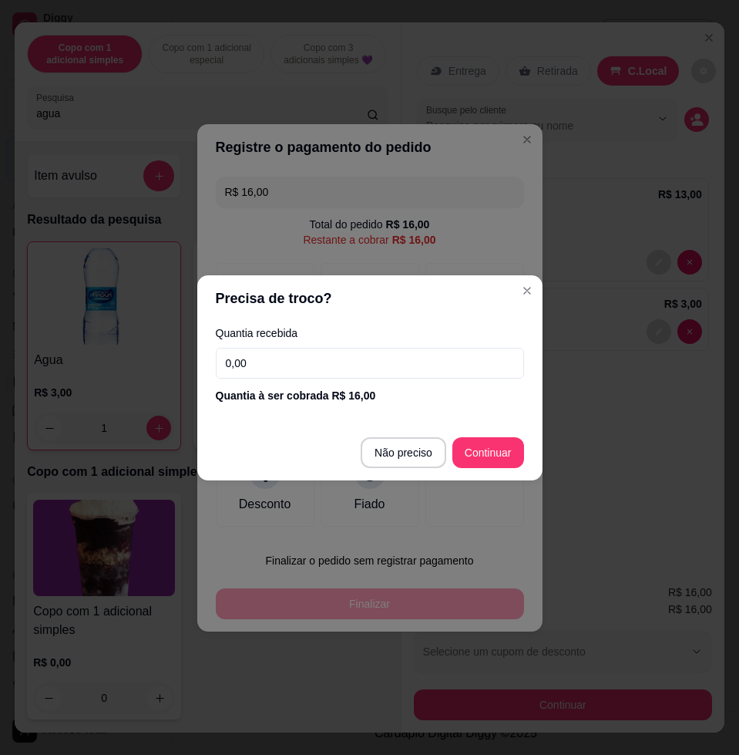
click at [318, 365] on input "0,00" at bounding box center [370, 363] width 308 height 31
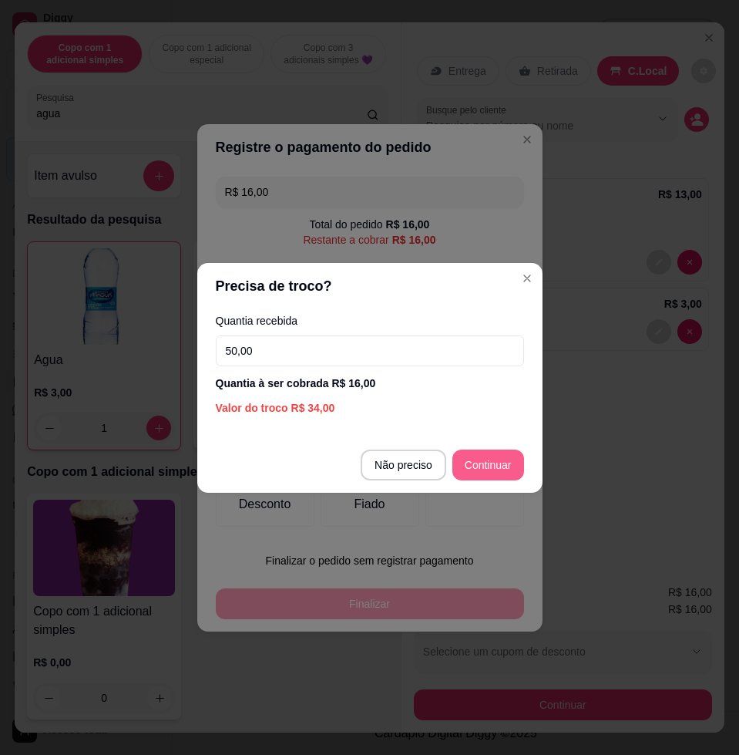
type input "50,00"
type input "R$ 0,00"
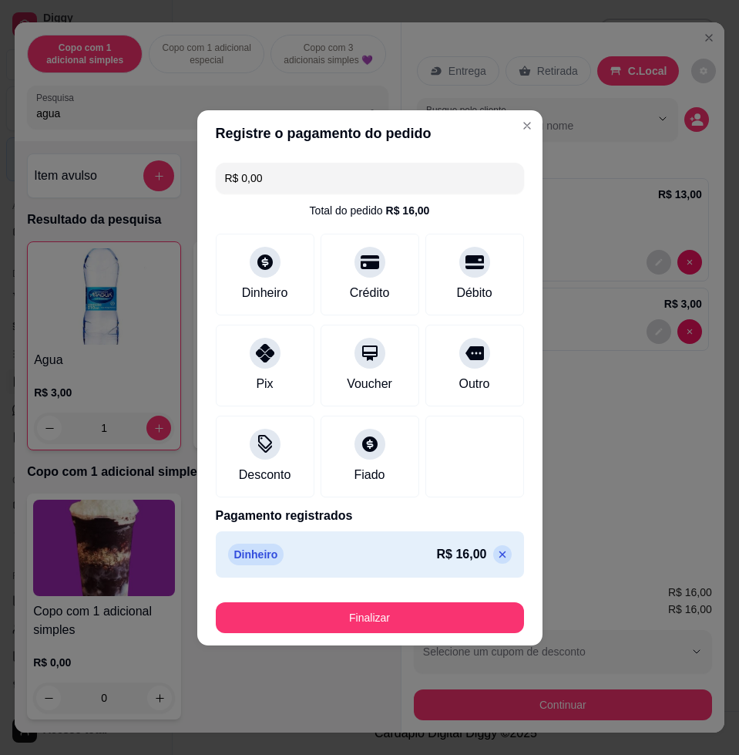
click at [402, 597] on div "Finalizar" at bounding box center [370, 614] width 308 height 37
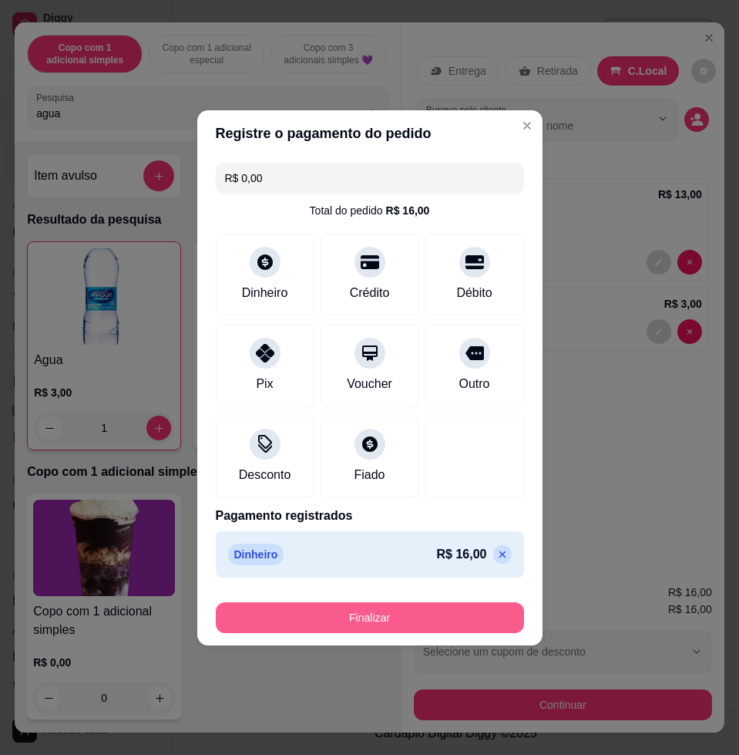
click at [402, 611] on button "Finalizar" at bounding box center [370, 617] width 308 height 31
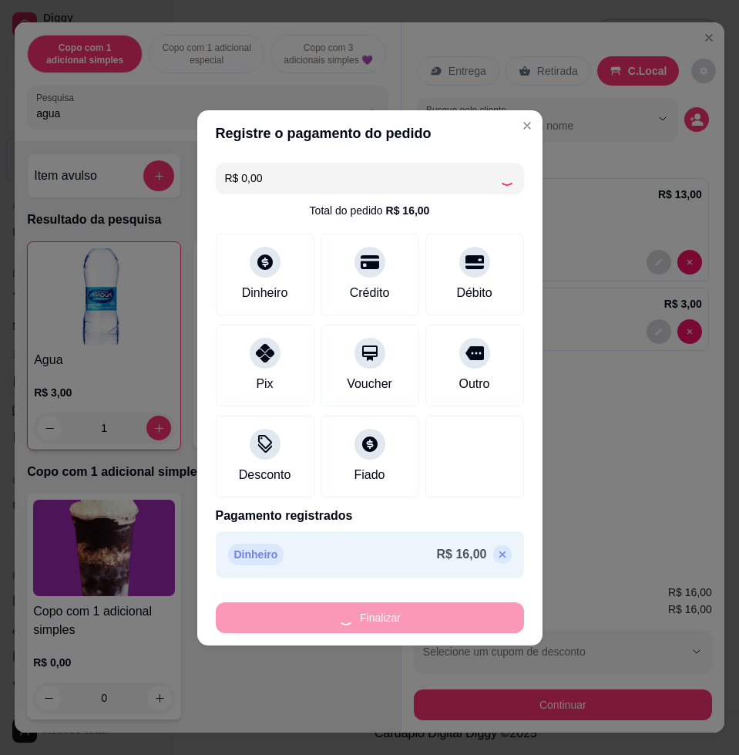
type input "0"
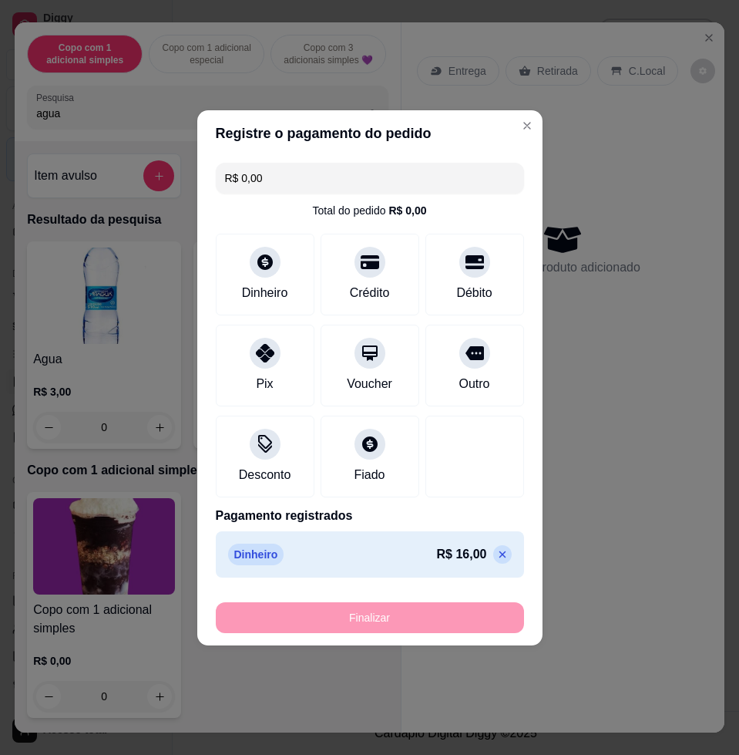
type input "-R$ 16,00"
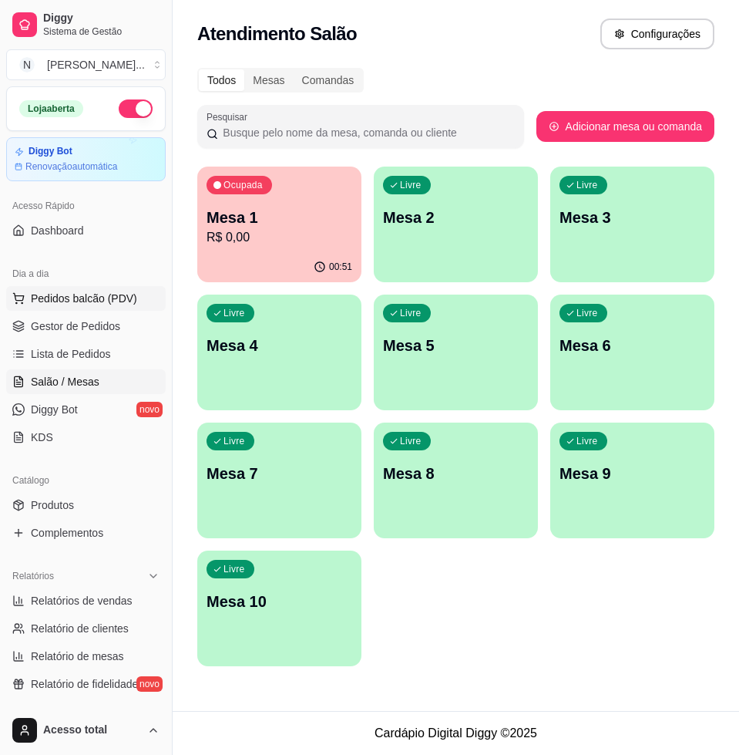
click at [52, 308] on button "Pedidos balcão (PDV)" at bounding box center [86, 298] width 160 height 25
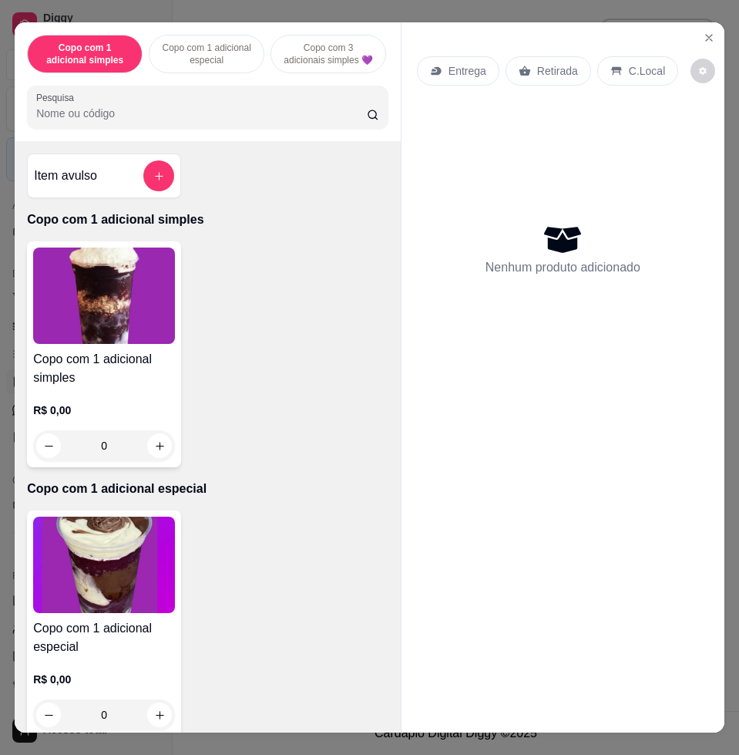
click at [188, 121] on input "Pesquisa" at bounding box center [201, 113] width 331 height 15
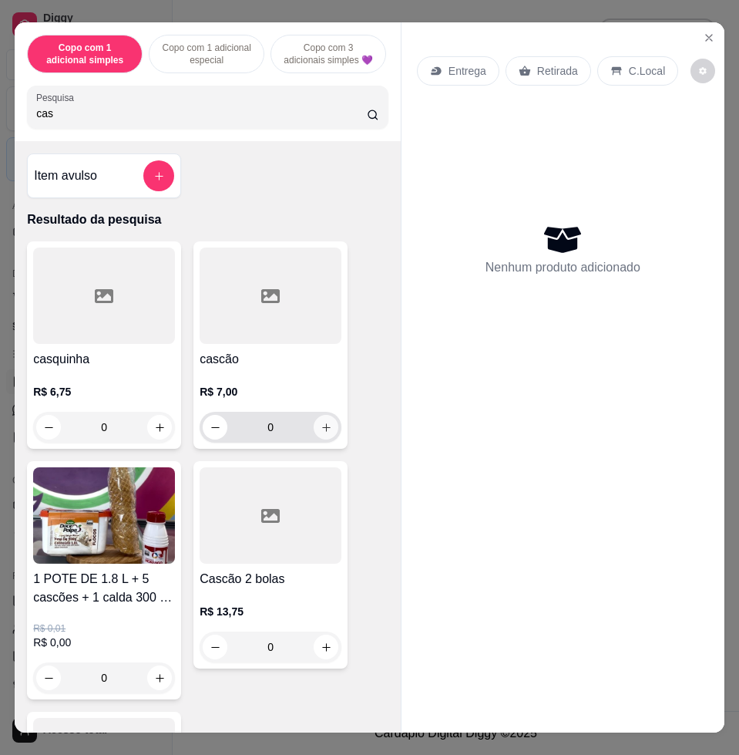
type input "cas"
click at [321, 433] on icon "increase-product-quantity" at bounding box center [327, 428] width 12 height 12
type input "1"
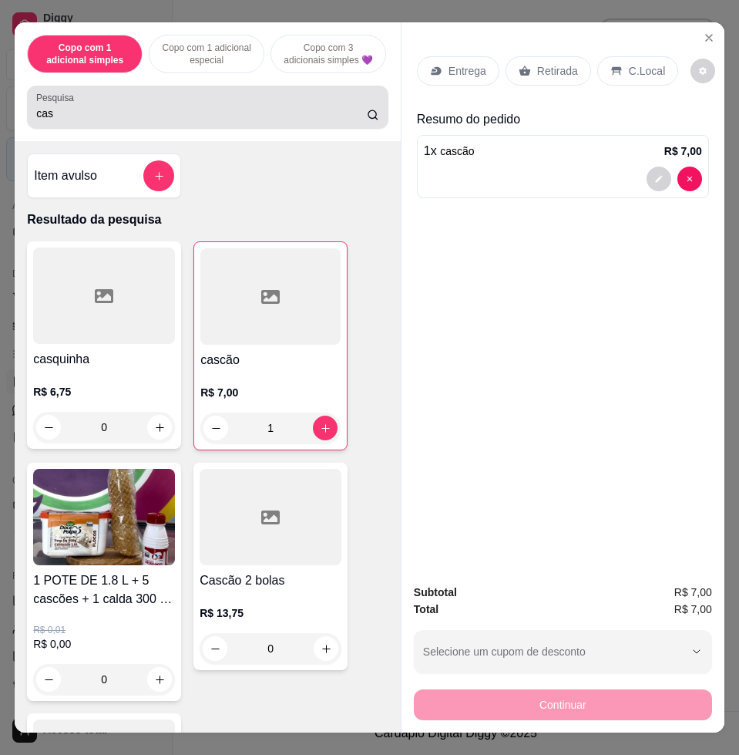
click at [182, 107] on div "cas" at bounding box center [207, 107] width 343 height 31
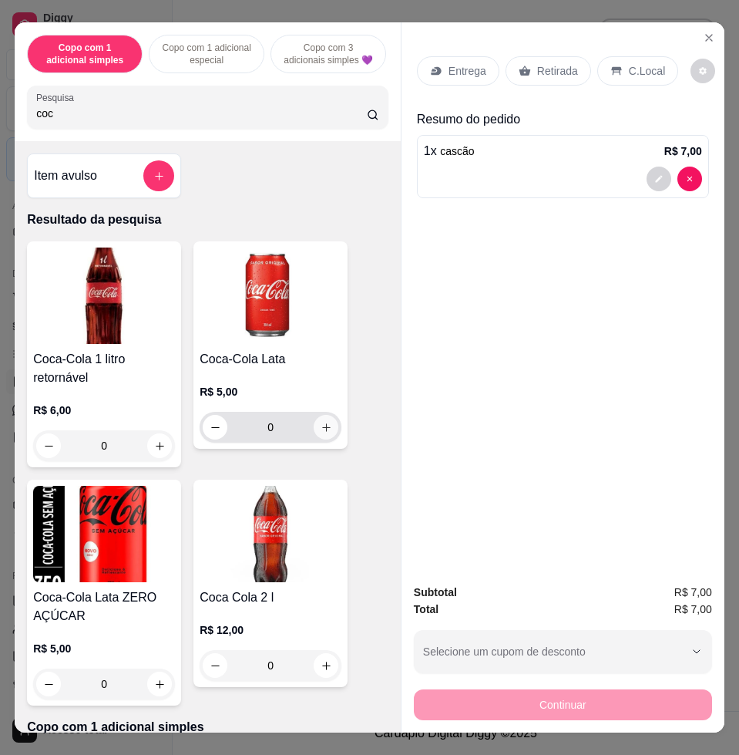
type input "coc"
click at [322, 432] on icon "increase-product-quantity" at bounding box center [326, 427] width 8 height 8
type input "1"
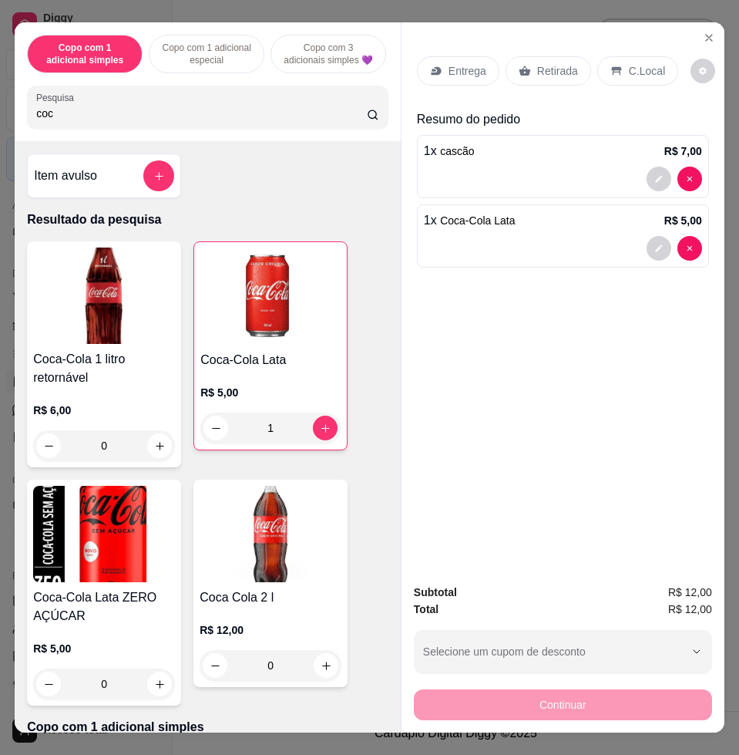
click at [629, 64] on p "C.Local" at bounding box center [647, 70] width 36 height 15
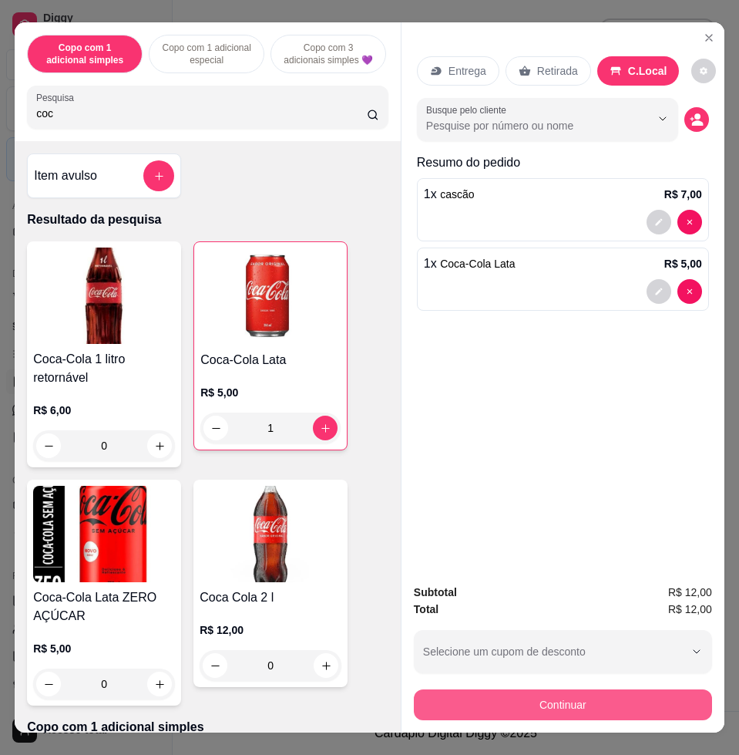
click at [573, 689] on button "Continuar" at bounding box center [563, 704] width 298 height 31
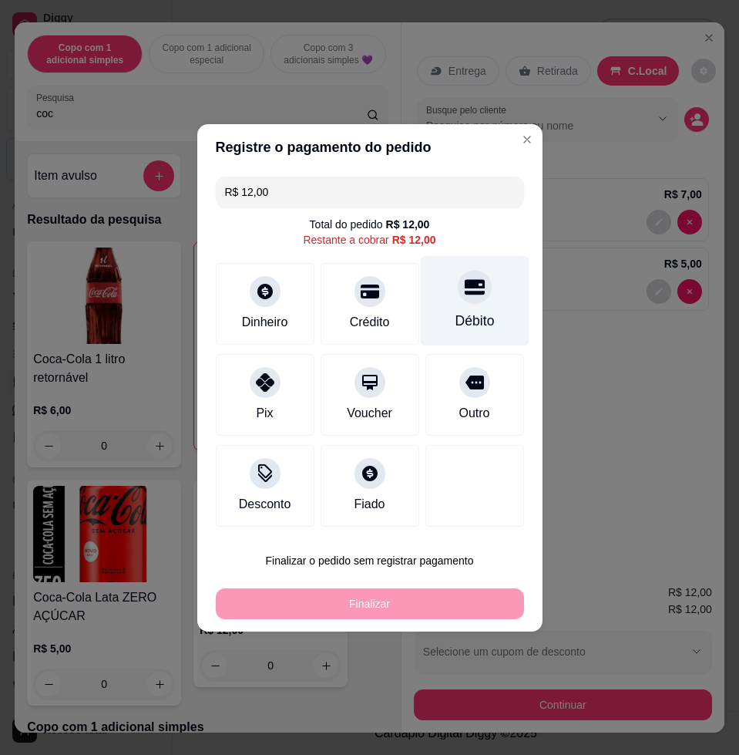
click at [464, 321] on div "Débito" at bounding box center [474, 321] width 39 height 20
type input "R$ 0,00"
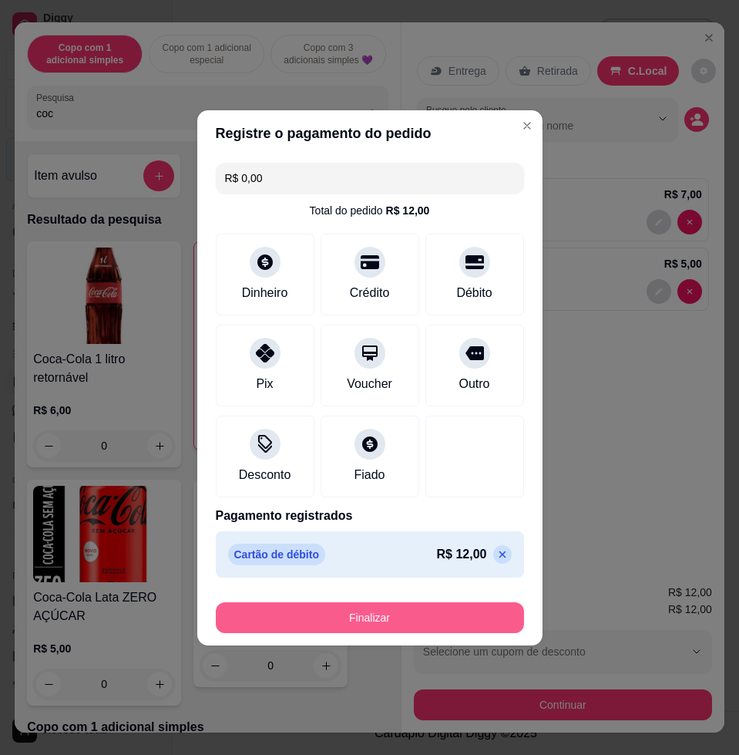
click at [452, 614] on button "Finalizar" at bounding box center [370, 617] width 308 height 31
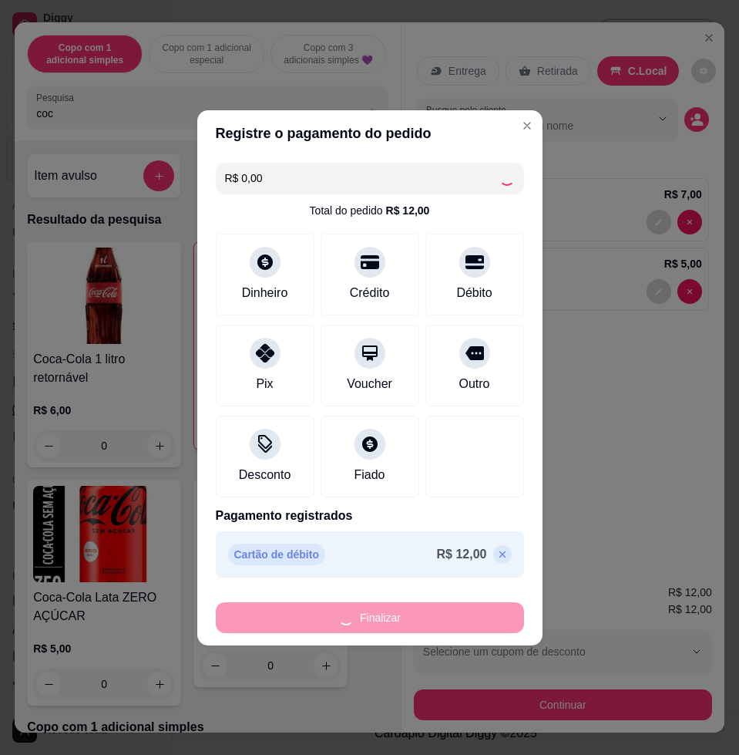
type input "0"
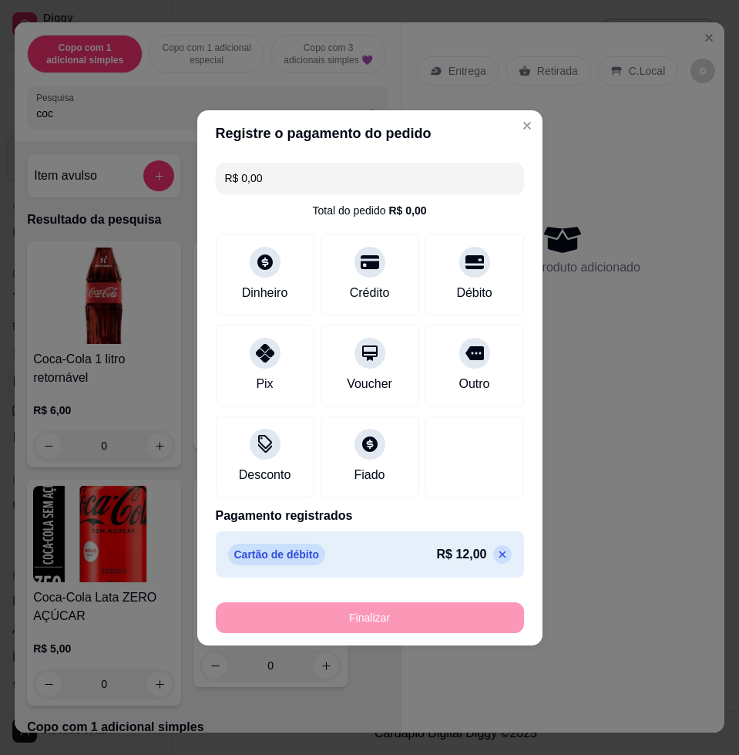
type input "-R$ 12,00"
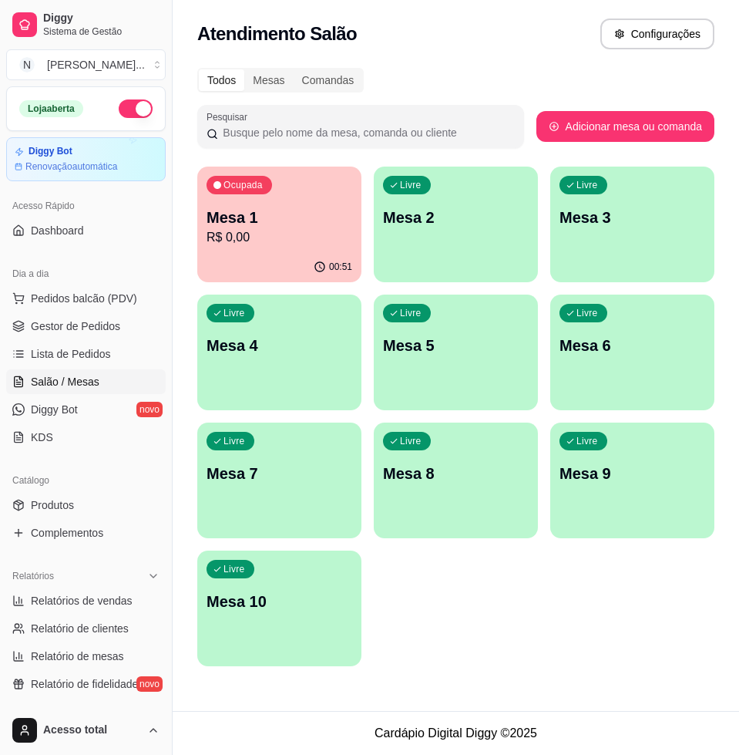
click at [265, 190] on span "Ocupada" at bounding box center [244, 185] width 44 height 12
